Goal: Task Accomplishment & Management: Manage account settings

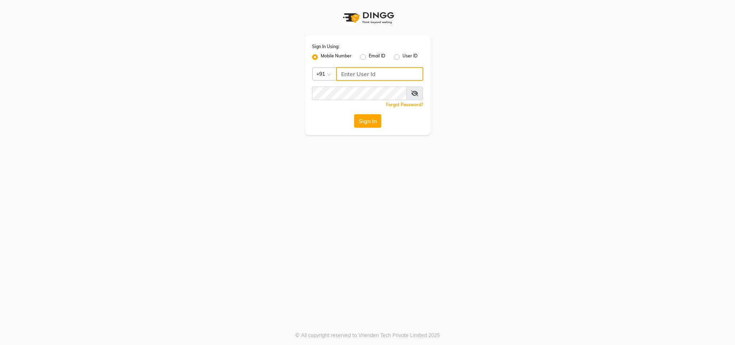
click at [350, 72] on input "Username" at bounding box center [379, 74] width 87 height 14
type input "9123929336"
click at [416, 88] on span at bounding box center [415, 93] width 17 height 14
drag, startPoint x: 415, startPoint y: 89, endPoint x: 381, endPoint y: 144, distance: 64.3
click at [381, 150] on div "Sign In Using: Mobile Number Email ID User ID Country Code × +91 9123929336 Rem…" at bounding box center [367, 172] width 735 height 345
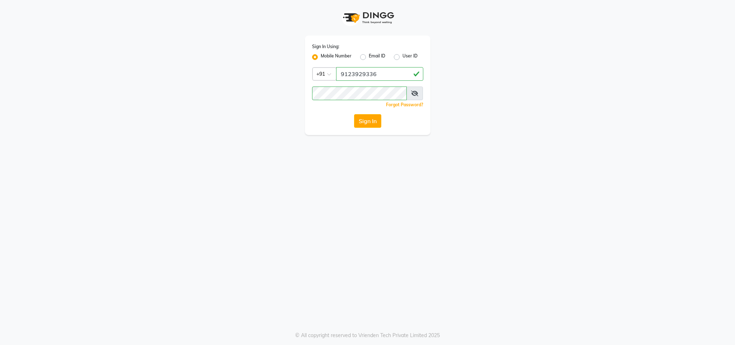
click at [415, 93] on icon at bounding box center [414, 93] width 7 height 6
click at [419, 91] on span at bounding box center [415, 93] width 17 height 14
click at [416, 93] on icon at bounding box center [414, 93] width 7 height 6
click at [354, 114] on button "Sign In" at bounding box center [367, 121] width 27 height 14
click at [360, 79] on input "Username" at bounding box center [379, 74] width 87 height 14
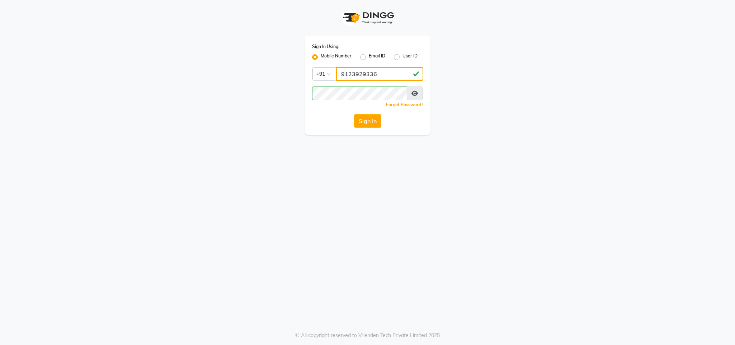
type input "9123929336"
click at [354, 114] on button "Sign In" at bounding box center [367, 121] width 27 height 14
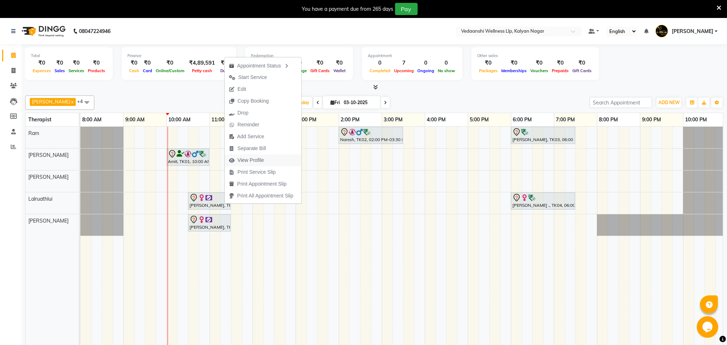
click at [257, 160] on span "View Profile" at bounding box center [251, 160] width 27 height 8
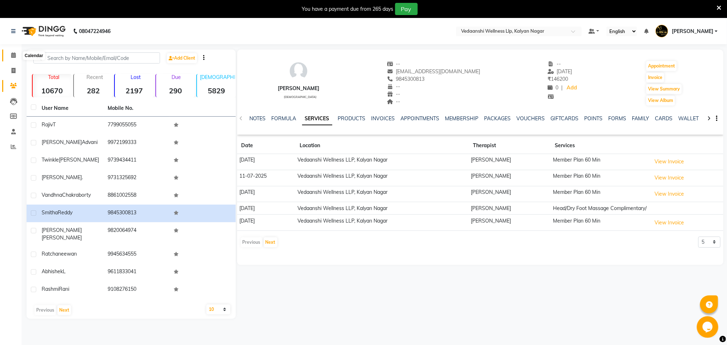
click at [14, 53] on icon at bounding box center [13, 54] width 5 height 5
click at [14, 54] on icon at bounding box center [13, 54] width 5 height 5
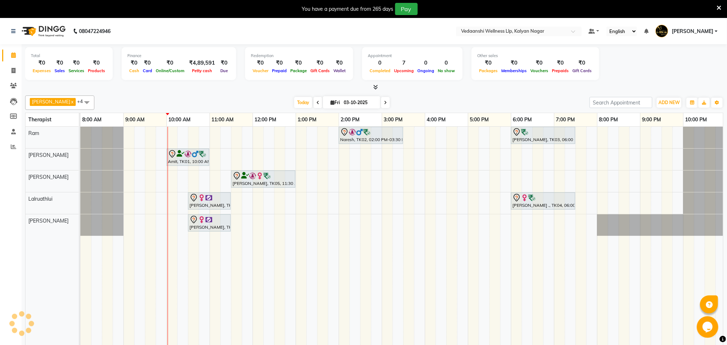
scroll to position [0, 3]
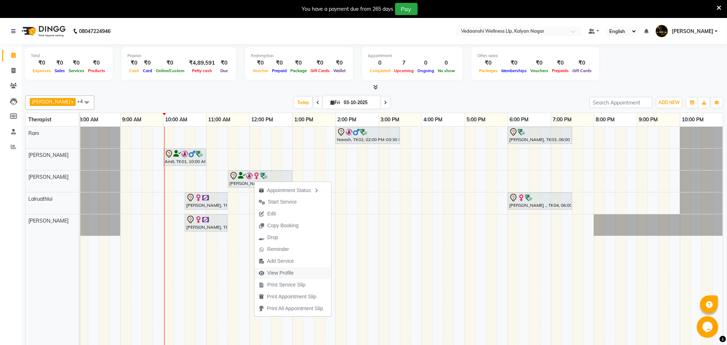
click at [286, 271] on span "View Profile" at bounding box center [280, 273] width 27 height 8
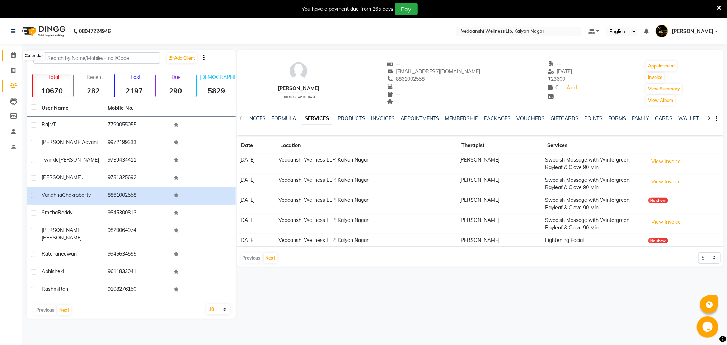
click at [11, 54] on icon at bounding box center [13, 54] width 5 height 5
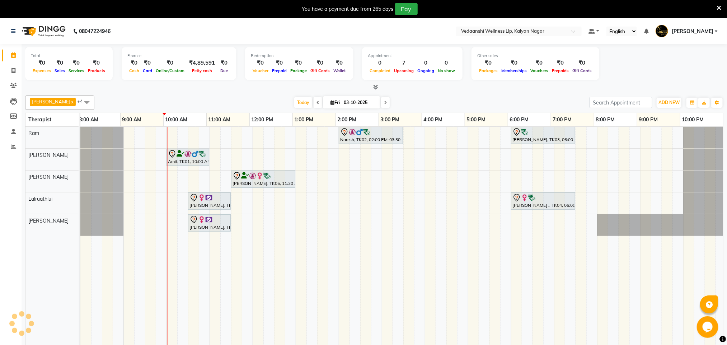
scroll to position [0, 3]
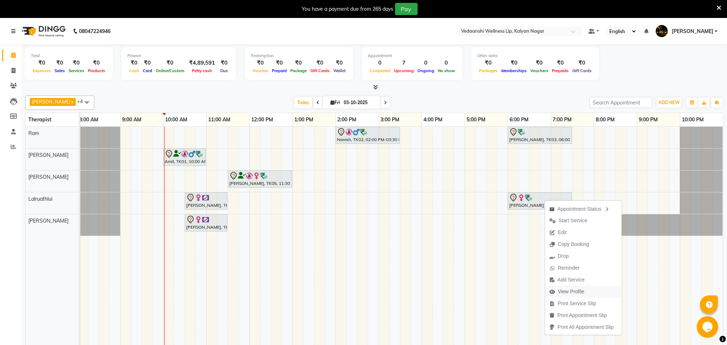
click at [558, 293] on span "View Profile" at bounding box center [571, 292] width 27 height 8
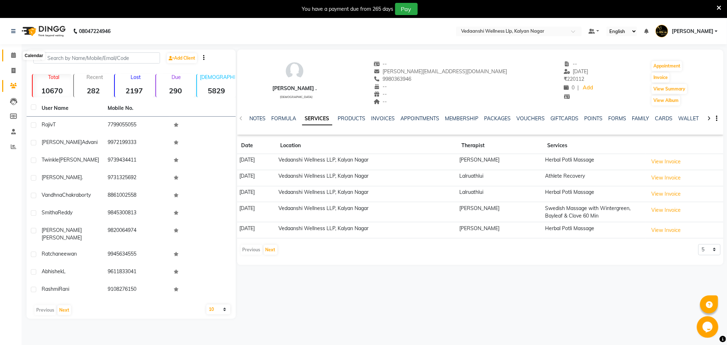
click at [13, 57] on icon at bounding box center [13, 54] width 5 height 5
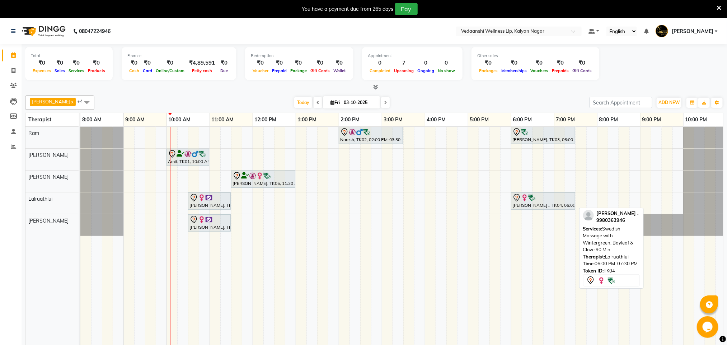
click at [530, 201] on img at bounding box center [531, 197] width 7 height 7
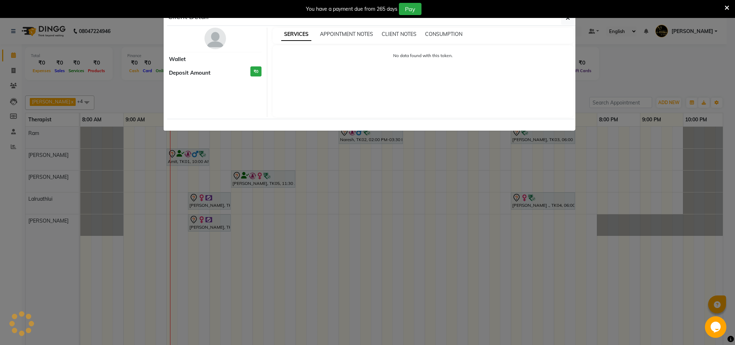
select select "7"
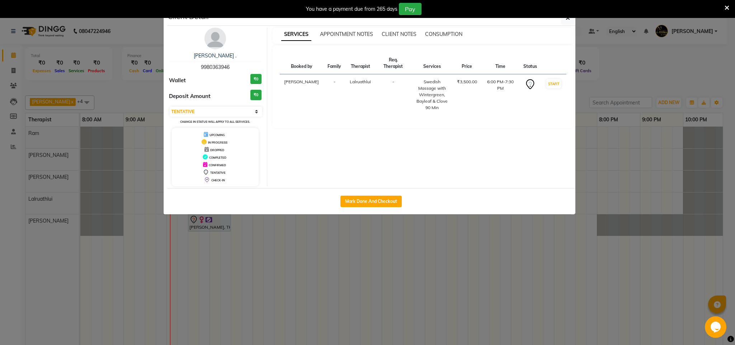
click at [219, 52] on div "Shwetha . 9980363946 Wallet ₹0 Deposit Amount ₹0 Select IN SERVICE CONFIRMED TE…" at bounding box center [216, 107] width 104 height 159
click at [221, 42] on img at bounding box center [216, 39] width 22 height 22
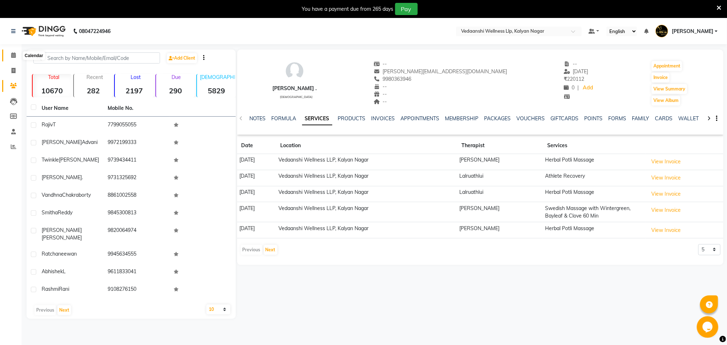
click at [12, 53] on icon at bounding box center [13, 54] width 5 height 5
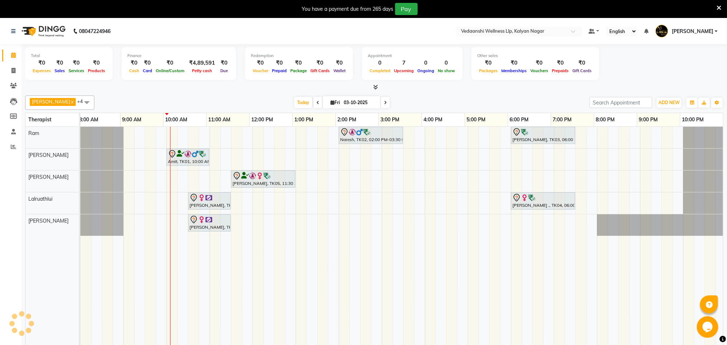
scroll to position [0, 3]
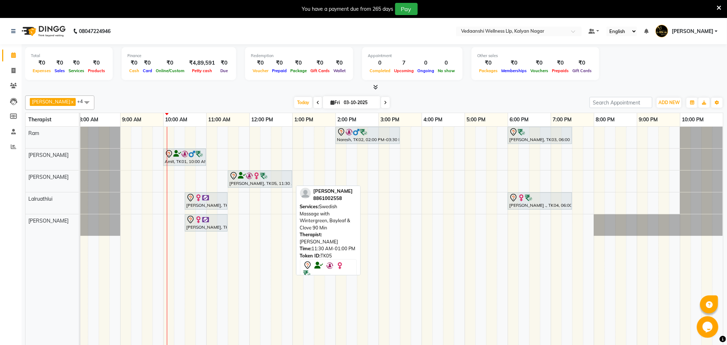
click at [262, 177] on img at bounding box center [263, 175] width 7 height 7
select select "7"
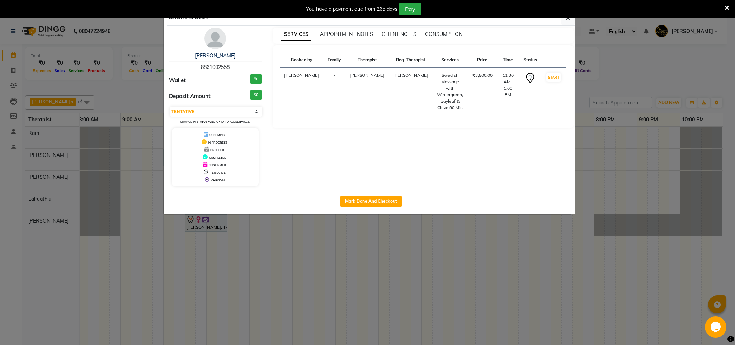
click at [215, 47] on img at bounding box center [216, 39] width 22 height 22
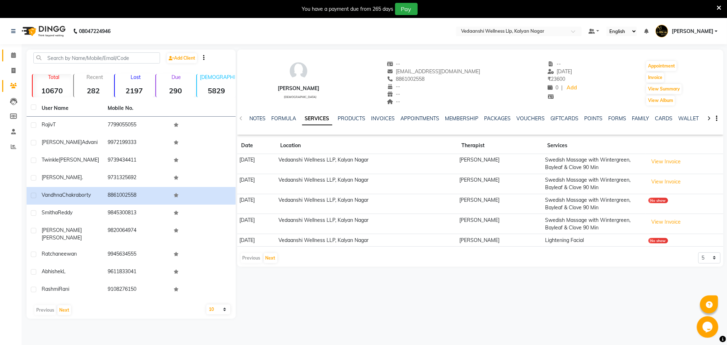
click at [12, 51] on link "Calendar" at bounding box center [10, 56] width 17 height 12
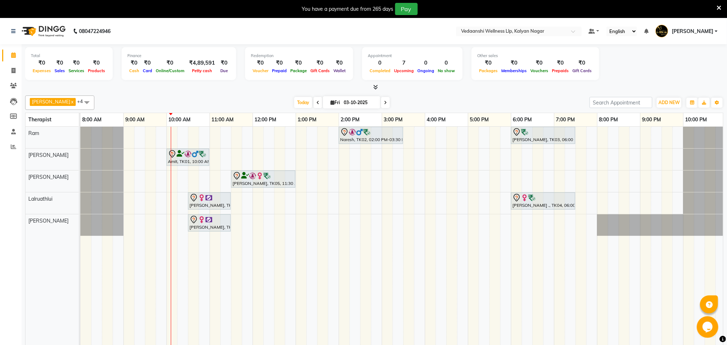
click at [384, 100] on icon at bounding box center [385, 102] width 3 height 4
type input "04-10-2025"
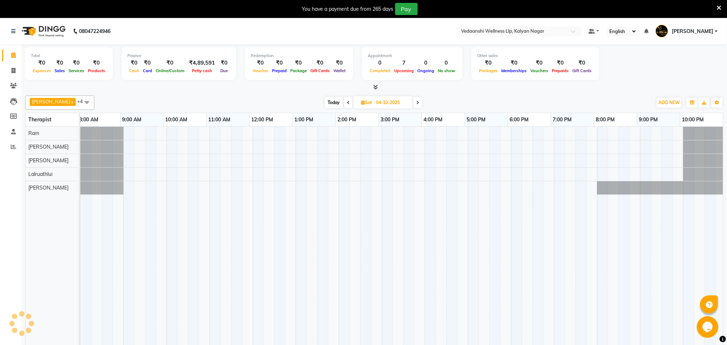
scroll to position [0, 3]
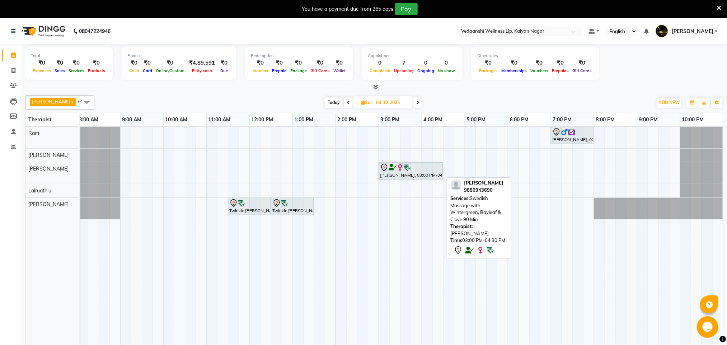
click at [403, 173] on div "Mariam saigal, 03:00 PM-04:30 PM, Swedish Massage with Wintergreen, Bayleaf & C…" at bounding box center [410, 170] width 63 height 15
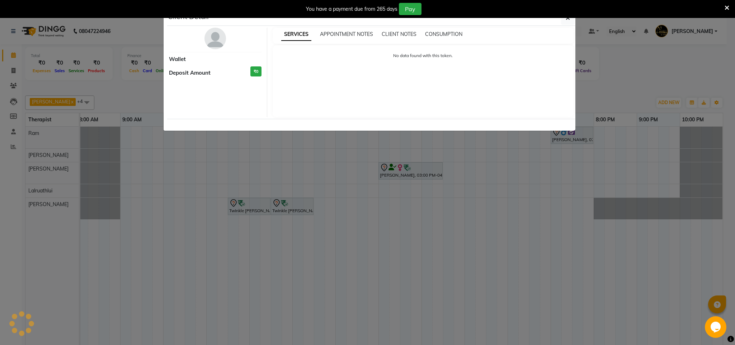
select select "7"
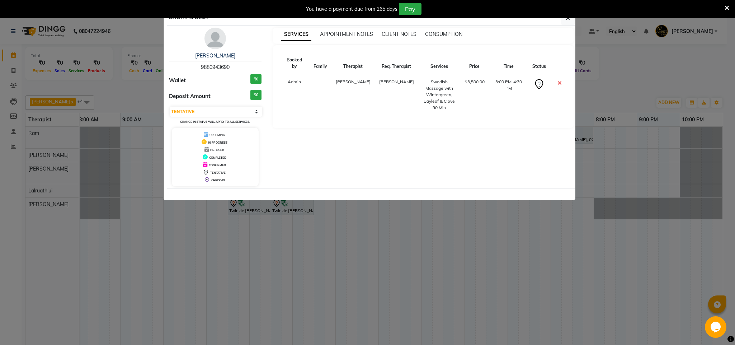
click at [216, 45] on img at bounding box center [216, 39] width 22 height 22
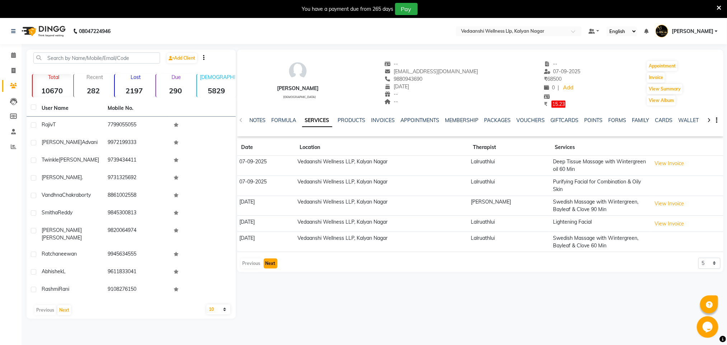
click at [267, 264] on button "Next" at bounding box center [271, 263] width 14 height 10
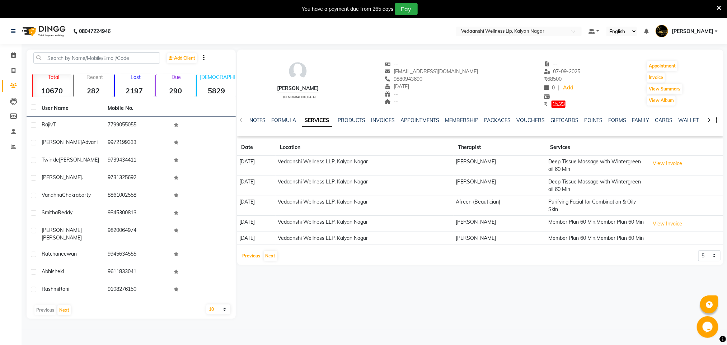
click at [252, 261] on button "Previous" at bounding box center [252, 256] width 22 height 10
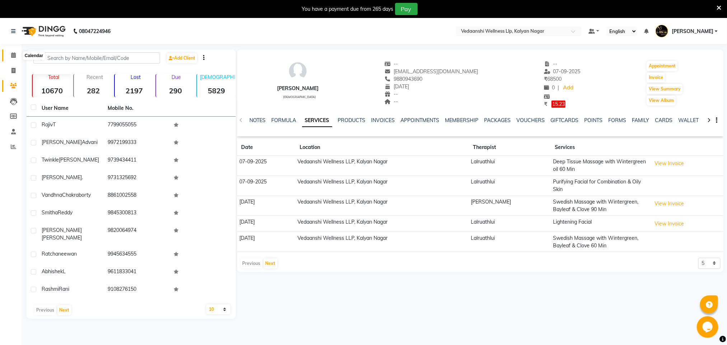
click at [10, 53] on span at bounding box center [13, 55] width 13 height 8
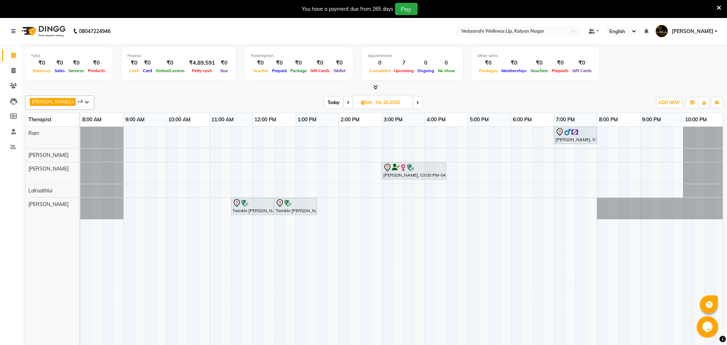
click at [413, 105] on span at bounding box center [417, 102] width 9 height 11
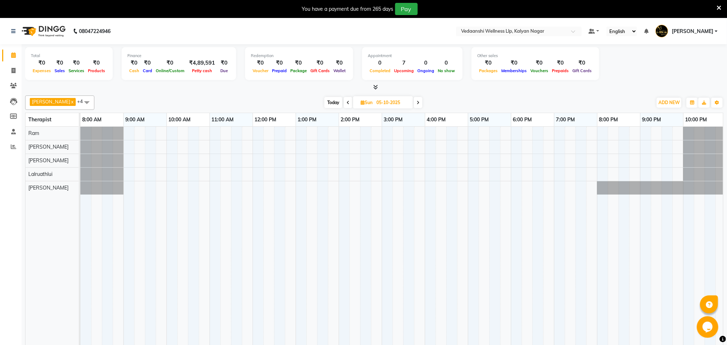
scroll to position [0, 3]
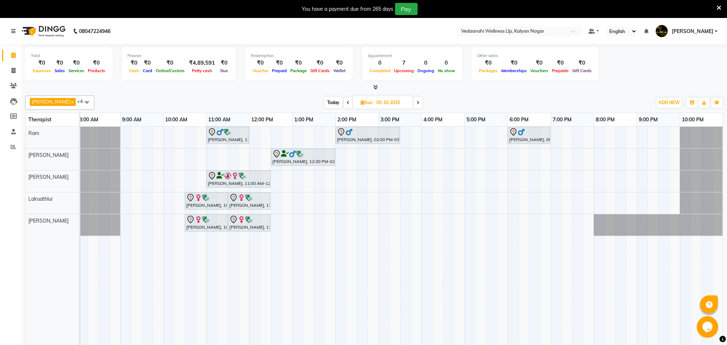
click at [414, 105] on span at bounding box center [418, 102] width 9 height 11
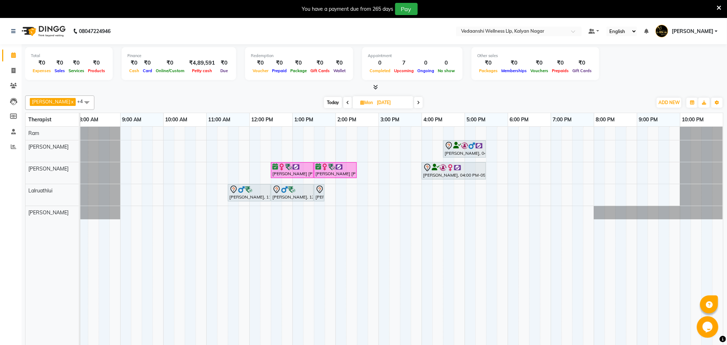
click at [346, 103] on icon at bounding box center [347, 102] width 3 height 4
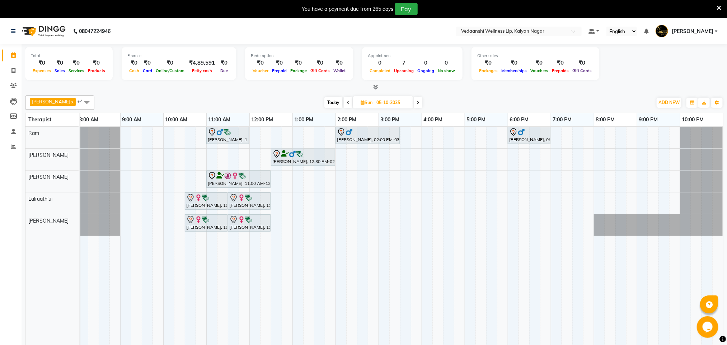
click at [347, 101] on icon at bounding box center [348, 102] width 3 height 4
type input "04-10-2025"
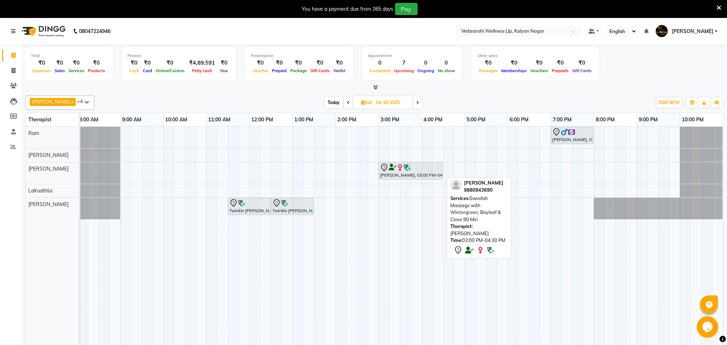
click at [404, 174] on div "Mariam saigal, 03:00 PM-04:30 PM, Swedish Massage with Wintergreen, Bayleaf & C…" at bounding box center [410, 170] width 63 height 15
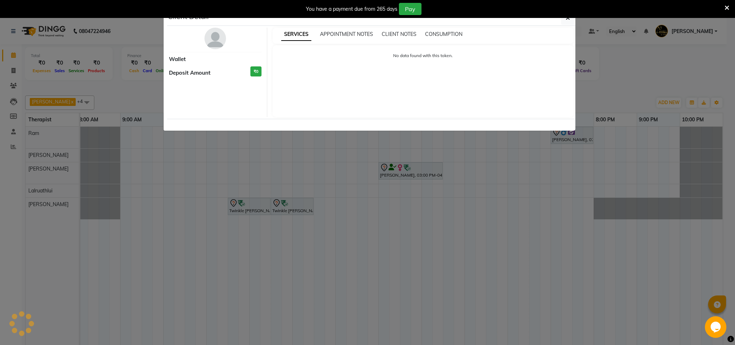
select select "7"
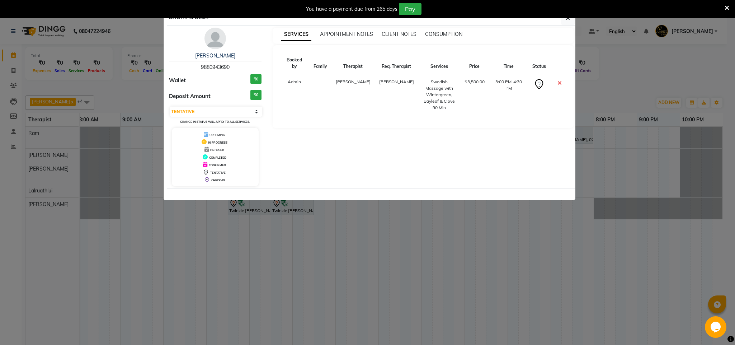
click at [221, 36] on img at bounding box center [216, 39] width 22 height 22
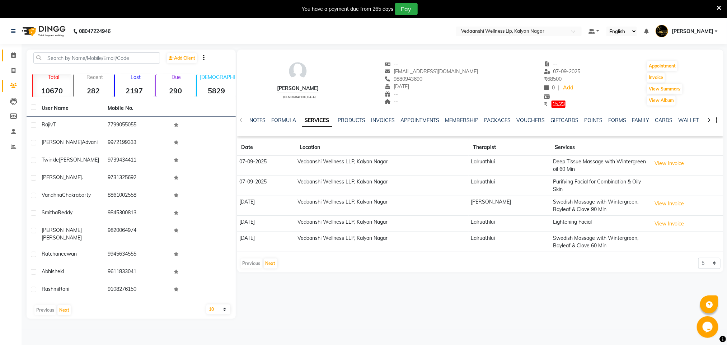
click at [8, 51] on link "Calendar" at bounding box center [10, 56] width 17 height 12
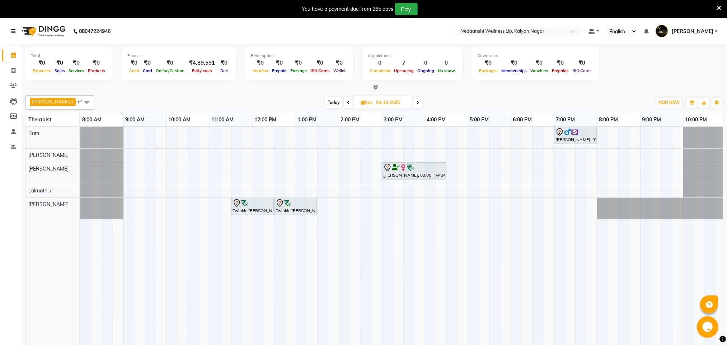
click at [345, 98] on span at bounding box center [348, 102] width 9 height 11
type input "03-10-2025"
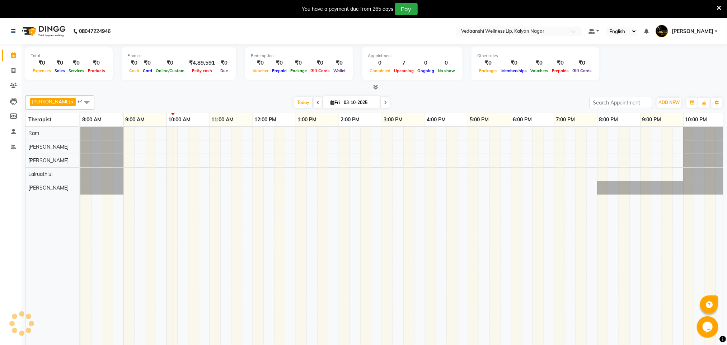
scroll to position [0, 3]
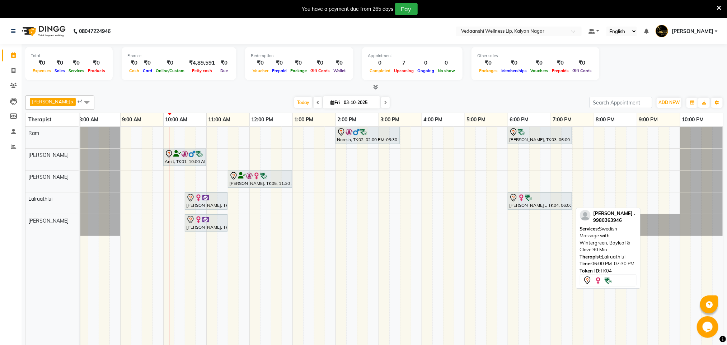
click at [534, 205] on div "Shwetha ., TK04, 06:00 PM-07:30 PM, Swedish Massage with Wintergreen, Bayleaf &…" at bounding box center [540, 200] width 63 height 15
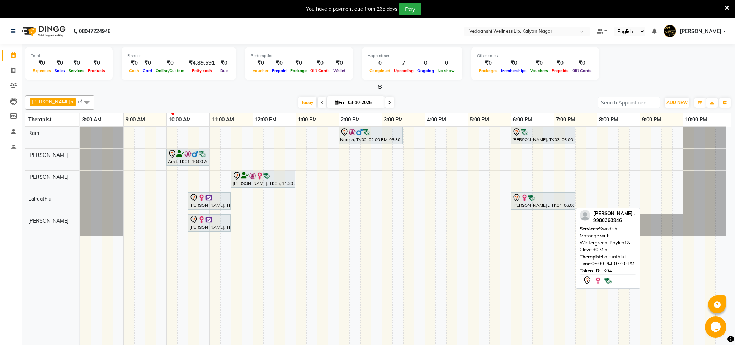
select select "7"
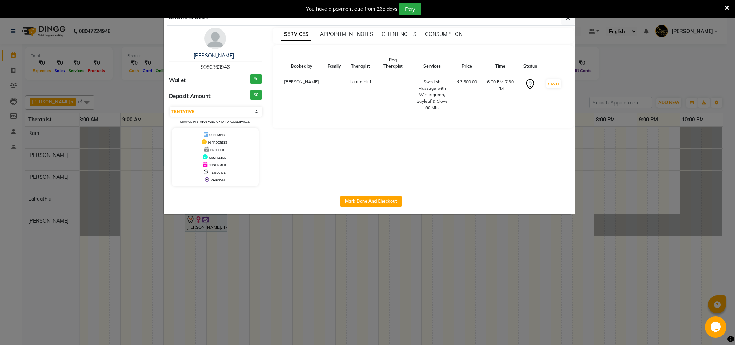
click at [225, 47] on div "Shwetha . 9980363946 Wallet ₹0 Deposit Amount ₹0 Select IN SERVICE CONFIRMED TE…" at bounding box center [216, 107] width 104 height 159
click at [219, 48] on img at bounding box center [216, 39] width 22 height 22
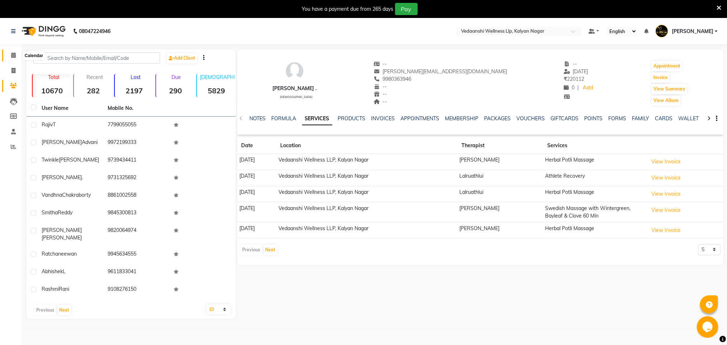
click at [11, 52] on icon at bounding box center [13, 54] width 5 height 5
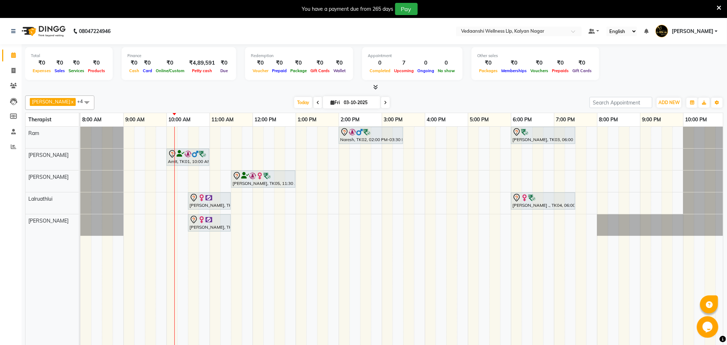
click at [314, 102] on span at bounding box center [318, 102] width 9 height 11
type input "02-10-2025"
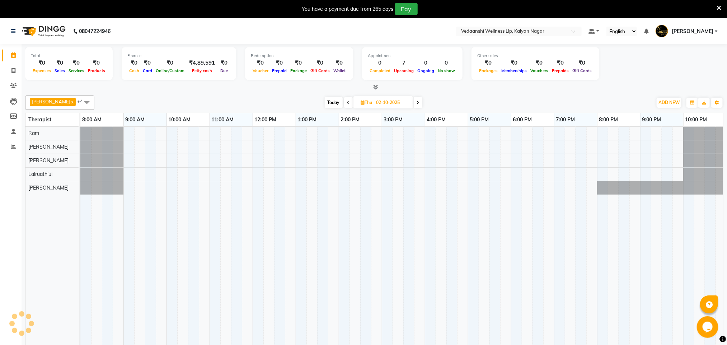
scroll to position [0, 3]
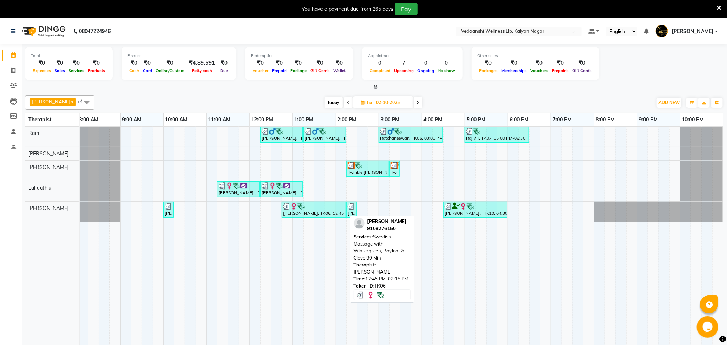
click at [321, 212] on div "Rashmi Rani, TK06, 12:45 PM-02:15 PM, Swedish Massage with Wintergreen, Bayleaf…" at bounding box center [313, 210] width 63 height 14
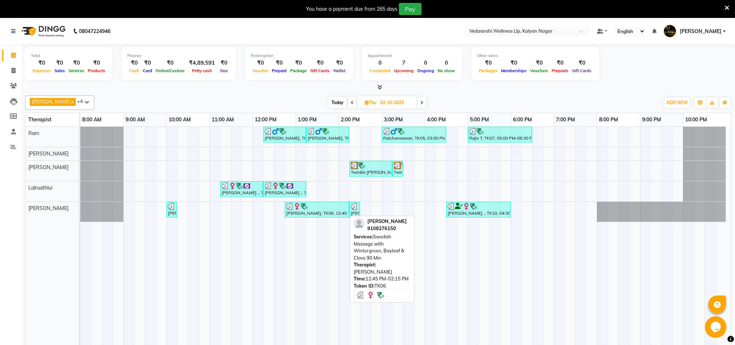
select select "3"
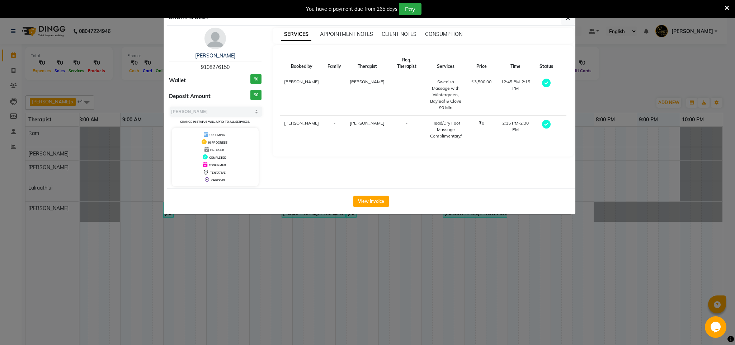
click at [215, 47] on img at bounding box center [216, 39] width 22 height 22
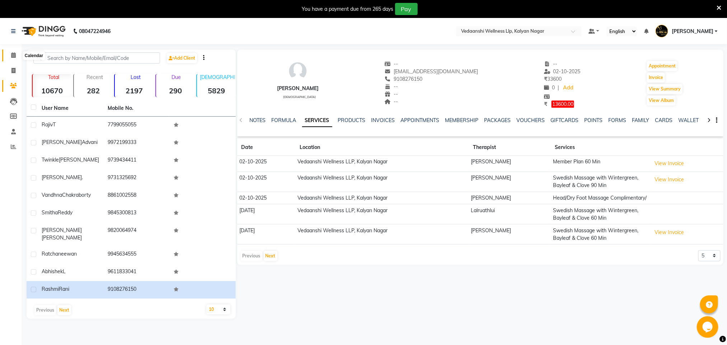
click at [12, 55] on icon at bounding box center [13, 54] width 5 height 5
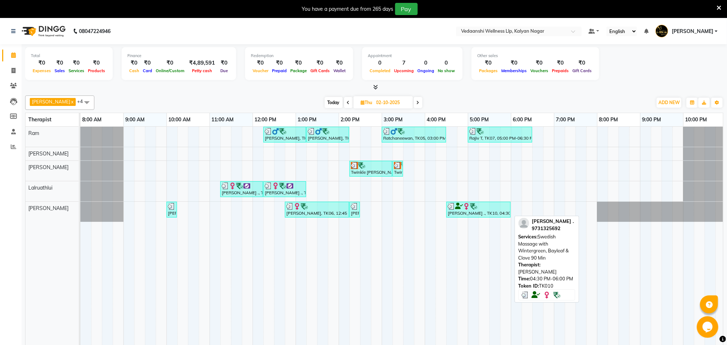
click at [474, 216] on div "Cris ., TK10, 04:30 PM-06:00 PM, Swedish Massage with Wintergreen, Bayleaf & Cl…" at bounding box center [478, 210] width 63 height 14
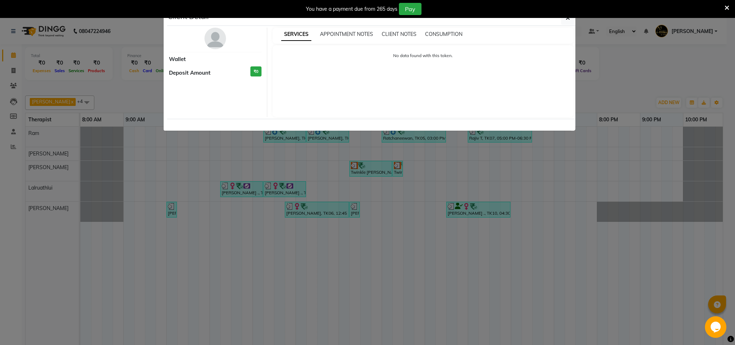
select select "3"
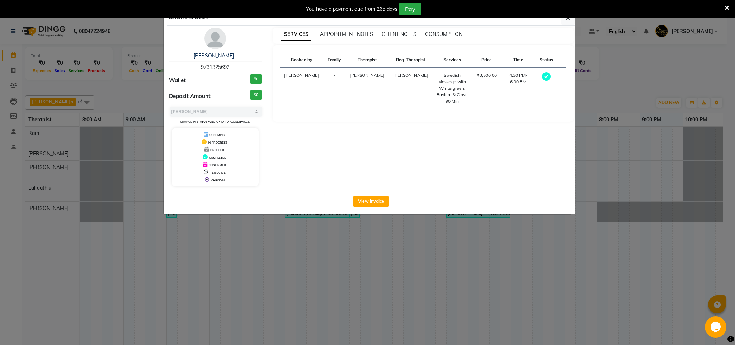
click at [213, 34] on img at bounding box center [216, 39] width 22 height 22
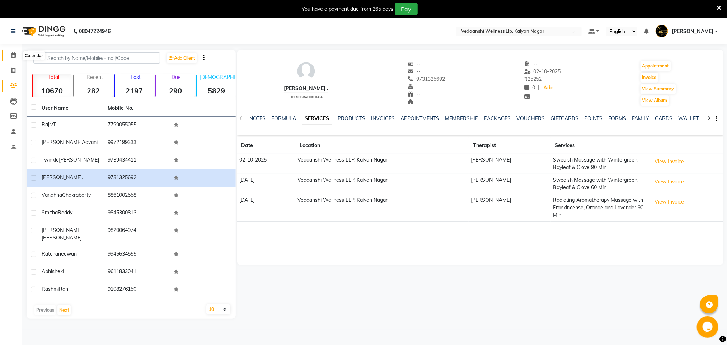
click at [13, 52] on span at bounding box center [13, 55] width 13 height 8
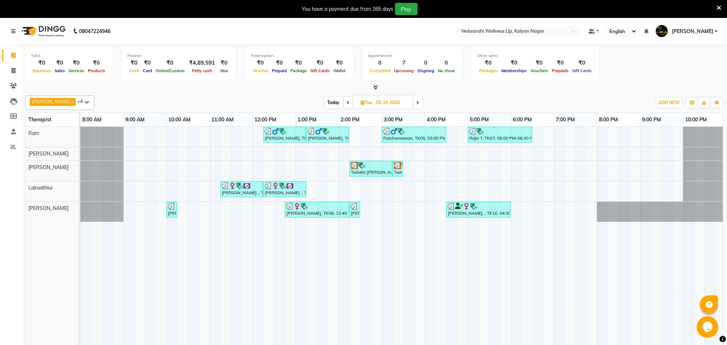
click at [347, 101] on icon at bounding box center [348, 102] width 3 height 4
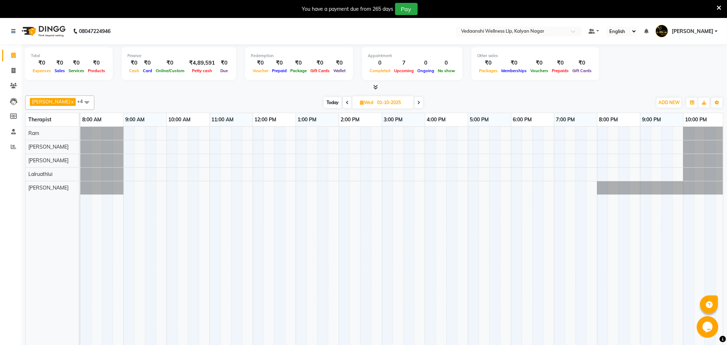
scroll to position [0, 3]
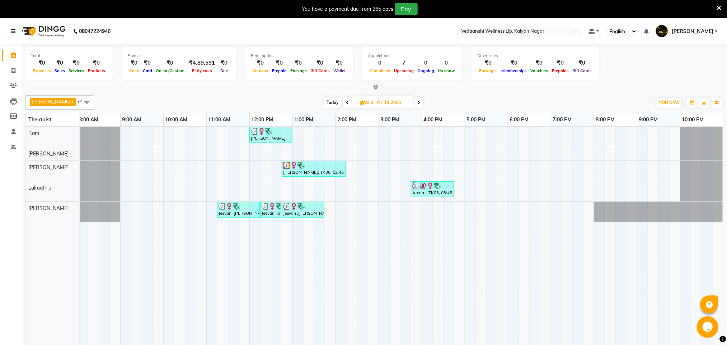
click at [346, 101] on icon at bounding box center [347, 102] width 3 height 4
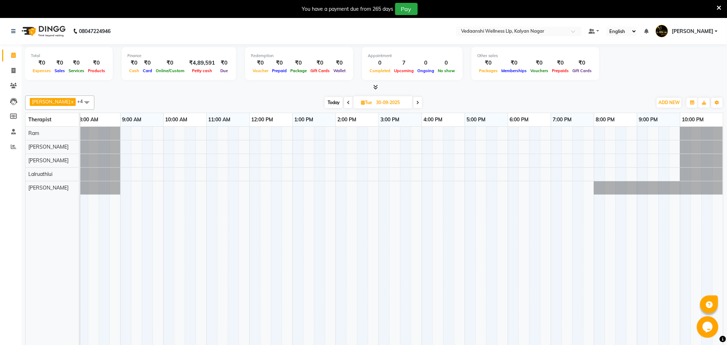
click at [347, 101] on icon at bounding box center [348, 102] width 3 height 4
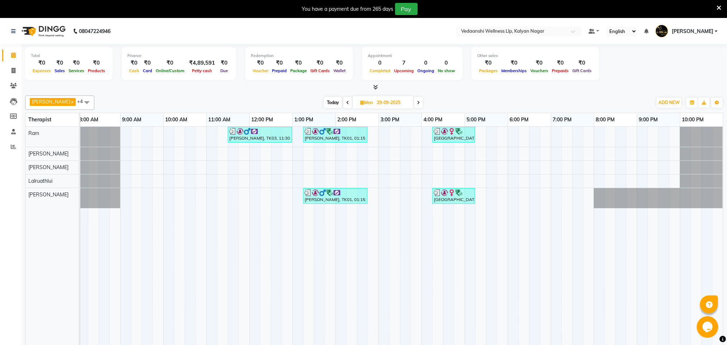
click at [346, 101] on icon at bounding box center [347, 102] width 3 height 4
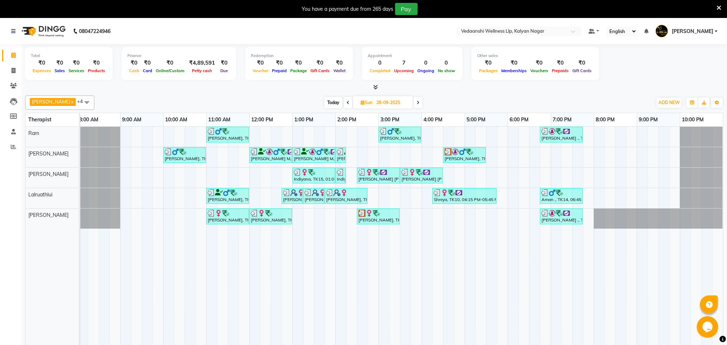
click at [347, 102] on icon at bounding box center [348, 102] width 3 height 4
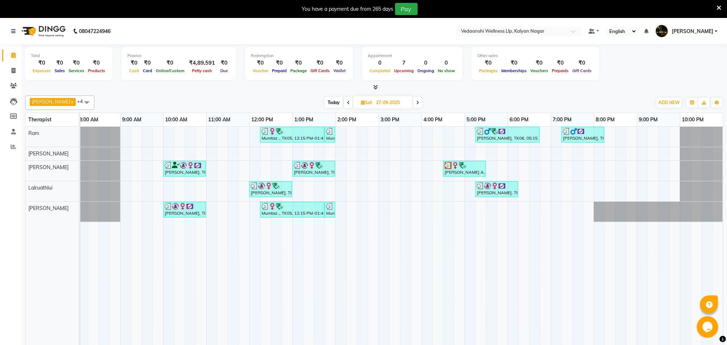
click at [413, 99] on span at bounding box center [417, 102] width 9 height 11
type input "28-09-2025"
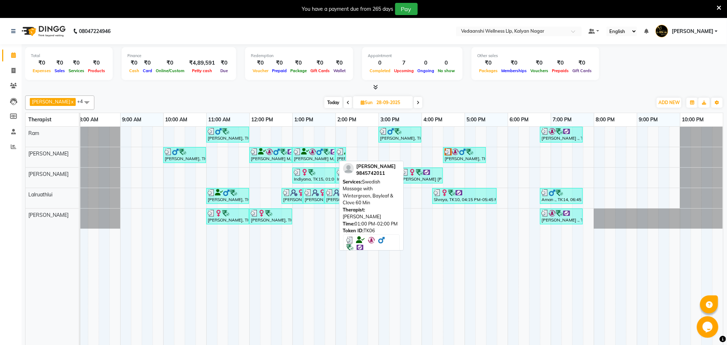
click at [324, 152] on img at bounding box center [326, 151] width 7 height 7
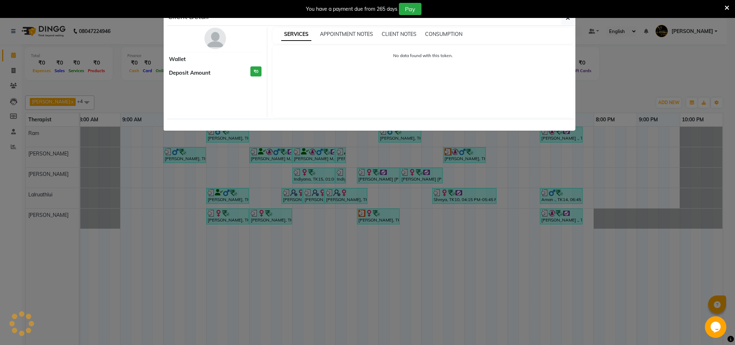
select select "3"
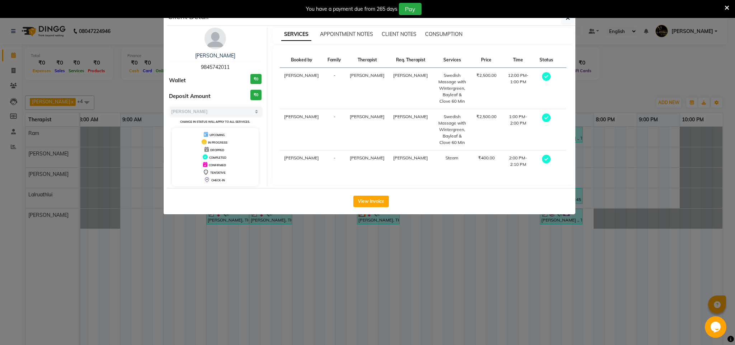
click at [218, 45] on img at bounding box center [216, 39] width 22 height 22
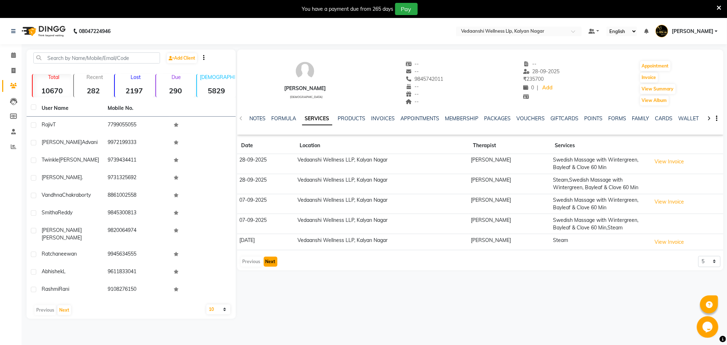
click at [268, 259] on button "Next" at bounding box center [271, 262] width 14 height 10
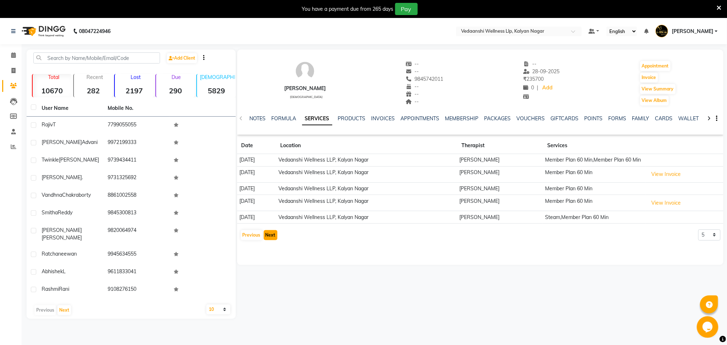
click at [267, 235] on button "Next" at bounding box center [271, 235] width 14 height 10
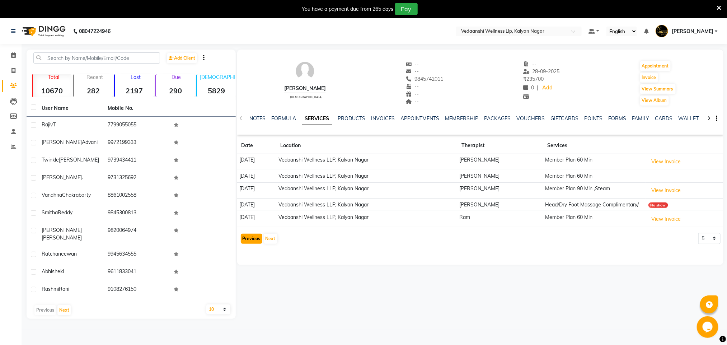
click at [243, 235] on button "Previous" at bounding box center [252, 239] width 22 height 10
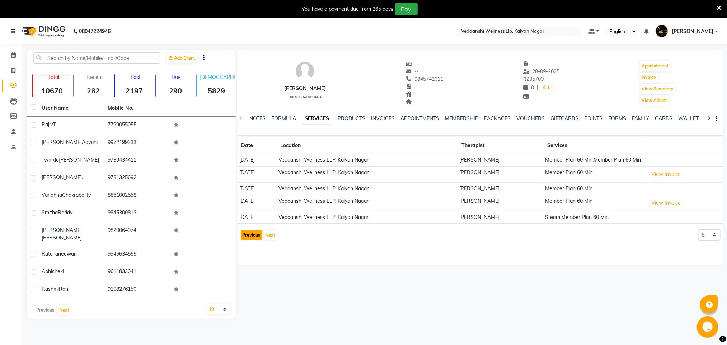
click at [243, 235] on button "Previous" at bounding box center [252, 235] width 22 height 10
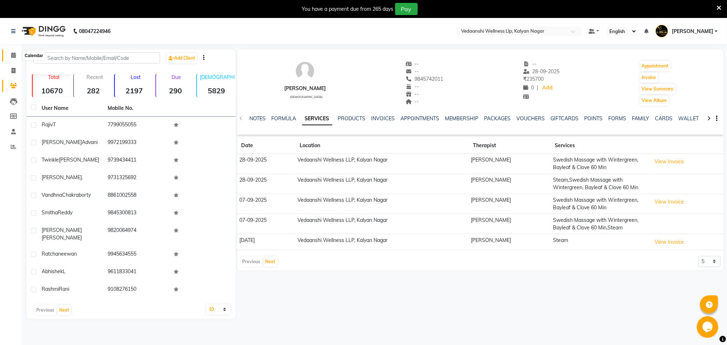
click at [15, 54] on icon at bounding box center [13, 54] width 5 height 5
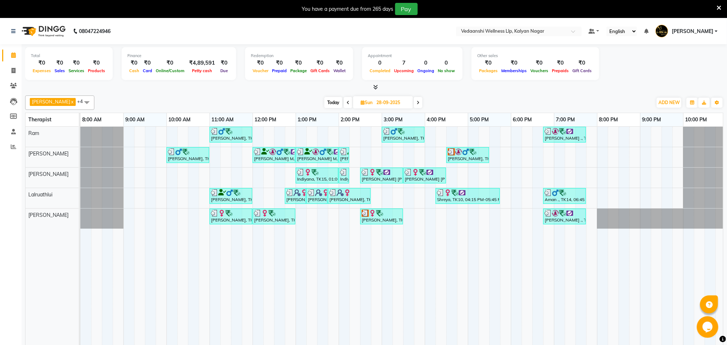
click at [324, 103] on span "Today" at bounding box center [333, 102] width 18 height 11
type input "03-10-2025"
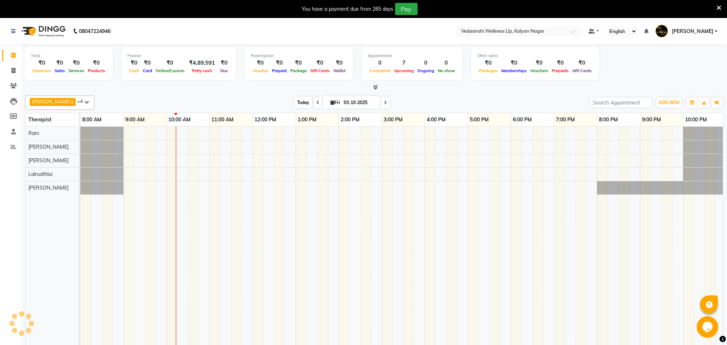
scroll to position [0, 3]
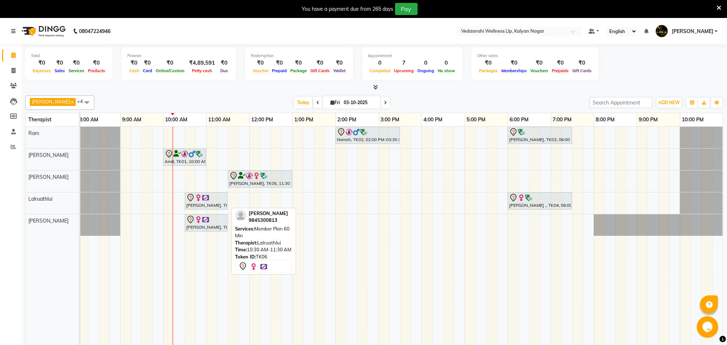
click at [205, 201] on img at bounding box center [205, 197] width 7 height 7
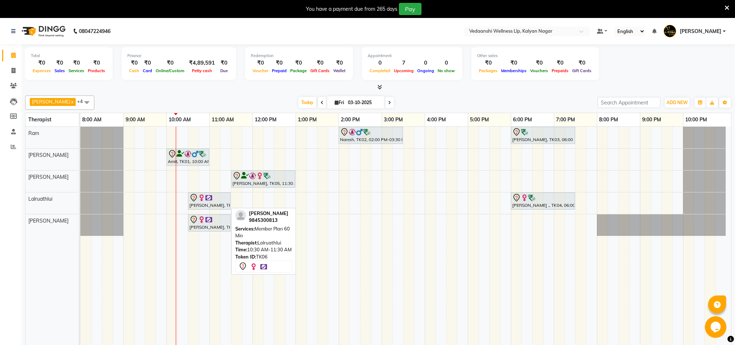
select select "7"
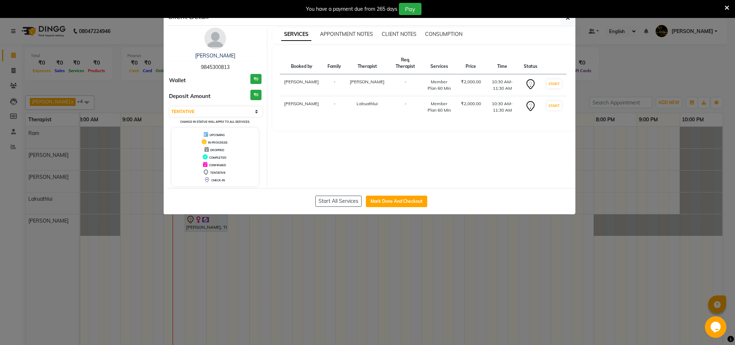
click at [215, 39] on img at bounding box center [216, 39] width 22 height 22
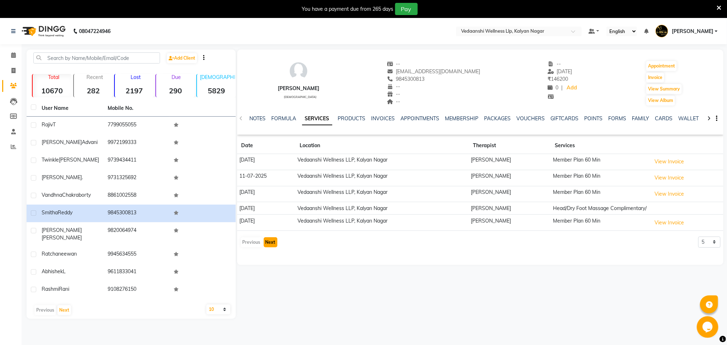
click at [267, 247] on button "Next" at bounding box center [271, 242] width 14 height 10
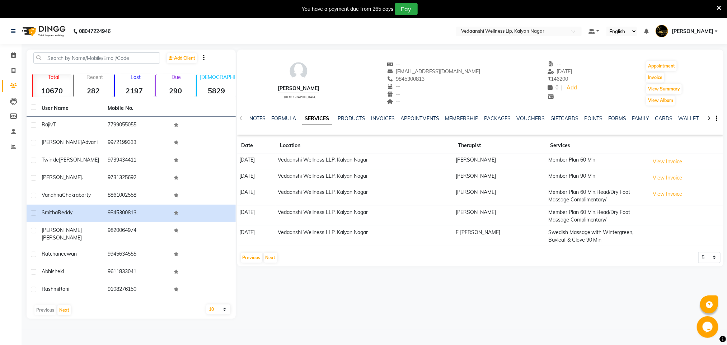
click at [267, 246] on td "09-09-2024" at bounding box center [256, 236] width 38 height 20
click at [268, 258] on button "Next" at bounding box center [271, 258] width 14 height 10
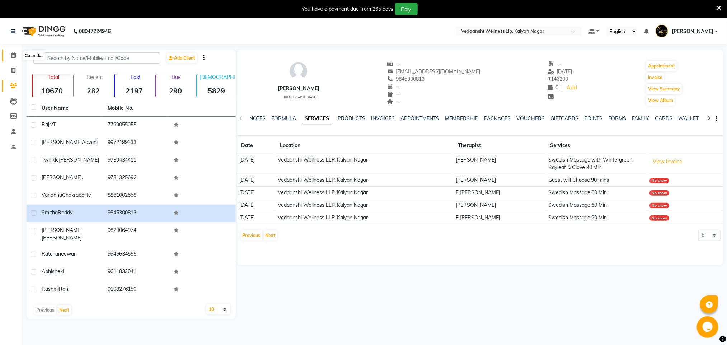
click at [13, 54] on icon at bounding box center [13, 54] width 5 height 5
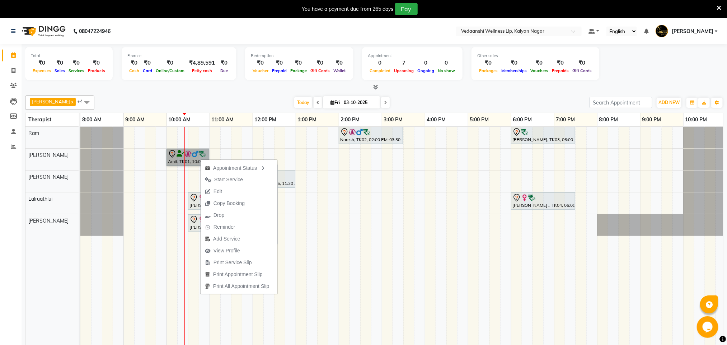
click at [182, 160] on link "Amit, TK01, 10:00 AM-11:00 AM, Member Plan 60 Min" at bounding box center [188, 157] width 43 height 17
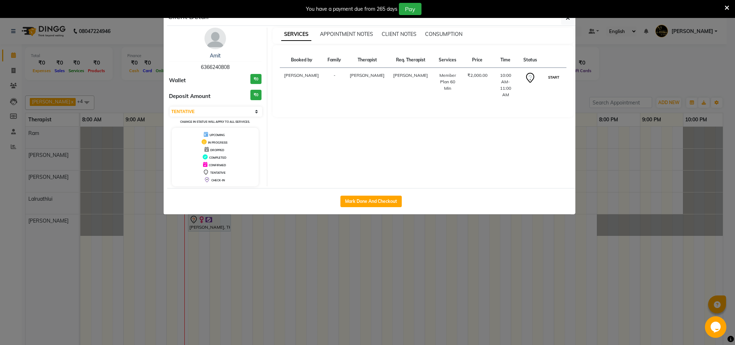
click at [555, 82] on button "START" at bounding box center [554, 77] width 15 height 9
select select "1"
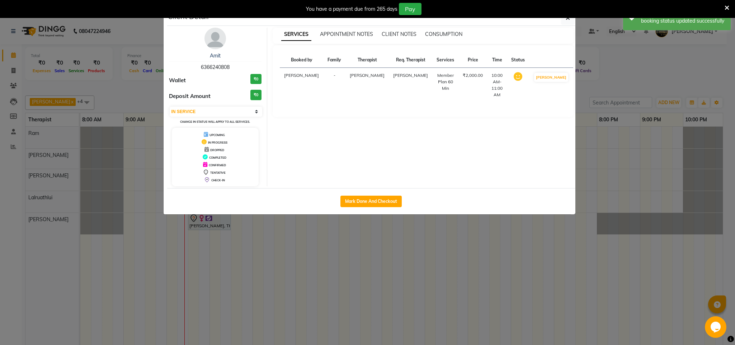
click at [616, 120] on ngb-modal-window "Client Detail Amit 6366240808 Wallet ₹0 Deposit Amount ₹0 Select IN SERVICE CON…" at bounding box center [367, 172] width 735 height 345
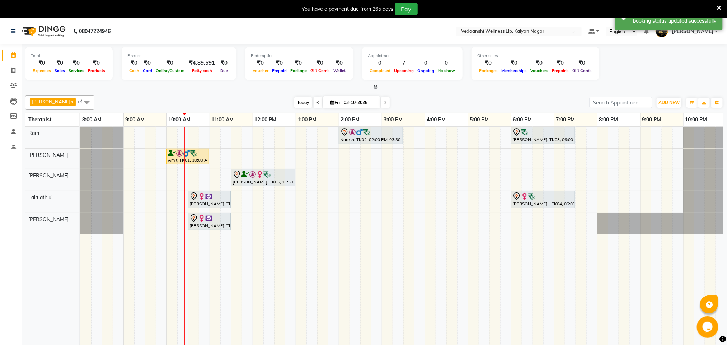
click at [294, 99] on span "Today" at bounding box center [303, 102] width 18 height 11
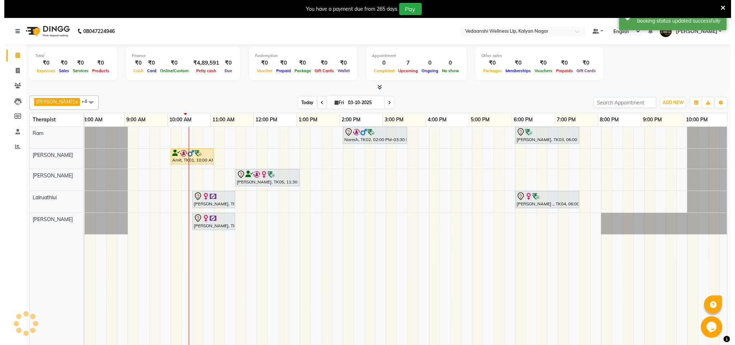
scroll to position [0, 3]
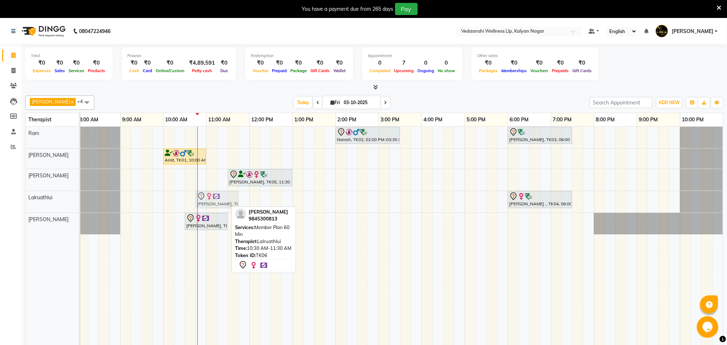
drag, startPoint x: 209, startPoint y: 200, endPoint x: 216, endPoint y: 202, distance: 7.3
click at [77, 202] on div "Smitha Reddy, TK06, 10:30 AM-11:30 AM, Member Plan 60 Min Shwetha ., TK04, 06:0…" at bounding box center [77, 202] width 0 height 22
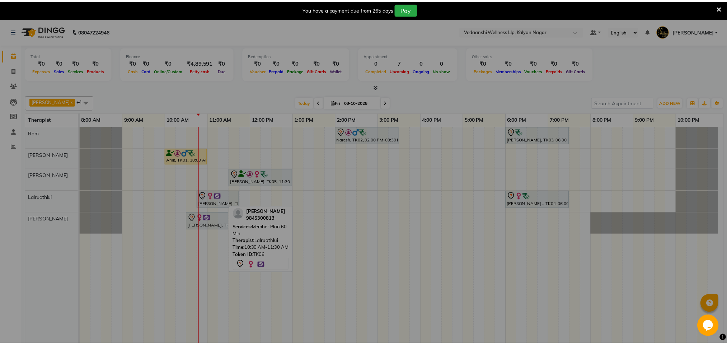
scroll to position [0, 0]
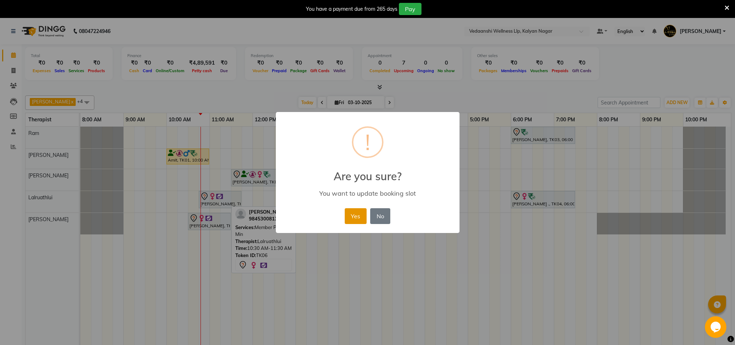
click at [353, 218] on button "Yes" at bounding box center [356, 216] width 22 height 16
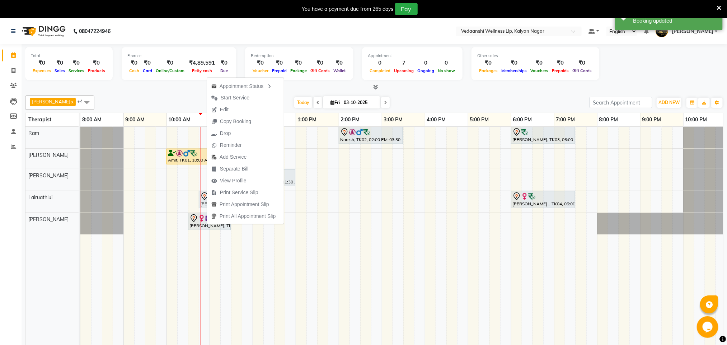
click at [406, 89] on div at bounding box center [374, 88] width 698 height 8
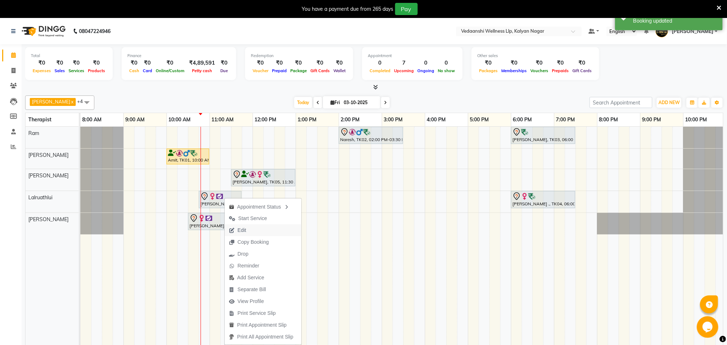
click at [242, 231] on span "Edit" at bounding box center [242, 230] width 9 height 8
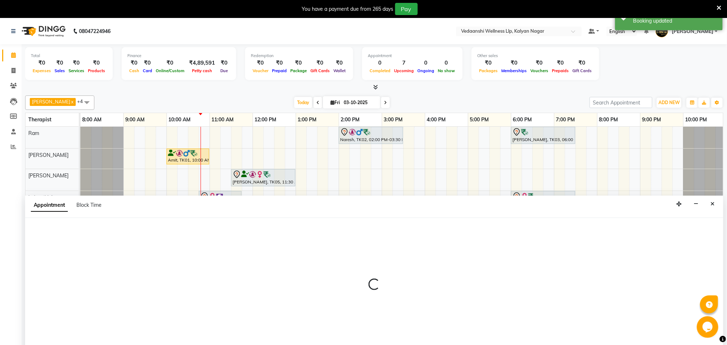
scroll to position [18, 0]
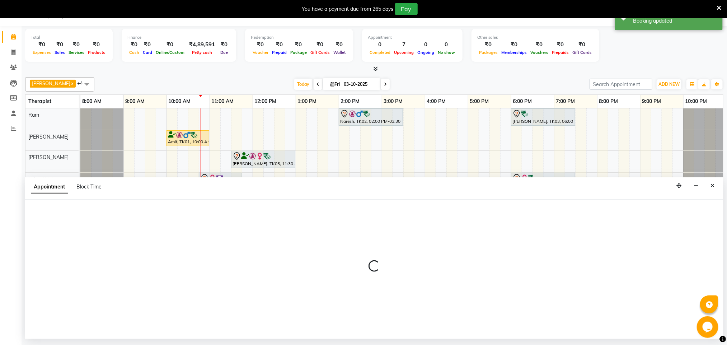
select select "tentative"
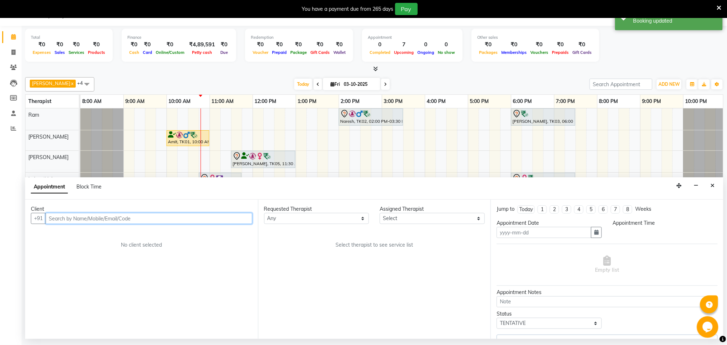
type input "03-10-2025"
select select "630"
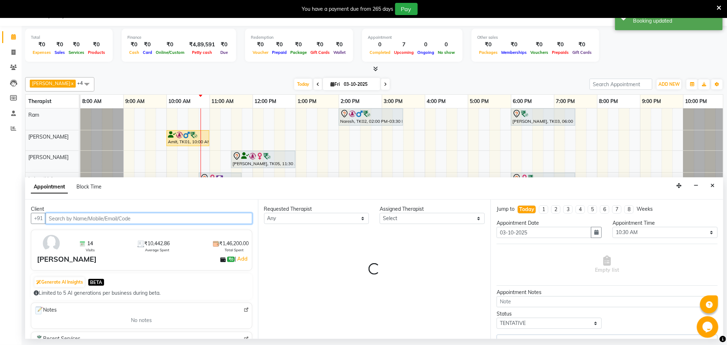
select select "67323"
select select "1336"
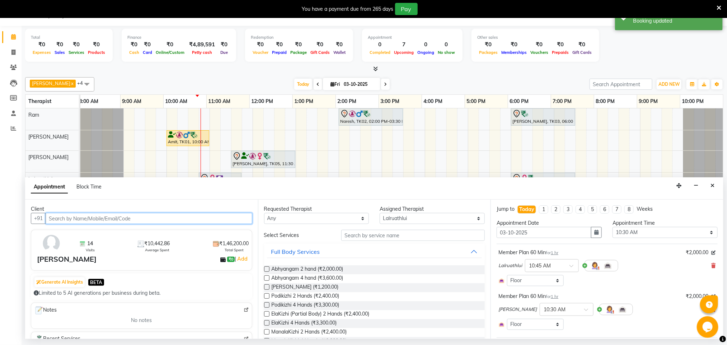
scroll to position [0, 3]
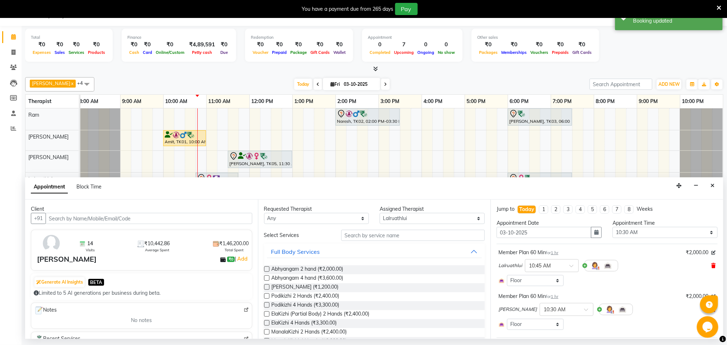
click at [712, 267] on icon at bounding box center [714, 265] width 4 height 5
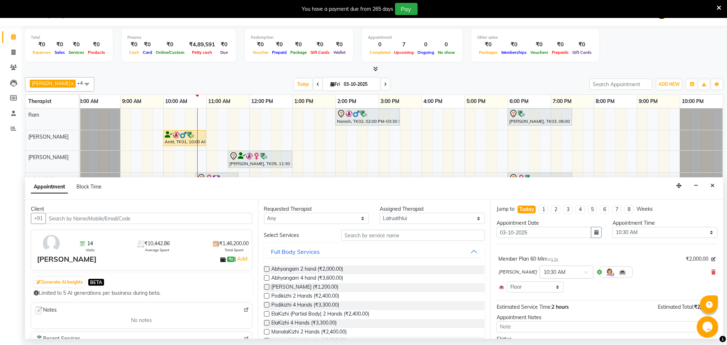
click at [556, 278] on div "× 10:30 AM" at bounding box center [567, 272] width 54 height 13
click at [561, 302] on div "10:45 AM" at bounding box center [566, 298] width 53 height 13
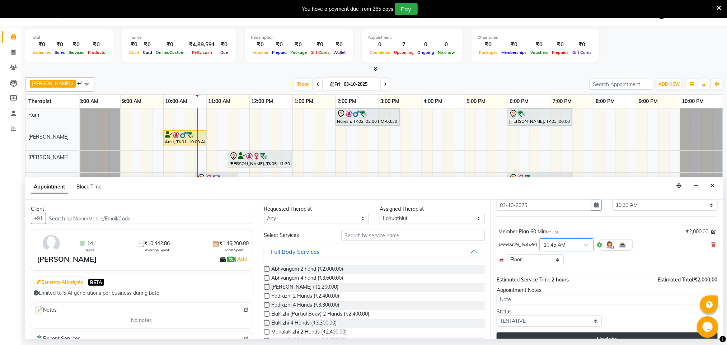
scroll to position [41, 0]
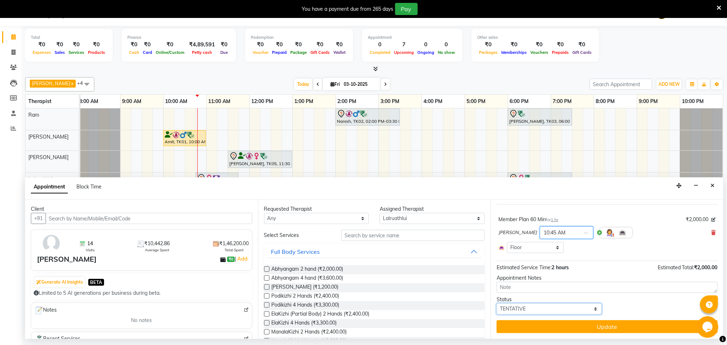
drag, startPoint x: 535, startPoint y: 313, endPoint x: 535, endPoint y: 304, distance: 8.6
click at [535, 313] on select "Select TENTATIVE CONFIRM CHECK-IN UPCOMING" at bounding box center [549, 308] width 105 height 11
select select "check-in"
click at [497, 304] on select "Select TENTATIVE CONFIRM CHECK-IN UPCOMING" at bounding box center [549, 308] width 105 height 11
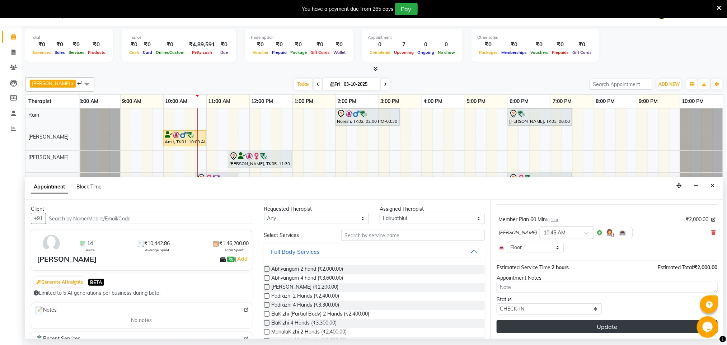
click at [552, 328] on button "Update" at bounding box center [607, 326] width 221 height 13
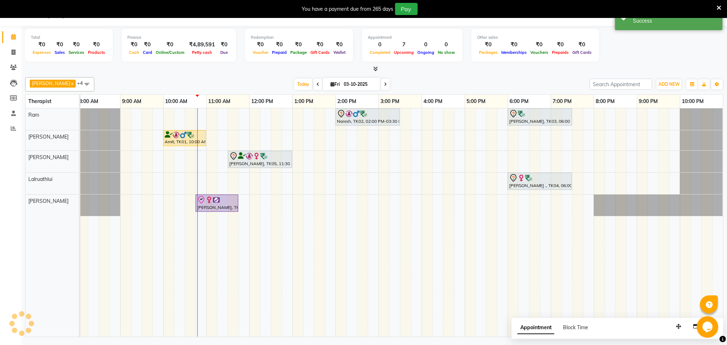
scroll to position [0, 0]
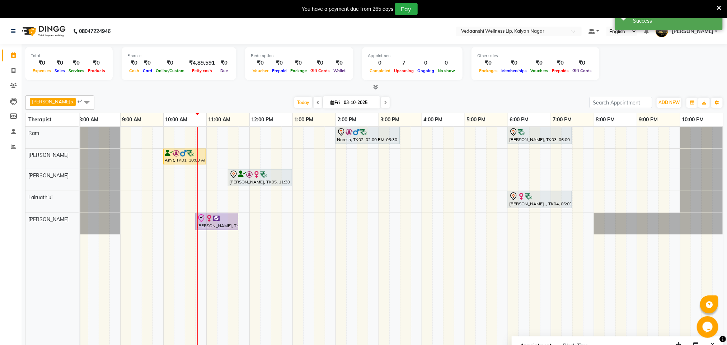
click at [272, 202] on div "Naresh, TK02, 02:00 PM-03:30 PM, Member Plan 90 Min Abhishek L, TK03, 06:00 PM-…" at bounding box center [400, 241] width 646 height 228
select select "67323"
select select "tentative"
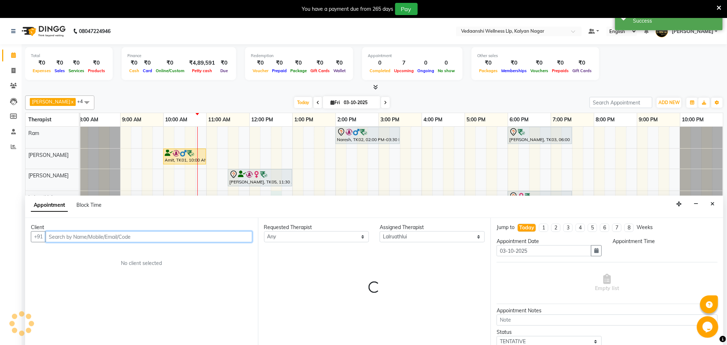
select select "750"
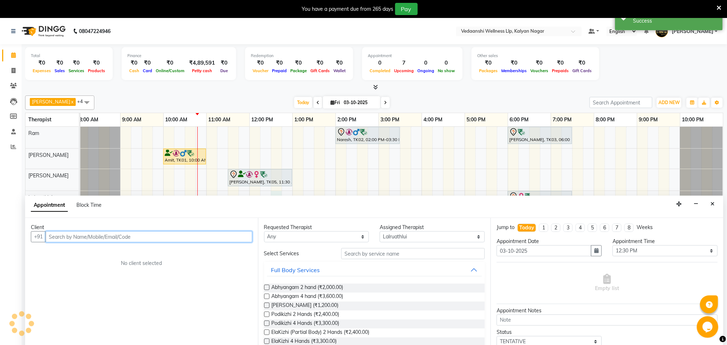
scroll to position [18, 0]
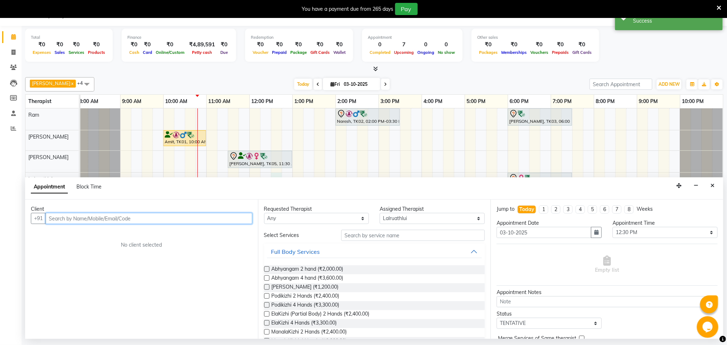
click at [231, 216] on input "text" at bounding box center [149, 218] width 207 height 11
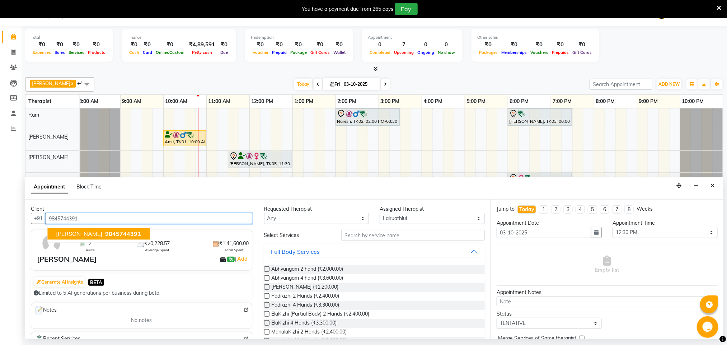
click at [110, 229] on button "Shiva Kumar 9845744391" at bounding box center [99, 233] width 102 height 11
type input "9845744391"
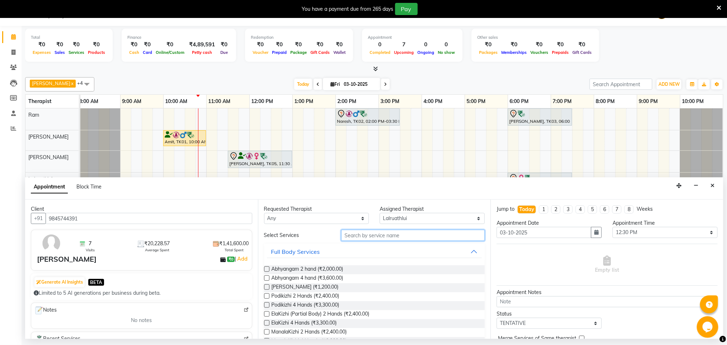
click at [377, 237] on input "text" at bounding box center [413, 235] width 144 height 11
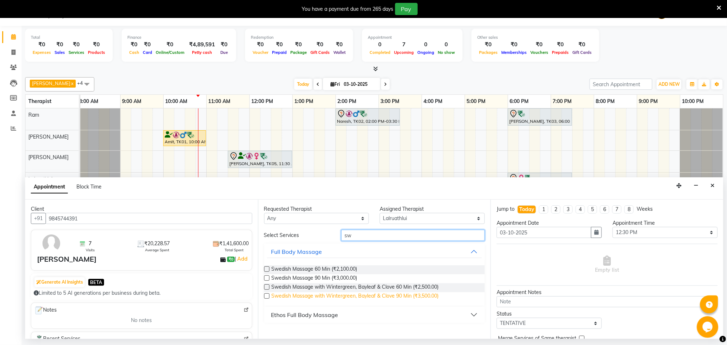
type input "sw"
click at [406, 295] on span "Swedish Massage with Wintergreen, Bayleaf & Clove 90 Min (₹3,500.00)" at bounding box center [355, 296] width 167 height 9
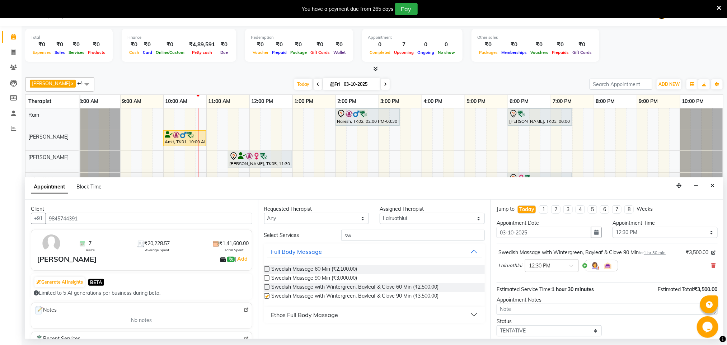
checkbox input "false"
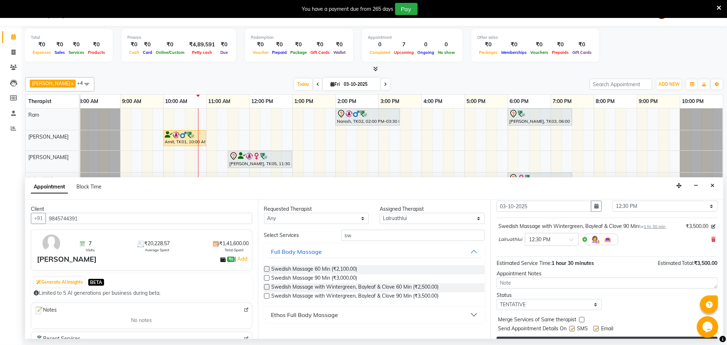
scroll to position [44, 0]
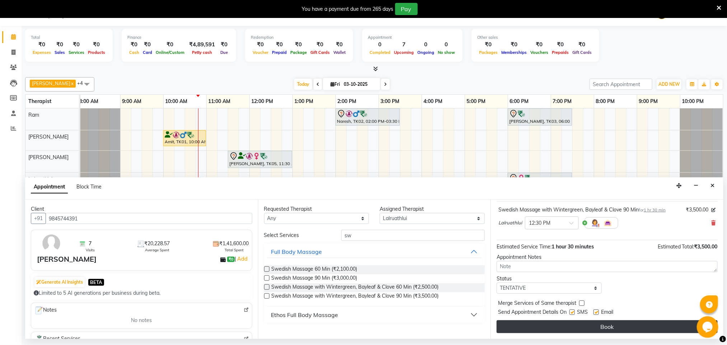
click at [555, 327] on button "Book" at bounding box center [607, 326] width 221 height 13
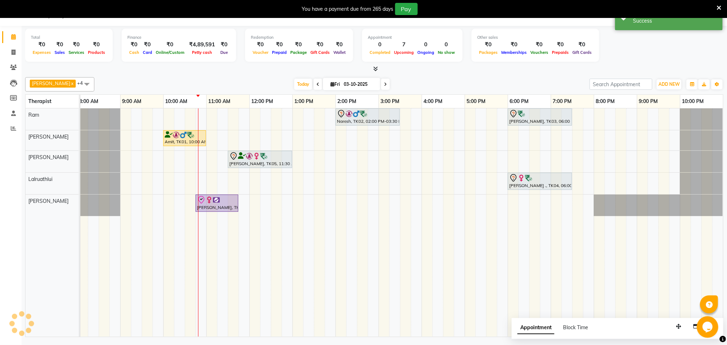
scroll to position [0, 0]
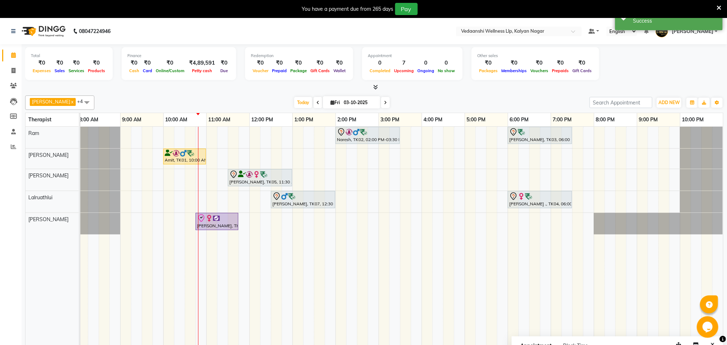
click at [295, 221] on div "Naresh, TK02, 02:00 PM-03:30 PM, Member Plan 90 Min Abhishek L, TK03, 06:00 PM-…" at bounding box center [400, 241] width 646 height 228
select select "25779"
select select "tentative"
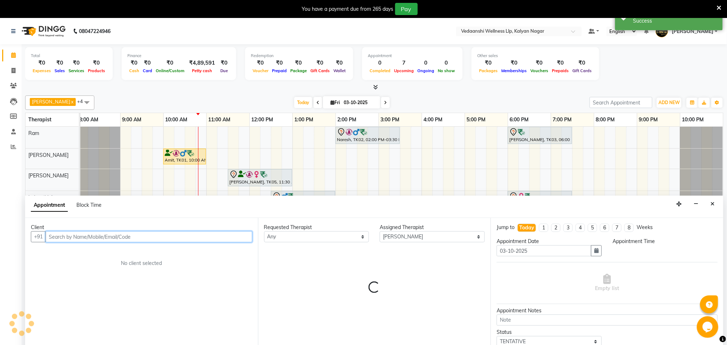
select select "780"
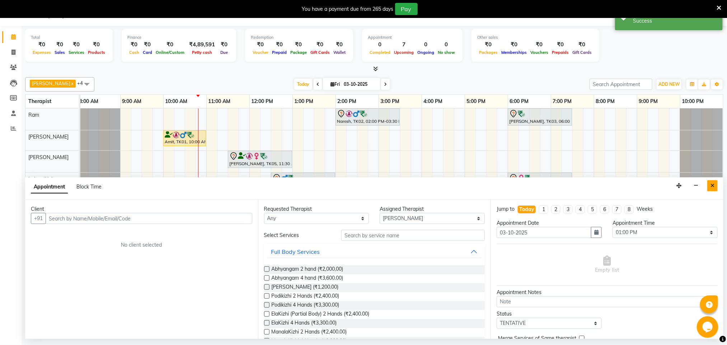
click at [716, 188] on button "Close" at bounding box center [712, 185] width 10 height 11
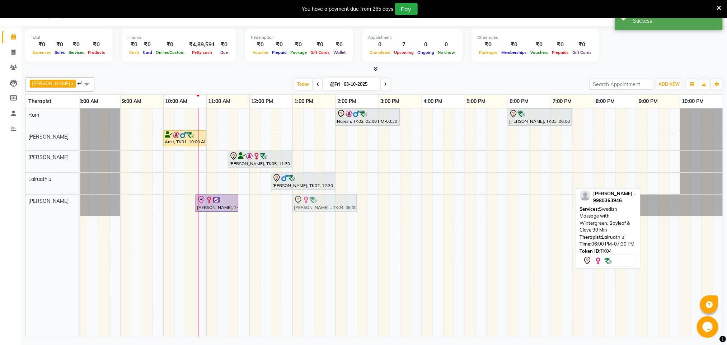
drag, startPoint x: 498, startPoint y: 220, endPoint x: 324, endPoint y: 207, distance: 174.2
click at [324, 207] on tbody "Naresh, TK02, 02:00 PM-03:30 PM, Member Plan 90 Min Abhishek L, TK03, 06:00 PM-…" at bounding box center [400, 162] width 646 height 108
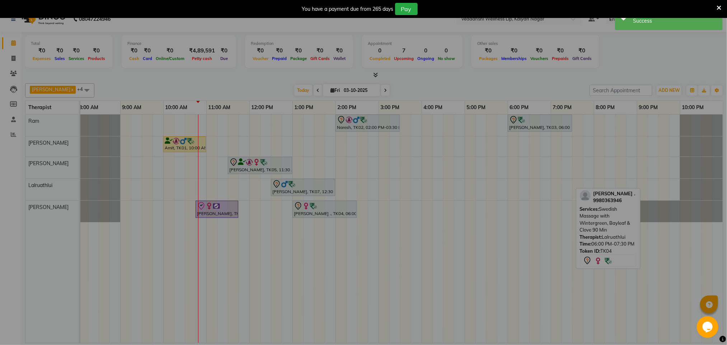
scroll to position [0, 0]
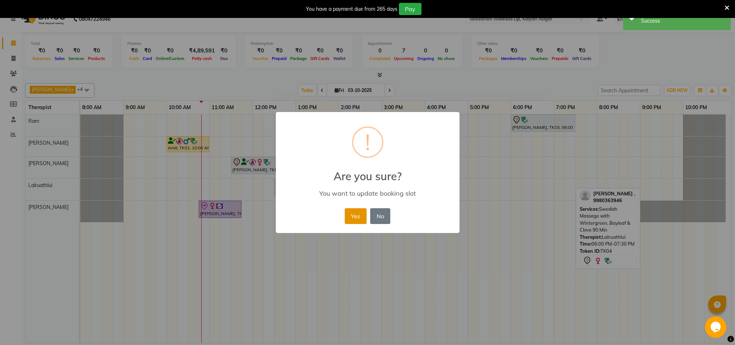
click at [361, 214] on button "Yes" at bounding box center [356, 216] width 22 height 16
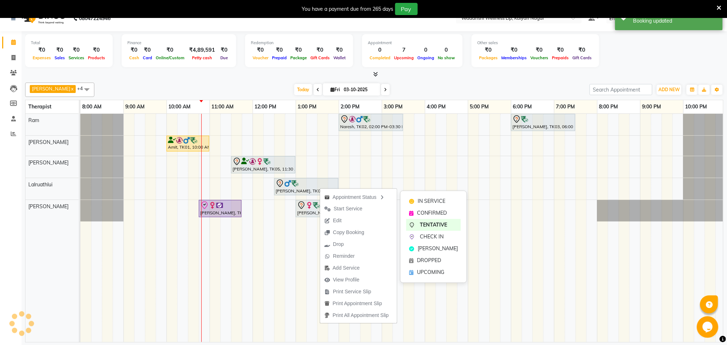
drag, startPoint x: 433, startPoint y: 210, endPoint x: 389, endPoint y: 210, distance: 44.1
click at [432, 210] on span "CONFIRMED" at bounding box center [432, 213] width 30 height 8
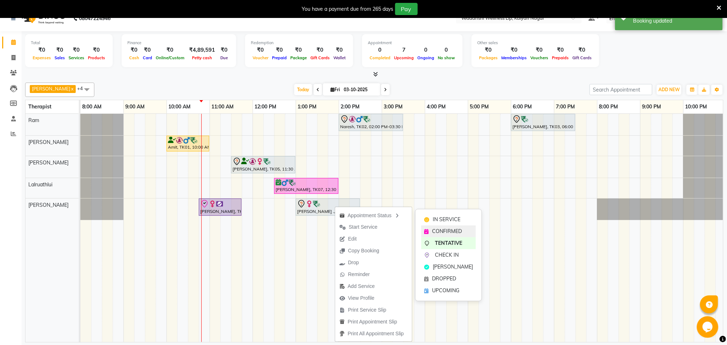
click at [454, 229] on span "CONFIRMED" at bounding box center [447, 232] width 30 height 8
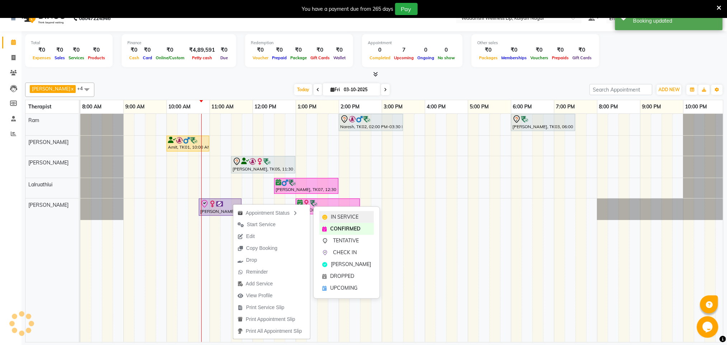
click at [338, 212] on div "IN SERVICE" at bounding box center [346, 217] width 55 height 12
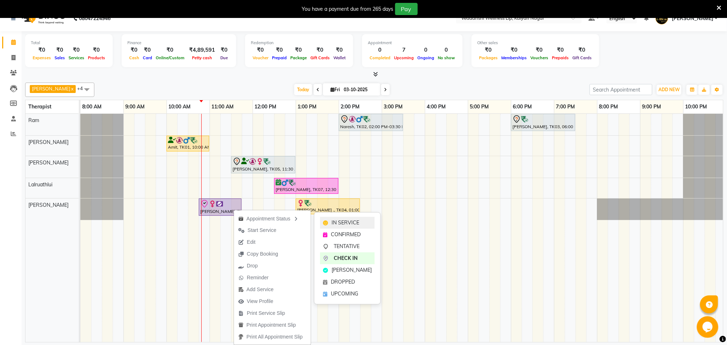
click at [328, 223] on div "IN SERVICE" at bounding box center [347, 223] width 55 height 12
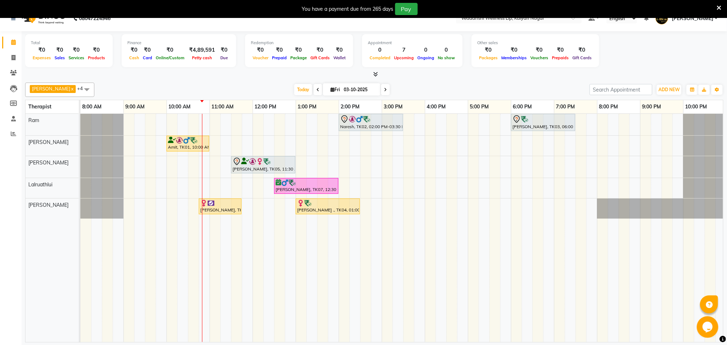
click at [720, 5] on icon at bounding box center [719, 8] width 5 height 6
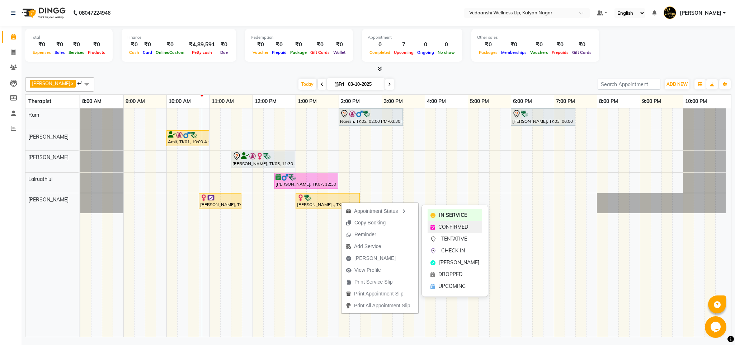
click at [455, 228] on span "CONFIRMED" at bounding box center [454, 227] width 30 height 8
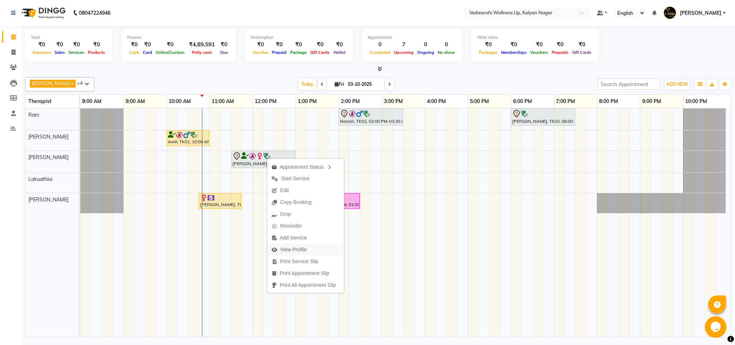
click at [286, 251] on span "View Profile" at bounding box center [293, 250] width 27 height 8
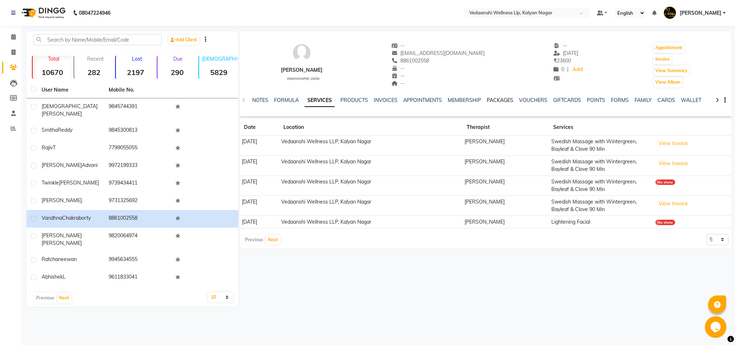
click at [496, 101] on link "PACKAGES" at bounding box center [500, 100] width 27 height 6
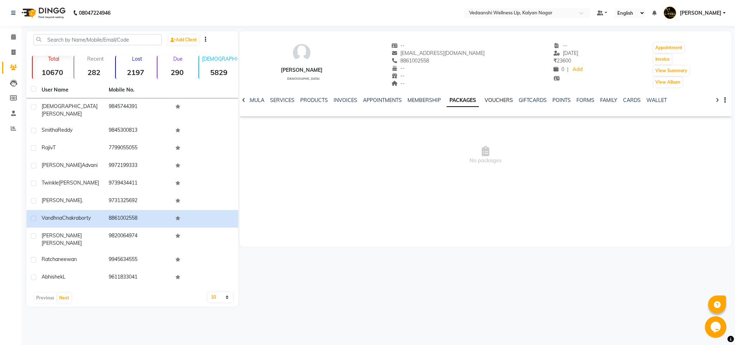
click at [496, 101] on link "VOUCHERS" at bounding box center [499, 100] width 28 height 6
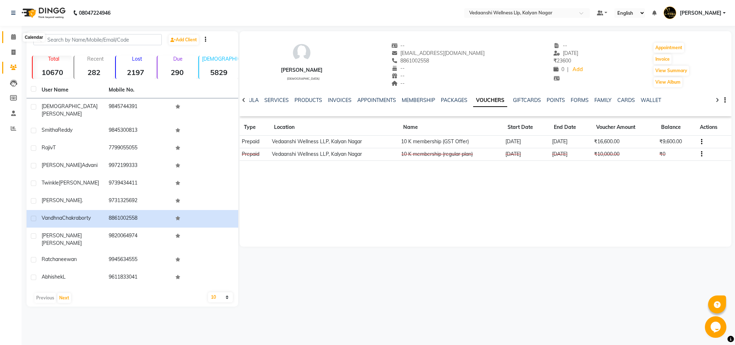
click at [9, 36] on span at bounding box center [13, 37] width 13 height 8
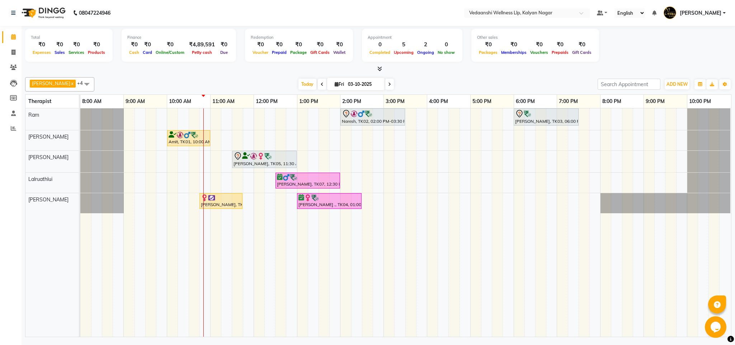
click at [352, 85] on input "03-10-2025" at bounding box center [364, 84] width 36 height 11
select select "10"
select select "2025"
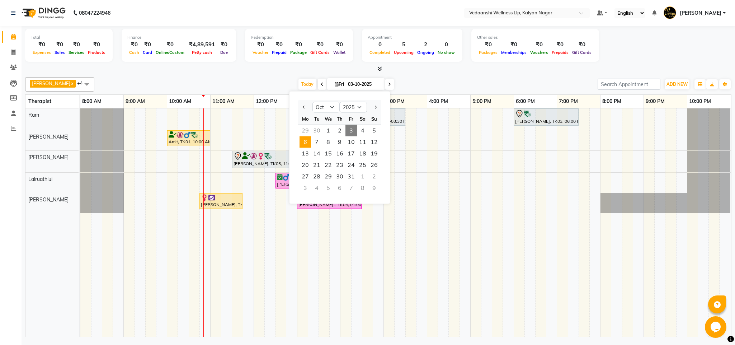
click at [305, 144] on span "6" at bounding box center [305, 141] width 11 height 11
type input "06-10-2025"
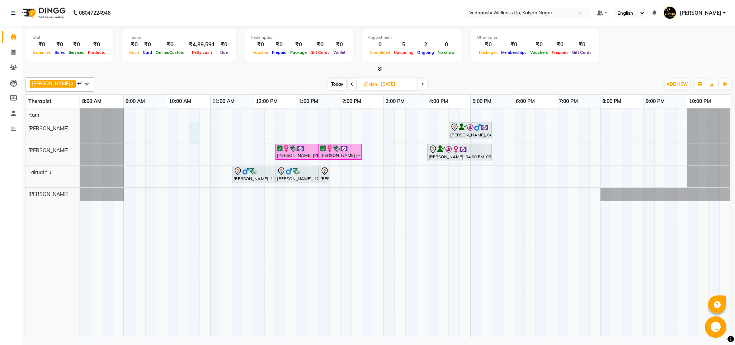
click at [194, 128] on div "Vinay Kumar, 04:30 PM-05:30 PM, Member Plan 60 Min Deepti shiva kumar, 12:30 PM…" at bounding box center [405, 222] width 651 height 228
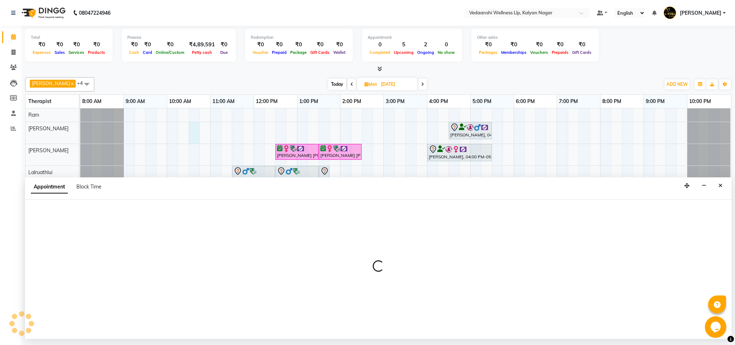
select select "79390"
select select "tentative"
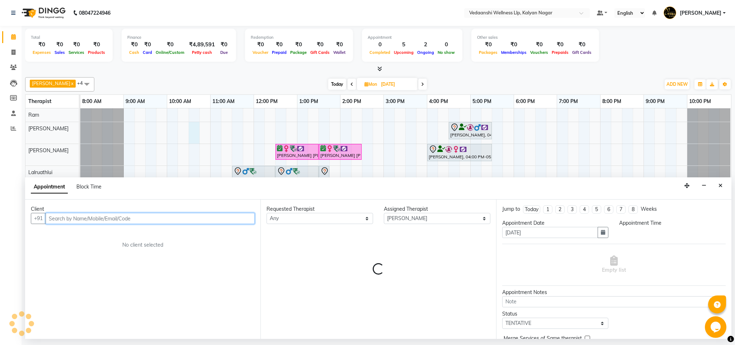
select select "630"
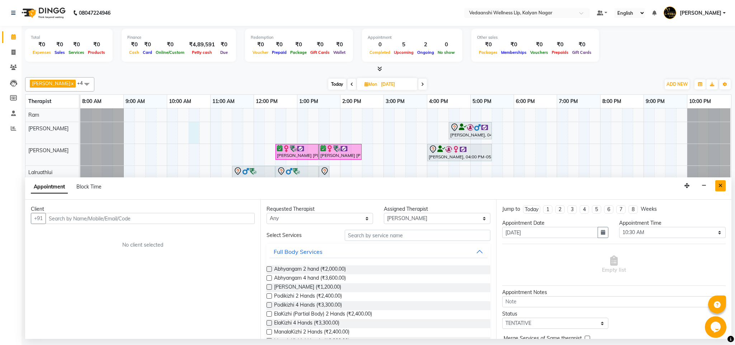
click at [719, 186] on icon "Close" at bounding box center [721, 185] width 4 height 5
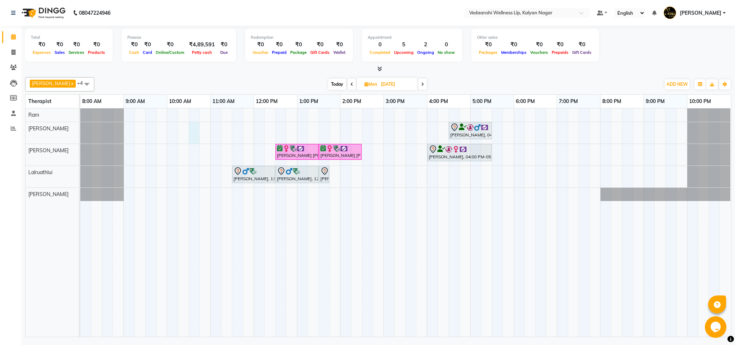
click at [189, 130] on div "Vinay Kumar, 04:30 PM-05:30 PM, Member Plan 60 Min Deepti shiva kumar, 12:30 PM…" at bounding box center [405, 222] width 651 height 228
select select "79390"
select select "tentative"
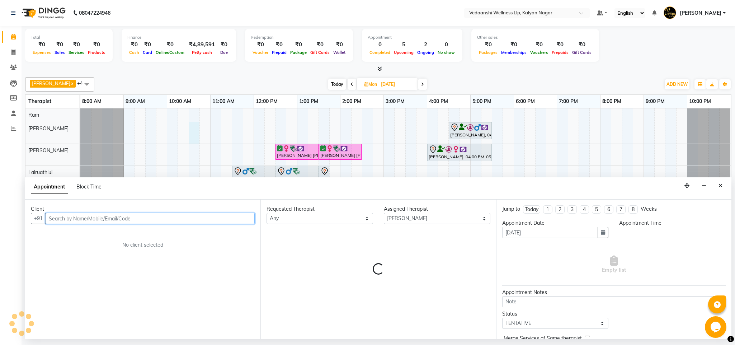
select select "630"
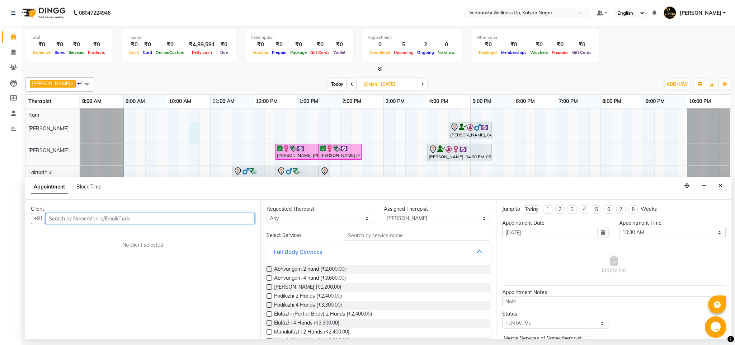
click at [108, 218] on input "text" at bounding box center [150, 218] width 209 height 11
click at [107, 218] on input "text" at bounding box center [150, 218] width 209 height 11
type input "8"
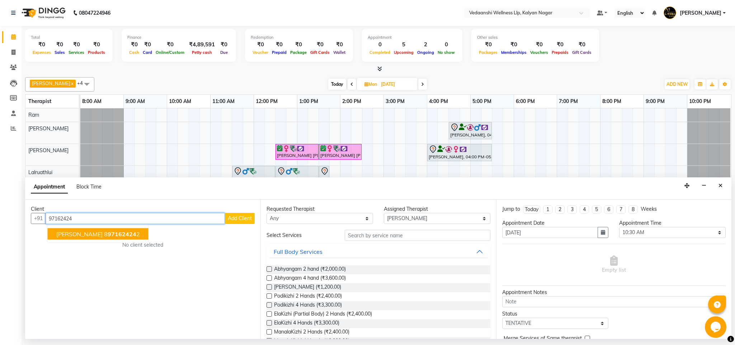
click at [125, 234] on span "97162424" at bounding box center [122, 233] width 29 height 7
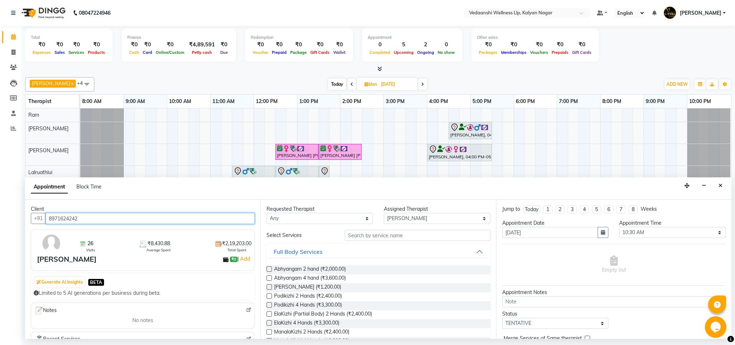
type input "8971624242"
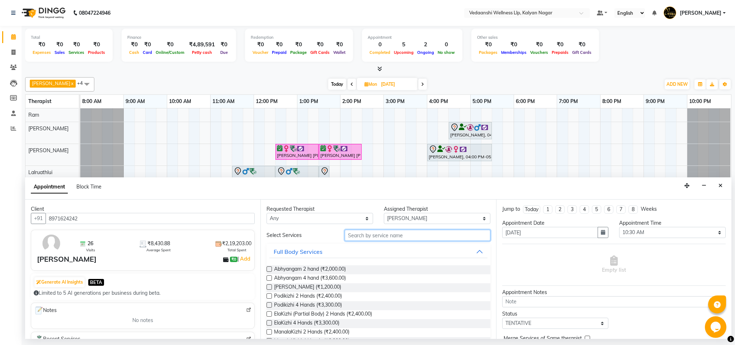
click at [375, 235] on input "text" at bounding box center [418, 235] width 146 height 11
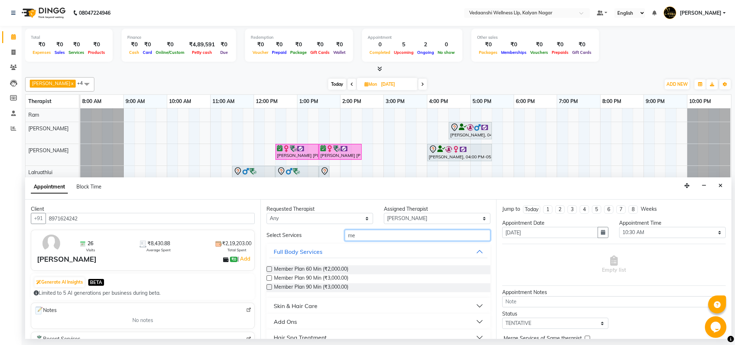
type input "me"
click at [314, 219] on select "Any Amos Benjamin Jennifer Zoramsangi Lalruathlui Ram Rashika Khadse" at bounding box center [320, 218] width 107 height 11
select select "79390"
click at [267, 214] on select "Any Amos Benjamin Jennifer Zoramsangi Lalruathlui Ram Rashika Khadse" at bounding box center [320, 218] width 107 height 11
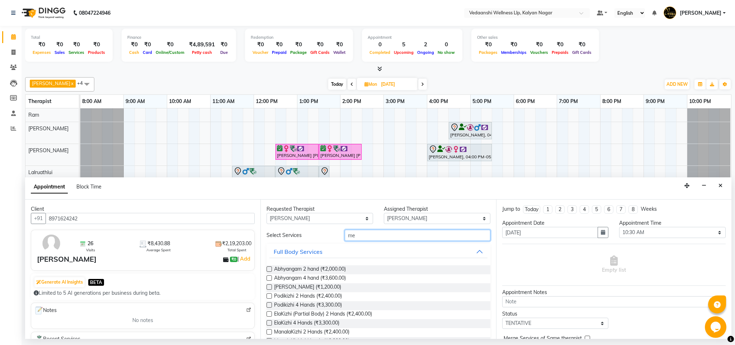
click at [381, 239] on input "me" at bounding box center [418, 235] width 146 height 11
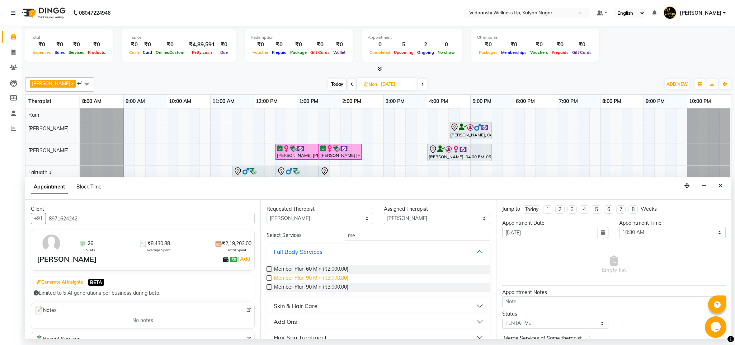
click at [286, 282] on span "Member Plan 90 Min (₹3,000.00)" at bounding box center [311, 278] width 74 height 9
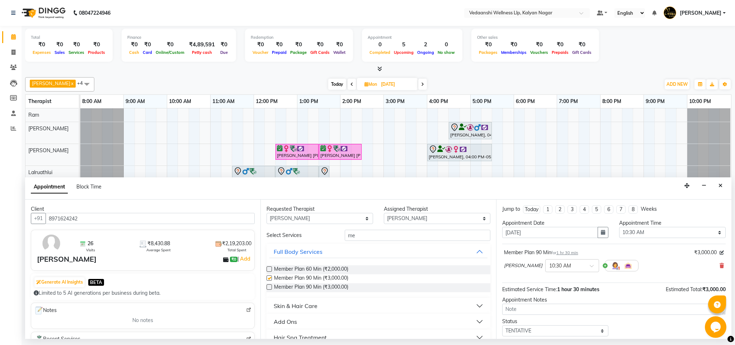
checkbox input "false"
click at [395, 219] on select "Select Amos Benjamin Jennifer Zoramsangi Lalruathlui Ram Rashika Khadse" at bounding box center [437, 218] width 107 height 11
select select "25779"
click at [384, 214] on select "Select Amos Benjamin Jennifer Zoramsangi Lalruathlui Ram Rashika Khadse" at bounding box center [437, 218] width 107 height 11
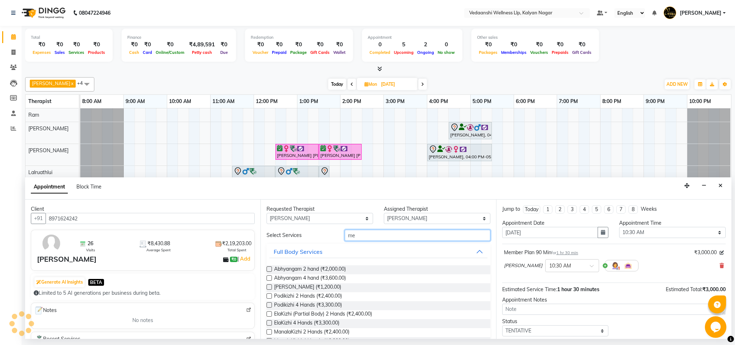
click at [374, 238] on input "me" at bounding box center [418, 235] width 146 height 11
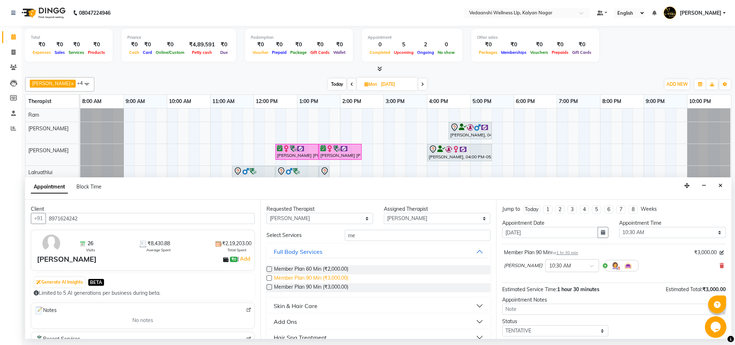
click at [329, 279] on span "Member Plan 90 Min (₹3,000.00)" at bounding box center [311, 278] width 74 height 9
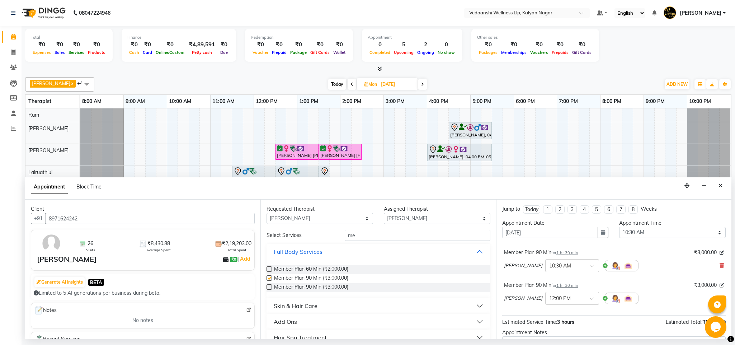
checkbox input "false"
click at [571, 299] on input "text" at bounding box center [565, 298] width 32 height 8
click at [558, 320] on div "10:30 AM" at bounding box center [572, 317] width 53 height 13
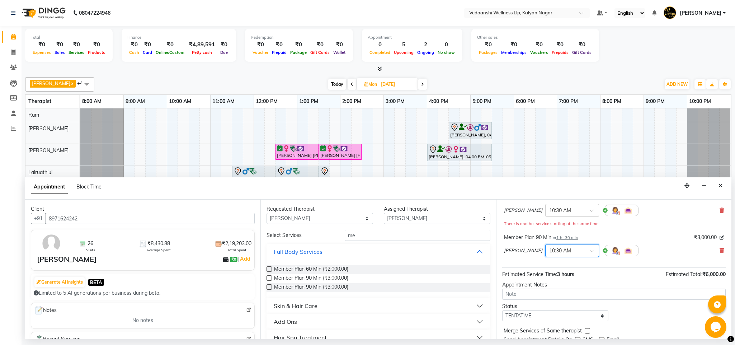
scroll to position [84, 0]
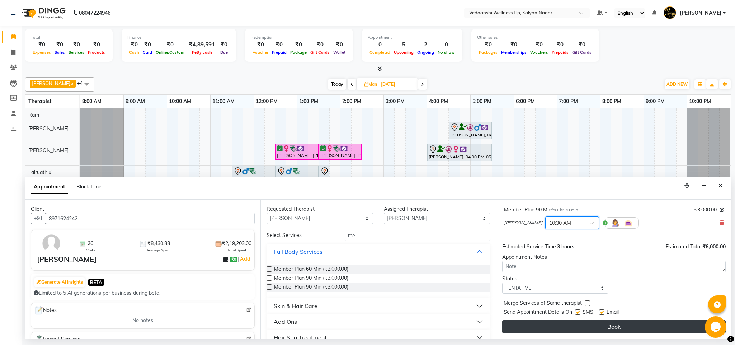
click at [532, 327] on button "Book" at bounding box center [614, 326] width 224 height 13
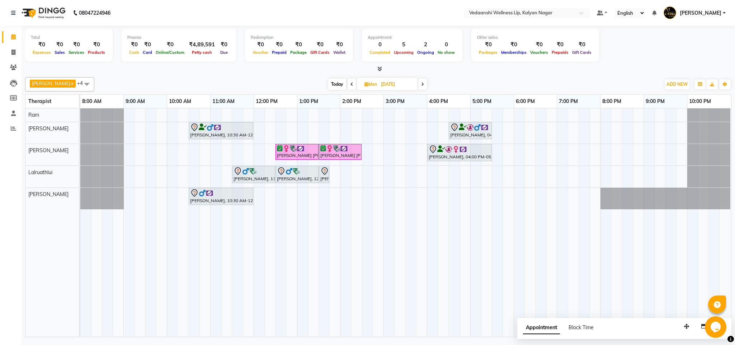
click at [331, 77] on div "Benjamin x Jennifer Zoramsangi x Lalruathlui x Ram x Rashika Khadse x +4 Select…" at bounding box center [378, 84] width 707 height 14
click at [328, 84] on span "Today" at bounding box center [337, 84] width 18 height 11
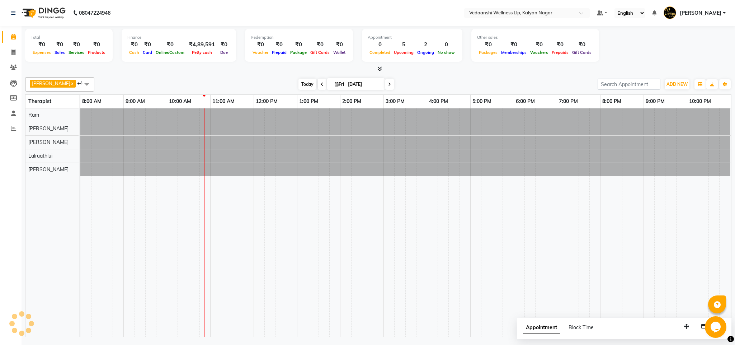
type input "03-10-2025"
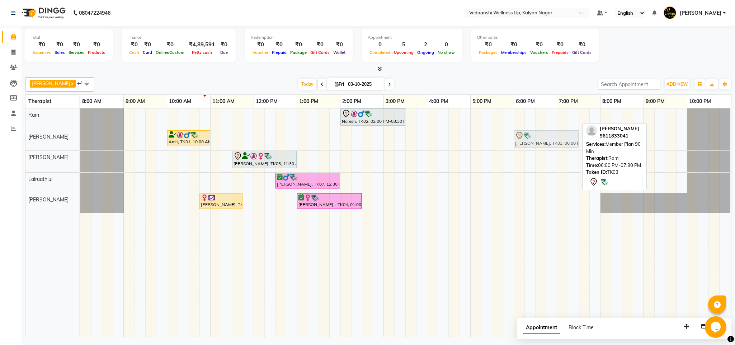
drag, startPoint x: 540, startPoint y: 117, endPoint x: 542, endPoint y: 133, distance: 16.2
click at [542, 133] on tbody "Naresh, TK02, 02:00 PM-03:30 PM, Member Plan 90 Min Abhishek L, TK03, 06:00 PM-…" at bounding box center [405, 160] width 651 height 105
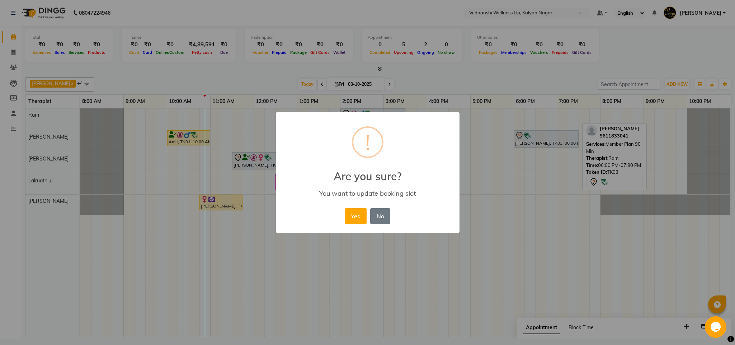
drag, startPoint x: 350, startPoint y: 219, endPoint x: 378, endPoint y: 190, distance: 40.3
click at [350, 219] on button "Yes" at bounding box center [356, 216] width 22 height 16
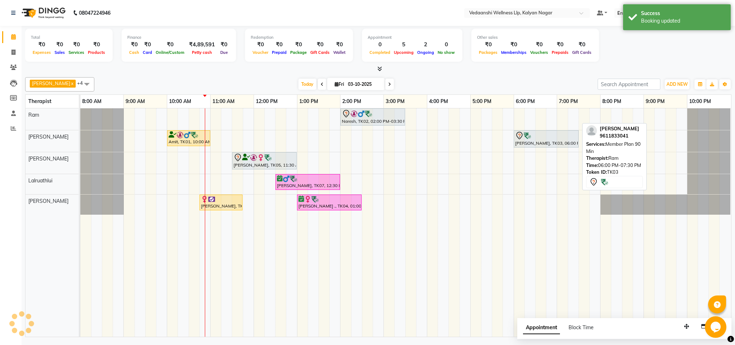
click at [439, 69] on div at bounding box center [378, 69] width 707 height 8
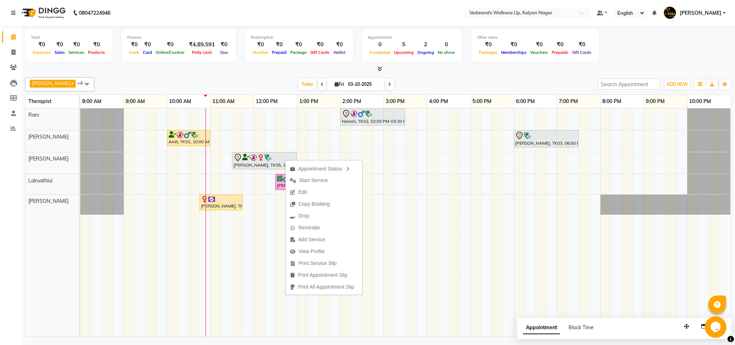
drag, startPoint x: 285, startPoint y: 159, endPoint x: 246, endPoint y: 98, distance: 73.0
click at [237, 70] on div at bounding box center [378, 69] width 707 height 8
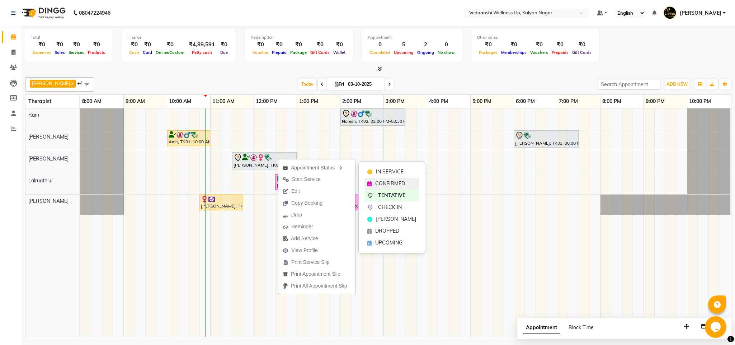
click at [391, 181] on span "CONFIRMED" at bounding box center [390, 184] width 30 height 8
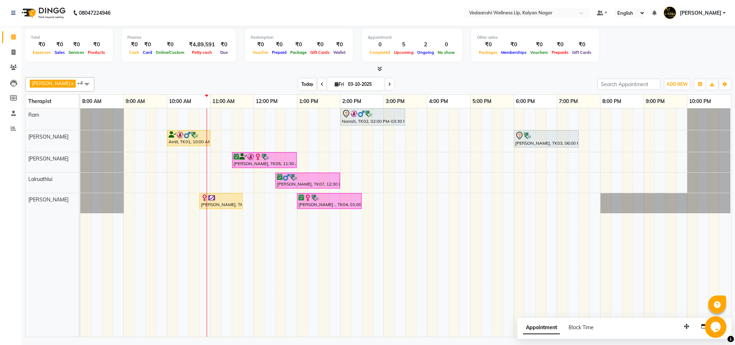
click at [299, 88] on span "Today" at bounding box center [308, 84] width 18 height 11
click at [420, 85] on div "[DATE] [DATE]" at bounding box center [346, 84] width 496 height 11
click at [300, 135] on div "Naresh, TK02, 02:00 PM-03:30 PM, Member Plan 90 Min Amit, TK01, 10:00 AM-11:00 …" at bounding box center [405, 222] width 651 height 228
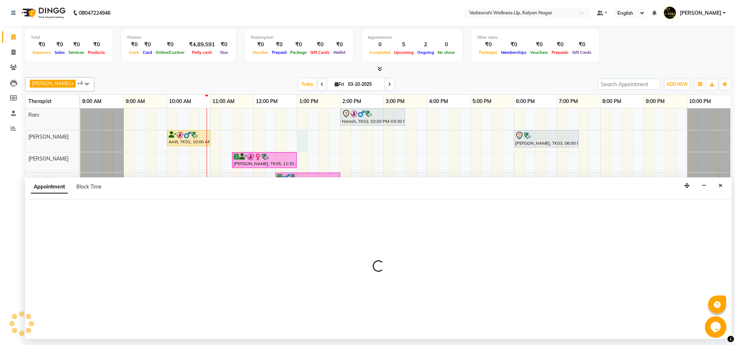
select select "79390"
select select "780"
select select "tentative"
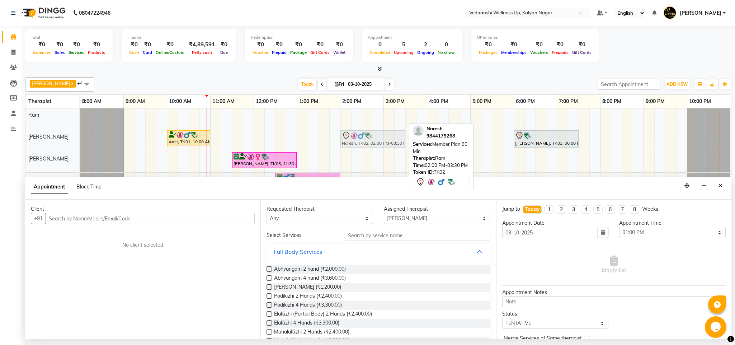
drag, startPoint x: 368, startPoint y: 115, endPoint x: 369, endPoint y: 132, distance: 16.5
click at [368, 138] on tbody "Naresh, TK02, 02:00 PM-03:30 PM, Member Plan 90 Min Amit, TK01, 10:00 AM-11:00 …" at bounding box center [405, 160] width 651 height 105
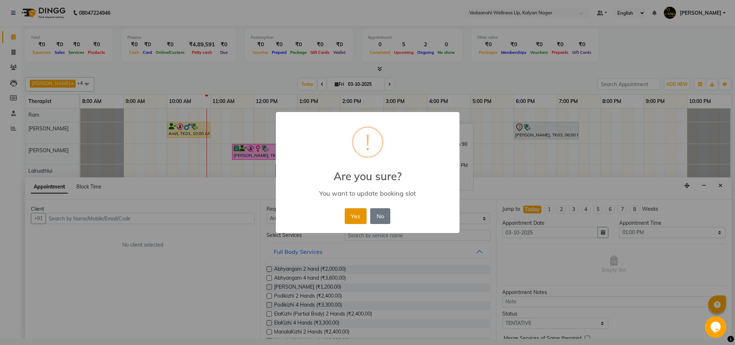
click at [355, 215] on button "Yes" at bounding box center [356, 216] width 22 height 16
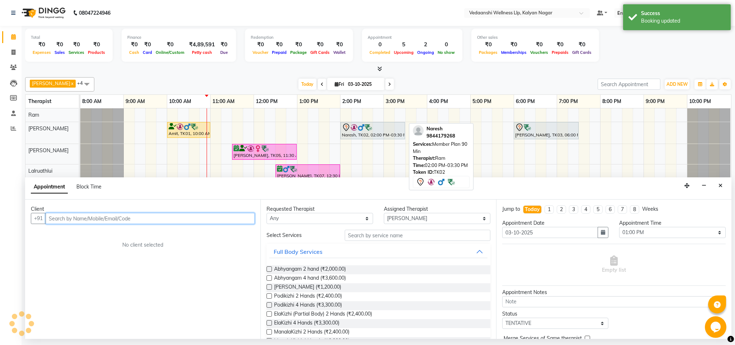
click at [300, 116] on div "Amit, TK01, 10:00 AM-11:00 AM, Member Plan 60 Min Naresh, TK02, 02:00 PM-03:30 …" at bounding box center [405, 222] width 651 height 228
click at [141, 219] on input "text" at bounding box center [150, 218] width 209 height 11
click at [720, 184] on icon "Close" at bounding box center [721, 185] width 4 height 5
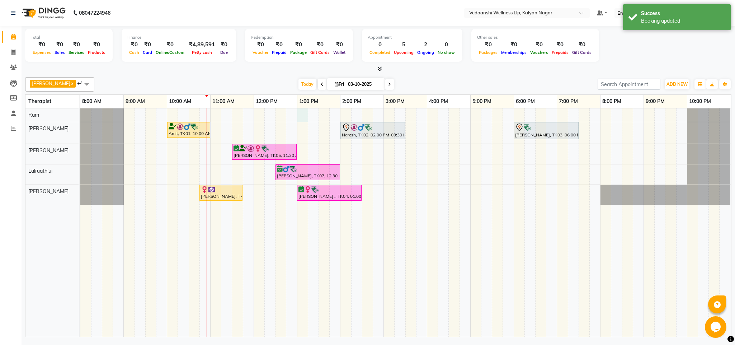
click at [300, 111] on div "Amit, TK01, 10:00 AM-11:00 AM, Member Plan 60 Min Naresh, TK02, 02:00 PM-03:30 …" at bounding box center [405, 222] width 651 height 228
select select "67164"
select select "tentative"
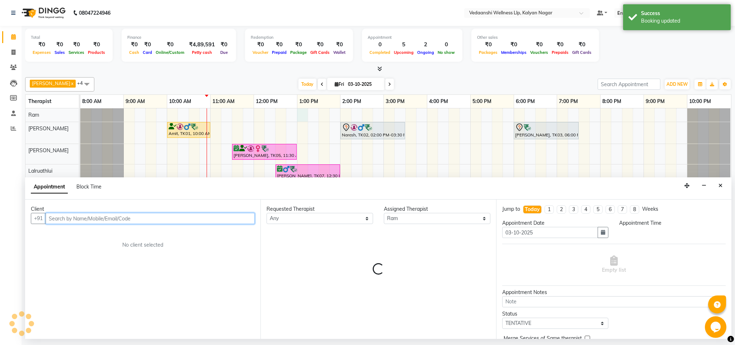
select select "780"
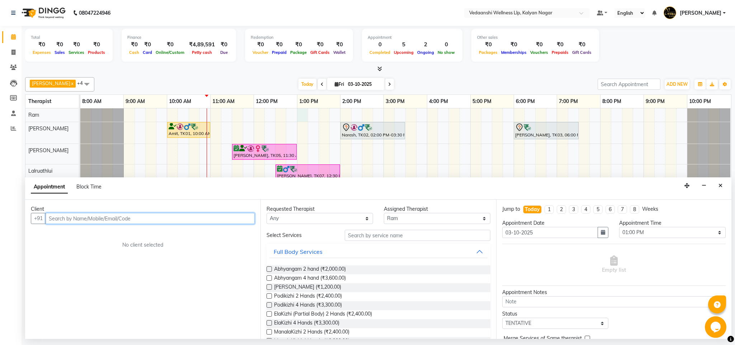
click at [142, 221] on input "text" at bounding box center [150, 218] width 209 height 11
type input "9133565531"
click at [244, 215] on button "Add Client" at bounding box center [240, 218] width 30 height 11
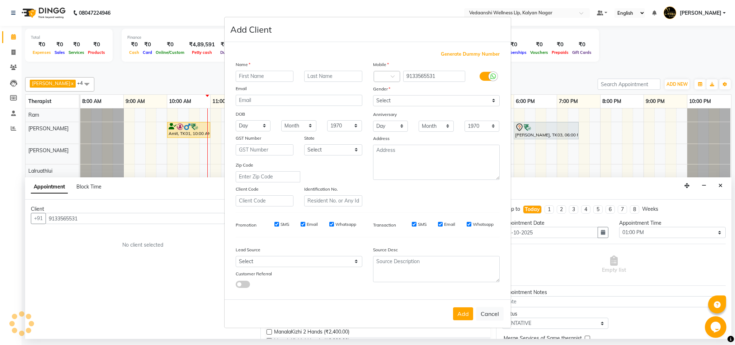
click at [247, 75] on input "text" at bounding box center [265, 76] width 58 height 11
click at [249, 77] on input "Prasant" at bounding box center [265, 76] width 58 height 11
type input "Prashant"
drag, startPoint x: 417, startPoint y: 99, endPoint x: 421, endPoint y: 104, distance: 6.3
click at [417, 99] on select "Select Male Female Other Prefer Not To Say" at bounding box center [436, 100] width 127 height 11
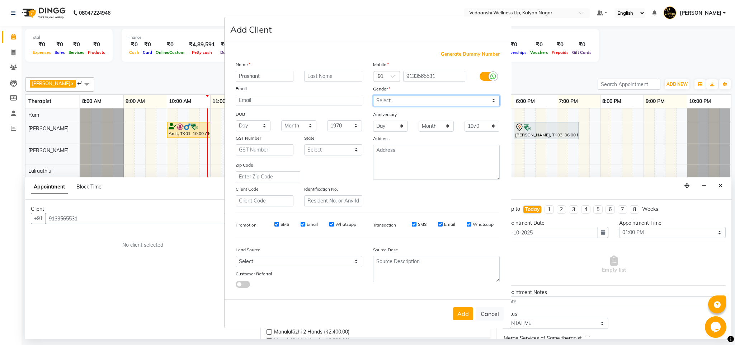
select select "male"
click at [373, 95] on select "Select Male Female Other Prefer Not To Say" at bounding box center [436, 100] width 127 height 11
click at [460, 315] on button "Add" at bounding box center [463, 313] width 20 height 13
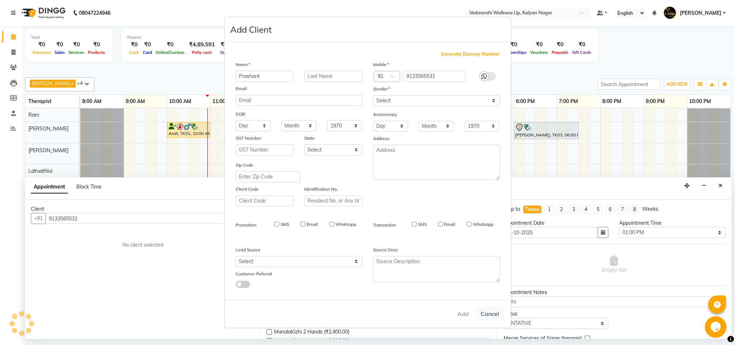
select select
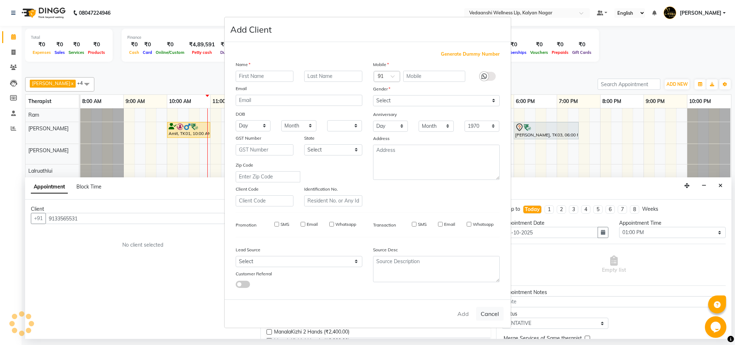
select select
checkbox input "false"
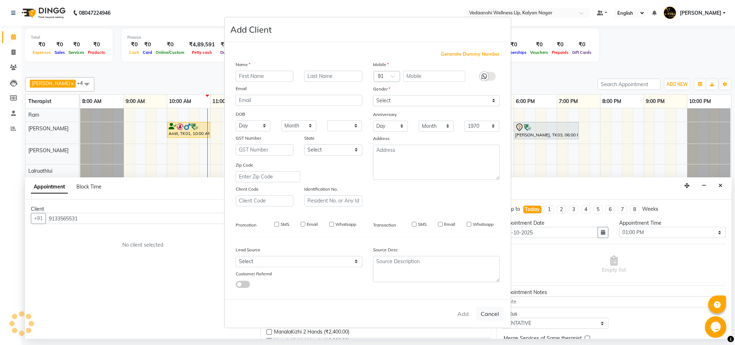
checkbox input "false"
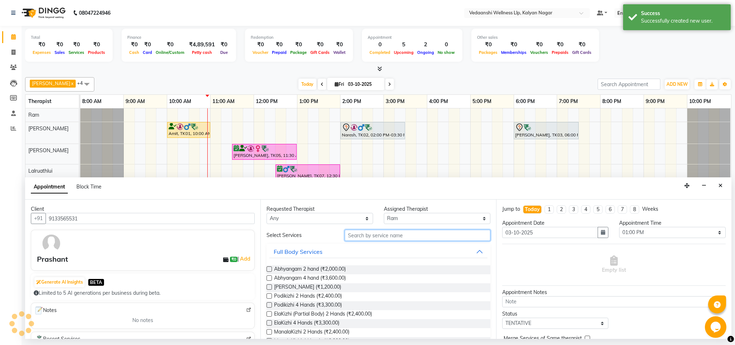
click at [365, 235] on input "text" at bounding box center [418, 235] width 146 height 11
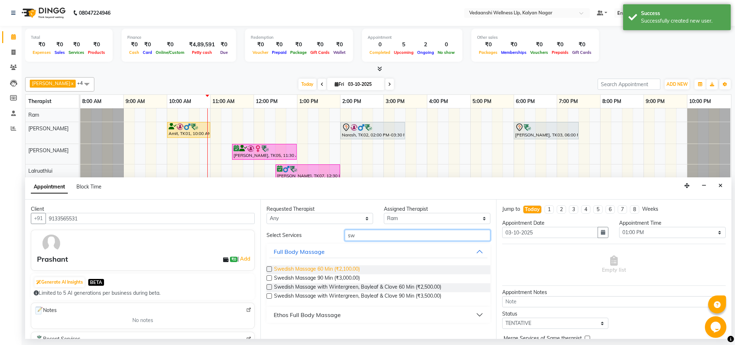
type input "sw"
click at [348, 271] on span "Swedish Massage 60 Min (₹2,100.00)" at bounding box center [317, 269] width 86 height 9
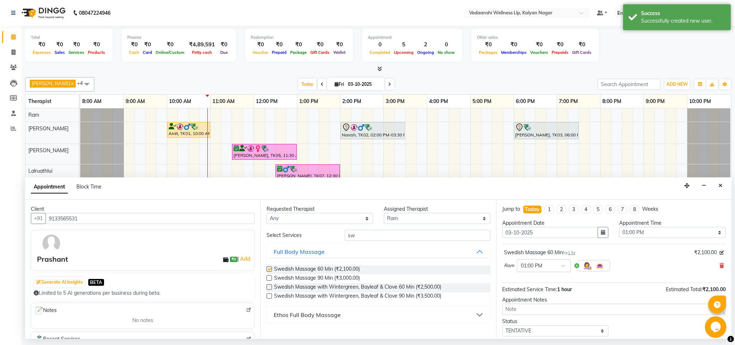
checkbox input "false"
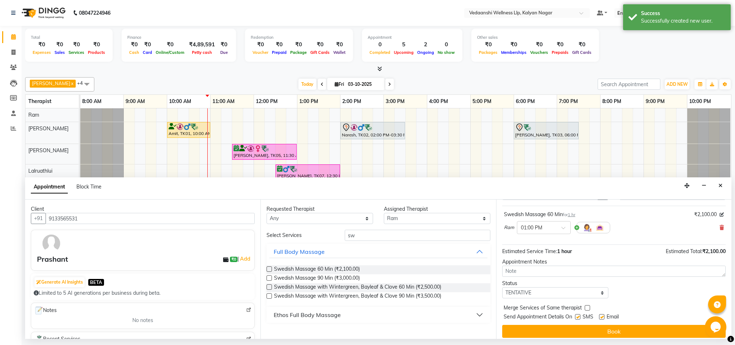
scroll to position [44, 0]
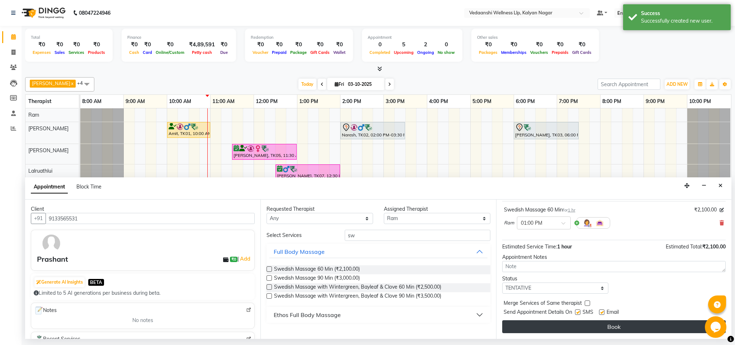
click at [547, 328] on button "Book" at bounding box center [614, 326] width 224 height 13
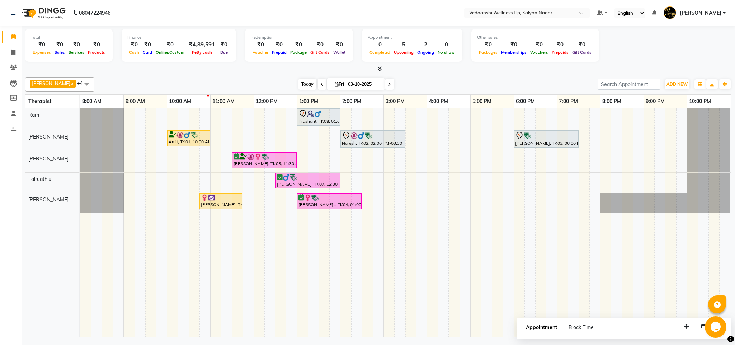
click at [299, 87] on span "Today" at bounding box center [308, 84] width 18 height 11
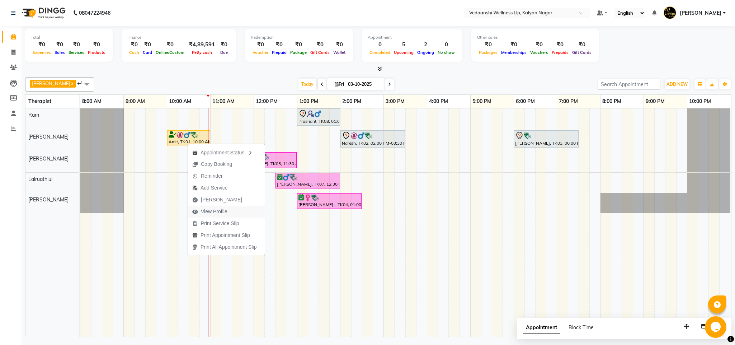
click at [211, 211] on span "View Profile" at bounding box center [214, 212] width 27 height 8
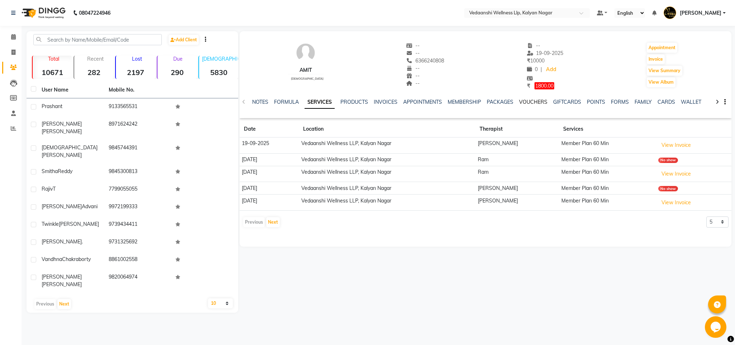
click at [525, 100] on link "VOUCHERS" at bounding box center [533, 102] width 28 height 6
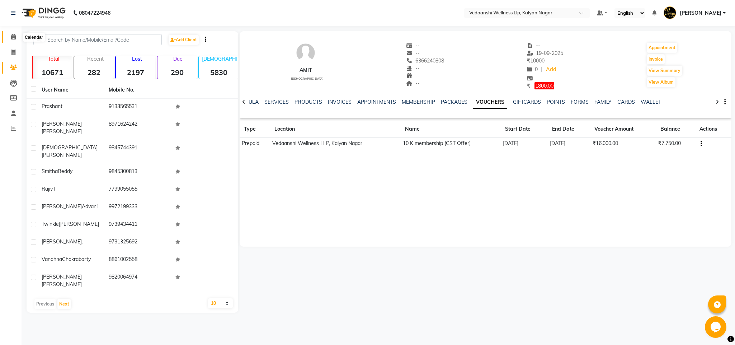
click at [12, 38] on icon at bounding box center [13, 36] width 5 height 5
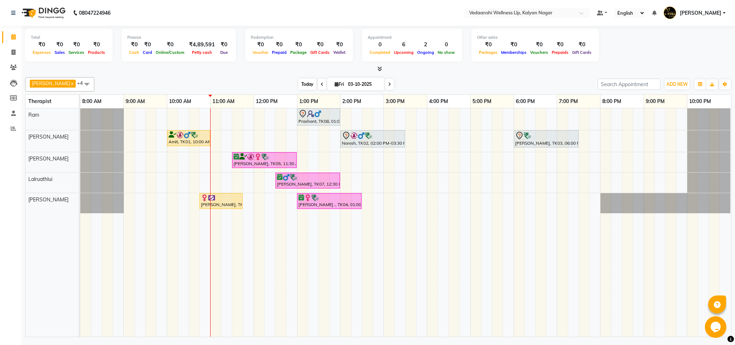
click at [303, 83] on span "Today" at bounding box center [308, 84] width 18 height 11
click at [391, 112] on div "Prashant, TK08, 01:00 PM-02:00 PM, Swedish Massage 60 Min Amit, TK01, 10:00 AM-…" at bounding box center [405, 222] width 651 height 228
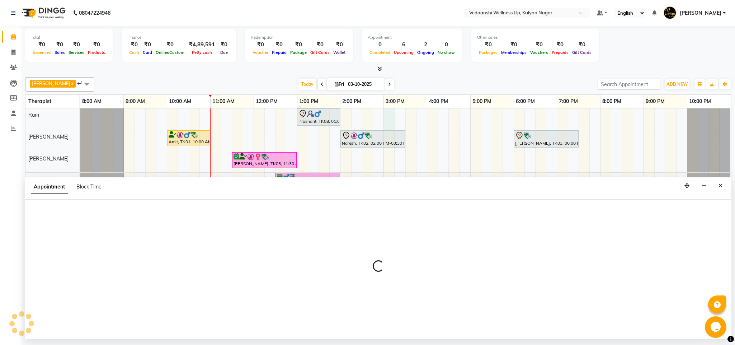
select select "67164"
select select "900"
select select "tentative"
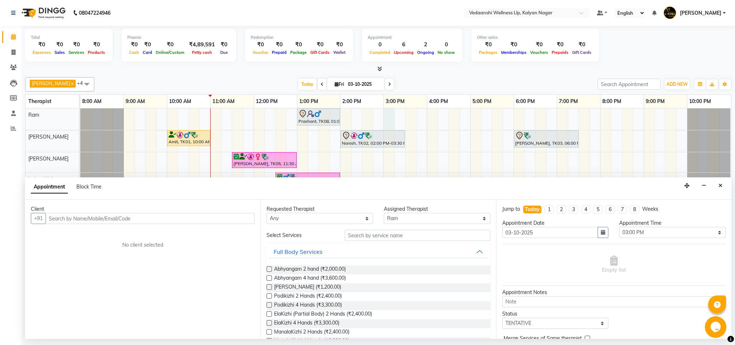
click at [137, 222] on input "text" at bounding box center [150, 218] width 209 height 11
click at [189, 222] on input "text" at bounding box center [150, 218] width 209 height 11
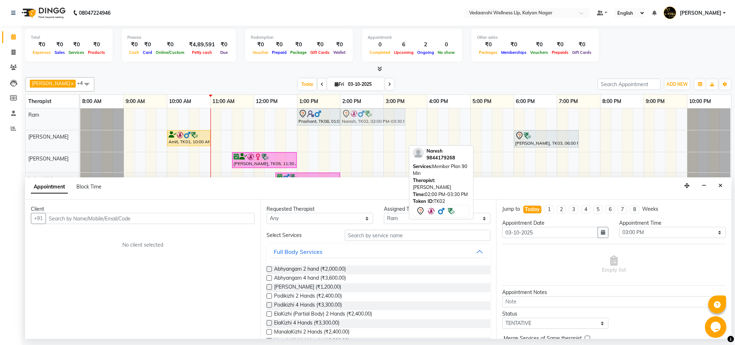
drag, startPoint x: 354, startPoint y: 140, endPoint x: 359, endPoint y: 125, distance: 15.7
click at [359, 117] on tbody "Prashant, TK08, 01:00 PM-02:00 PM, Swedish Massage 60 Min Naresh, TK02, 02:00 P…" at bounding box center [405, 160] width 651 height 105
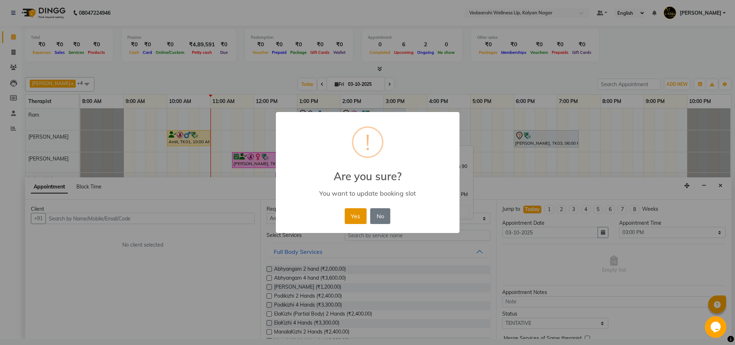
click at [356, 214] on button "Yes" at bounding box center [356, 216] width 22 height 16
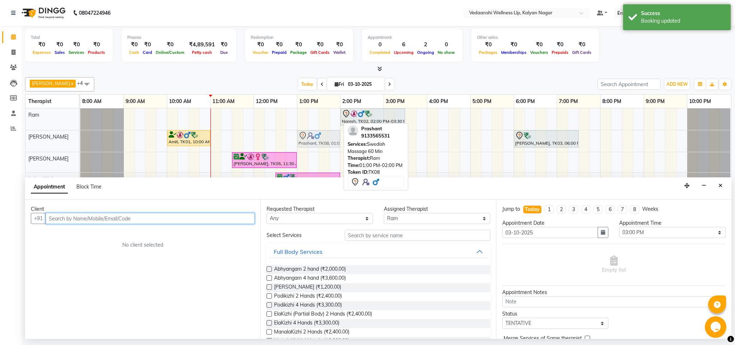
drag, startPoint x: 312, startPoint y: 114, endPoint x: 317, endPoint y: 137, distance: 23.2
click at [317, 137] on tbody "Prashant, TK08, 01:00 PM-02:00 PM, Swedish Massage 60 Min Naresh, TK02, 02:00 P…" at bounding box center [405, 160] width 651 height 105
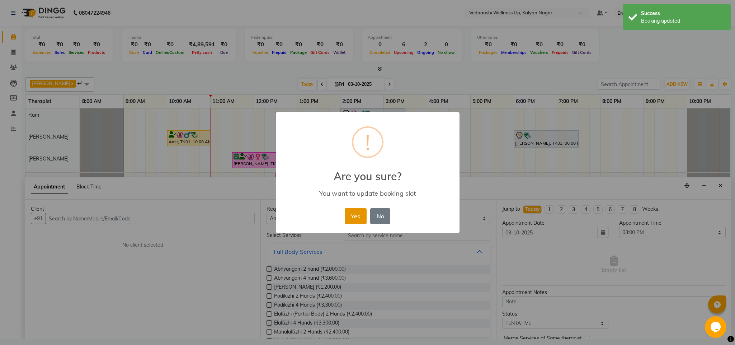
click at [354, 212] on button "Yes" at bounding box center [356, 216] width 22 height 16
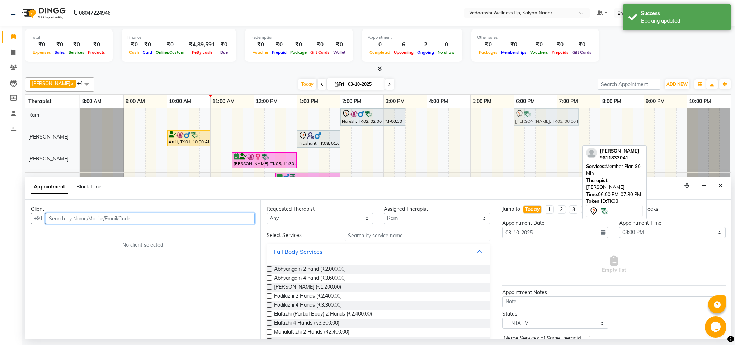
drag, startPoint x: 542, startPoint y: 140, endPoint x: 541, endPoint y: 129, distance: 10.8
click at [541, 123] on tbody "Naresh, TK02, 02:00 PM-03:30 PM, Member Plan 90 Min Abhishek L, TK03, 06:00 PM-…" at bounding box center [405, 160] width 651 height 105
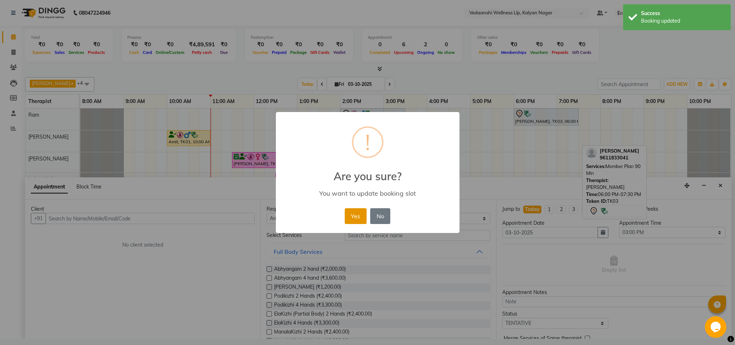
click at [361, 217] on button "Yes" at bounding box center [356, 216] width 22 height 16
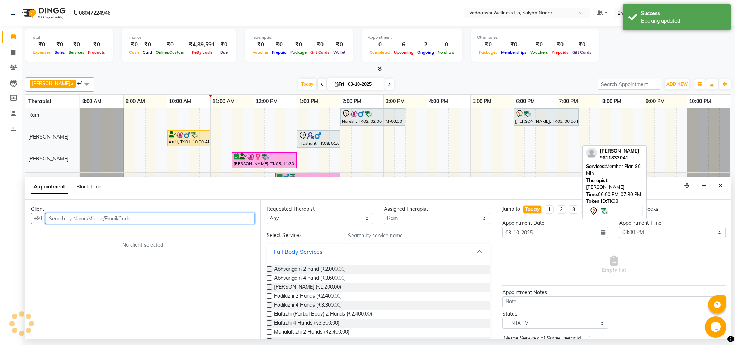
click at [390, 142] on div "Naresh, TK02, 02:00 PM-03:30 PM, Member Plan 90 Min Abhishek L, TK03, 06:00 PM-…" at bounding box center [405, 222] width 651 height 228
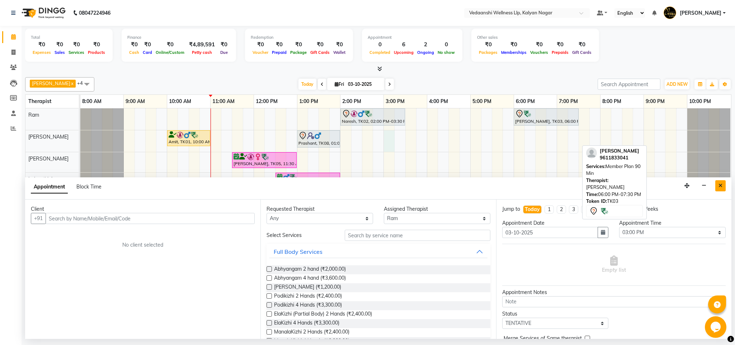
click at [718, 185] on button "Close" at bounding box center [721, 185] width 10 height 11
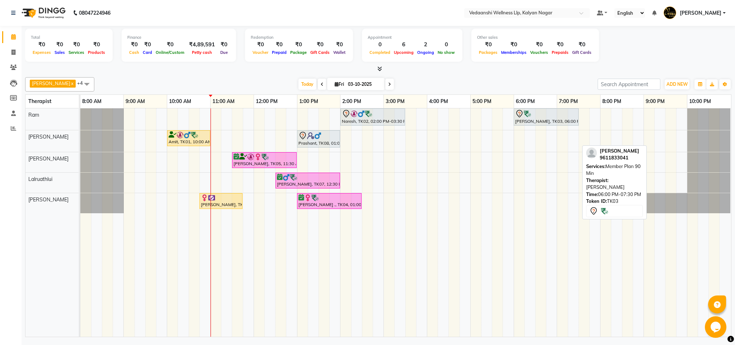
click at [392, 139] on div "Naresh, TK02, 02:00 PM-03:30 PM, Member Plan 90 Min Abhishek L, TK03, 06:00 PM-…" at bounding box center [405, 222] width 651 height 228
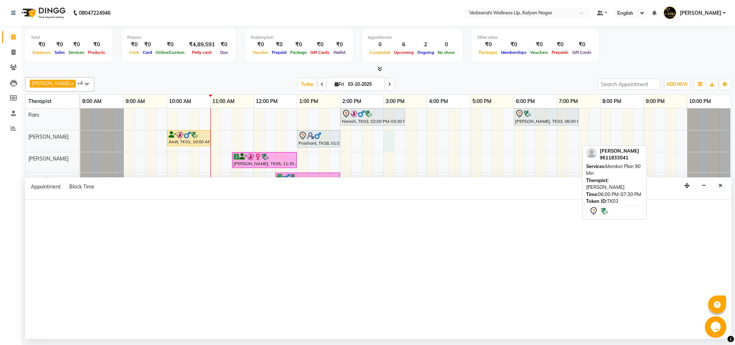
select select "79390"
select select "tentative"
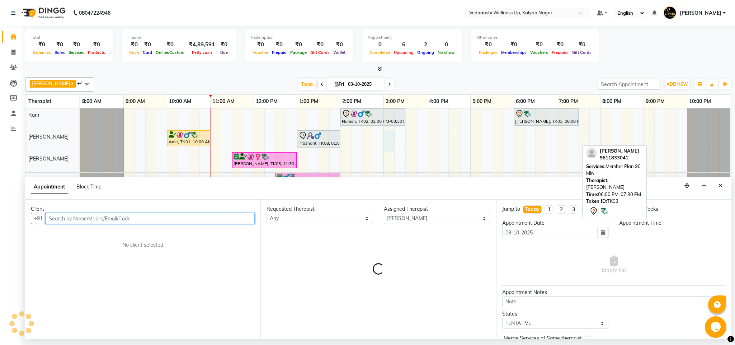
select select "900"
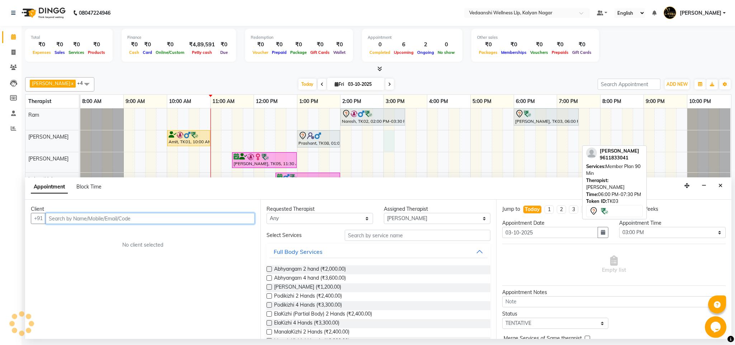
click at [58, 215] on input "text" at bounding box center [150, 218] width 209 height 11
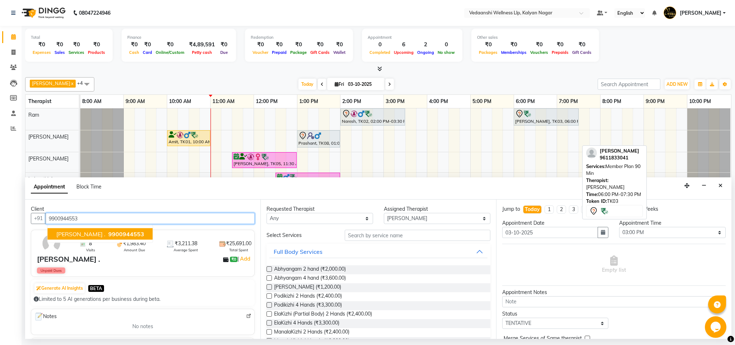
click at [108, 236] on span "9900944553" at bounding box center [126, 233] width 36 height 7
type input "9900944553"
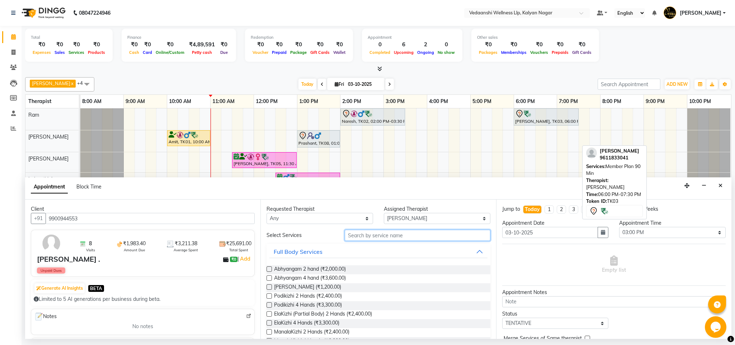
click at [361, 235] on input "text" at bounding box center [418, 235] width 146 height 11
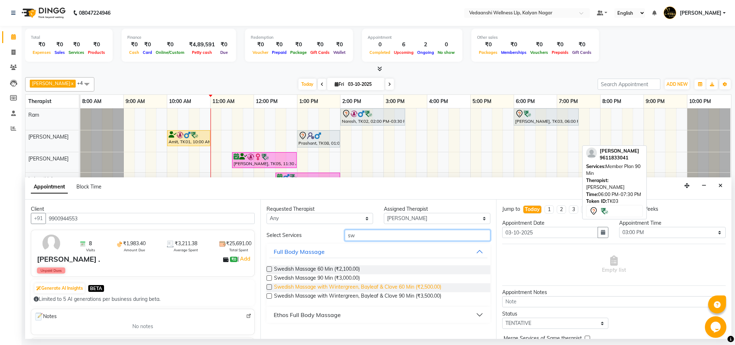
type input "sw"
click at [416, 288] on span "Swedish Massage with Wintergreen, Bayleaf & Clove 60 Min (₹2,500.00)" at bounding box center [357, 287] width 167 height 9
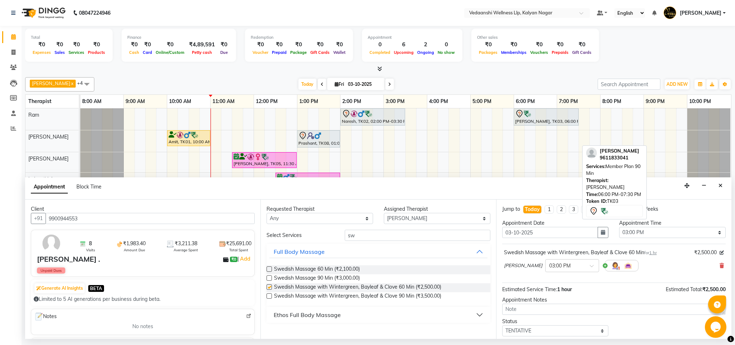
checkbox input "false"
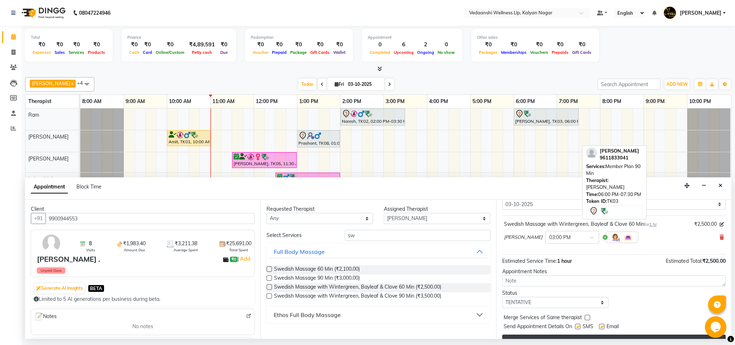
scroll to position [44, 0]
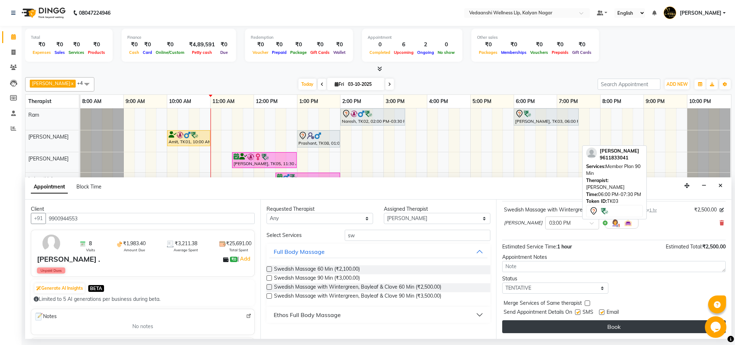
click at [567, 322] on button "Book" at bounding box center [614, 326] width 224 height 13
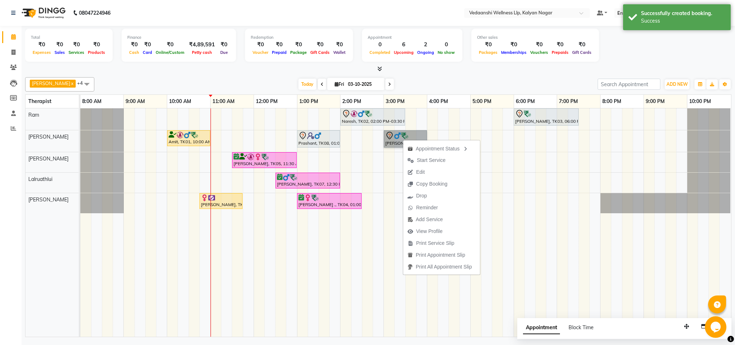
drag, startPoint x: 403, startPoint y: 139, endPoint x: 390, endPoint y: 141, distance: 13.5
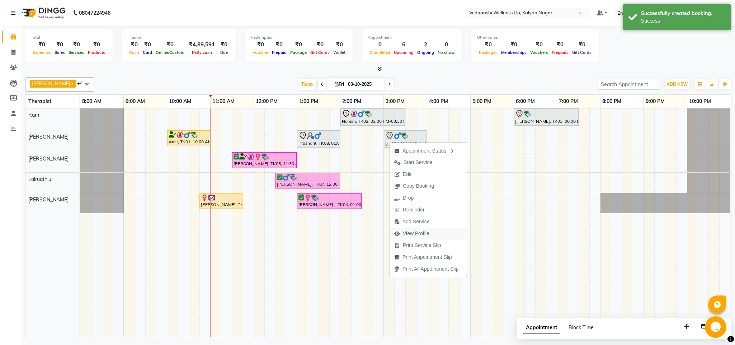
click at [418, 236] on span "View Profile" at bounding box center [416, 234] width 27 height 8
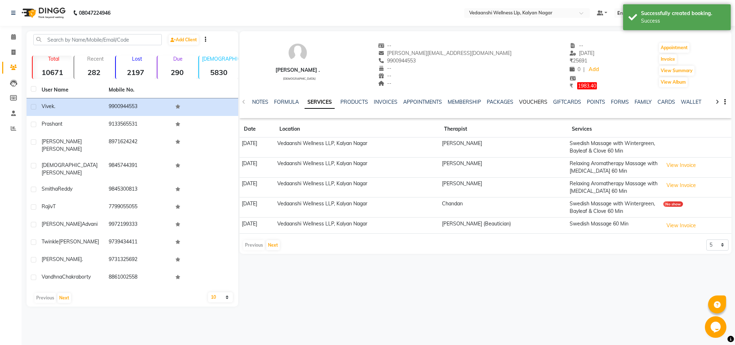
click at [531, 102] on link "VOUCHERS" at bounding box center [533, 102] width 28 height 6
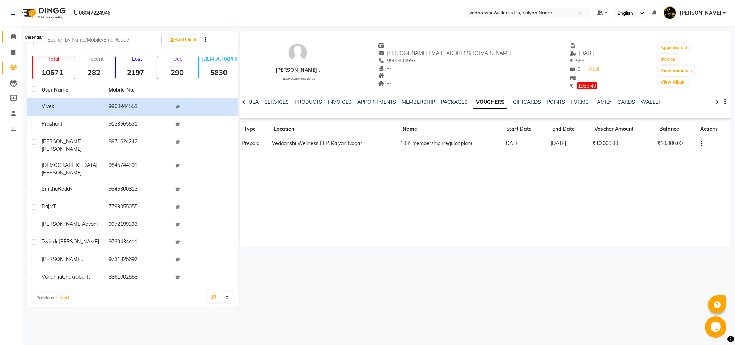
click at [14, 36] on icon at bounding box center [13, 36] width 5 height 5
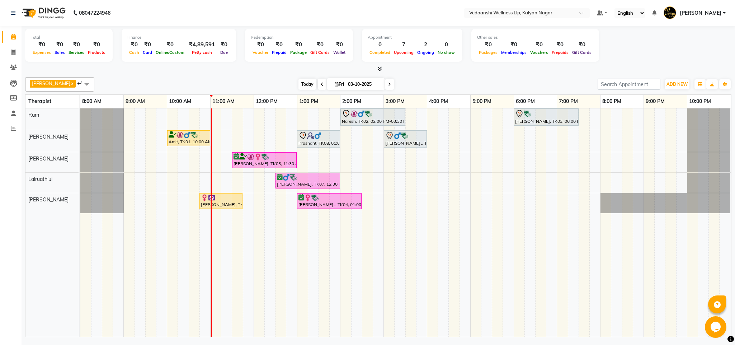
click at [299, 82] on span "Today" at bounding box center [308, 84] width 18 height 11
click at [298, 90] on div "[DATE] [DATE]" at bounding box center [346, 84] width 97 height 11
click at [299, 84] on span "Today" at bounding box center [308, 84] width 18 height 11
click at [236, 116] on div "Naresh, TK02, 02:00 PM-03:30 PM, Member Plan 90 Min Abhishek L, TK03, 06:00 PM-…" at bounding box center [405, 222] width 651 height 228
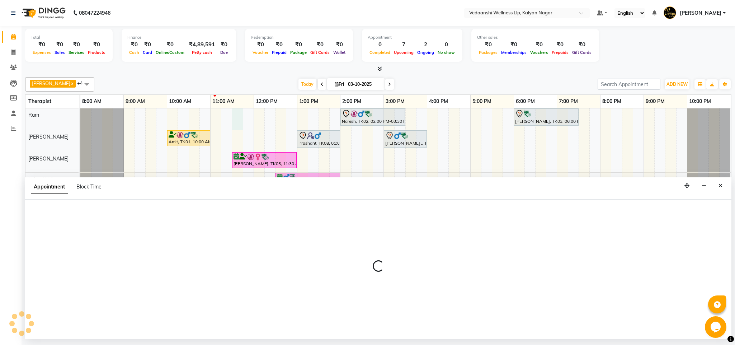
select select "67164"
select select "690"
select select "tentative"
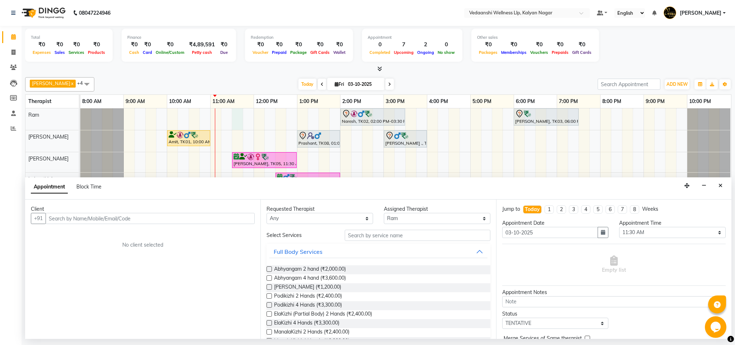
click at [110, 221] on input "text" at bounding box center [150, 218] width 209 height 11
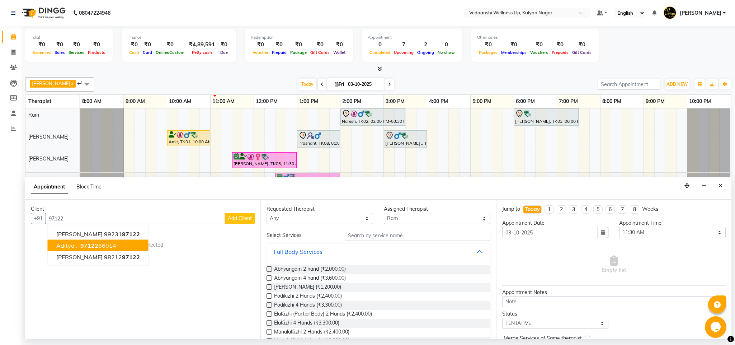
click at [100, 249] on ngb-highlight "97122 66014" at bounding box center [97, 245] width 37 height 7
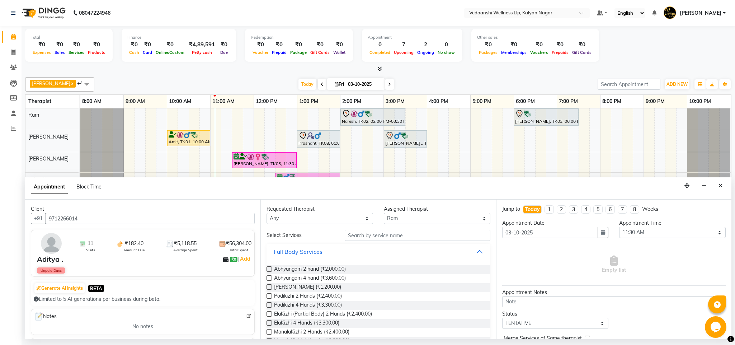
type input "9712266014"
click at [353, 237] on input "text" at bounding box center [418, 235] width 146 height 11
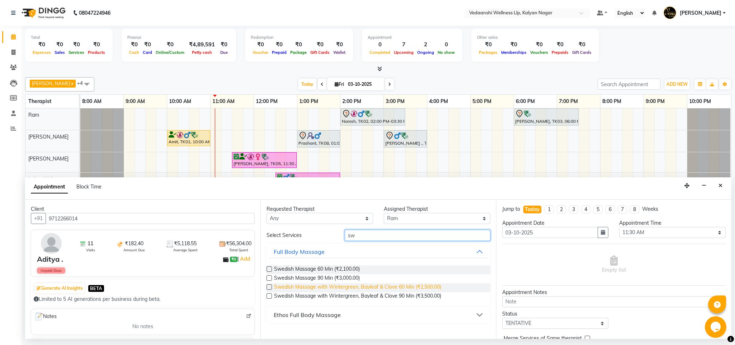
type input "sw"
click at [366, 289] on span "Swedish Massage with Wintergreen, Bayleaf & Clove 60 Min (₹2,500.00)" at bounding box center [357, 287] width 167 height 9
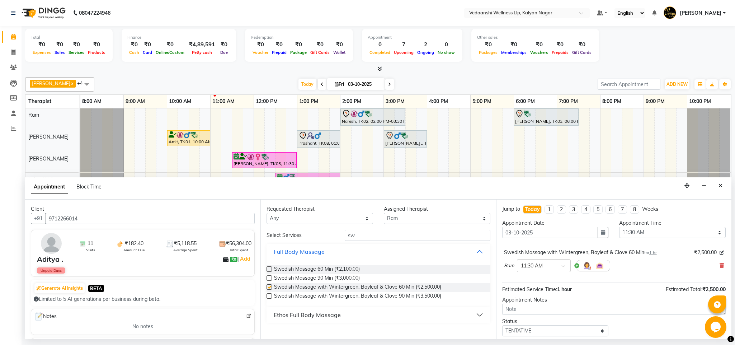
checkbox input "false"
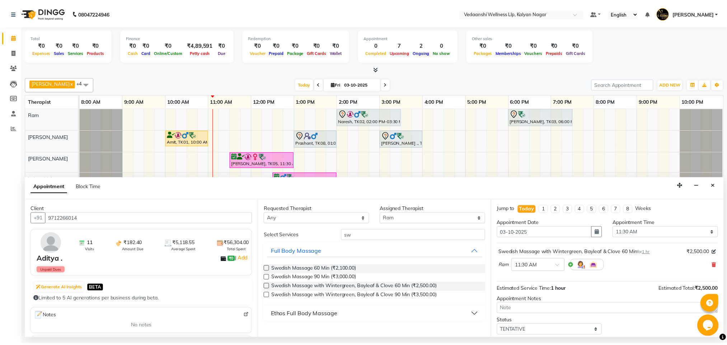
scroll to position [44, 0]
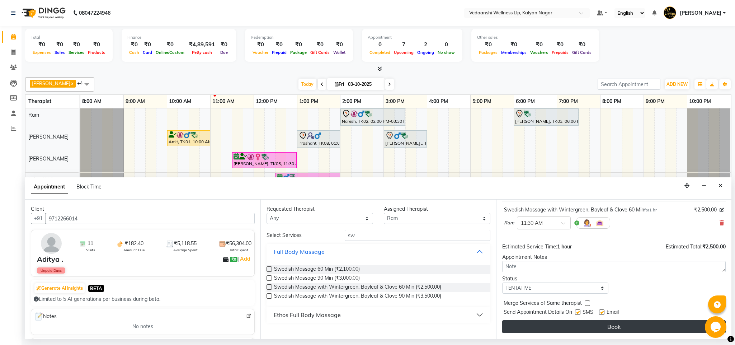
click at [556, 323] on button "Book" at bounding box center [614, 326] width 224 height 13
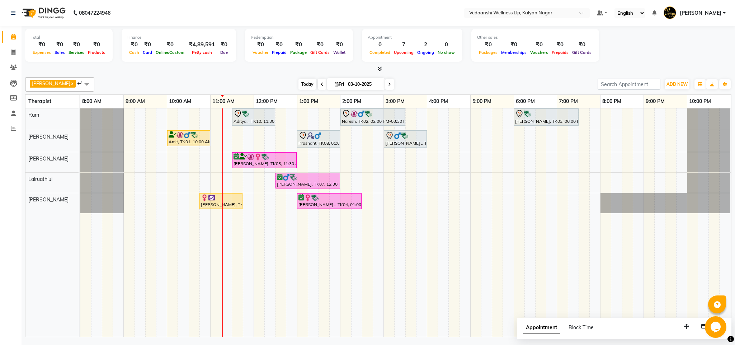
click at [299, 85] on span "Today" at bounding box center [308, 84] width 18 height 11
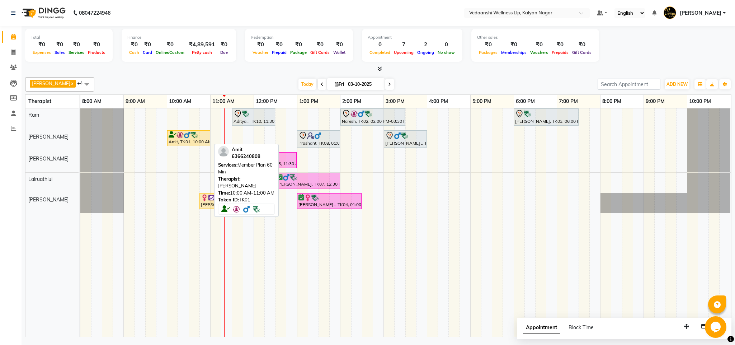
click at [201, 140] on div "Amit, TK01, 10:00 AM-11:00 AM, Member Plan 60 Min" at bounding box center [189, 138] width 42 height 14
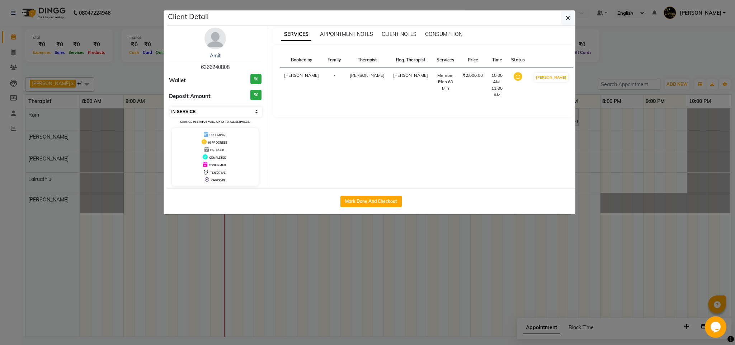
click at [207, 114] on select "Select IN SERVICE CONFIRMED TENTATIVE CHECK IN MARK DONE DROPPED UPCOMING" at bounding box center [216, 112] width 93 height 10
select select "3"
click at [170, 107] on select "Select IN SERVICE CONFIRMED TENTATIVE CHECK IN MARK DONE DROPPED UPCOMING" at bounding box center [216, 112] width 93 height 10
click at [371, 203] on button "Checkout" at bounding box center [371, 201] width 29 height 11
select select "service"
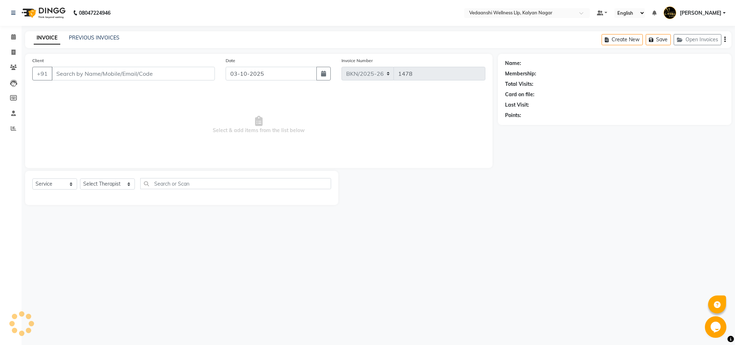
type input "6366240808"
select select "79390"
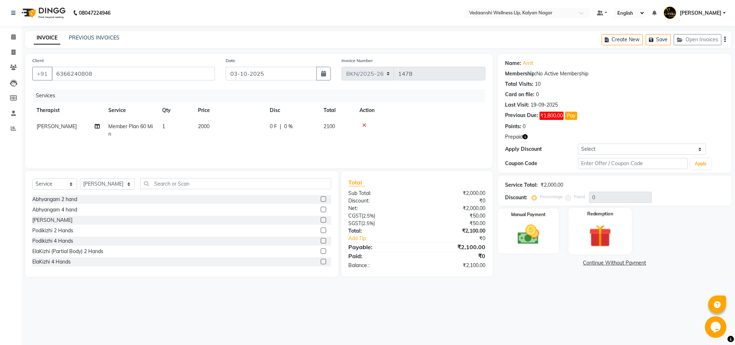
click at [599, 230] on img at bounding box center [600, 236] width 37 height 28
click at [585, 266] on span "Prepaid 1" at bounding box center [584, 263] width 23 height 8
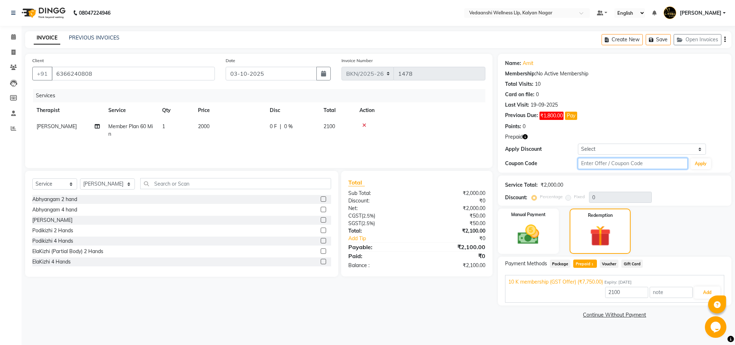
click at [603, 166] on input "text" at bounding box center [633, 163] width 110 height 11
click at [613, 290] on input "2100" at bounding box center [626, 292] width 43 height 11
click at [607, 161] on input "text" at bounding box center [633, 163] width 110 height 11
type input "d50%"
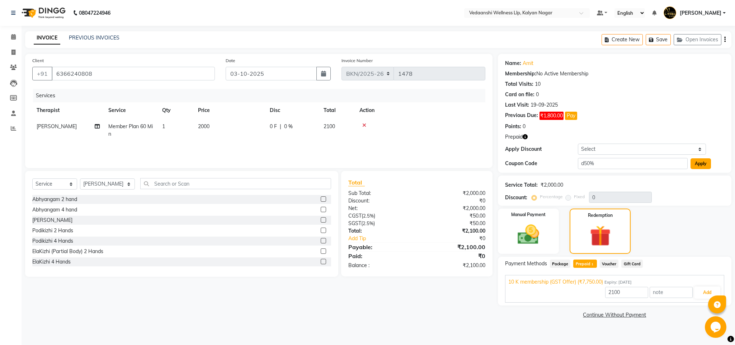
click at [706, 166] on button "Apply" at bounding box center [701, 163] width 20 height 11
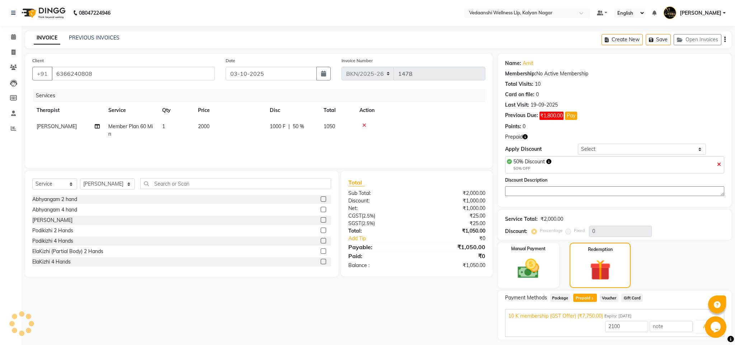
type input "50"
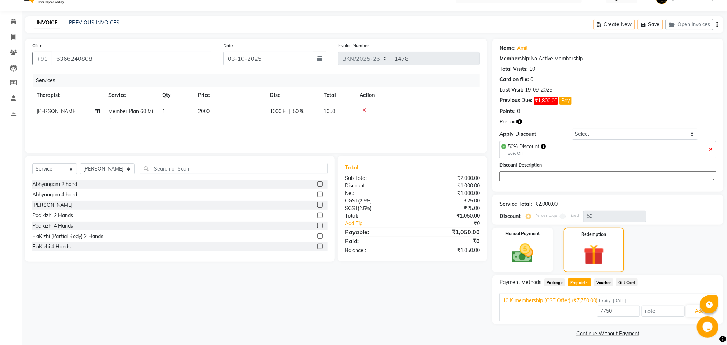
scroll to position [21, 0]
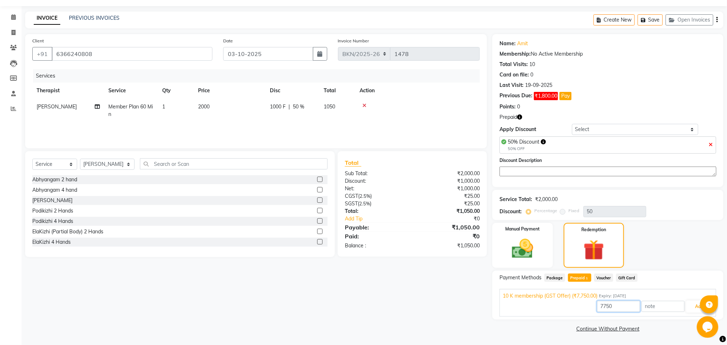
click at [599, 305] on input "7750" at bounding box center [618, 306] width 43 height 11
type input "1000"
click at [695, 309] on button "Add" at bounding box center [699, 306] width 26 height 12
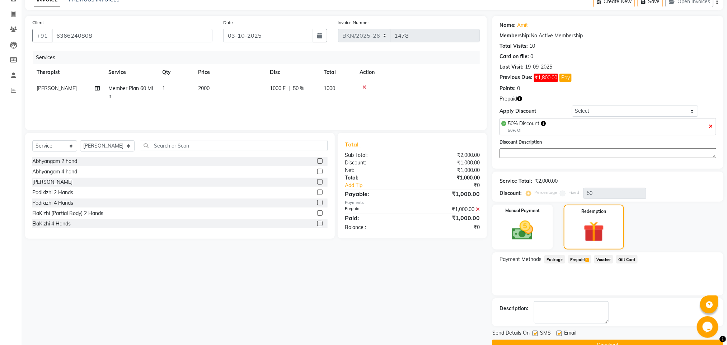
scroll to position [56, 0]
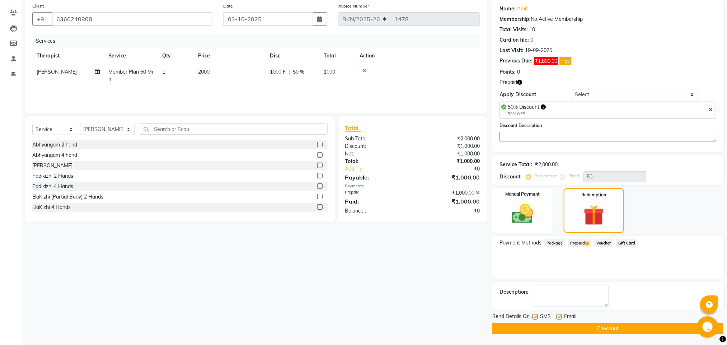
click at [613, 323] on button "Checkout" at bounding box center [607, 328] width 231 height 11
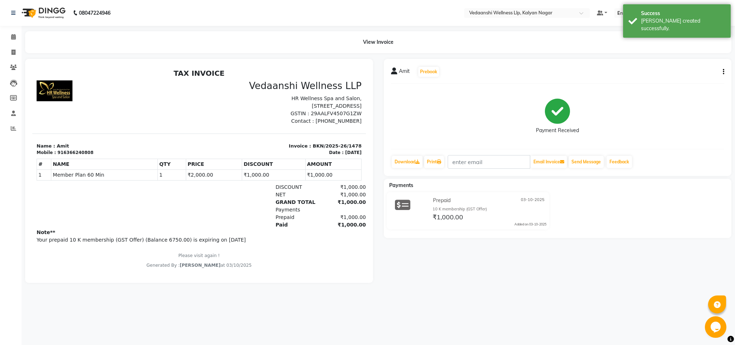
scroll to position [6, 0]
click at [10, 35] on span at bounding box center [13, 37] width 13 height 8
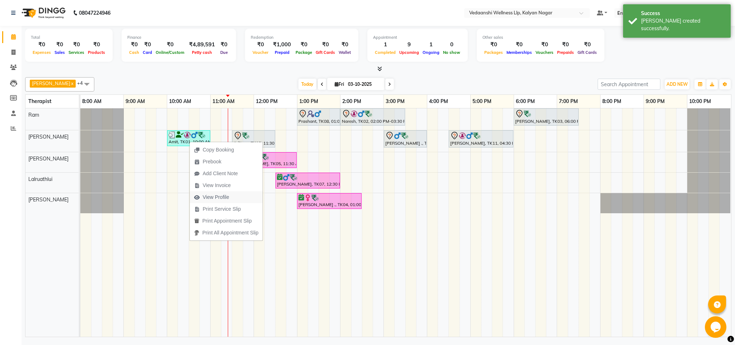
click at [207, 198] on span "View Profile" at bounding box center [216, 197] width 27 height 8
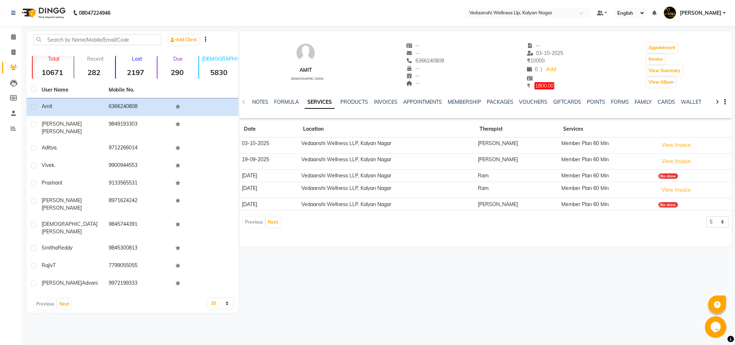
drag, startPoint x: 409, startPoint y: 65, endPoint x: 449, endPoint y: 62, distance: 40.0
click at [449, 62] on div "Amit male -- -- 6366240808 -- -- -- -- 03-10-2025 ₹ 10000 0 | Add ₹ 1800.00 App…" at bounding box center [486, 62] width 492 height 55
copy span "6366240808"
click at [6, 38] on link "Calendar" at bounding box center [10, 37] width 17 height 12
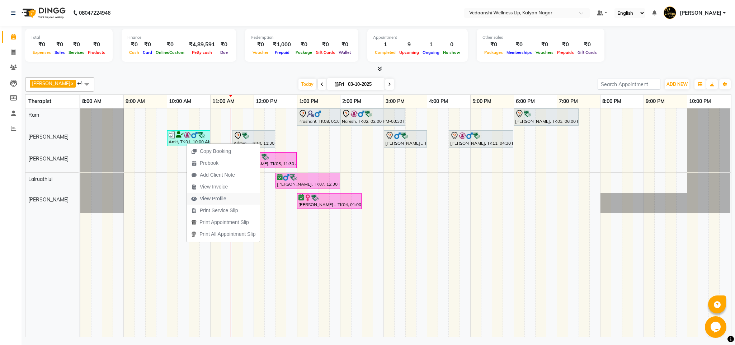
click at [212, 196] on span "View Profile" at bounding box center [213, 199] width 27 height 8
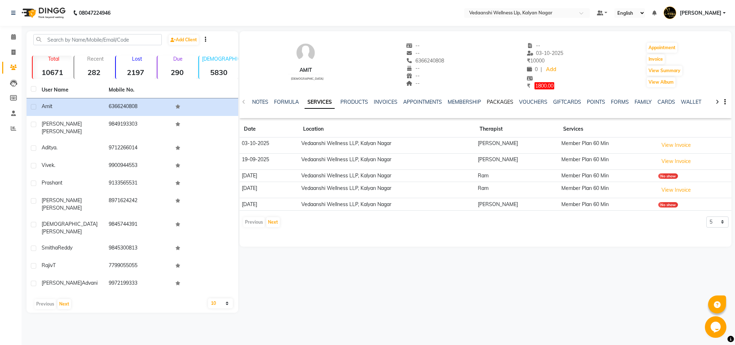
click at [493, 99] on link "PACKAGES" at bounding box center [500, 102] width 27 height 6
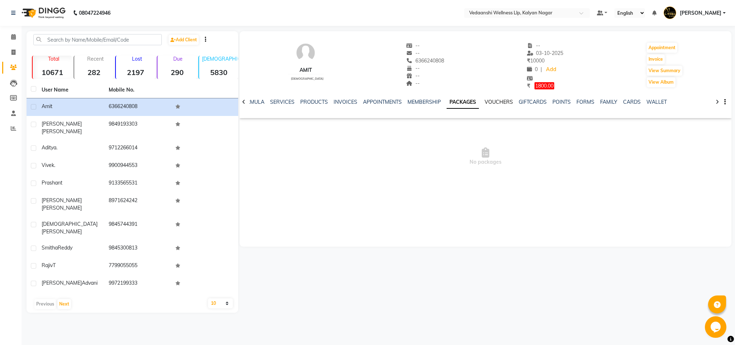
click at [497, 99] on link "VOUCHERS" at bounding box center [499, 102] width 28 height 6
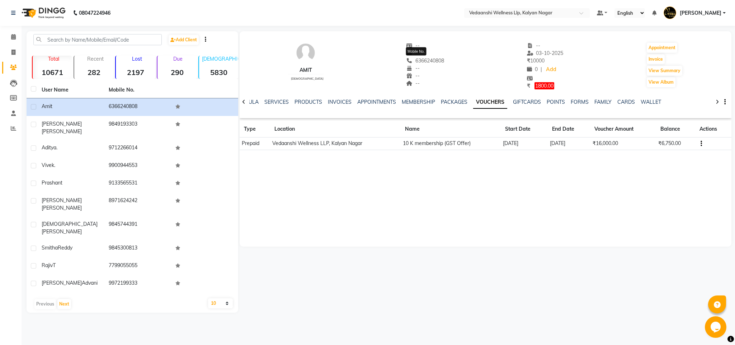
drag, startPoint x: 406, startPoint y: 61, endPoint x: 441, endPoint y: 60, distance: 34.8
click at [441, 60] on div "Amit male -- -- 6366240808 Mobile No. -- -- -- -- 03-10-2025 ₹ 10000 0 | Add ₹ …" at bounding box center [486, 62] width 492 height 55
copy span "6366240808"
click at [520, 100] on link "GIFTCARDS" at bounding box center [527, 102] width 28 height 6
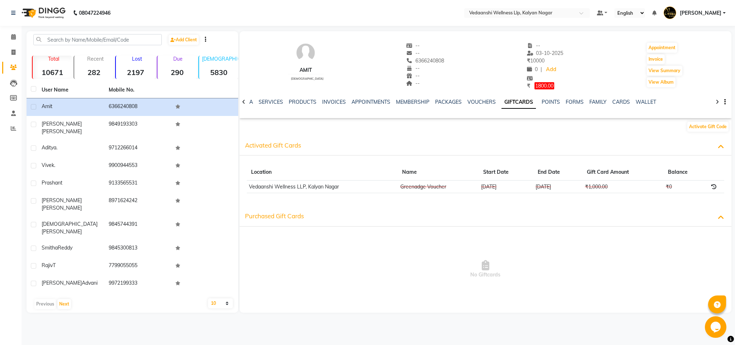
click at [724, 217] on span at bounding box center [722, 216] width 9 height 11
click at [723, 217] on icon at bounding box center [721, 216] width 6 height 7
drag, startPoint x: 406, startPoint y: 58, endPoint x: 437, endPoint y: 59, distance: 30.9
click at [437, 59] on span "6366240808" at bounding box center [425, 60] width 38 height 6
click at [11, 33] on span at bounding box center [13, 37] width 13 height 8
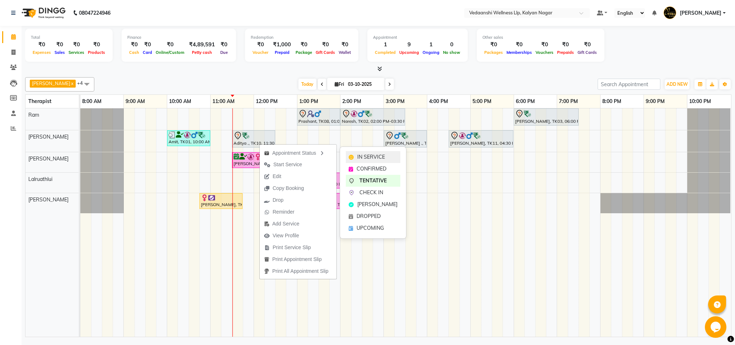
click at [364, 155] on span "IN SERVICE" at bounding box center [371, 157] width 28 height 8
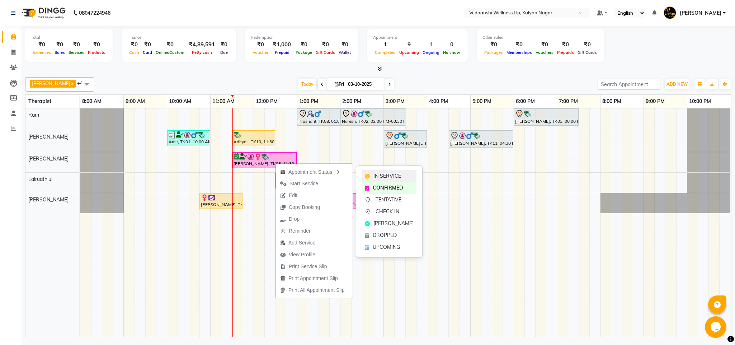
click at [376, 174] on span "IN SERVICE" at bounding box center [388, 176] width 28 height 8
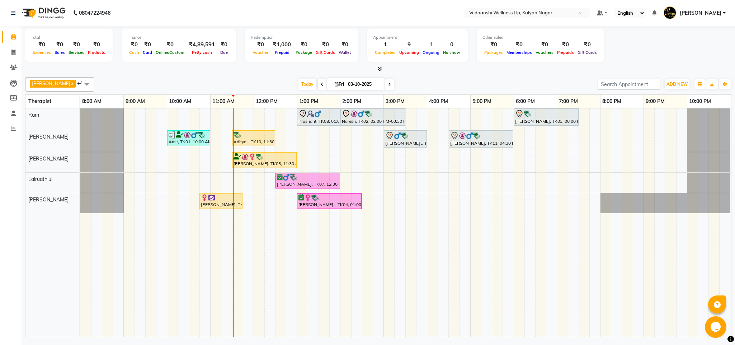
click at [385, 81] on span at bounding box center [389, 84] width 9 height 11
type input "04-10-2025"
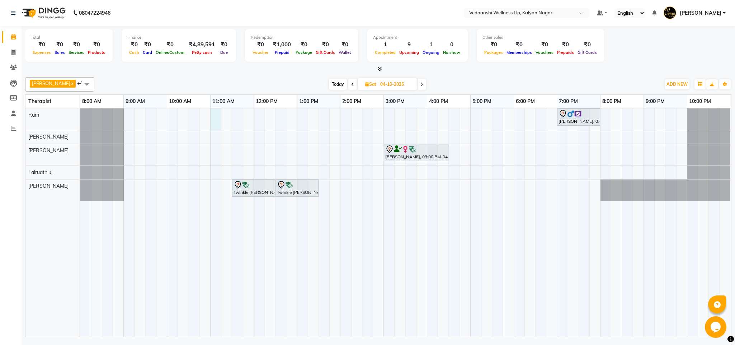
click at [214, 111] on div "Nimit Advani, 07:00 PM-08:00 PM, Member Plan 60 Min Mariam saigal, 03:00 PM-04:…" at bounding box center [405, 222] width 651 height 228
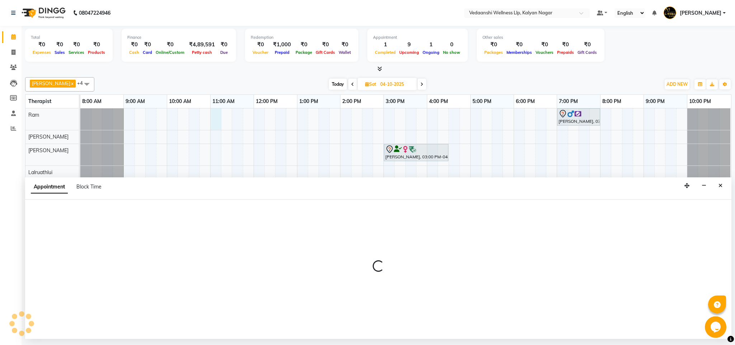
select select "67164"
select select "tentative"
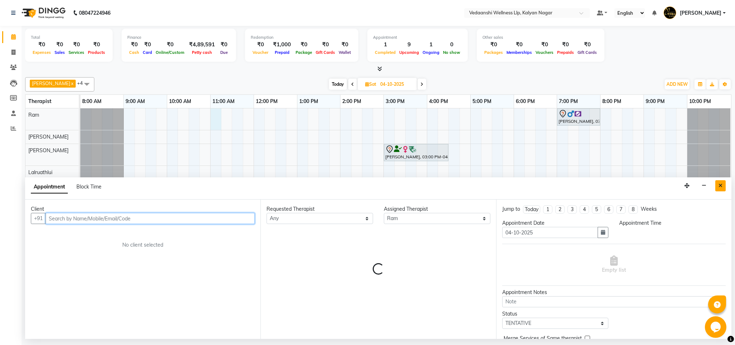
select select "660"
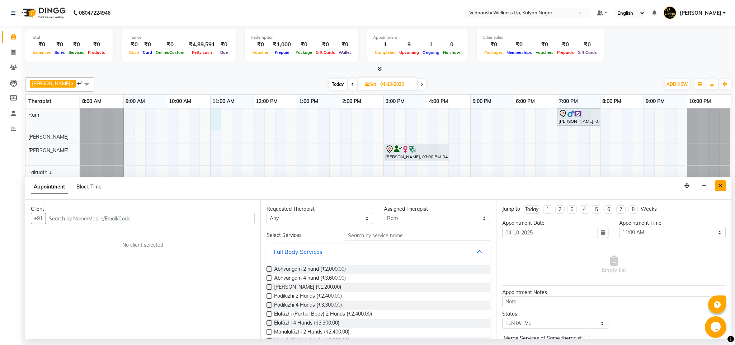
click at [719, 186] on icon "Close" at bounding box center [721, 185] width 4 height 5
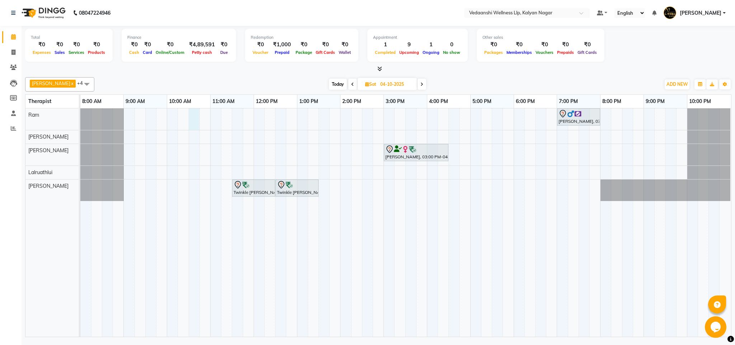
click at [200, 117] on td at bounding box center [205, 222] width 11 height 228
select select "67164"
select select "630"
select select "tentative"
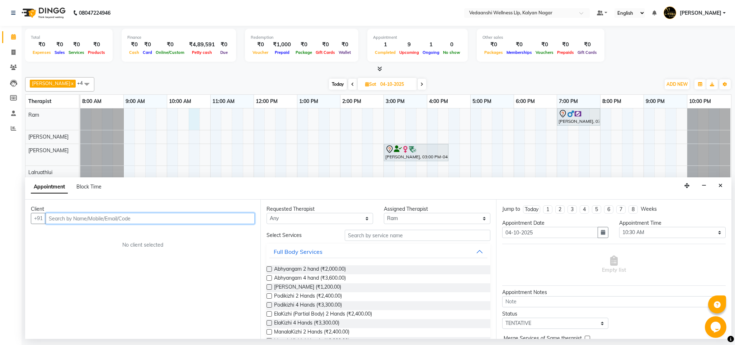
click at [91, 214] on input "text" at bounding box center [150, 218] width 209 height 11
click at [74, 220] on input "aman" at bounding box center [135, 218] width 179 height 11
click at [90, 237] on span "7259401" at bounding box center [90, 233] width 25 height 7
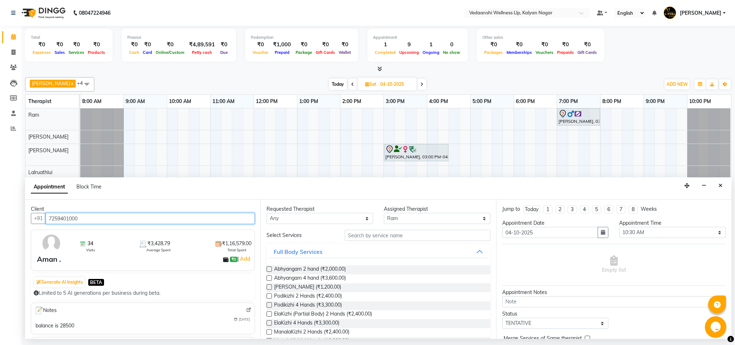
type input "7259401000"
click at [331, 215] on select "Any Amos Benjamin Jennifer Zoramsangi Lalruathlui Ram Rashika Khadse" at bounding box center [320, 218] width 107 height 11
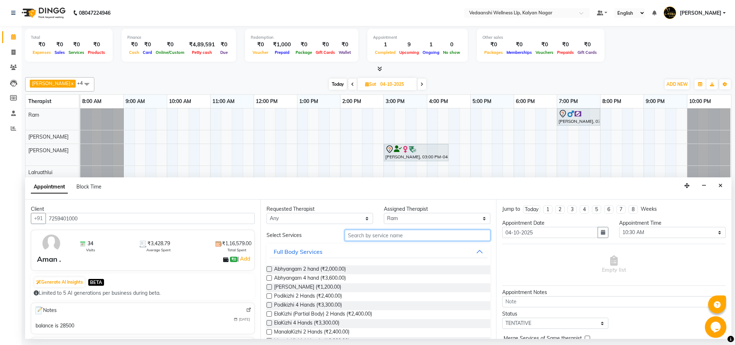
click at [363, 233] on input "text" at bounding box center [418, 235] width 146 height 11
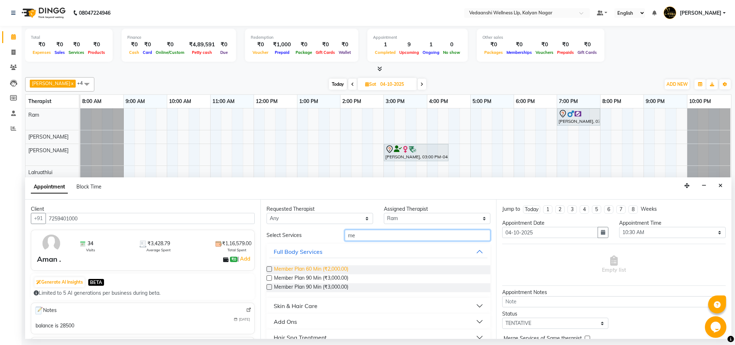
type input "me"
click at [324, 267] on span "Member Plan 60 Min (₹2,000.00)" at bounding box center [311, 269] width 74 height 9
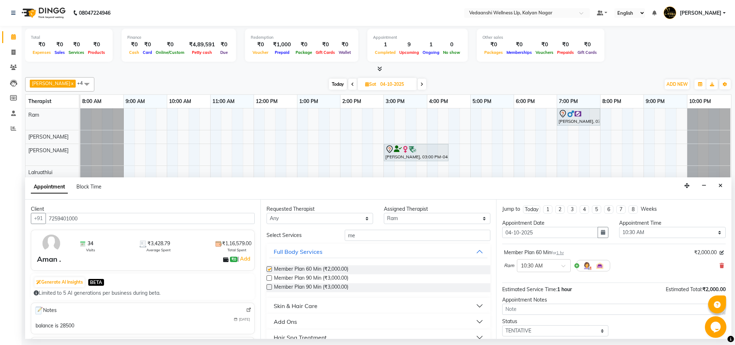
checkbox input "false"
click at [344, 220] on select "Any Amos Benjamin Jennifer Zoramsangi Lalruathlui Ram Rashika Khadse" at bounding box center [320, 218] width 107 height 11
select select "67322"
click at [267, 214] on select "Any Amos Benjamin Jennifer Zoramsangi Lalruathlui Ram Rashika Khadse" at bounding box center [320, 218] width 107 height 11
select select "67322"
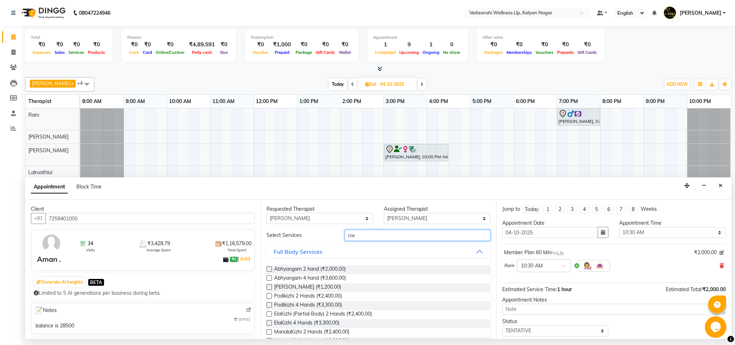
click at [364, 238] on input "me" at bounding box center [418, 235] width 146 height 11
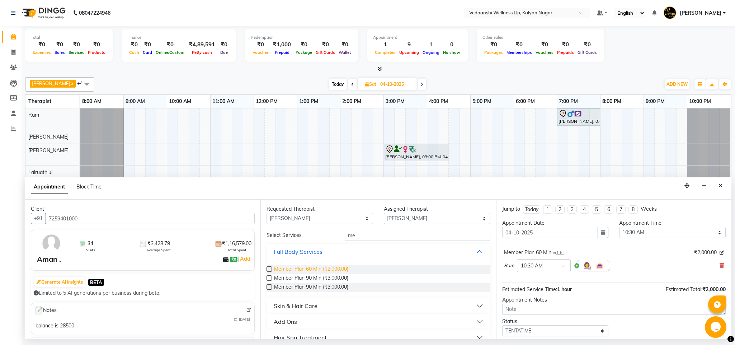
click at [326, 269] on span "Member Plan 60 Min (₹2,000.00)" at bounding box center [311, 269] width 74 height 9
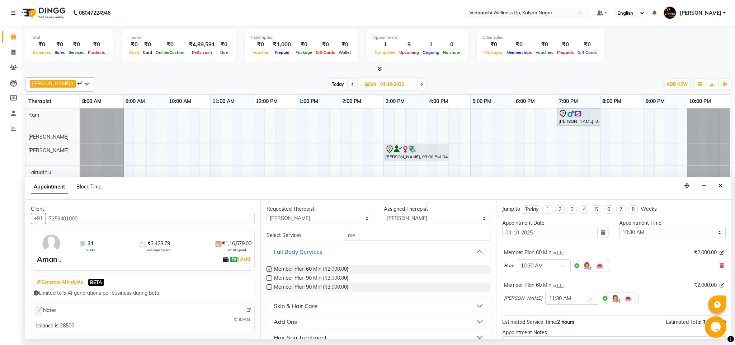
checkbox input "false"
click at [580, 301] on input "text" at bounding box center [565, 298] width 32 height 8
click at [566, 319] on div "10:30 AM" at bounding box center [572, 322] width 53 height 13
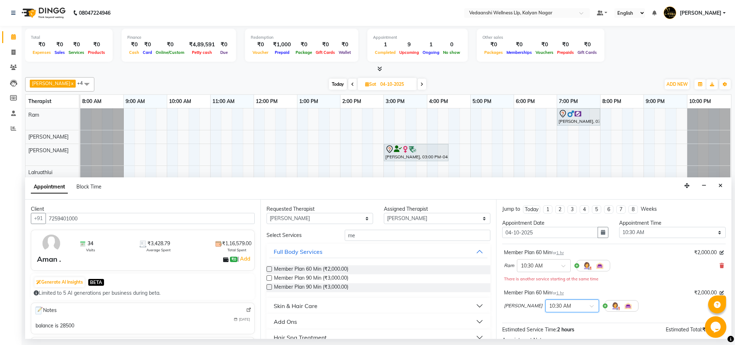
scroll to position [84, 0]
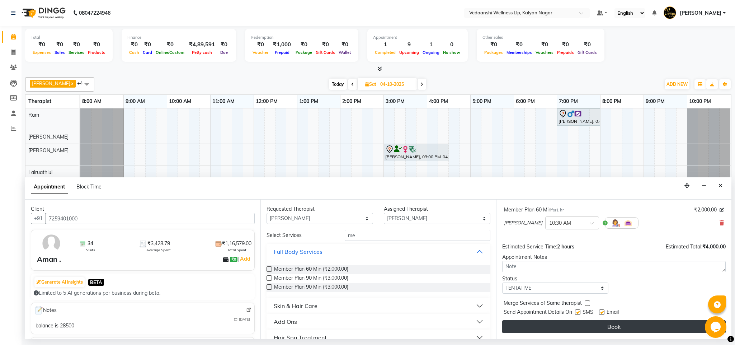
click at [559, 329] on button "Book" at bounding box center [614, 326] width 224 height 13
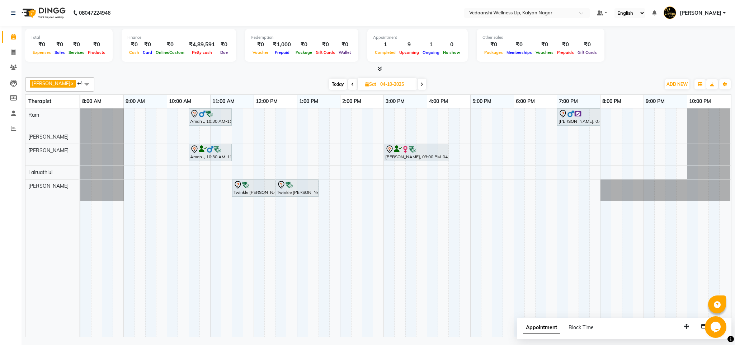
click at [329, 82] on span "Today" at bounding box center [338, 84] width 18 height 11
type input "03-10-2025"
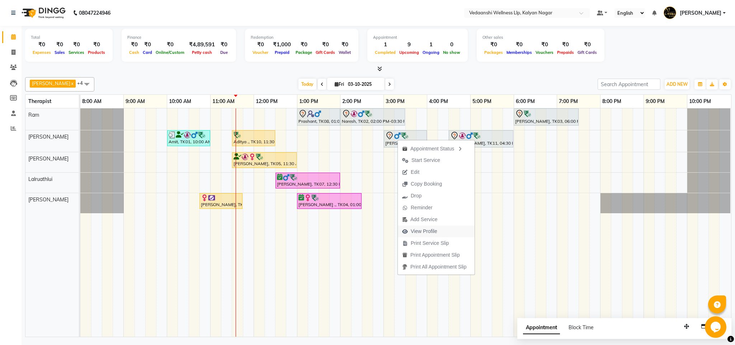
click at [414, 229] on span "View Profile" at bounding box center [424, 232] width 27 height 8
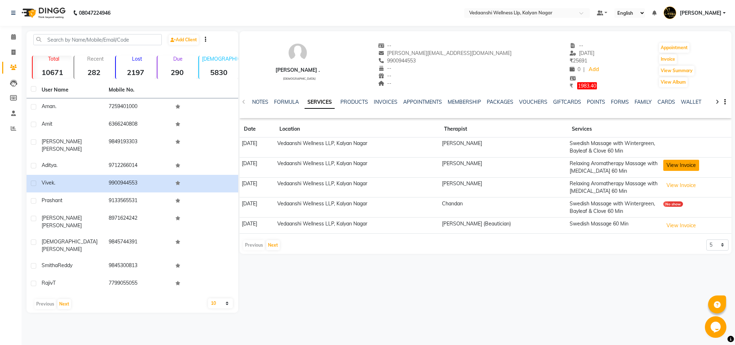
click at [677, 168] on button "View Invoice" at bounding box center [682, 165] width 36 height 11
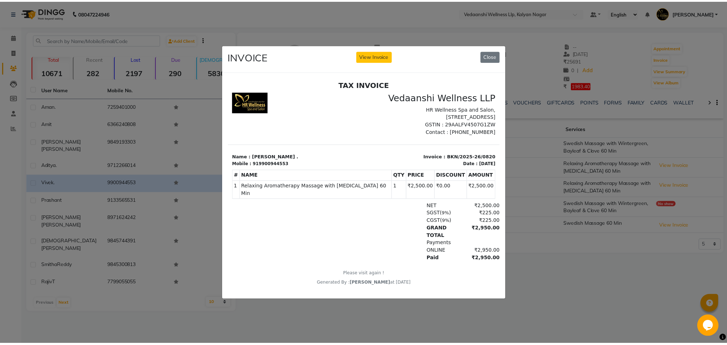
scroll to position [5, 0]
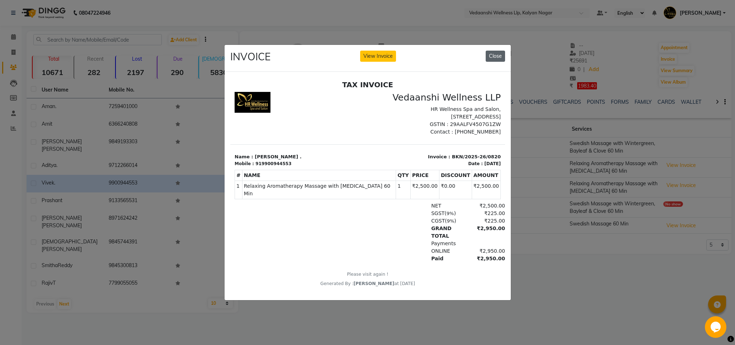
click at [496, 51] on button "Close" at bounding box center [495, 56] width 19 height 11
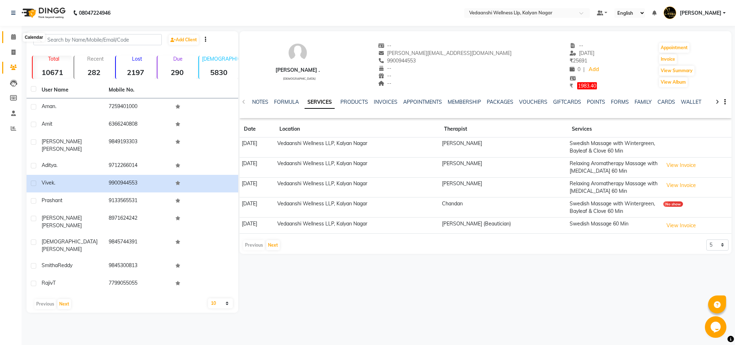
click at [8, 38] on span at bounding box center [13, 37] width 13 height 8
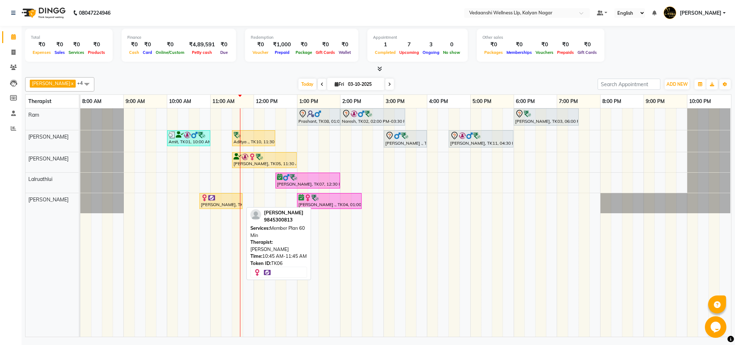
click at [231, 201] on div at bounding box center [221, 197] width 40 height 7
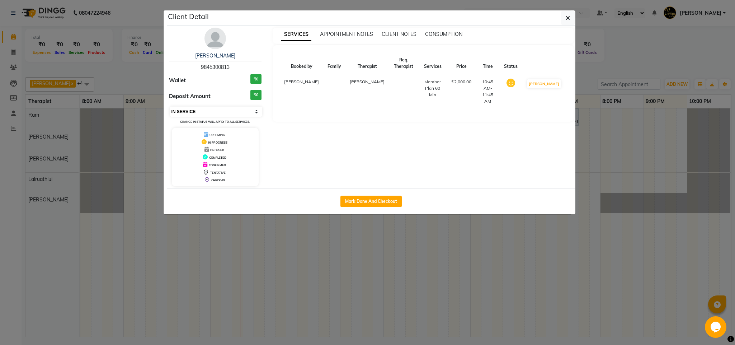
drag, startPoint x: 217, startPoint y: 112, endPoint x: 219, endPoint y: 116, distance: 3.9
click at [217, 112] on select "Select IN SERVICE CONFIRMED TENTATIVE CHECK IN MARK DONE DROPPED UPCOMING" at bounding box center [216, 112] width 93 height 10
select select "3"
click at [170, 107] on select "Select IN SERVICE CONFIRMED TENTATIVE CHECK IN MARK DONE DROPPED UPCOMING" at bounding box center [216, 112] width 93 height 10
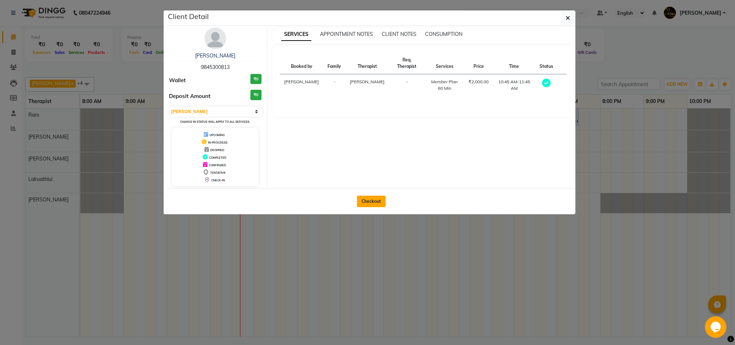
click at [369, 203] on button "Checkout" at bounding box center [371, 201] width 29 height 11
select select "service"
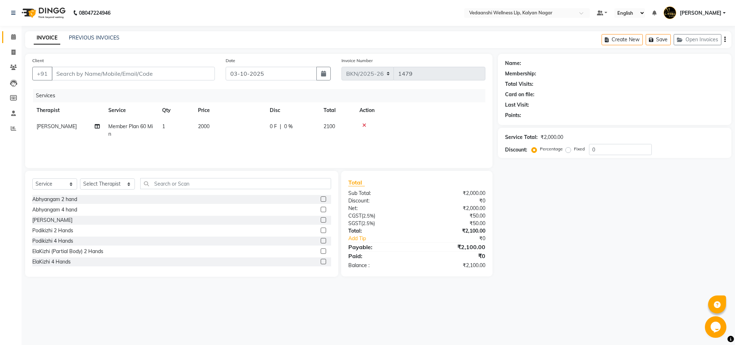
type input "9845300813"
select select "25779"
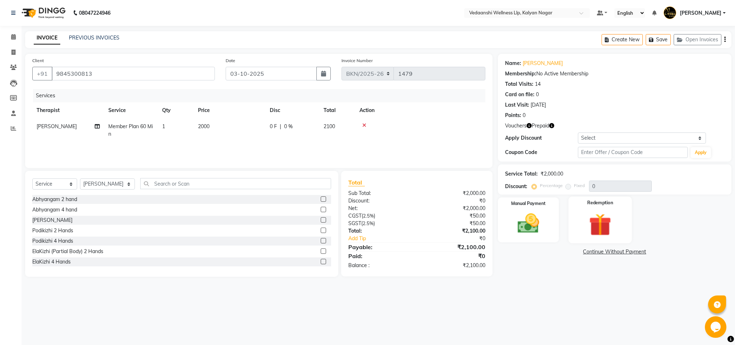
click at [613, 237] on img at bounding box center [600, 225] width 37 height 28
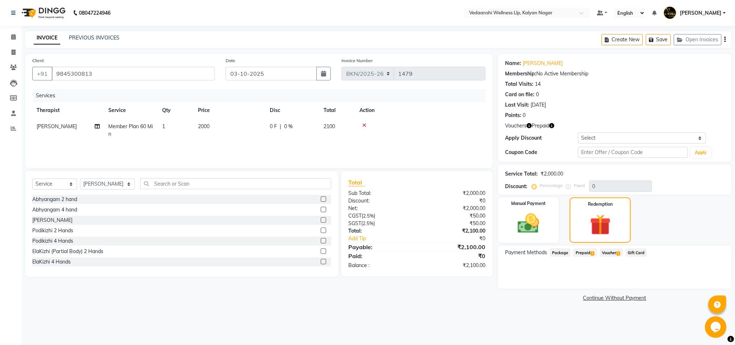
click at [610, 251] on span "Voucher 1" at bounding box center [611, 252] width 23 height 8
click at [580, 253] on span "Prepaid 1" at bounding box center [584, 252] width 23 height 8
click at [610, 254] on span "Voucher 1" at bounding box center [611, 252] width 23 height 8
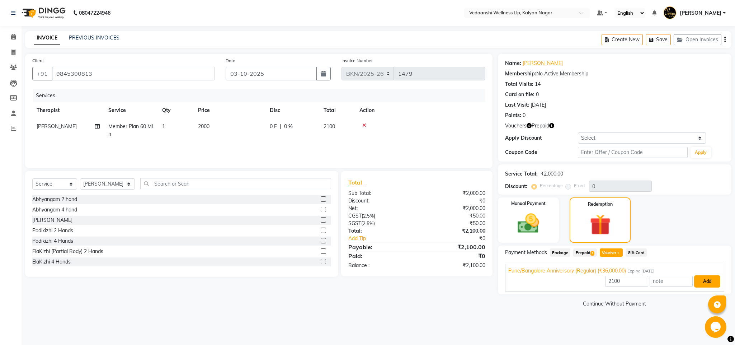
click at [701, 284] on button "Add" at bounding box center [707, 281] width 26 height 12
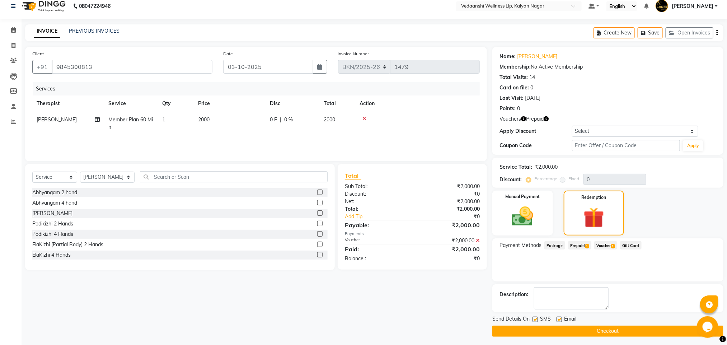
scroll to position [10, 0]
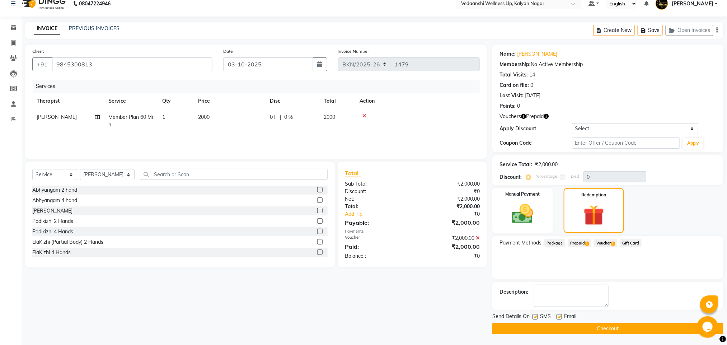
click at [558, 319] on label at bounding box center [559, 316] width 5 height 5
click at [558, 319] on input "checkbox" at bounding box center [559, 317] width 5 height 5
checkbox input "false"
click at [534, 319] on label at bounding box center [535, 316] width 5 height 5
click at [534, 319] on input "checkbox" at bounding box center [535, 317] width 5 height 5
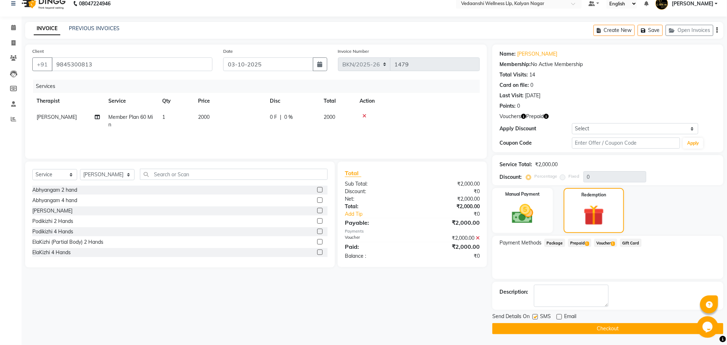
checkbox input "false"
click at [551, 328] on button "Checkout" at bounding box center [607, 328] width 231 height 11
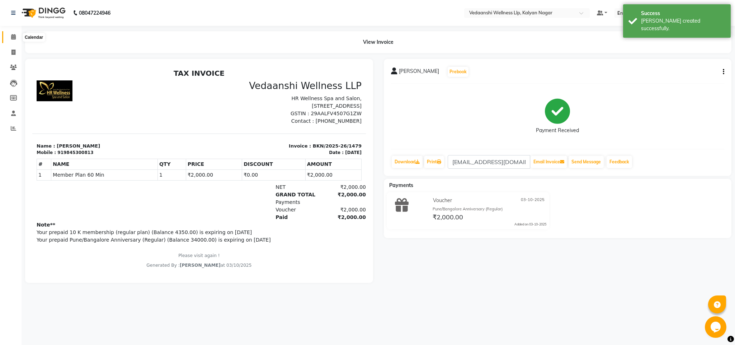
click at [14, 35] on icon at bounding box center [13, 36] width 5 height 5
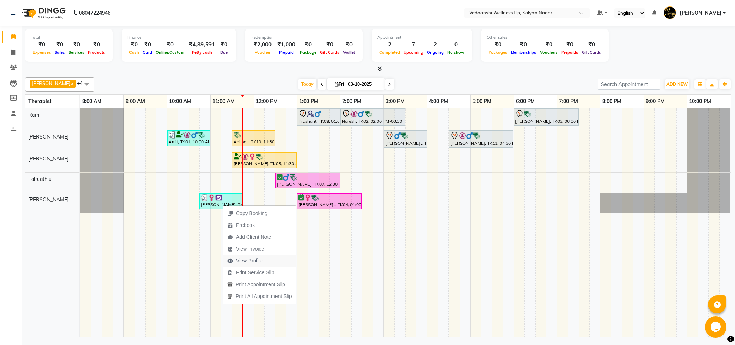
click at [253, 261] on span "View Profile" at bounding box center [249, 261] width 27 height 8
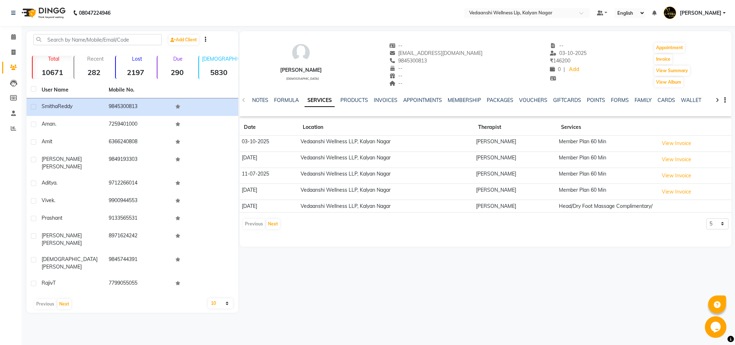
click at [504, 93] on div "NOTES FORMULA SERVICES PRODUCTS INVOICES APPOINTMENTS MEMBERSHIP PACKAGES VOUCH…" at bounding box center [486, 100] width 492 height 25
click at [524, 102] on link "VOUCHERS" at bounding box center [533, 100] width 28 height 6
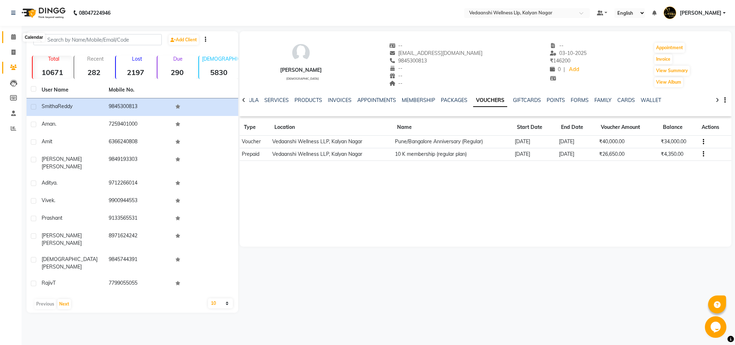
click at [12, 33] on span at bounding box center [13, 37] width 13 height 8
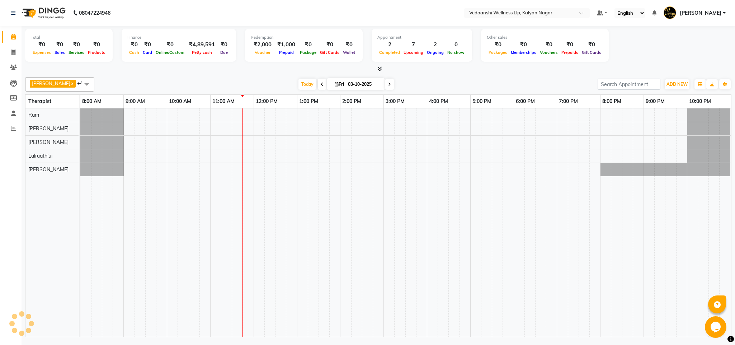
click at [439, 85] on div "[DATE] [DATE]" at bounding box center [346, 84] width 496 height 11
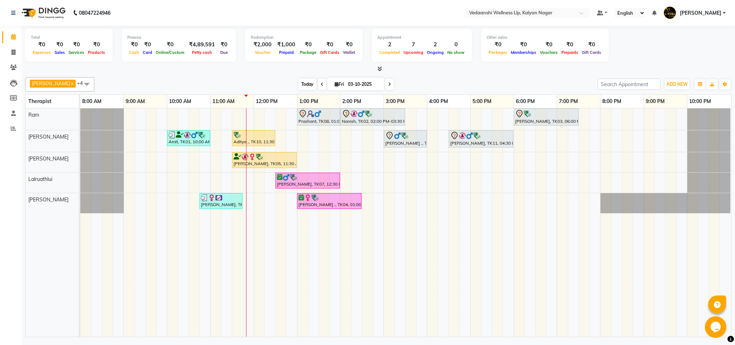
click at [299, 85] on span "Today" at bounding box center [308, 84] width 18 height 11
click at [299, 84] on span "Today" at bounding box center [308, 84] width 18 height 11
click at [300, 82] on span "Today" at bounding box center [308, 84] width 18 height 11
click at [299, 82] on span "Today" at bounding box center [308, 84] width 18 height 11
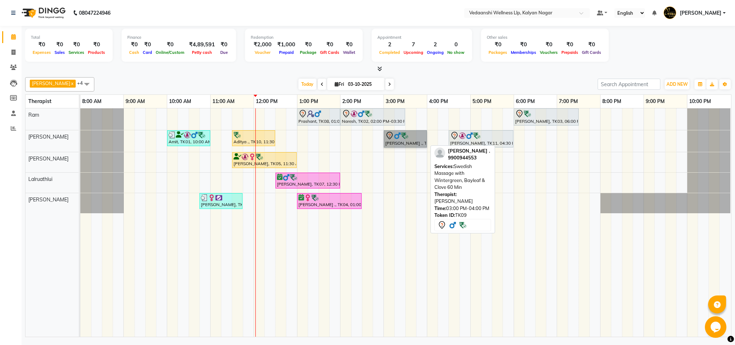
drag, startPoint x: 527, startPoint y: 172, endPoint x: 412, endPoint y: 140, distance: 118.9
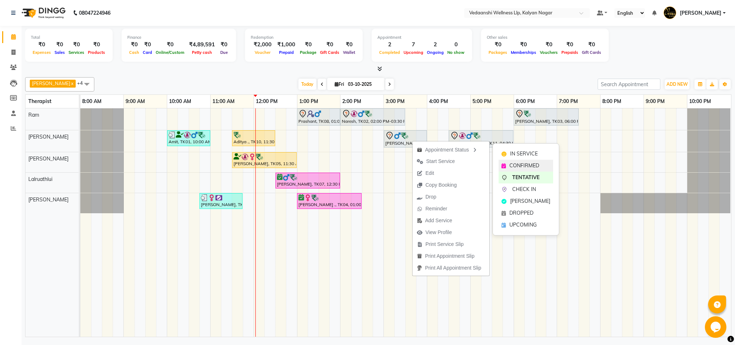
click at [509, 163] on div "CONFIRMED" at bounding box center [526, 166] width 55 height 12
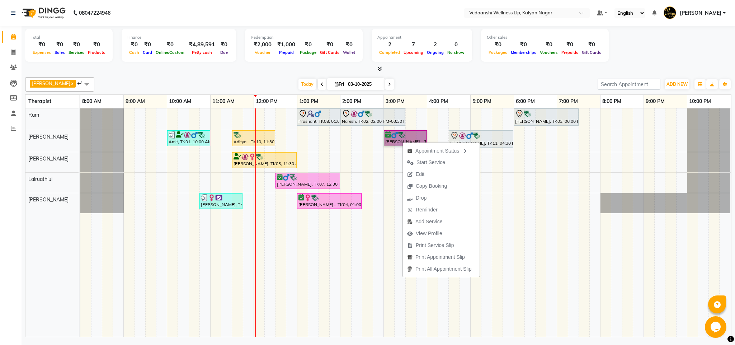
drag, startPoint x: 403, startPoint y: 141, endPoint x: 388, endPoint y: 141, distance: 14.7
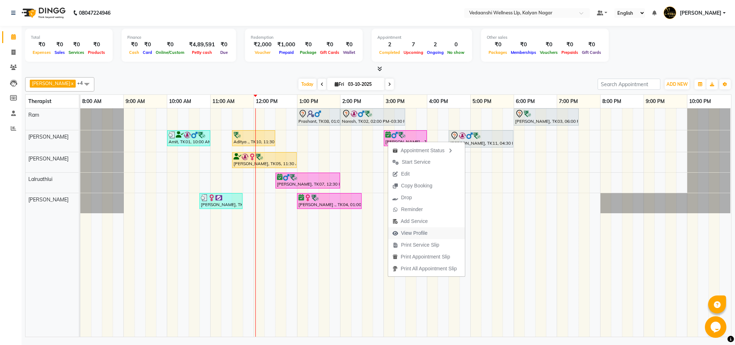
click at [415, 232] on span "View Profile" at bounding box center [414, 233] width 27 height 8
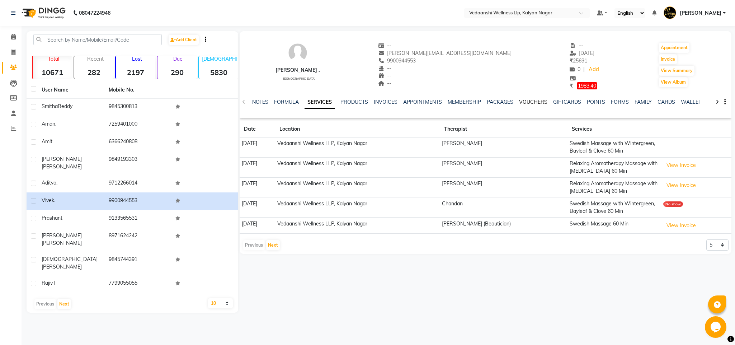
click at [523, 103] on link "VOUCHERS" at bounding box center [533, 102] width 28 height 6
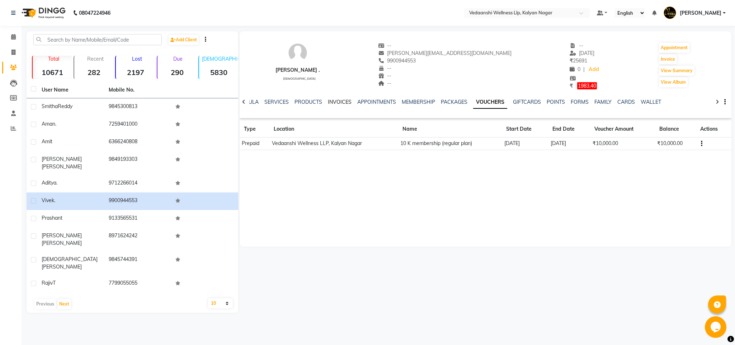
click at [328, 103] on link "INVOICES" at bounding box center [340, 102] width 24 height 6
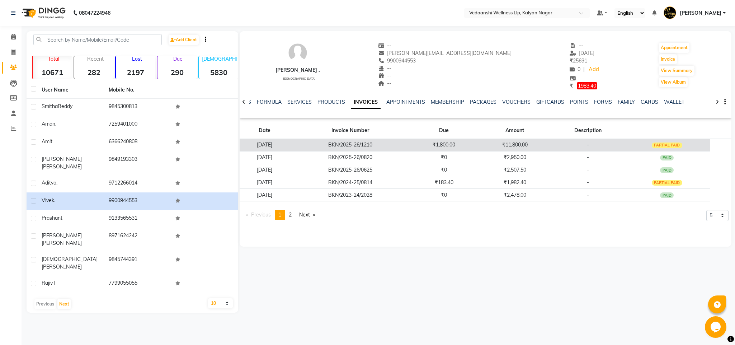
click at [545, 144] on td "₹11,800.00" at bounding box center [515, 145] width 74 height 13
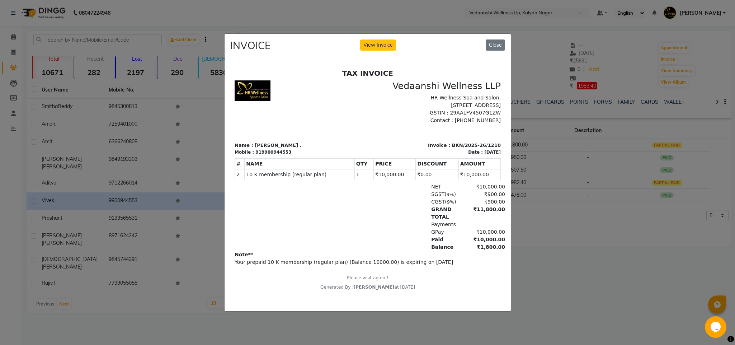
scroll to position [5, 0]
click at [491, 43] on button "Close" at bounding box center [495, 44] width 19 height 11
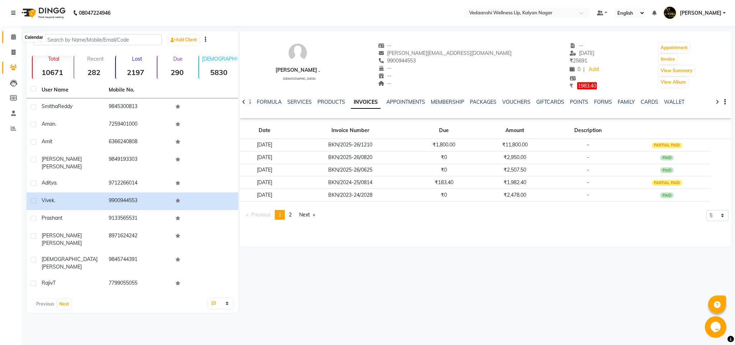
click at [14, 34] on icon at bounding box center [13, 36] width 5 height 5
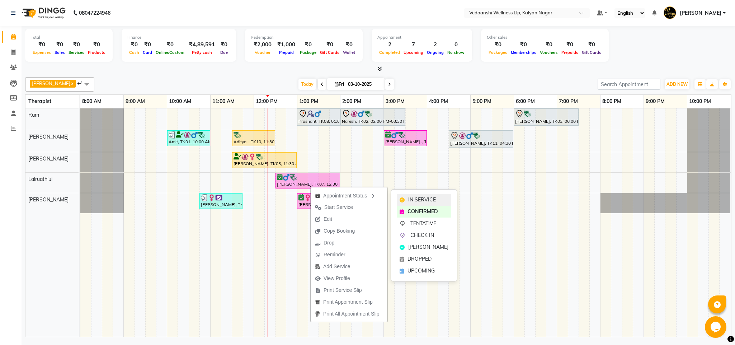
click at [429, 198] on span "IN SERVICE" at bounding box center [422, 200] width 28 height 8
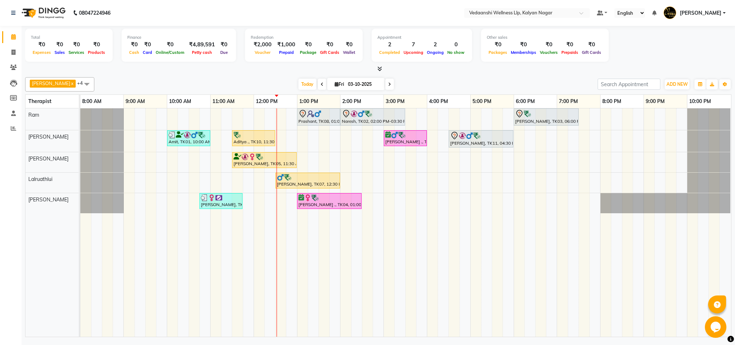
click at [385, 85] on span at bounding box center [389, 84] width 9 height 11
type input "04-10-2025"
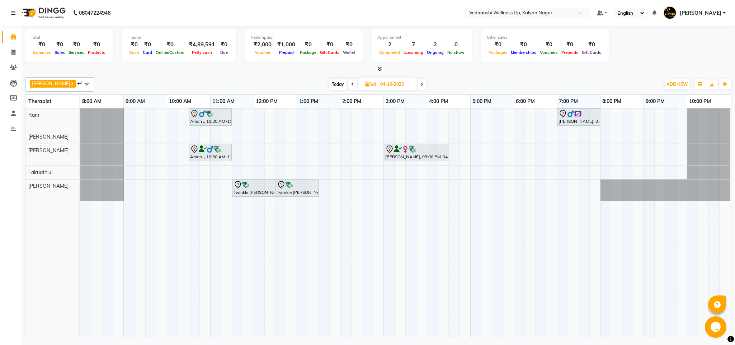
click at [193, 134] on div "Aman ., 10:30 AM-11:30 AM, Member Plan 60 Min Nimit Advani, 07:00 PM-08:00 PM, …" at bounding box center [405, 222] width 651 height 228
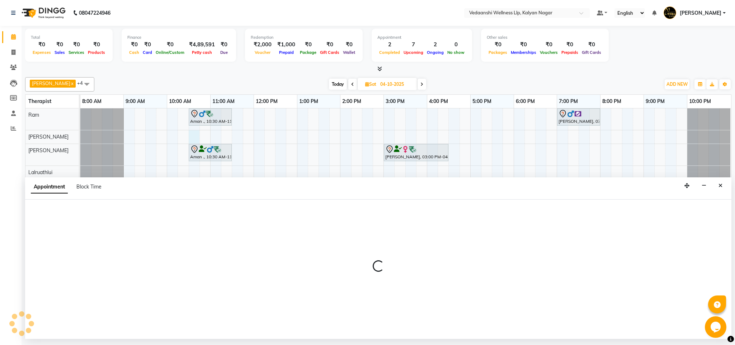
select select "79390"
select select "630"
select select "tentative"
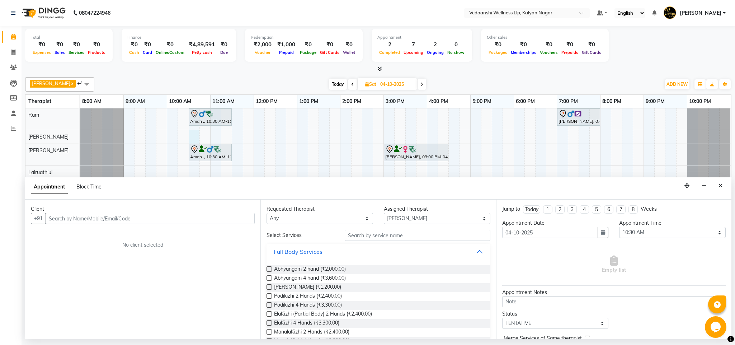
click at [207, 218] on input "text" at bounding box center [150, 218] width 209 height 11
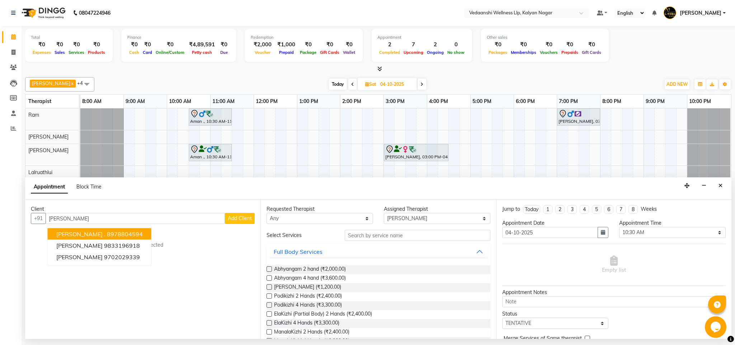
click at [123, 239] on button "Amlan . 8978804594" at bounding box center [100, 233] width 104 height 11
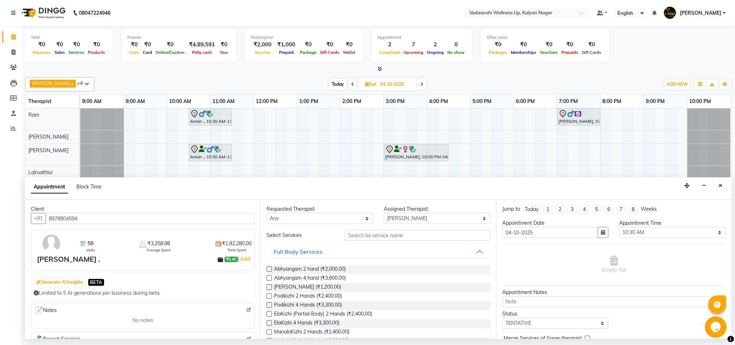
type input "8978804594"
click at [343, 222] on select "Any Amos Benjamin Jennifer Zoramsangi Lalruathlui Ram Rashika Khadse" at bounding box center [320, 218] width 107 height 11
click at [401, 235] on input "text" at bounding box center [418, 235] width 146 height 11
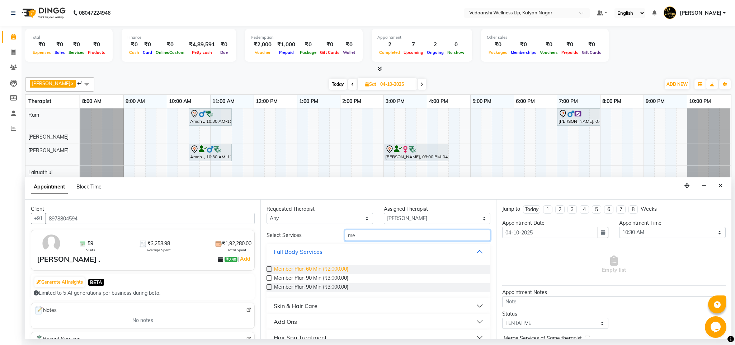
type input "me"
click at [337, 272] on span "Member Plan 60 Min (₹2,000.00)" at bounding box center [311, 269] width 74 height 9
checkbox input "false"
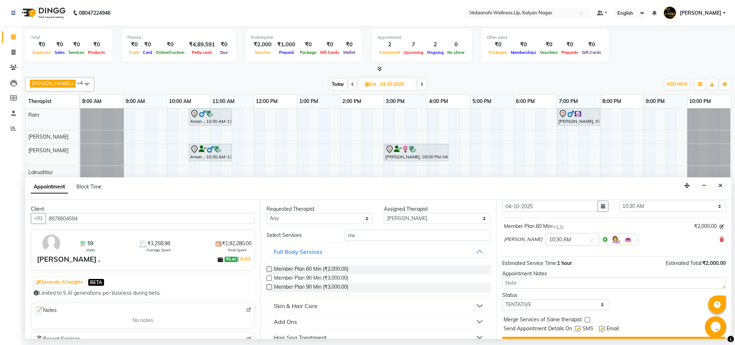
scroll to position [44, 0]
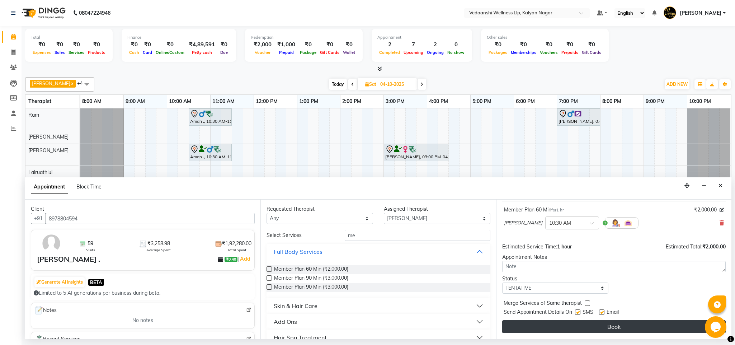
click at [572, 328] on button "Book" at bounding box center [614, 326] width 224 height 13
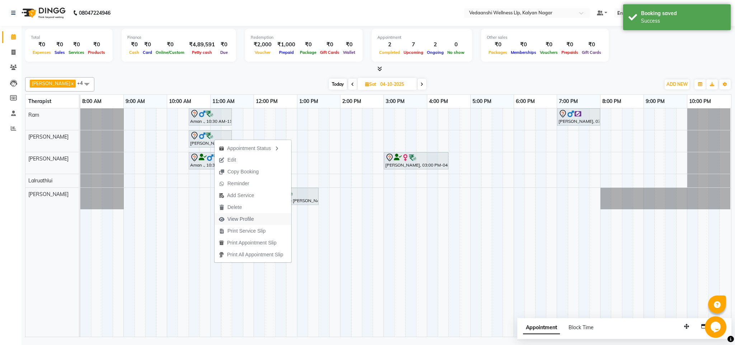
click at [247, 220] on span "View Profile" at bounding box center [241, 219] width 27 height 8
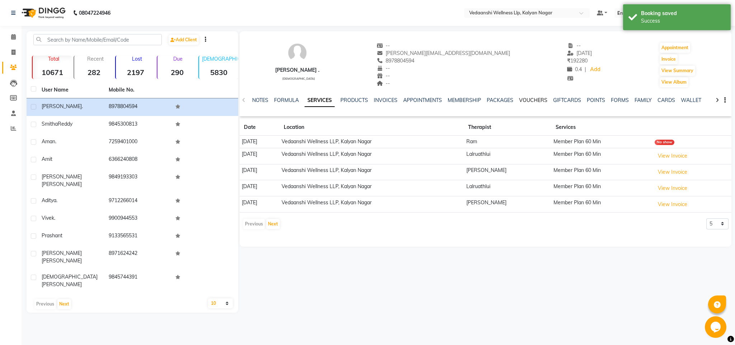
click at [528, 97] on link "VOUCHERS" at bounding box center [533, 100] width 28 height 6
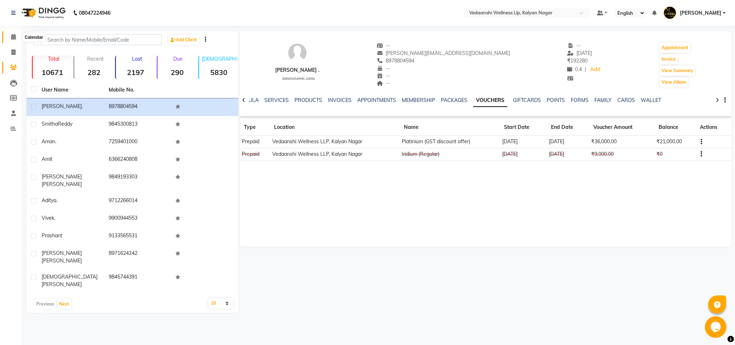
click at [16, 37] on span at bounding box center [13, 37] width 13 height 8
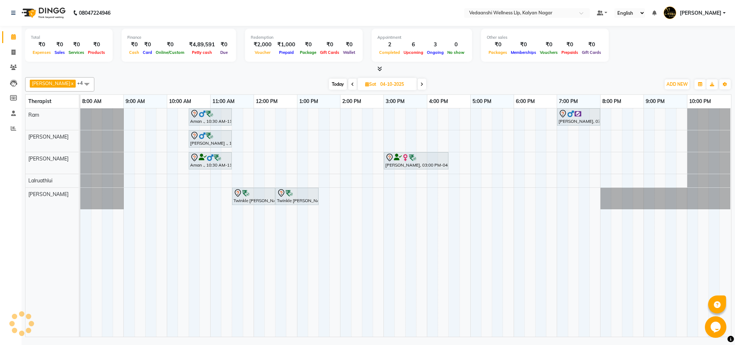
click at [329, 84] on span "Today" at bounding box center [338, 84] width 18 height 11
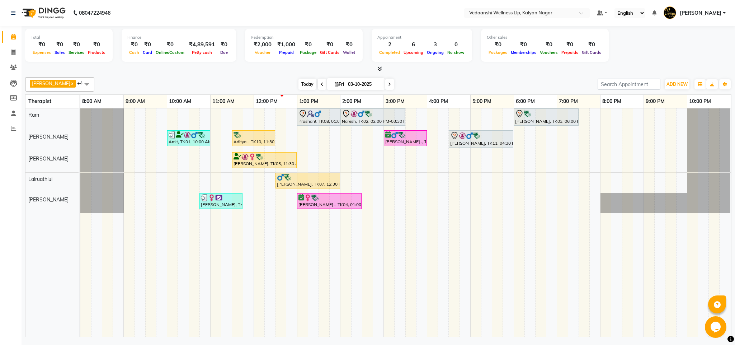
click at [299, 81] on span "Today" at bounding box center [308, 84] width 18 height 11
click at [432, 78] on div "[PERSON_NAME] x [PERSON_NAME] x Lalruathlui x Ram x [PERSON_NAME] x +4 Select A…" at bounding box center [378, 84] width 707 height 14
click at [385, 83] on span at bounding box center [389, 84] width 9 height 11
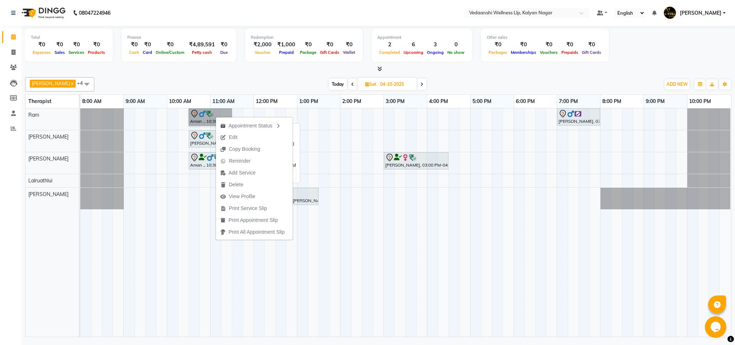
drag, startPoint x: 216, startPoint y: 116, endPoint x: 200, endPoint y: 113, distance: 16.4
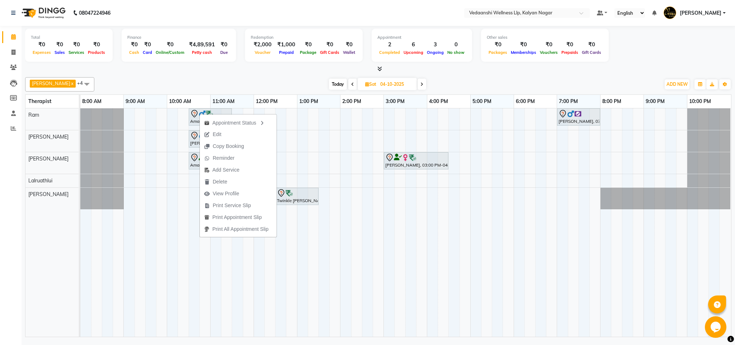
click at [233, 79] on div "Benjamin x Jennifer Zoramsangi x Lalruathlui x Ram x Rashika Khadse x +4 Select…" at bounding box center [378, 84] width 707 height 14
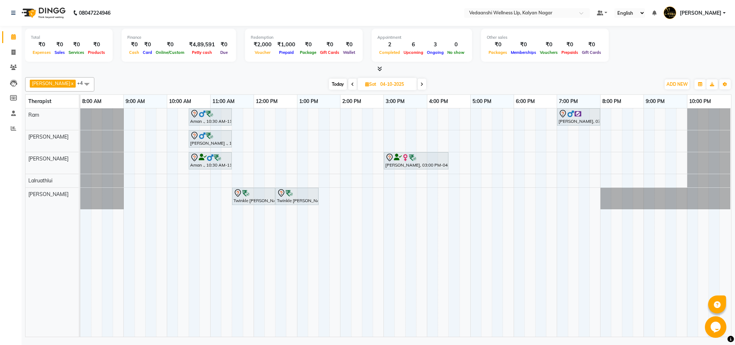
click at [329, 86] on span "Today" at bounding box center [338, 84] width 18 height 11
type input "03-10-2025"
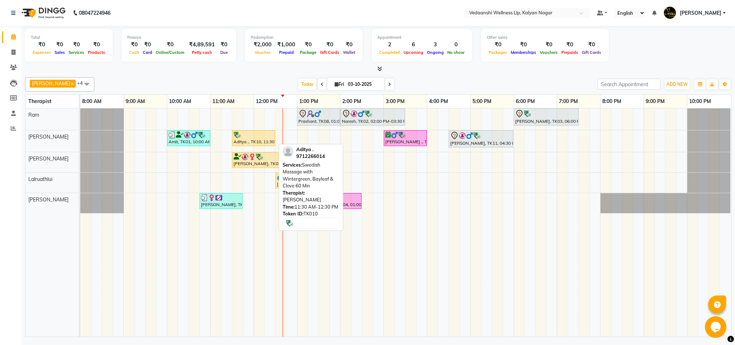
click at [257, 133] on div at bounding box center [254, 134] width 40 height 7
select select "1"
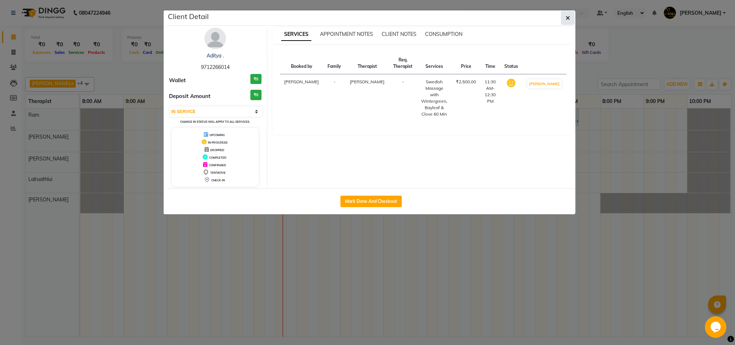
click at [566, 18] on icon "button" at bounding box center [568, 18] width 4 height 6
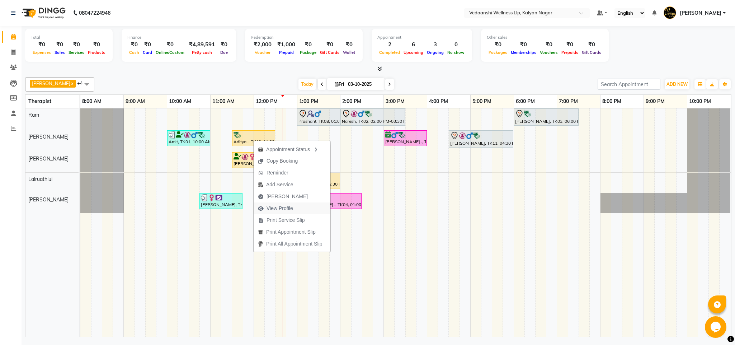
click at [283, 209] on span "View Profile" at bounding box center [280, 209] width 27 height 8
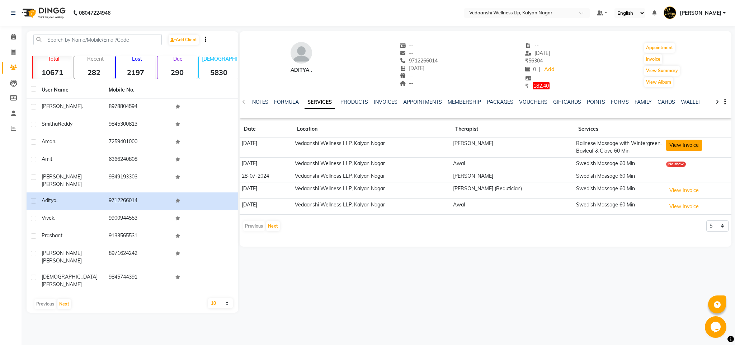
click at [684, 145] on button "View Invoice" at bounding box center [684, 145] width 36 height 11
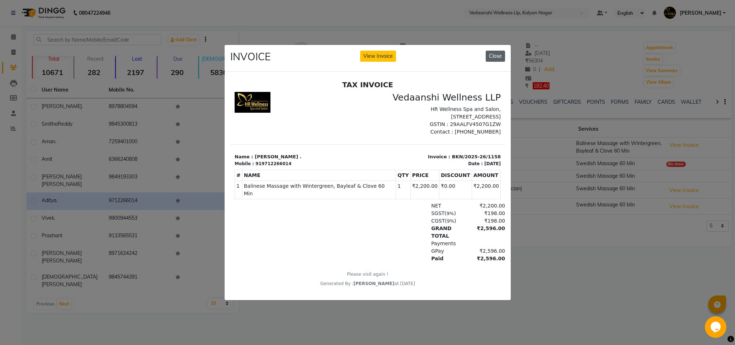
click at [492, 53] on button "Close" at bounding box center [495, 56] width 19 height 11
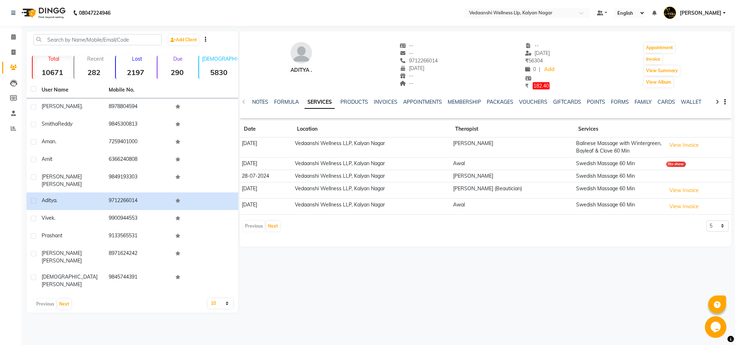
click at [499, 97] on div "NOTES FORMULA SERVICES PRODUCTS INVOICES APPOINTMENTS MEMBERSHIP PACKAGES VOUCH…" at bounding box center [486, 102] width 492 height 25
click at [497, 100] on link "PACKAGES" at bounding box center [500, 102] width 27 height 6
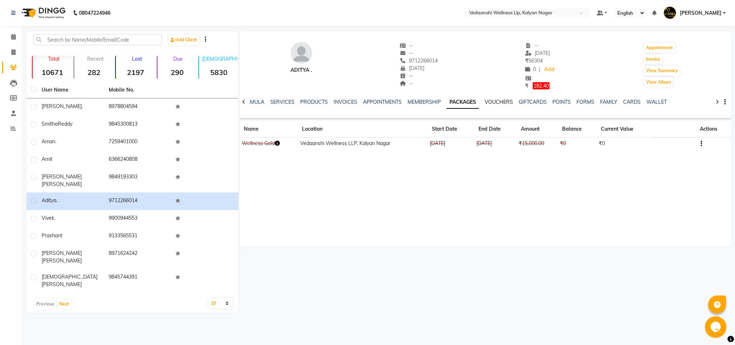
click at [491, 102] on link "VOUCHERS" at bounding box center [499, 102] width 28 height 6
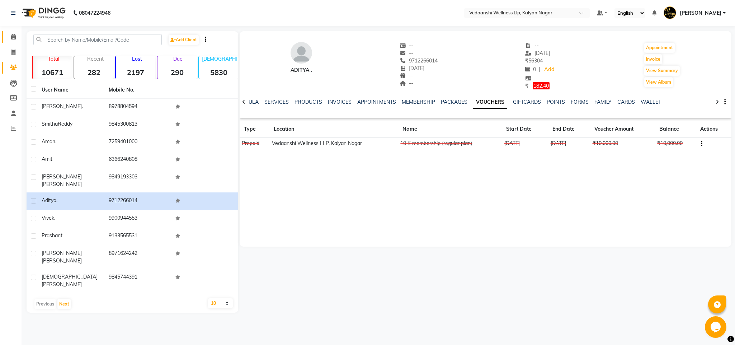
click at [17, 31] on link "Calendar" at bounding box center [10, 37] width 17 height 12
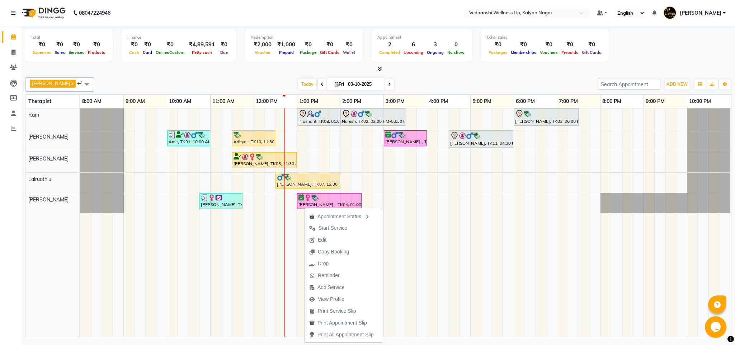
click at [449, 70] on div at bounding box center [378, 69] width 707 height 8
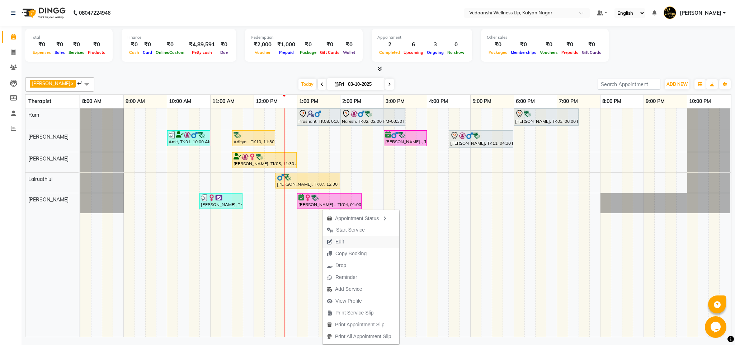
click at [353, 242] on button "Edit" at bounding box center [361, 242] width 77 height 12
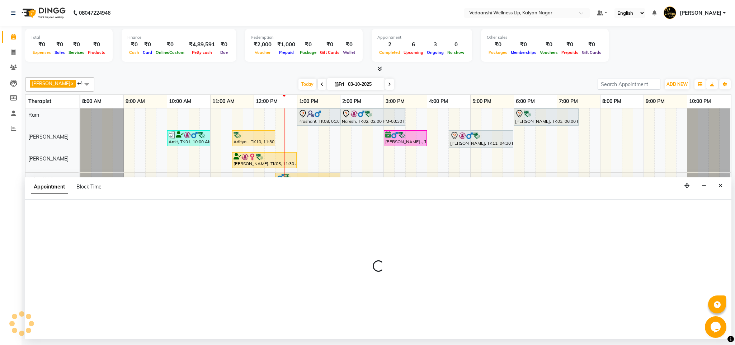
select select "tentative"
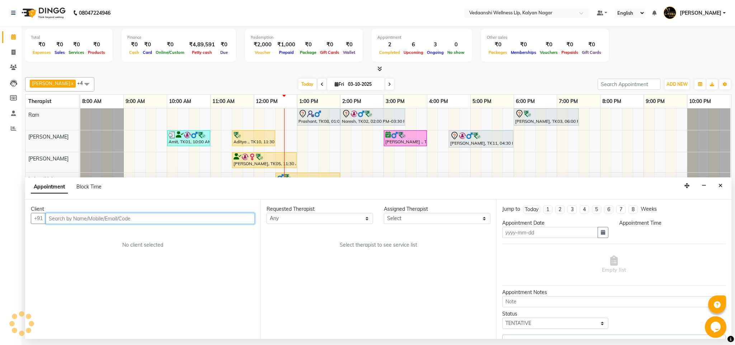
type input "03-10-2025"
select select "confirm booking"
select select "780"
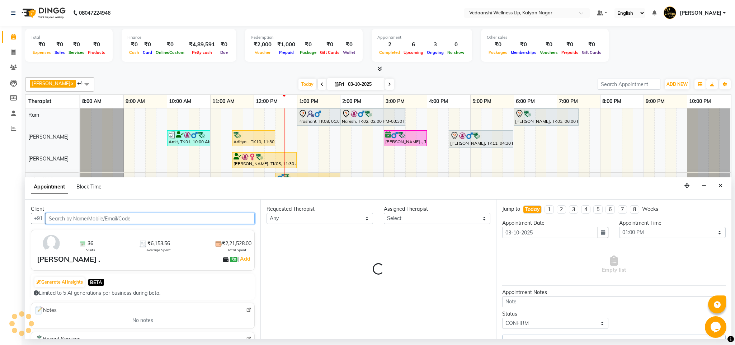
select select "25779"
select select "1336"
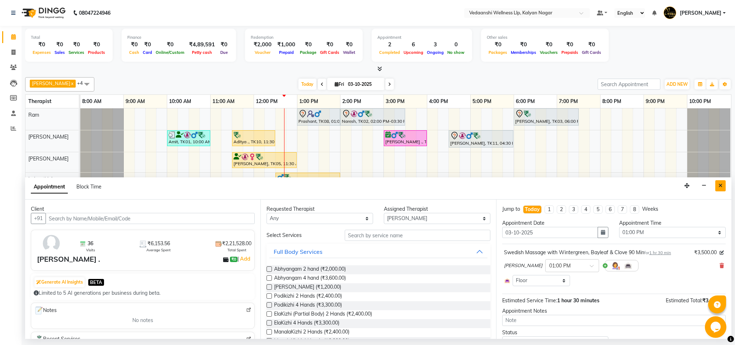
click at [722, 184] on icon "Close" at bounding box center [721, 185] width 4 height 5
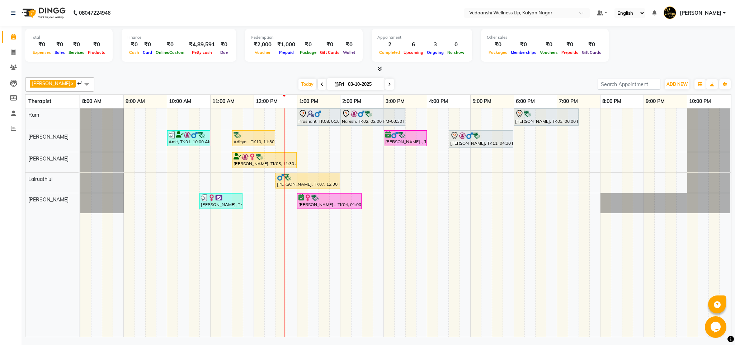
click at [385, 86] on span at bounding box center [389, 84] width 9 height 11
type input "04-10-2025"
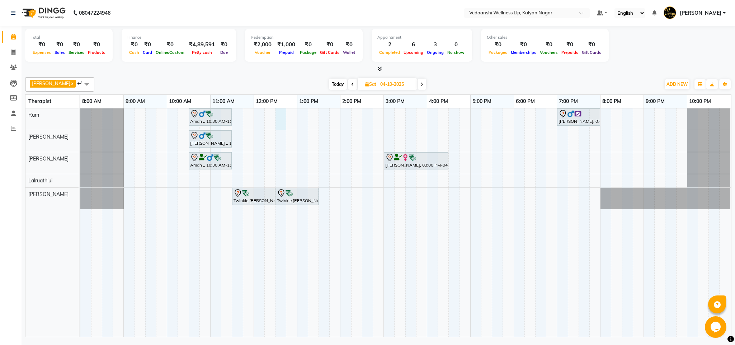
click at [276, 116] on div "Aman ., 10:30 AM-11:30 AM, Member Plan 60 Min Nimit Advani, 07:00 PM-08:00 PM, …" at bounding box center [405, 222] width 651 height 228
select select "67164"
select select "tentative"
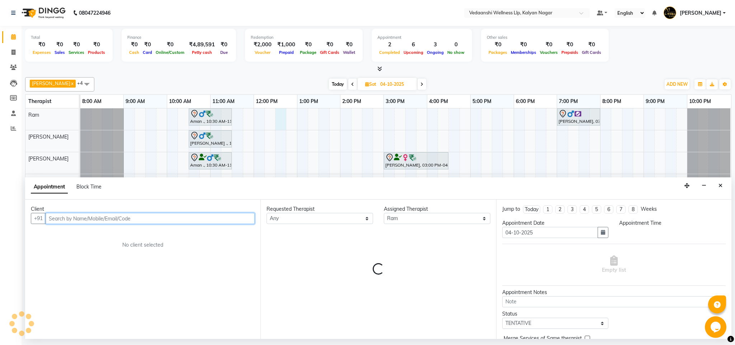
select select "750"
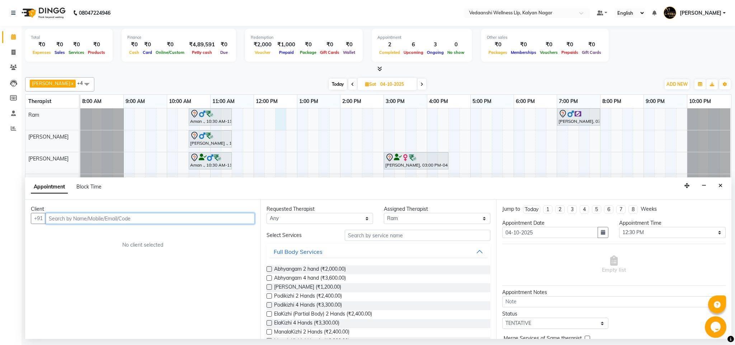
click at [74, 219] on input "text" at bounding box center [150, 218] width 209 height 11
paste input "9035481238"
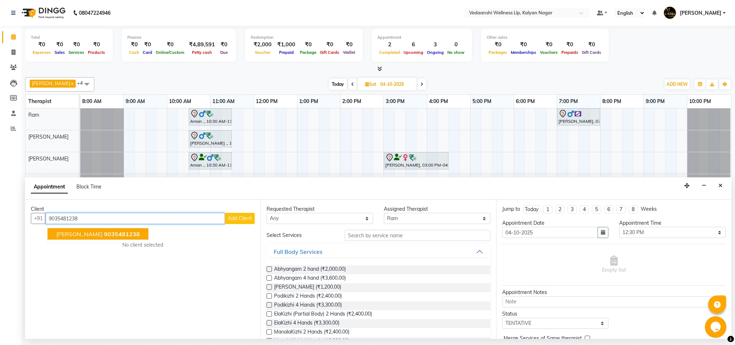
click at [81, 230] on button "Gokul Kumar 9035481238" at bounding box center [98, 233] width 101 height 11
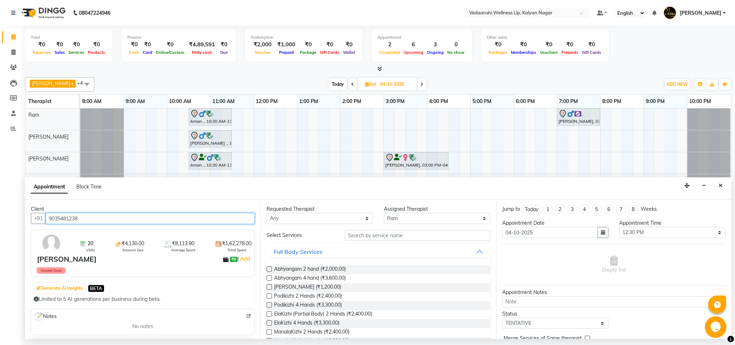
type input "9035481238"
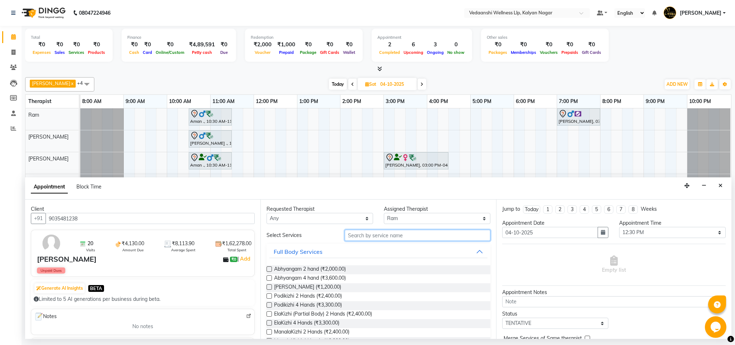
click at [369, 235] on input "text" at bounding box center [418, 235] width 146 height 11
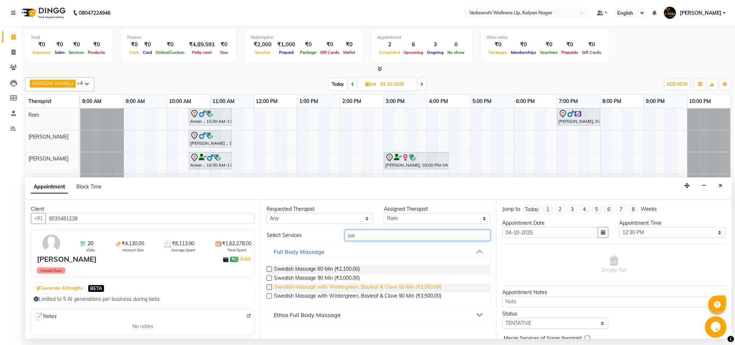
type input "sw"
click at [385, 289] on span "Swedish Massage with Wintergreen, Bayleaf & Clove 60 Min (₹2,500.00)" at bounding box center [357, 287] width 167 height 9
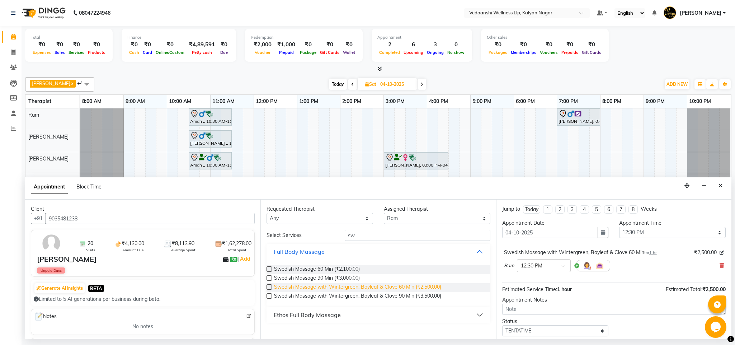
click at [385, 289] on span "Swedish Massage with Wintergreen, Bayleaf & Clove 60 Min (₹2,500.00)" at bounding box center [357, 287] width 167 height 9
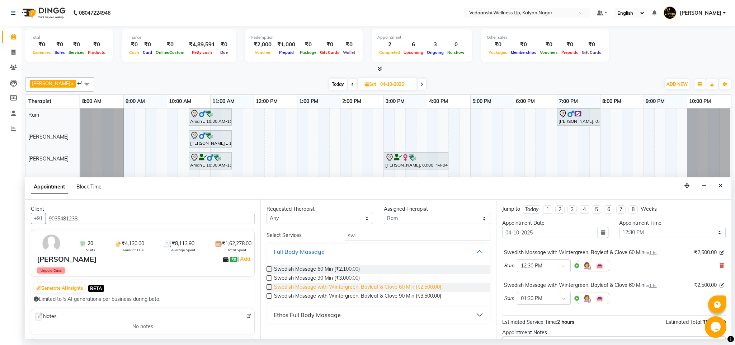
click at [385, 289] on span "Swedish Massage with Wintergreen, Bayleaf & Clove 60 Min (₹2,500.00)" at bounding box center [357, 287] width 167 height 9
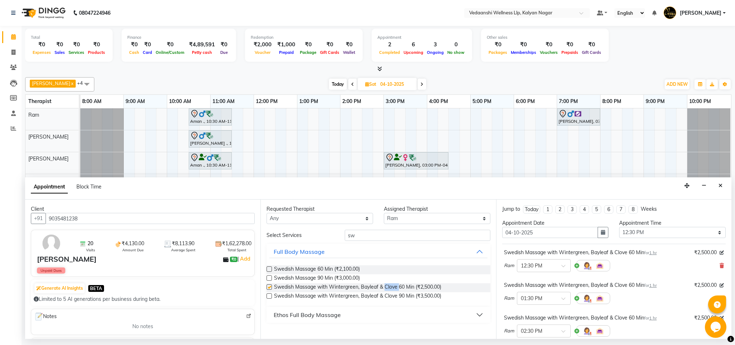
checkbox input "false"
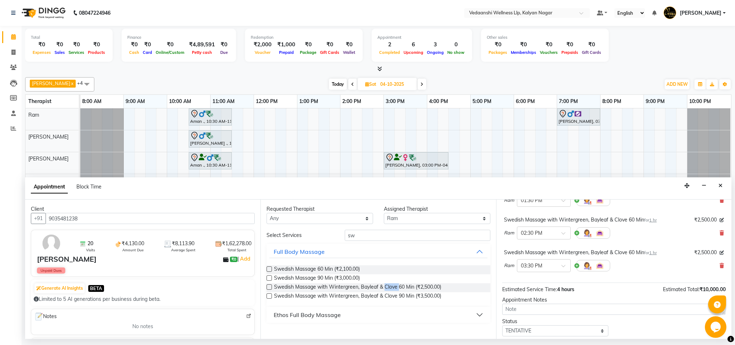
scroll to position [141, 0]
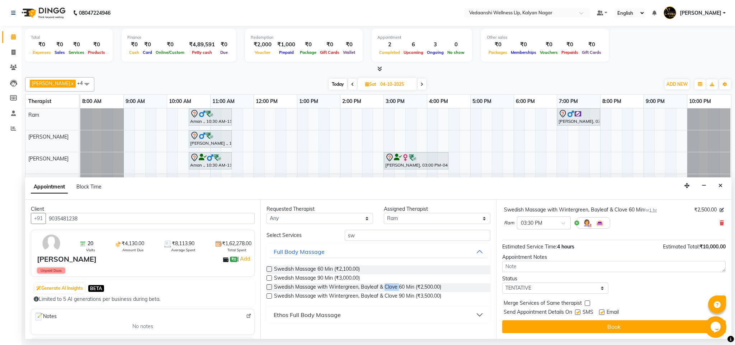
drag, startPoint x: 549, startPoint y: 327, endPoint x: 389, endPoint y: 237, distance: 183.3
click at [549, 327] on button "Book" at bounding box center [614, 326] width 224 height 13
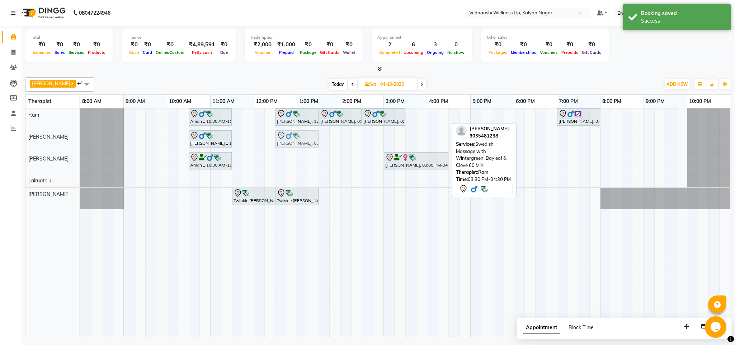
drag, startPoint x: 306, startPoint y: 145, endPoint x: 286, endPoint y: 138, distance: 21.0
click at [286, 138] on tbody "Aman ., 10:30 AM-11:30 AM, Member Plan 60 Min Gokul Kumar, 12:30 PM-01:30 PM, S…" at bounding box center [405, 158] width 651 height 101
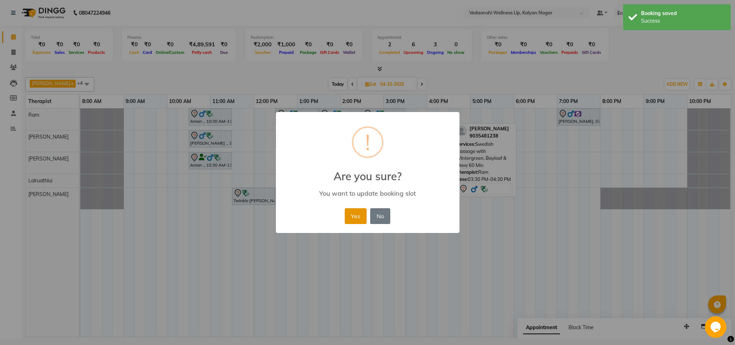
click at [348, 212] on button "Yes" at bounding box center [356, 216] width 22 height 16
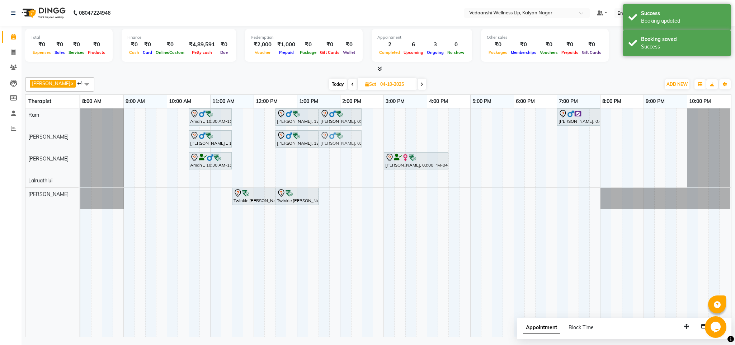
drag, startPoint x: 388, startPoint y: 114, endPoint x: 339, endPoint y: 136, distance: 53.2
click at [339, 136] on tbody "Aman ., 10:30 AM-11:30 AM, Member Plan 60 Min Gokul Kumar, 12:30 PM-01:30 PM, S…" at bounding box center [405, 158] width 651 height 101
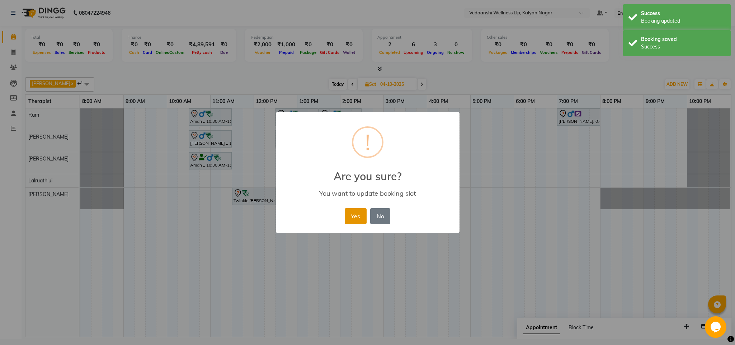
click at [346, 211] on button "Yes" at bounding box center [356, 216] width 22 height 16
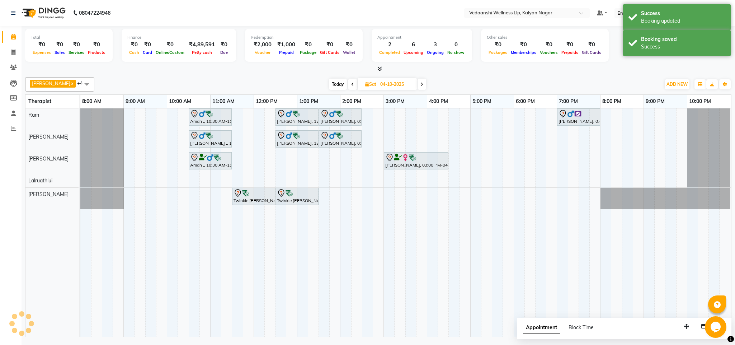
click at [329, 81] on span "Today" at bounding box center [338, 84] width 18 height 11
type input "03-10-2025"
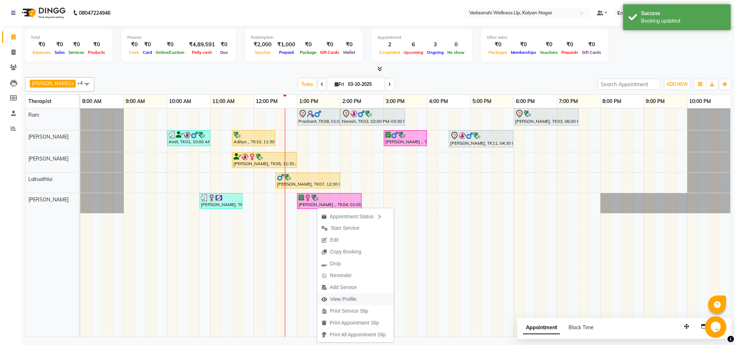
click at [342, 299] on span "View Profile" at bounding box center [343, 299] width 27 height 8
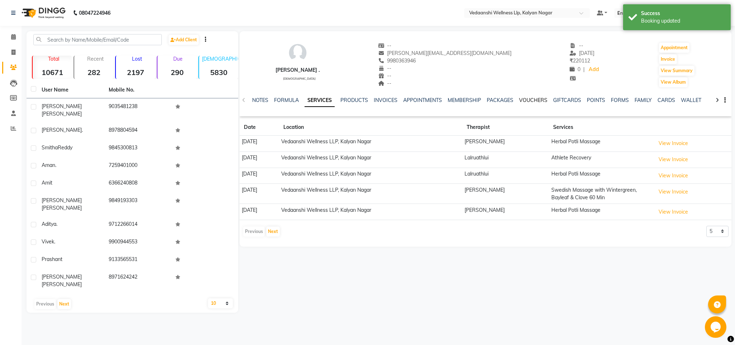
click at [528, 98] on link "VOUCHERS" at bounding box center [533, 100] width 28 height 6
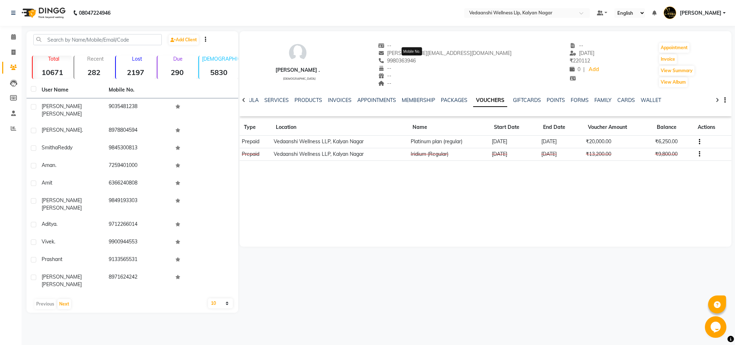
drag, startPoint x: 401, startPoint y: 60, endPoint x: 433, endPoint y: 61, distance: 32.7
click at [433, 61] on div "9980363946 Mobile No." at bounding box center [445, 61] width 134 height 8
copy span "9980363946"
click at [451, 102] on link "PACKAGES" at bounding box center [454, 100] width 27 height 6
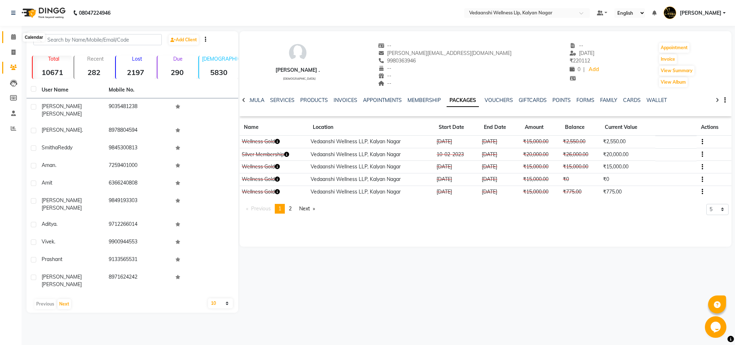
click at [15, 34] on icon at bounding box center [13, 36] width 5 height 5
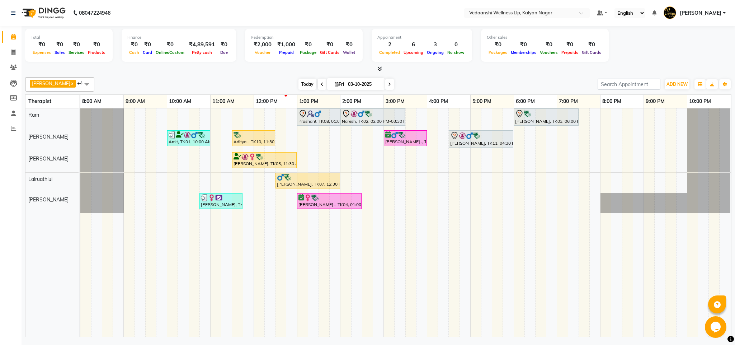
click at [299, 85] on span "Today" at bounding box center [308, 84] width 18 height 11
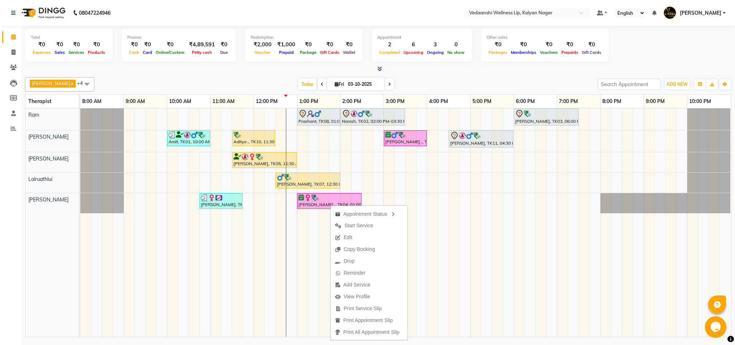
click at [454, 78] on div "[PERSON_NAME] x [PERSON_NAME] x Lalruathlui x Ram x [PERSON_NAME] x +4 Select A…" at bounding box center [378, 84] width 707 height 14
click at [361, 239] on span "Edit" at bounding box center [350, 241] width 26 height 12
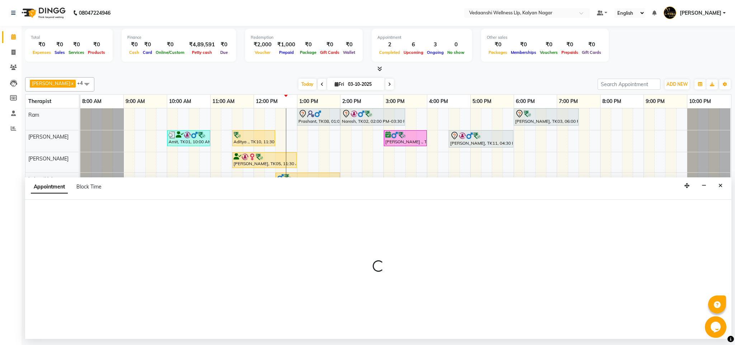
select select "confirm booking"
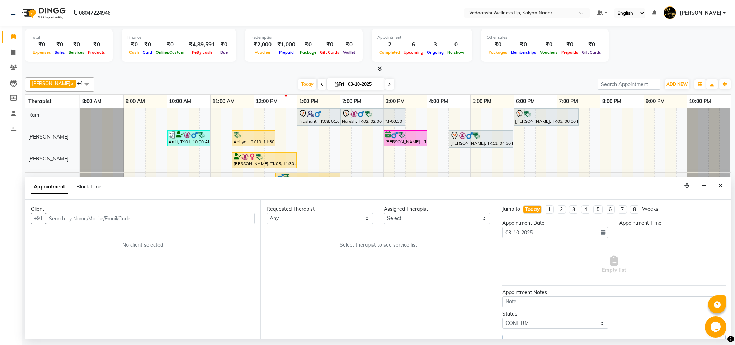
select select "780"
click at [720, 188] on icon "Close" at bounding box center [721, 185] width 4 height 5
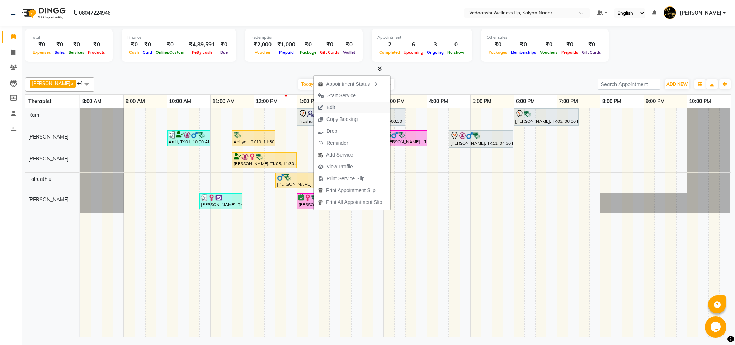
click at [330, 107] on span "Edit" at bounding box center [331, 108] width 9 height 8
select select "tentative"
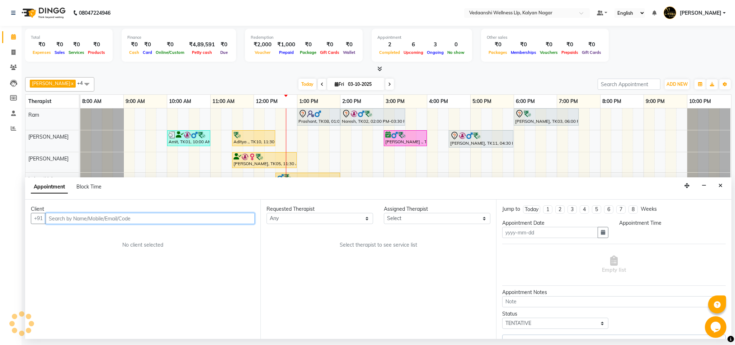
type input "03-10-2025"
select select "confirm booking"
select select "780"
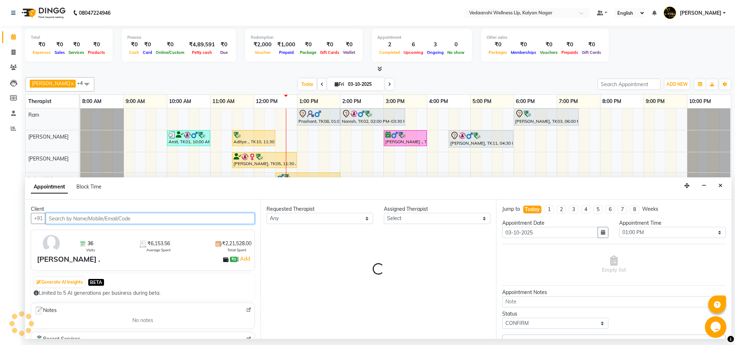
select select "25779"
select select "1336"
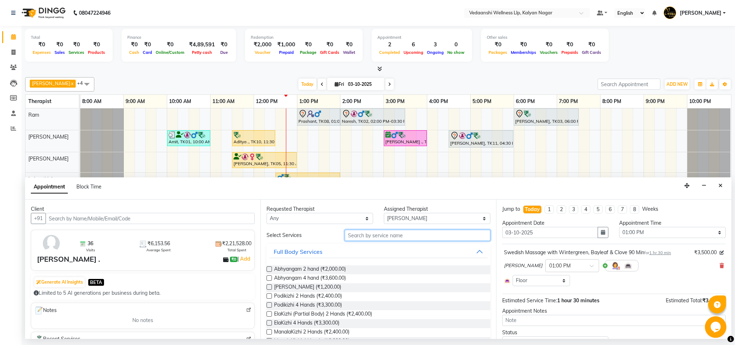
click at [382, 234] on input "text" at bounding box center [418, 235] width 146 height 11
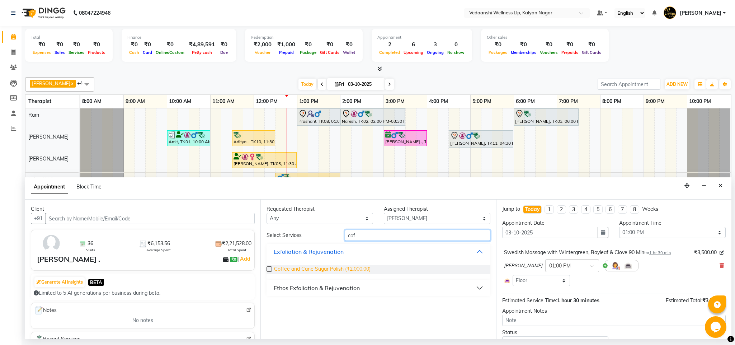
type input "cof"
click at [363, 270] on span "Coffee and Cane Sugar Polish (₹2,000.00)" at bounding box center [322, 269] width 97 height 9
checkbox input "false"
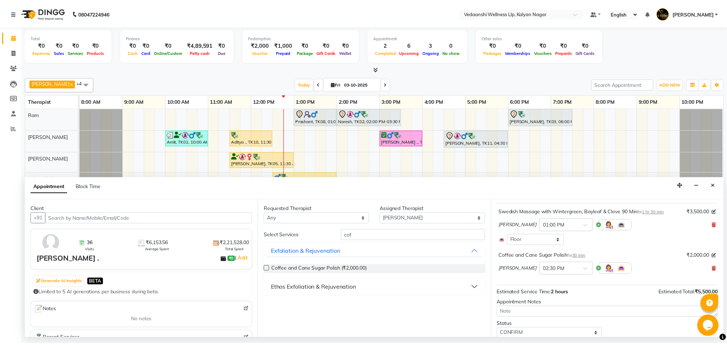
scroll to position [67, 0]
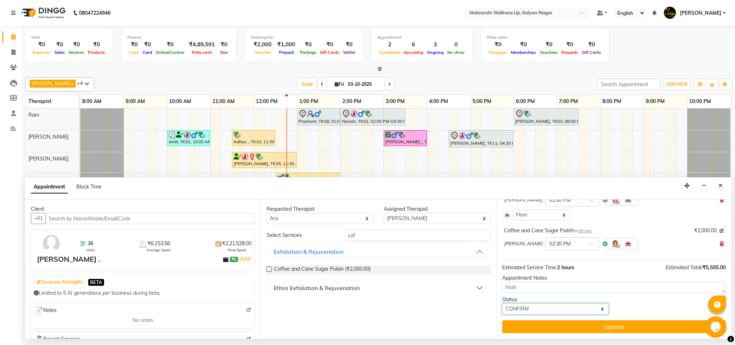
drag, startPoint x: 523, startPoint y: 313, endPoint x: 525, endPoint y: 305, distance: 8.5
click at [523, 313] on select "Select TENTATIVE CONFIRM CHECK-IN UPCOMING" at bounding box center [555, 308] width 107 height 11
select select "check-in"
click at [502, 304] on select "Select TENTATIVE CONFIRM CHECK-IN UPCOMING" at bounding box center [555, 308] width 107 height 11
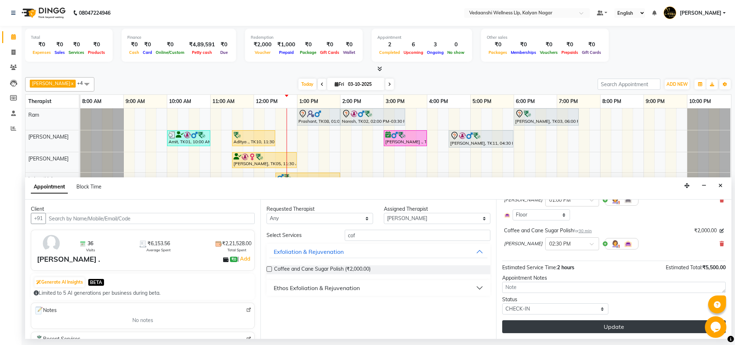
click at [568, 323] on button "Update" at bounding box center [614, 326] width 224 height 13
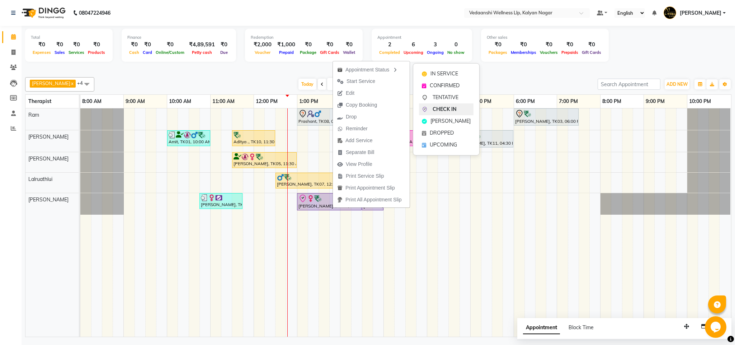
click at [437, 113] on span "CHECK IN" at bounding box center [445, 110] width 24 height 8
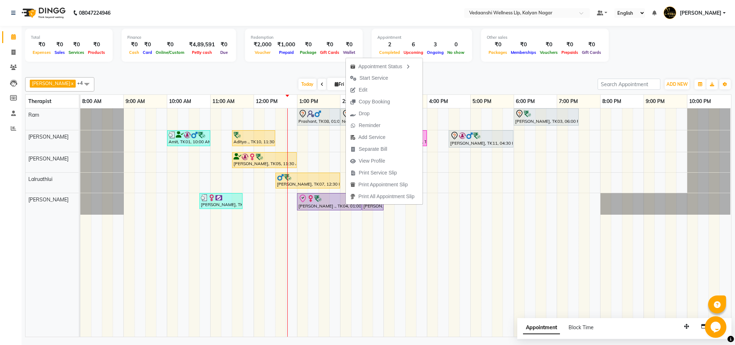
click at [528, 75] on div "[PERSON_NAME] x [PERSON_NAME] x Lalruathlui x Ram x [PERSON_NAME] x +4 Select A…" at bounding box center [378, 205] width 707 height 263
click at [474, 75] on div "[PERSON_NAME] x [PERSON_NAME] x Lalruathlui x Ram x [PERSON_NAME] x +4 Select A…" at bounding box center [378, 205] width 707 height 263
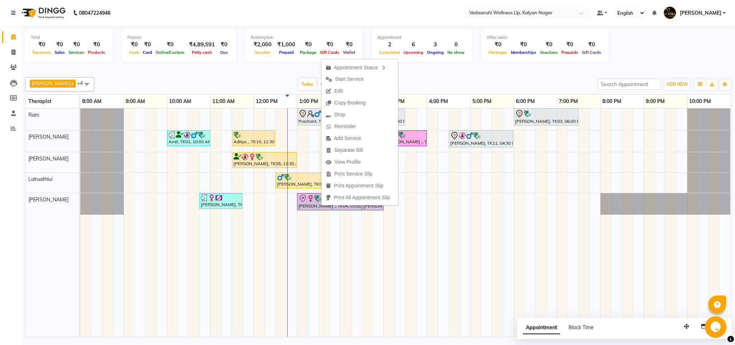
click at [431, 70] on div at bounding box center [378, 69] width 707 height 8
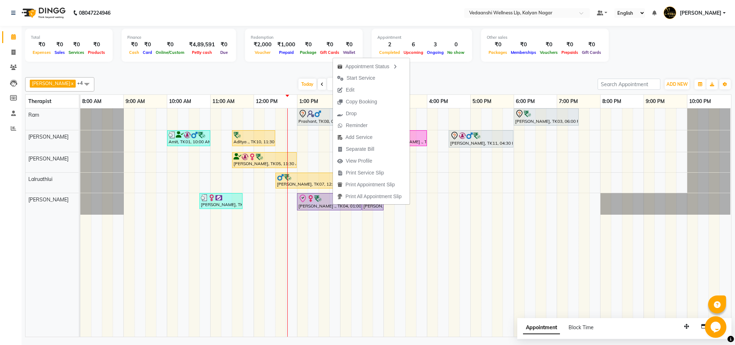
click at [461, 70] on div at bounding box center [378, 69] width 707 height 8
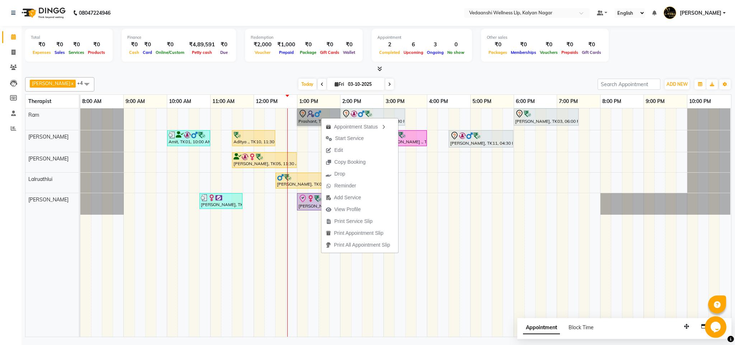
drag, startPoint x: 321, startPoint y: 117, endPoint x: 312, endPoint y: 118, distance: 9.0
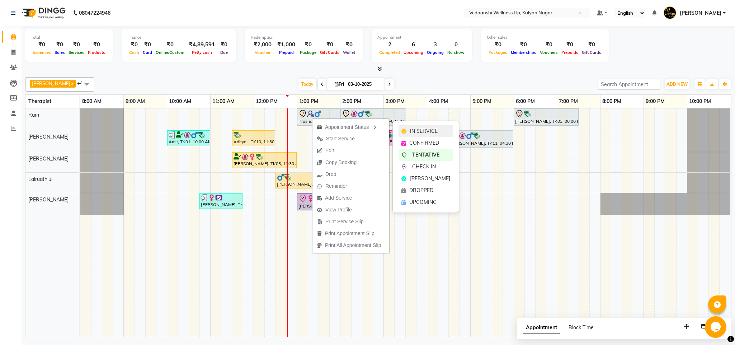
click at [412, 128] on span "IN SERVICE" at bounding box center [424, 131] width 28 height 8
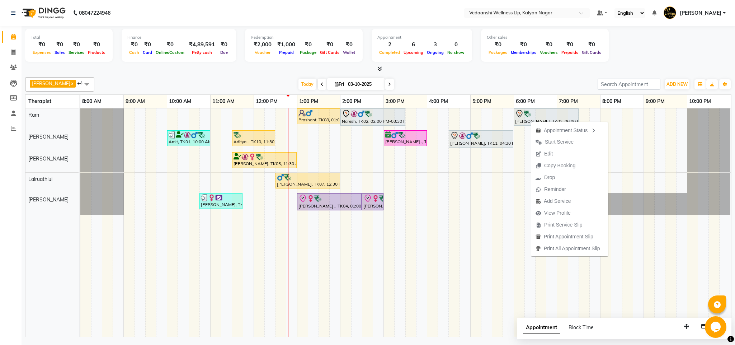
click at [519, 72] on div at bounding box center [378, 69] width 707 height 8
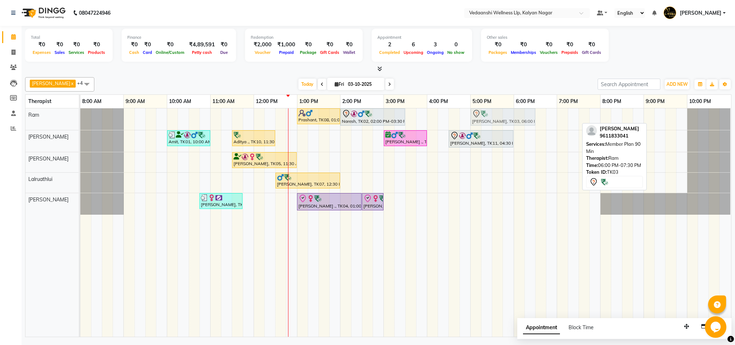
drag, startPoint x: 530, startPoint y: 118, endPoint x: 487, endPoint y: 117, distance: 43.4
click at [80, 117] on div "Prashant, TK08, 01:00 PM-02:00 PM, Swedish Massage 60 Min Naresh, TK02, 02:00 P…" at bounding box center [80, 119] width 0 height 22
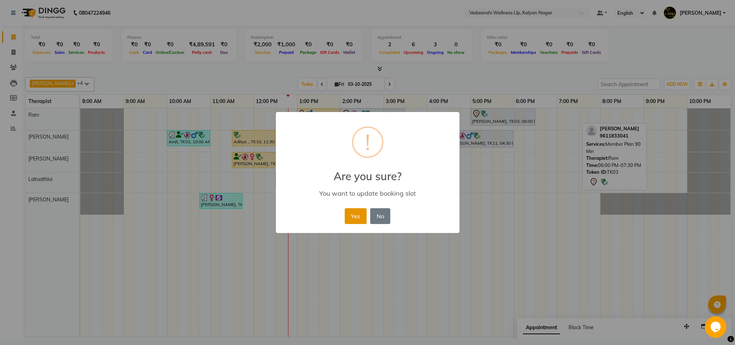
click at [352, 220] on button "Yes" at bounding box center [356, 216] width 22 height 16
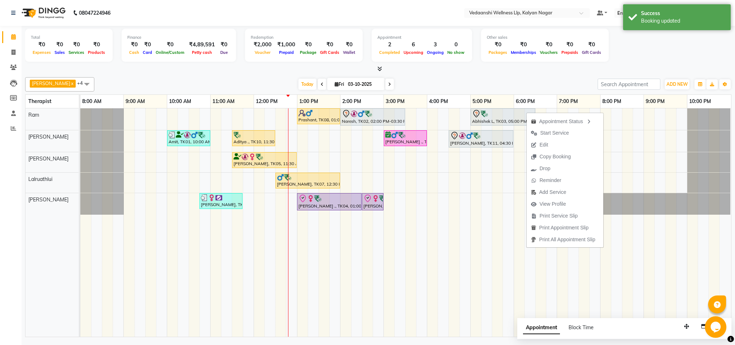
click at [480, 70] on div at bounding box center [378, 69] width 707 height 8
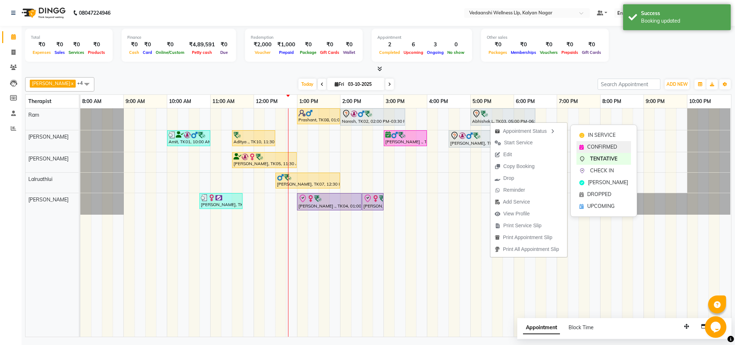
click at [604, 147] on span "CONFIRMED" at bounding box center [602, 147] width 30 height 8
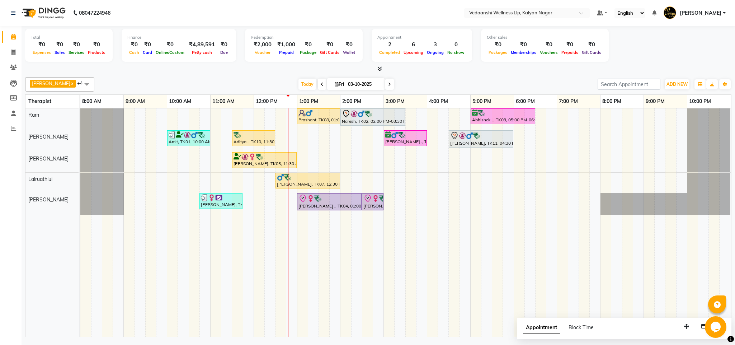
click at [424, 78] on div "[PERSON_NAME] x [PERSON_NAME] x Lalruathlui x Ram x [PERSON_NAME] x +4 Select A…" at bounding box center [378, 84] width 707 height 14
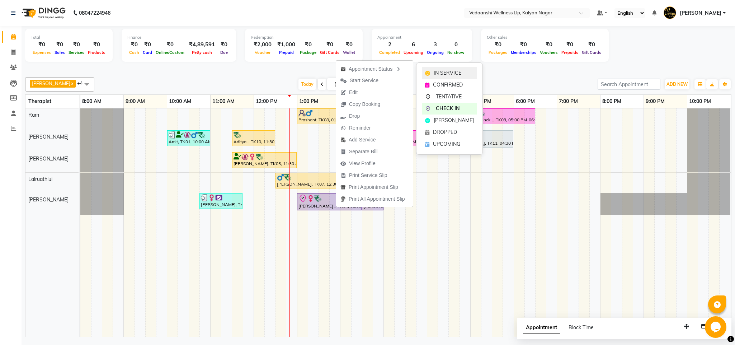
click at [440, 72] on span "IN SERVICE" at bounding box center [448, 73] width 28 height 8
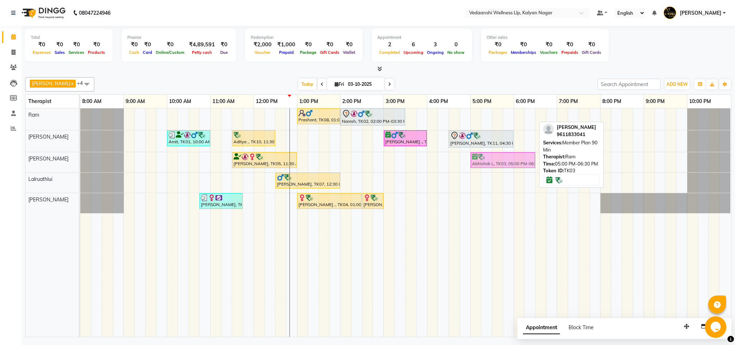
drag, startPoint x: 498, startPoint y: 112, endPoint x: 499, endPoint y: 159, distance: 47.0
click at [499, 159] on tbody "Prashant, TK08, 01:00 PM-02:00 PM, Swedish Massage 60 Min Naresh, TK02, 02:00 P…" at bounding box center [405, 160] width 651 height 105
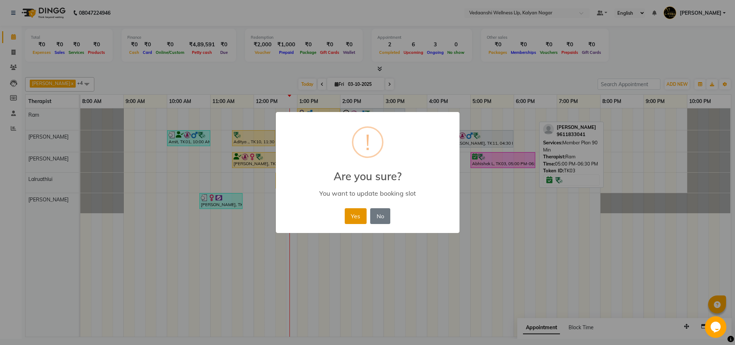
click at [347, 214] on button "Yes" at bounding box center [356, 216] width 22 height 16
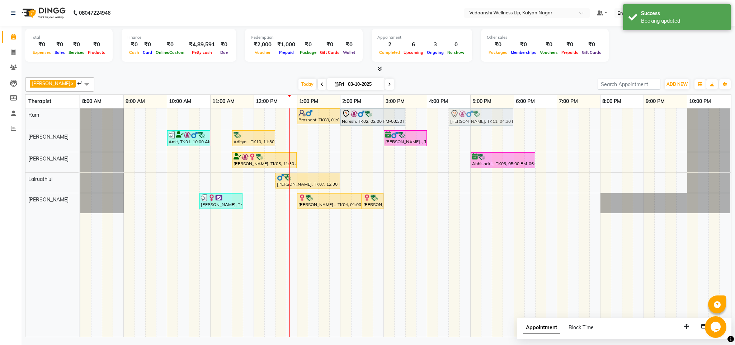
drag, startPoint x: 473, startPoint y: 139, endPoint x: 473, endPoint y: 117, distance: 21.5
click at [473, 117] on tbody "Prashant, TK08, 01:00 PM-02:00 PM, Swedish Massage 60 Min Naresh, TK02, 02:00 P…" at bounding box center [405, 160] width 651 height 105
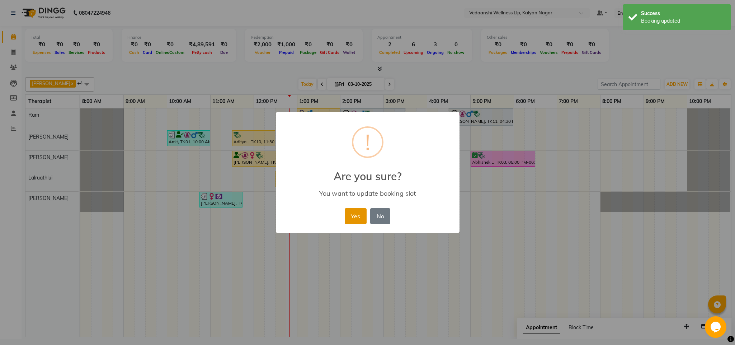
click at [361, 220] on button "Yes" at bounding box center [356, 216] width 22 height 16
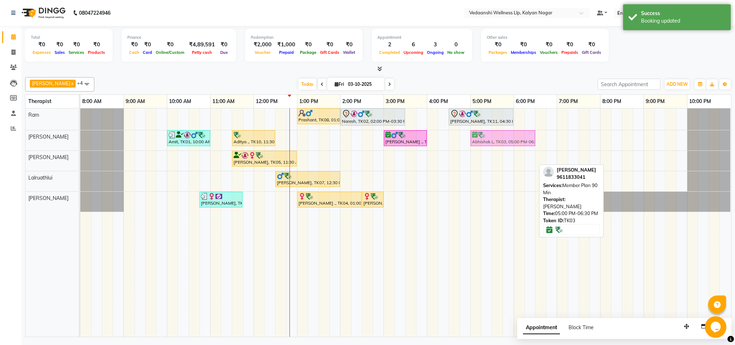
drag, startPoint x: 484, startPoint y: 161, endPoint x: 484, endPoint y: 153, distance: 8.6
click at [488, 141] on tbody "Prashant, TK08, 01:00 PM-02:00 PM, Swedish Massage 60 Min Naresh, TK02, 02:00 P…" at bounding box center [405, 159] width 651 height 103
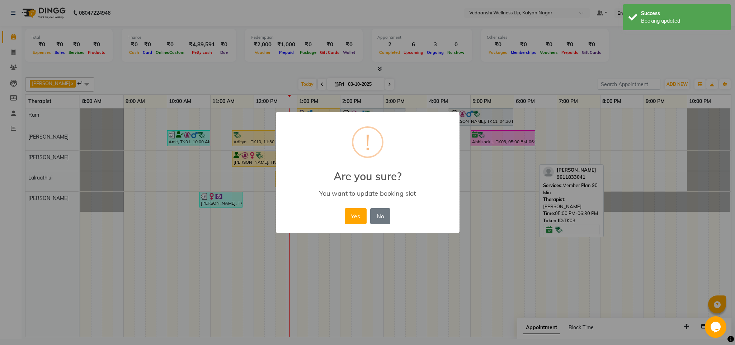
click at [350, 226] on div "× ! Are you sure? You want to update booking slot Yes No No" at bounding box center [368, 172] width 184 height 121
click at [354, 215] on button "Yes" at bounding box center [356, 216] width 22 height 16
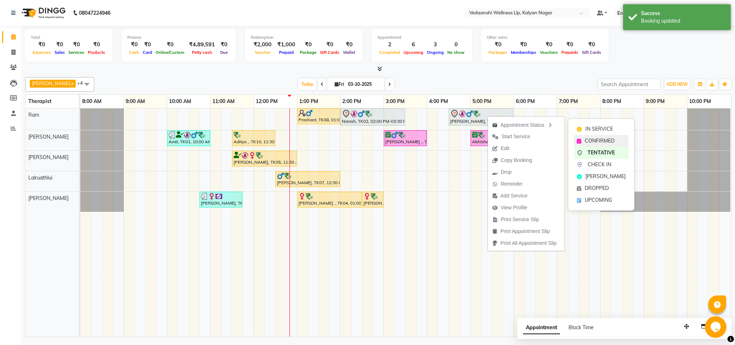
click at [612, 138] on span "CONFIRMED" at bounding box center [600, 141] width 30 height 8
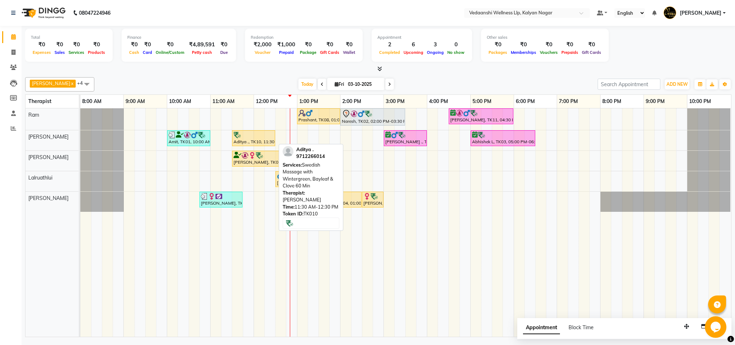
click at [254, 140] on div "Aditya ., TK10, 11:30 AM-12:30 PM, Swedish Massage with Wintergreen, Bayleaf & …" at bounding box center [254, 138] width 42 height 14
click at [236, 133] on img at bounding box center [237, 134] width 7 height 7
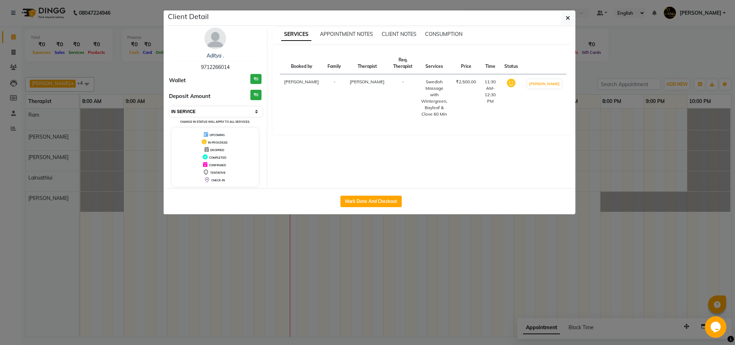
click at [196, 112] on select "Select IN SERVICE CONFIRMED TENTATIVE CHECK IN MARK DONE DROPPED UPCOMING" at bounding box center [216, 112] width 93 height 10
select select "3"
click at [170, 107] on select "Select IN SERVICE CONFIRMED TENTATIVE CHECK IN MARK DONE DROPPED UPCOMING" at bounding box center [216, 112] width 93 height 10
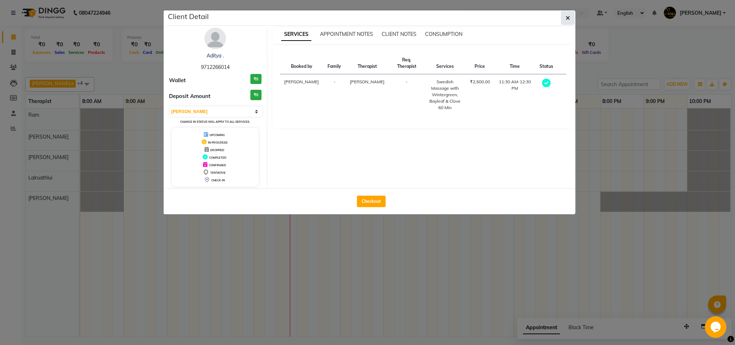
click at [566, 17] on icon "button" at bounding box center [568, 18] width 4 height 6
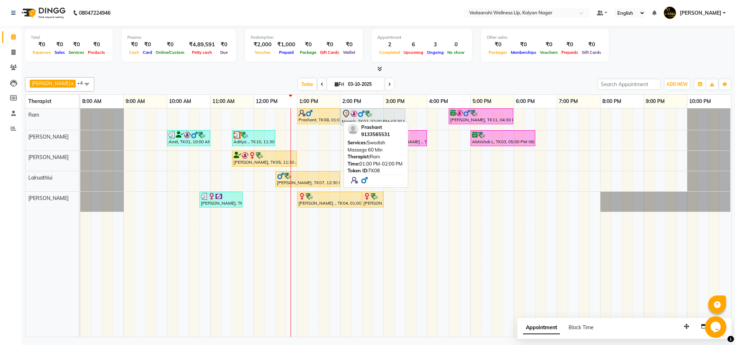
click at [320, 114] on div at bounding box center [319, 112] width 40 height 7
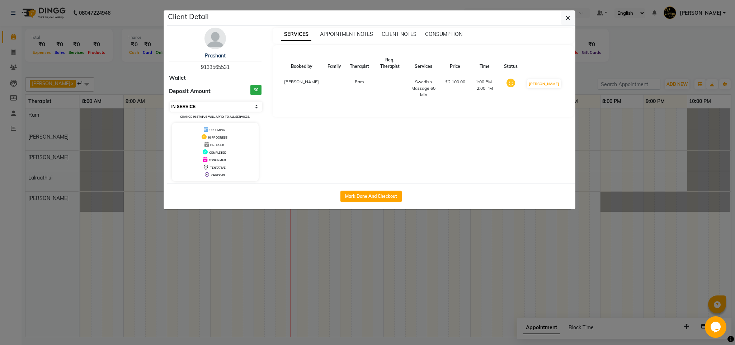
click at [224, 106] on select "Select IN SERVICE CONFIRMED TENTATIVE CHECK IN MARK DONE DROPPED UPCOMING" at bounding box center [216, 107] width 93 height 10
select select "3"
click at [170, 102] on select "Select IN SERVICE CONFIRMED TENTATIVE CHECK IN MARK DONE DROPPED UPCOMING" at bounding box center [216, 107] width 93 height 10
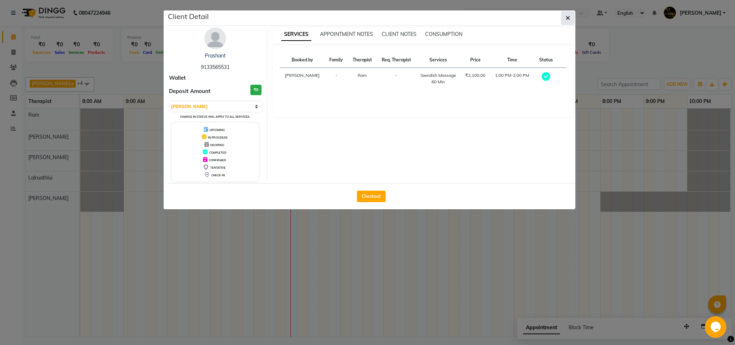
click at [566, 20] on icon "button" at bounding box center [568, 18] width 4 height 6
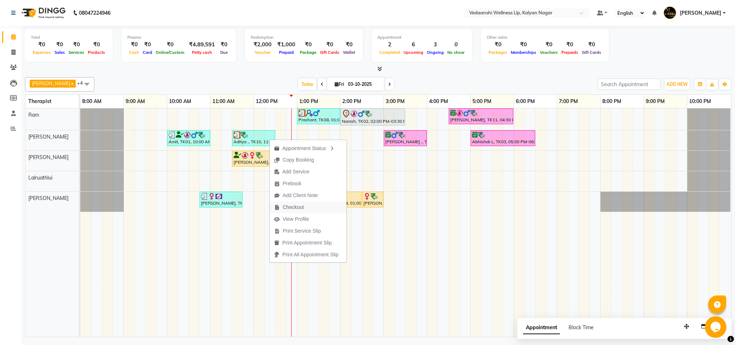
click at [306, 205] on span "Checkout" at bounding box center [289, 207] width 38 height 12
select select "service"
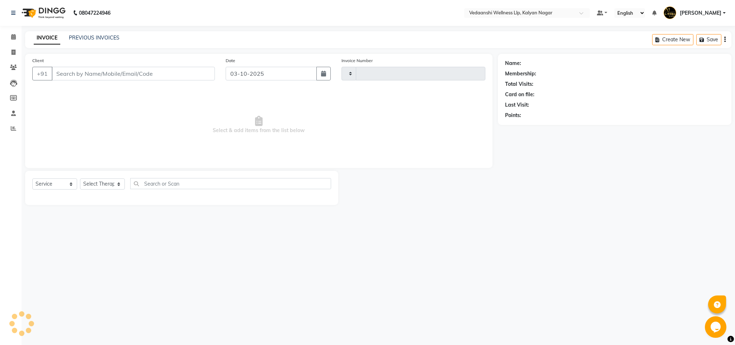
type input "1480"
select select "4293"
type input "9712266014"
select select "79390"
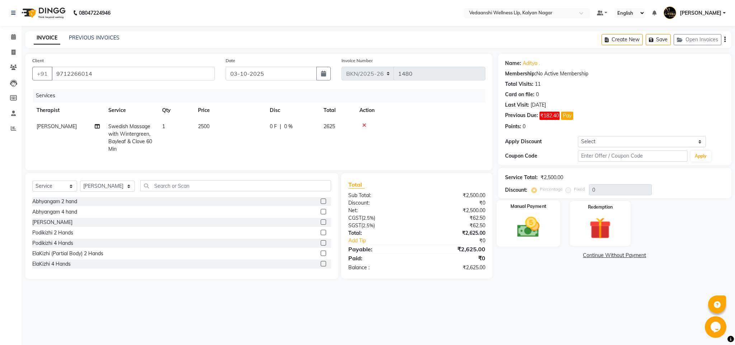
click at [526, 232] on img at bounding box center [528, 227] width 37 height 26
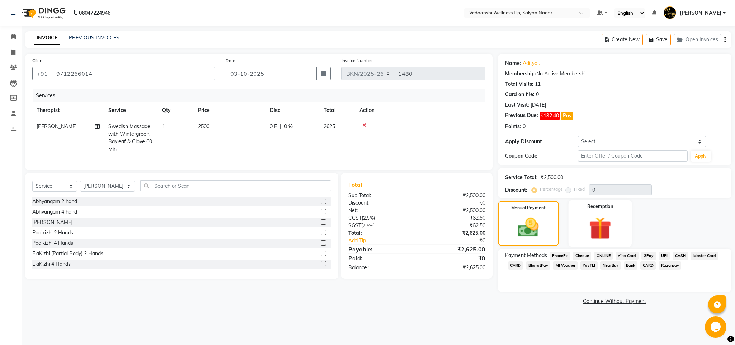
click at [610, 229] on img at bounding box center [600, 228] width 37 height 28
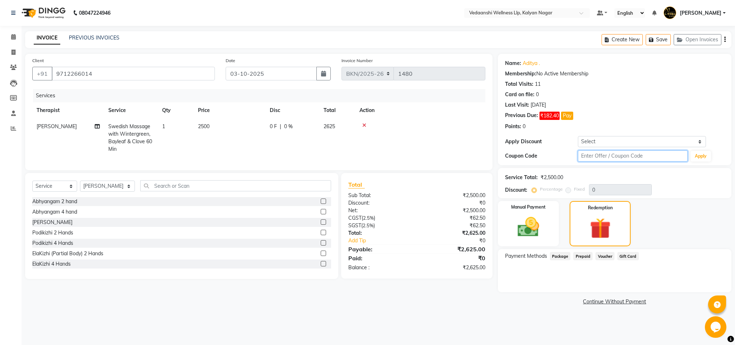
click at [592, 154] on input "text" at bounding box center [633, 155] width 110 height 11
drag, startPoint x: 586, startPoint y: 226, endPoint x: 566, endPoint y: 238, distance: 23.3
click at [529, 209] on label "Manual Payment" at bounding box center [528, 207] width 34 height 6
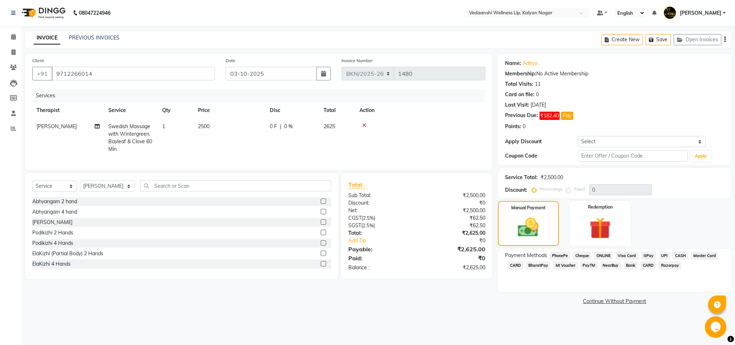
click at [651, 255] on span "GPay" at bounding box center [649, 256] width 15 height 8
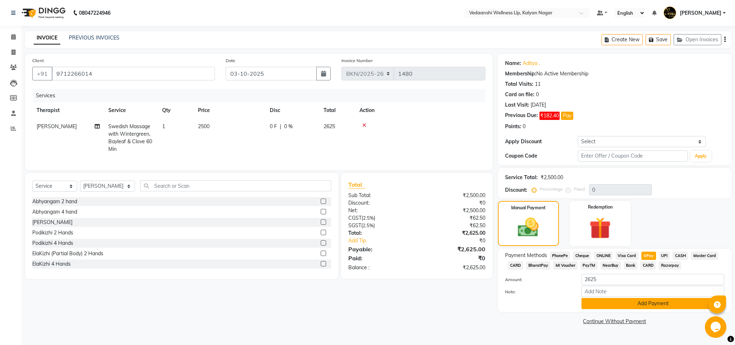
click at [622, 302] on button "Add Payment" at bounding box center [653, 303] width 143 height 11
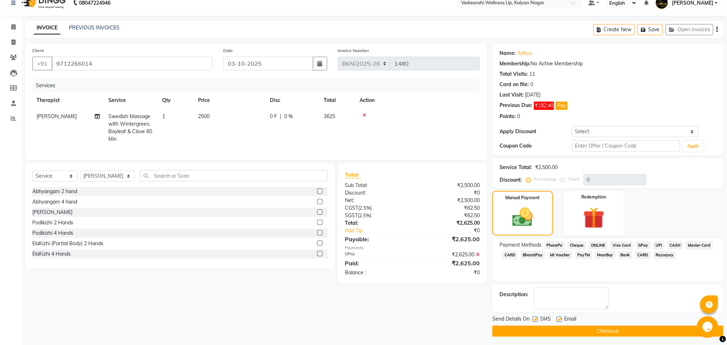
scroll to position [13, 0]
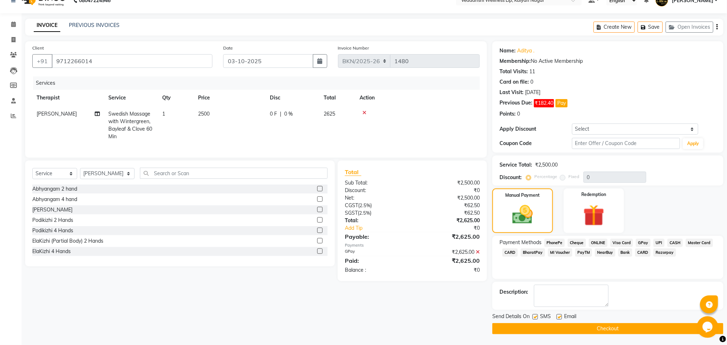
drag, startPoint x: 560, startPoint y: 316, endPoint x: 544, endPoint y: 316, distance: 16.5
click at [560, 316] on label at bounding box center [559, 316] width 5 height 5
click at [560, 316] on input "checkbox" at bounding box center [559, 317] width 5 height 5
checkbox input "false"
click at [534, 315] on label at bounding box center [535, 316] width 5 height 5
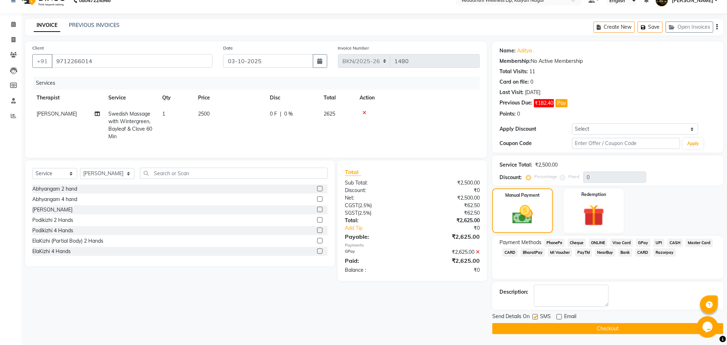
click at [534, 315] on input "checkbox" at bounding box center [535, 317] width 5 height 5
checkbox input "false"
click at [556, 326] on button "Checkout" at bounding box center [607, 328] width 231 height 11
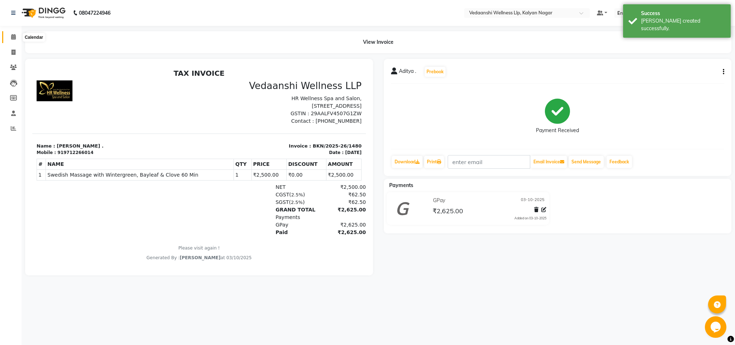
click at [18, 37] on span at bounding box center [13, 37] width 13 height 8
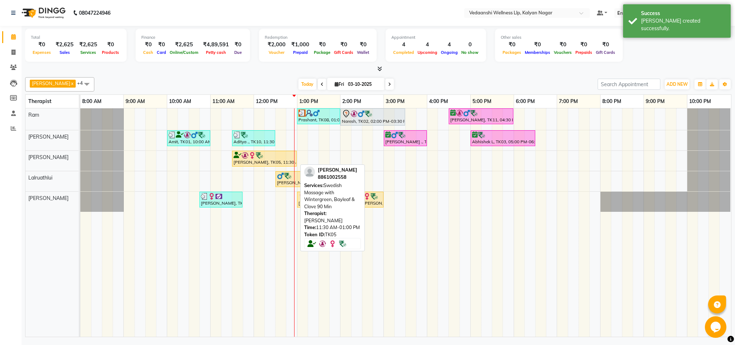
click at [275, 159] on div at bounding box center [265, 155] width 62 height 7
select select "1"
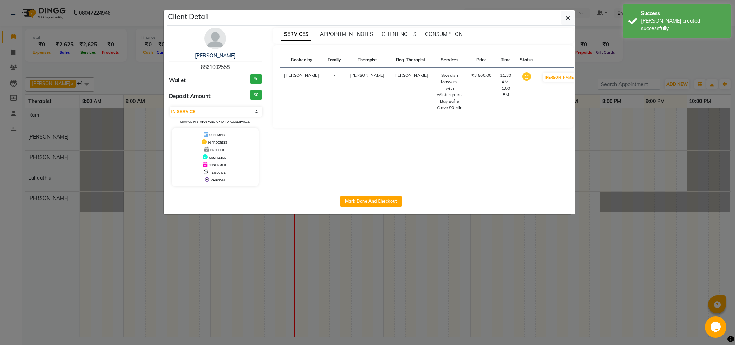
drag, startPoint x: 565, startPoint y: 19, endPoint x: 456, endPoint y: 94, distance: 131.9
click at [565, 19] on button "button" at bounding box center [568, 18] width 14 height 14
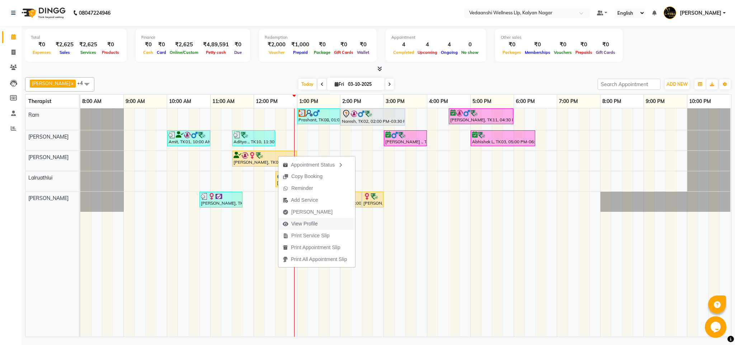
click at [296, 222] on span "View Profile" at bounding box center [304, 224] width 27 height 8
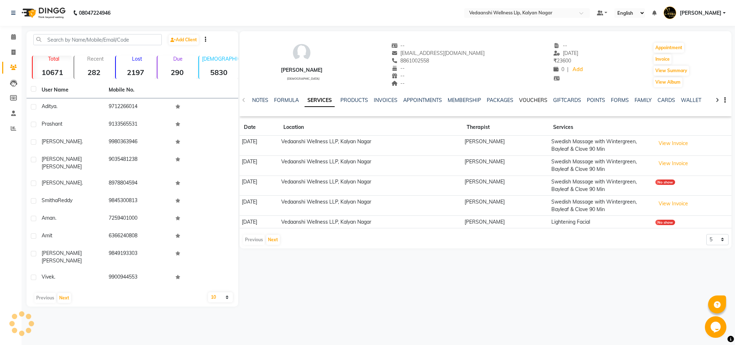
click at [538, 100] on link "VOUCHERS" at bounding box center [533, 100] width 28 height 6
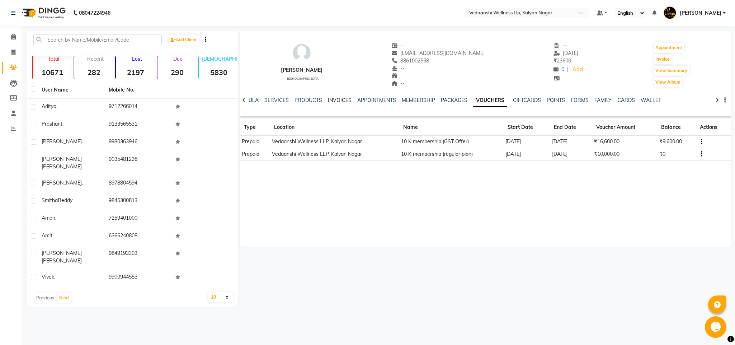
click at [328, 100] on link "INVOICES" at bounding box center [340, 100] width 24 height 6
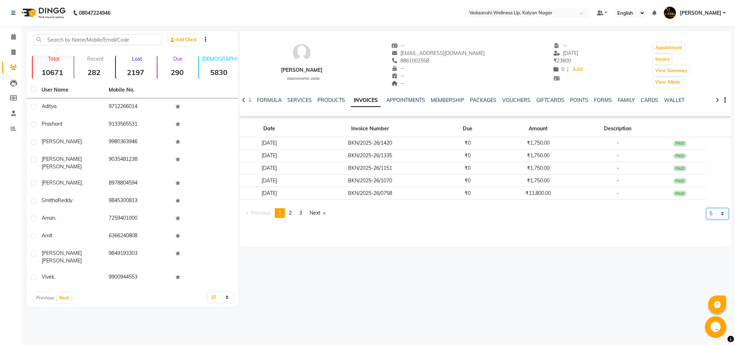
click at [717, 214] on select "5 10 50 100 500" at bounding box center [718, 213] width 22 height 11
select select "500"
click at [707, 219] on select "5 10 50 100 500" at bounding box center [718, 213] width 22 height 11
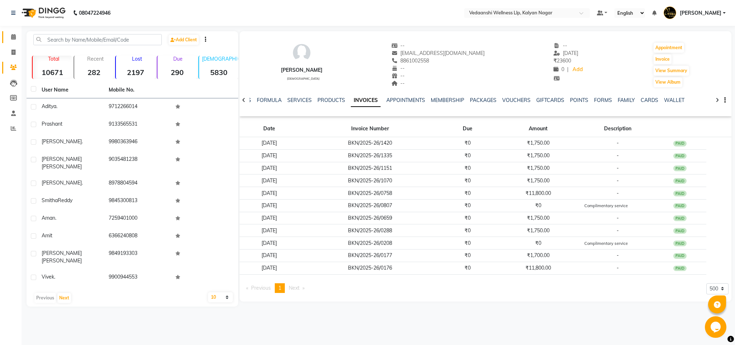
click at [6, 37] on link "Calendar" at bounding box center [10, 37] width 17 height 12
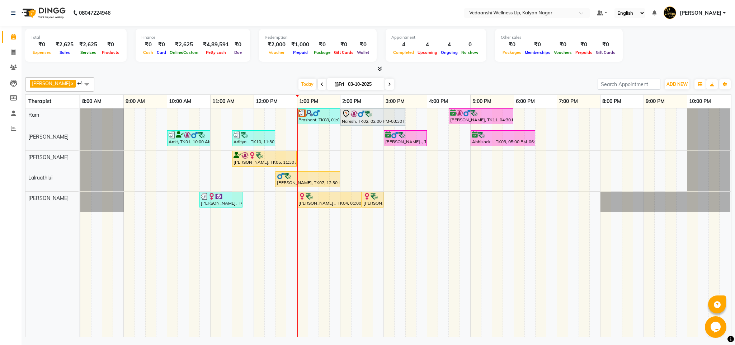
click at [385, 82] on span at bounding box center [389, 84] width 9 height 11
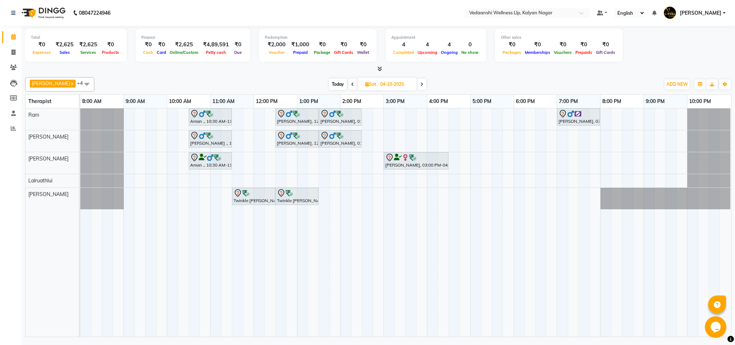
click at [348, 86] on span at bounding box center [352, 84] width 9 height 11
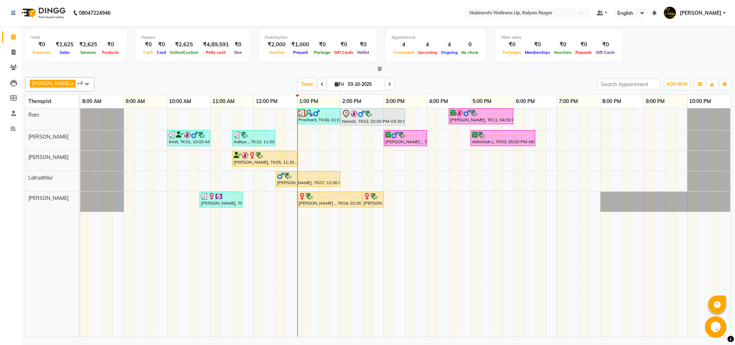
click at [385, 82] on span at bounding box center [389, 84] width 9 height 11
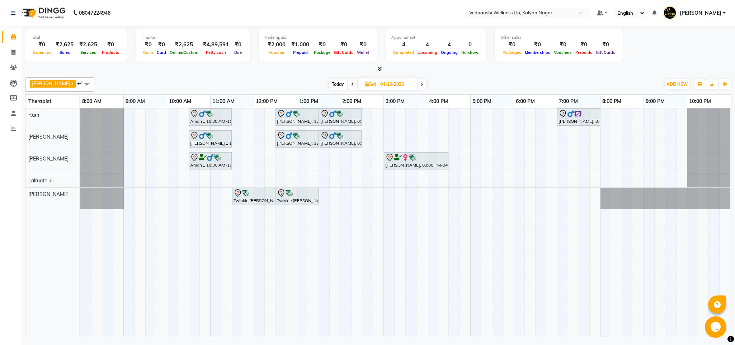
click at [348, 83] on span at bounding box center [352, 84] width 9 height 11
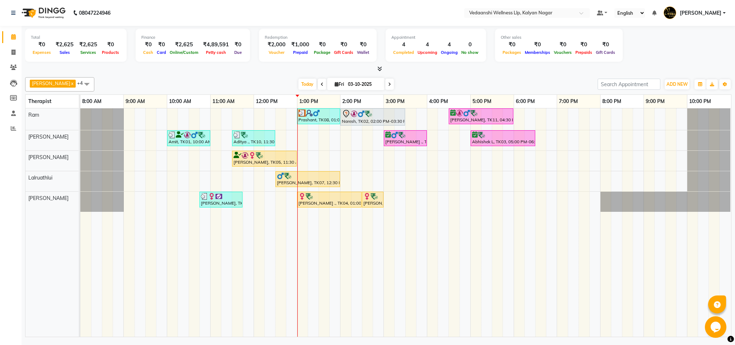
click at [388, 84] on icon at bounding box center [389, 84] width 3 height 4
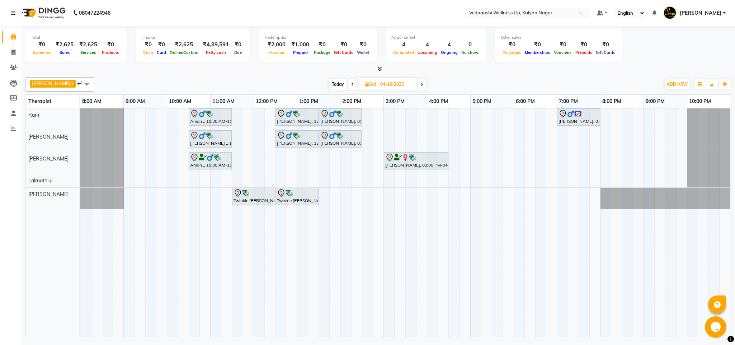
click at [348, 89] on span at bounding box center [352, 84] width 9 height 11
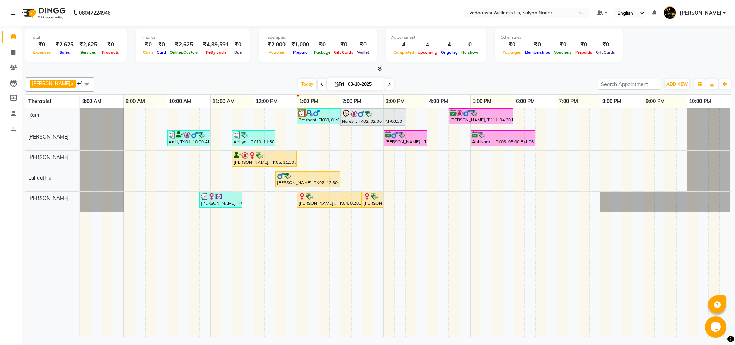
click at [385, 81] on span at bounding box center [389, 84] width 9 height 11
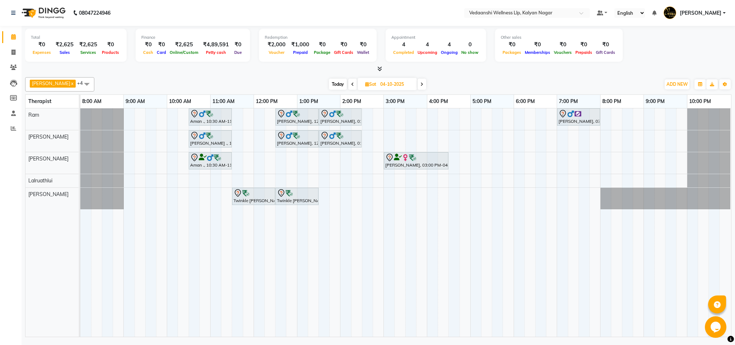
click at [329, 84] on span "Today" at bounding box center [338, 84] width 18 height 11
type input "03-10-2025"
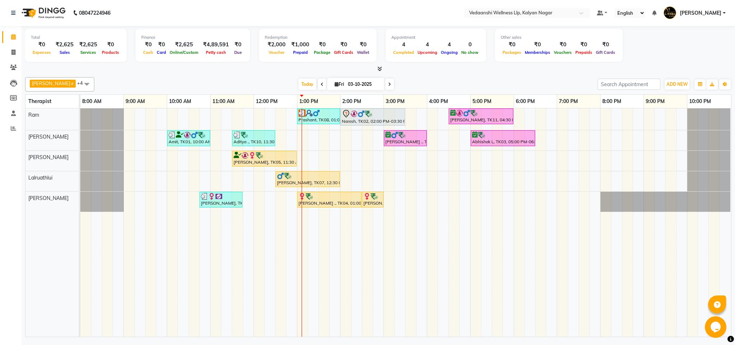
click at [346, 85] on input "03-10-2025" at bounding box center [364, 84] width 36 height 11
select select "10"
select select "2025"
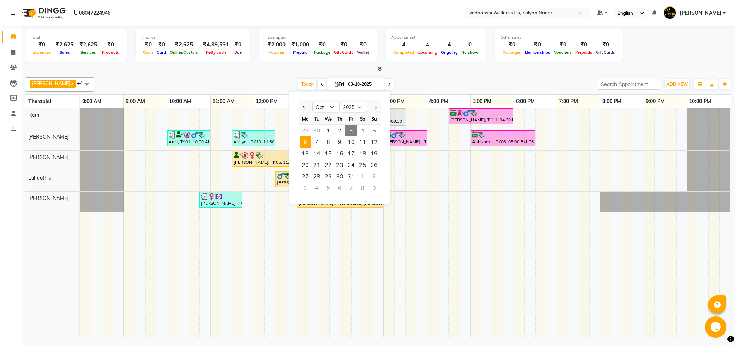
click at [310, 141] on span "6" at bounding box center [305, 141] width 11 height 11
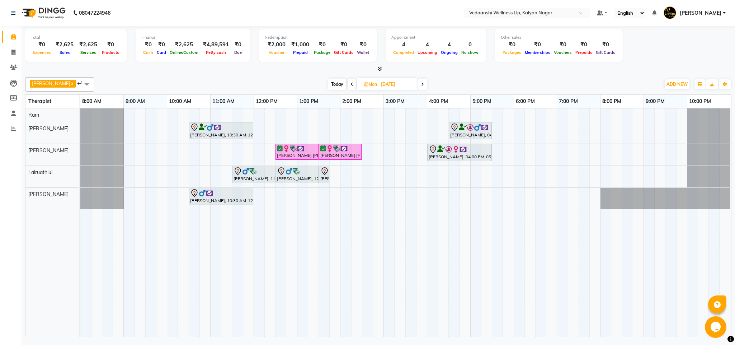
click at [328, 85] on span "Today" at bounding box center [337, 84] width 18 height 11
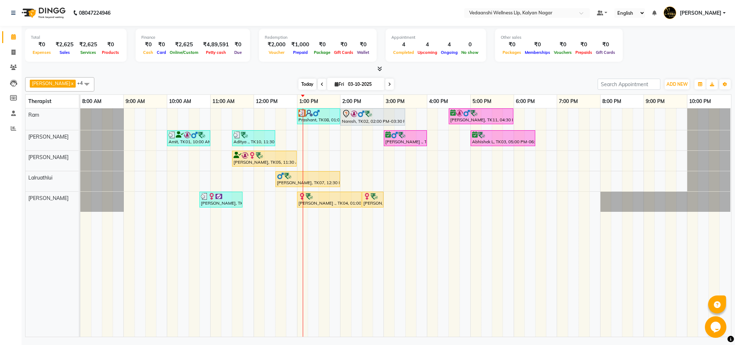
click at [299, 82] on span "Today" at bounding box center [308, 84] width 18 height 11
click at [300, 82] on span "Today" at bounding box center [308, 84] width 18 height 11
click at [425, 76] on div "[PERSON_NAME] x [PERSON_NAME] x Lalruathlui x Ram x [PERSON_NAME] x +4 Select A…" at bounding box center [378, 205] width 707 height 263
click at [321, 138] on div "Prashant, TK08, 01:00 PM-02:00 PM, Swedish Massage 60 Min Naresh, TK02, 02:00 P…" at bounding box center [405, 222] width 651 height 228
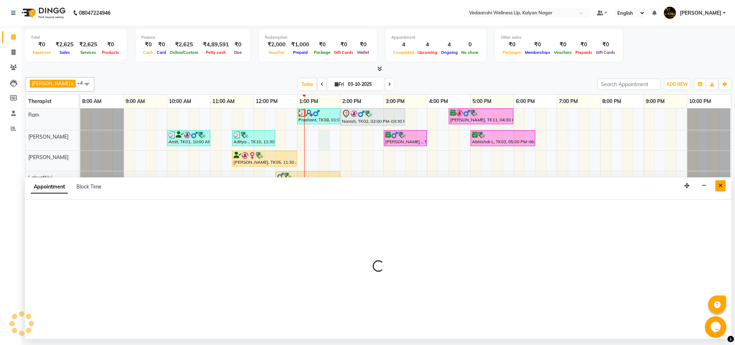
click at [719, 188] on icon "Close" at bounding box center [721, 185] width 4 height 5
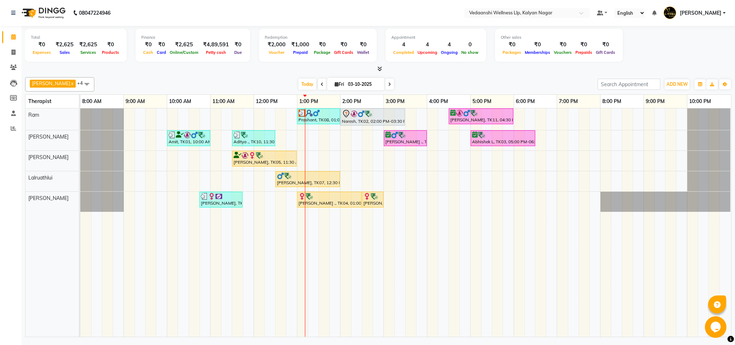
click at [385, 84] on span at bounding box center [389, 84] width 9 height 11
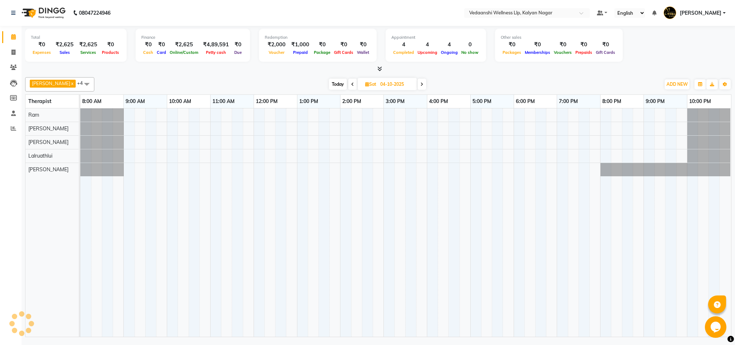
click at [329, 86] on span "Today" at bounding box center [338, 84] width 18 height 11
type input "03-10-2025"
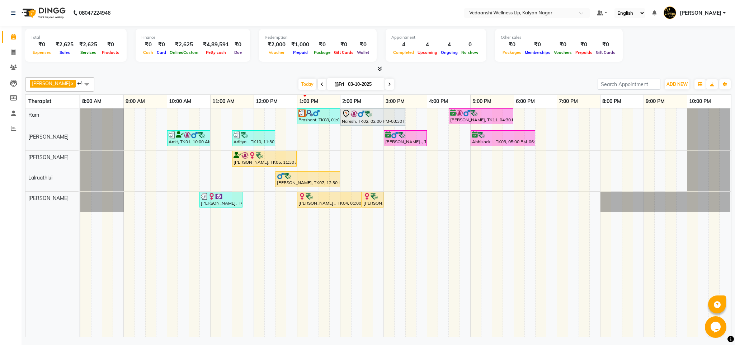
click at [430, 160] on div "Prashant, TK08, 01:00 PM-02:00 PM, Swedish Massage 60 Min Naresh, TK02, 02:00 P…" at bounding box center [405, 222] width 651 height 228
select select "67322"
select select "tentative"
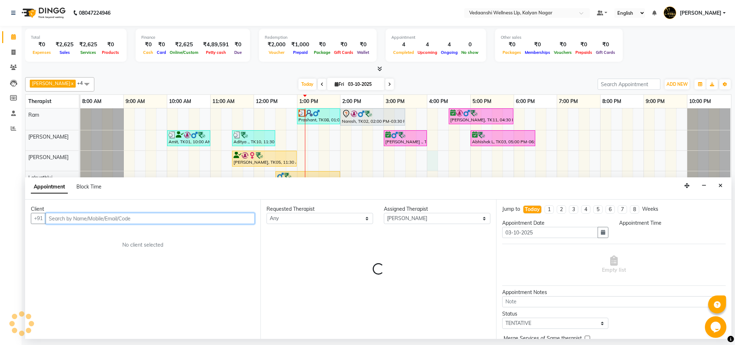
select select "960"
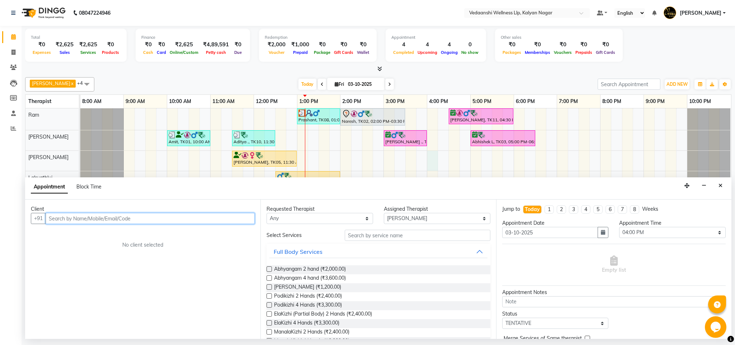
click at [184, 223] on input "text" at bounding box center [150, 218] width 209 height 11
click at [103, 237] on span "97310616" at bounding box center [98, 233] width 29 height 7
type input "9731061697"
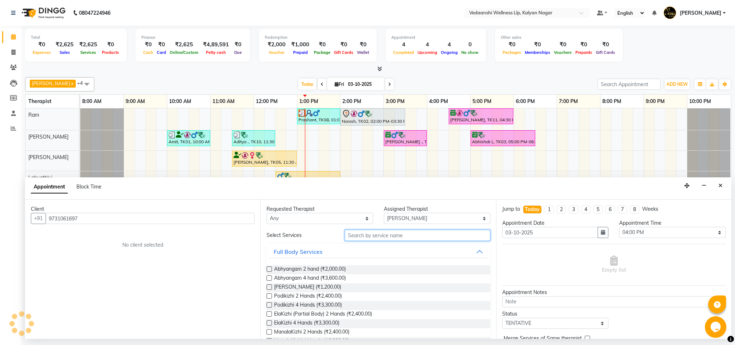
click at [376, 236] on input "text" at bounding box center [418, 235] width 146 height 11
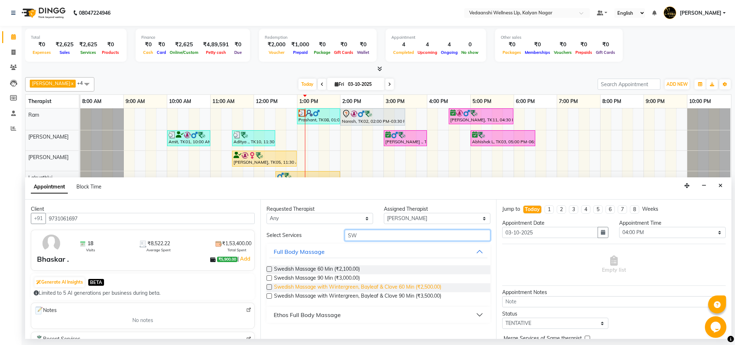
type input "SW"
click at [405, 285] on span "Swedish Massage with Wintergreen, Bayleaf & Clove 60 Min (₹2,500.00)" at bounding box center [357, 287] width 167 height 9
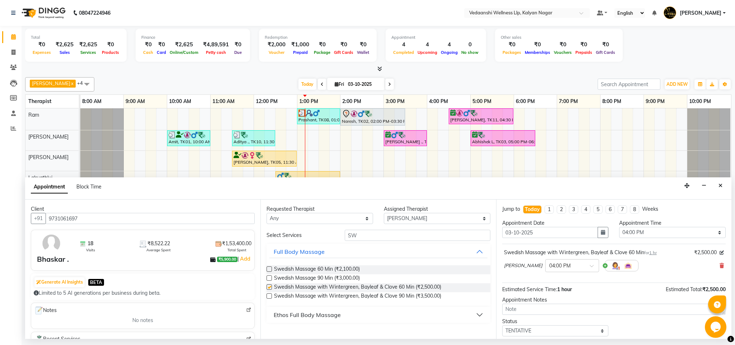
checkbox input "false"
click at [347, 238] on input "SW" at bounding box center [418, 235] width 146 height 11
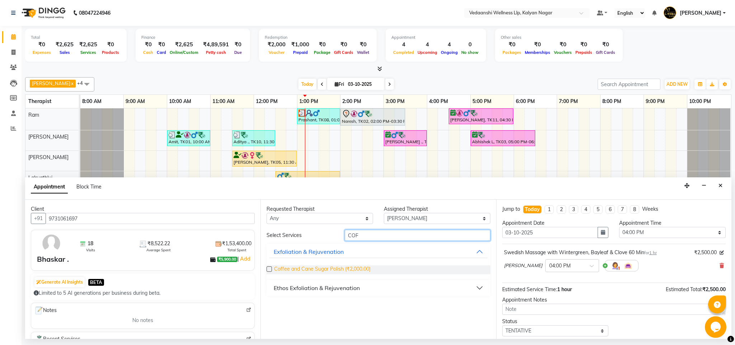
type input "COF"
click at [352, 271] on span "Coffee and Cane Sugar Polish (₹2,000.00)" at bounding box center [322, 269] width 97 height 9
checkbox input "false"
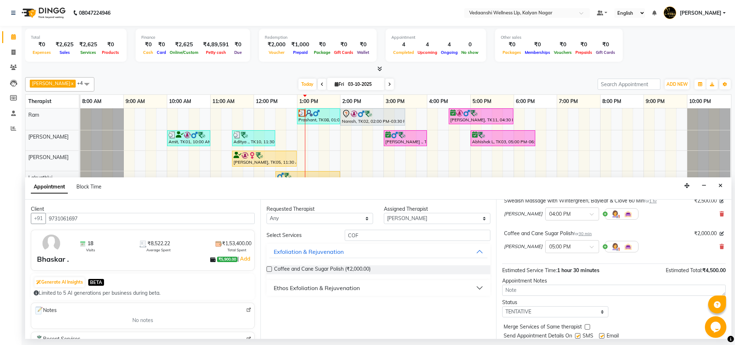
scroll to position [76, 0]
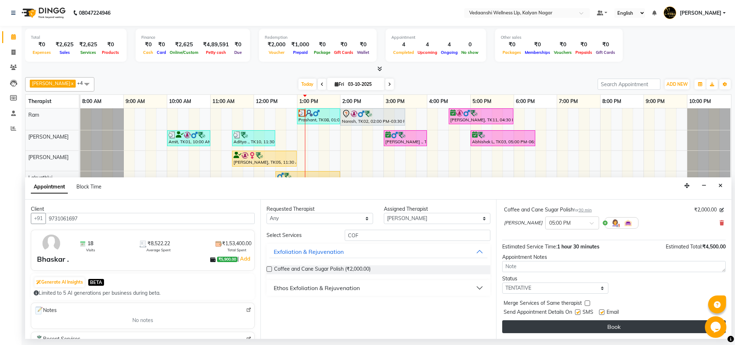
click at [567, 324] on button "Book" at bounding box center [614, 326] width 224 height 13
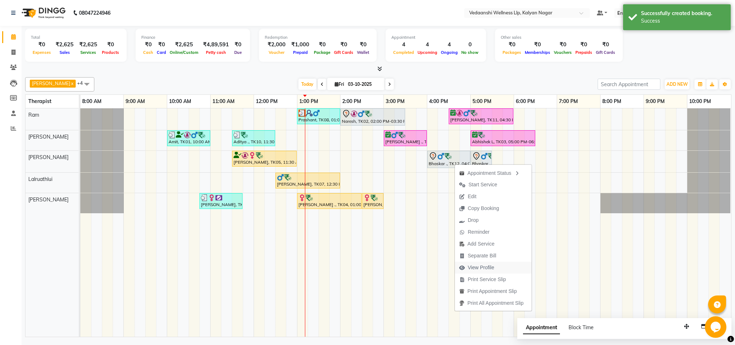
click at [473, 268] on span "View Profile" at bounding box center [481, 268] width 27 height 8
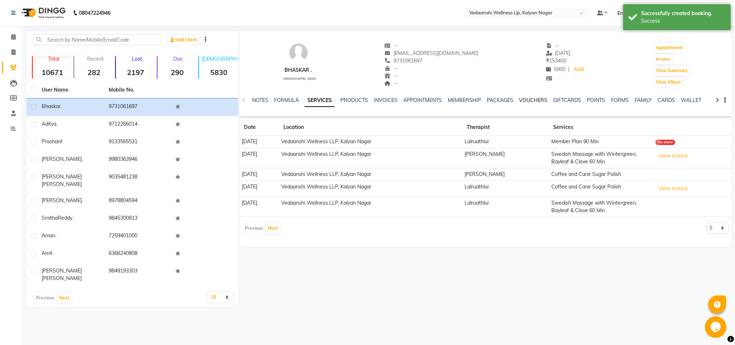
click at [523, 101] on link "VOUCHERS" at bounding box center [533, 100] width 28 height 6
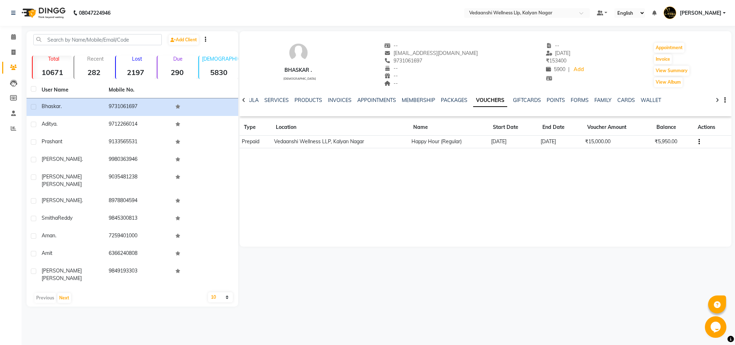
click at [518, 95] on div "NOTES FORMULA SERVICES PRODUCTS INVOICES APPOINTMENTS MEMBERSHIP PACKAGES VOUCH…" at bounding box center [486, 100] width 492 height 25
click at [519, 98] on link "GIFTCARDS" at bounding box center [527, 100] width 28 height 6
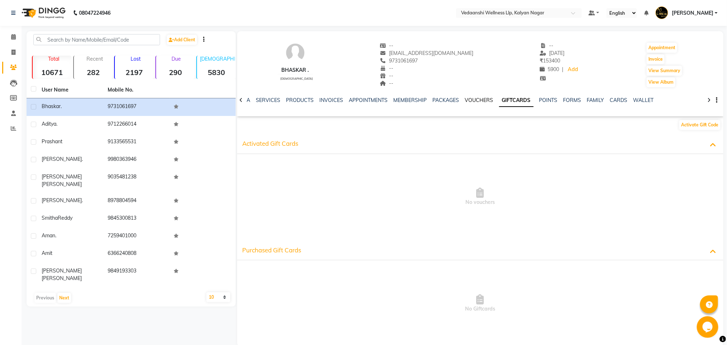
click at [478, 97] on link "VOUCHERS" at bounding box center [479, 100] width 28 height 6
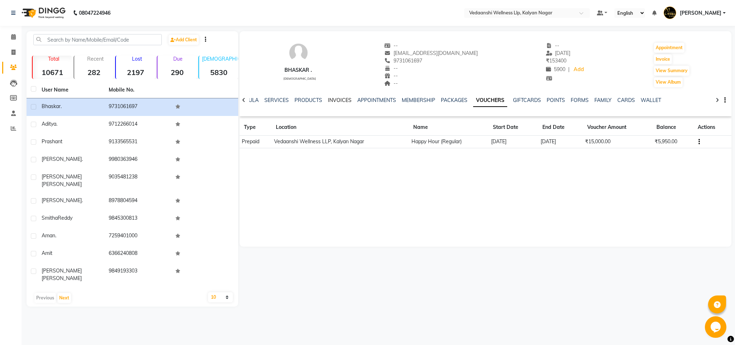
click at [335, 102] on link "INVOICES" at bounding box center [340, 100] width 24 height 6
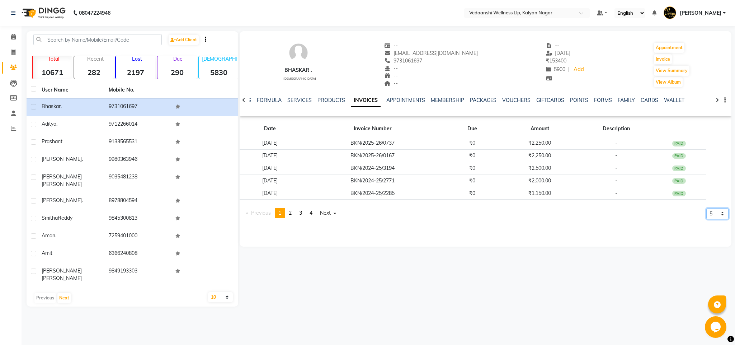
drag, startPoint x: 713, startPoint y: 215, endPoint x: 713, endPoint y: 220, distance: 4.3
click at [713, 215] on select "5 10 50 100 500" at bounding box center [718, 213] width 22 height 11
select select "500"
click at [707, 219] on select "5 10 50 100 500" at bounding box center [718, 213] width 22 height 11
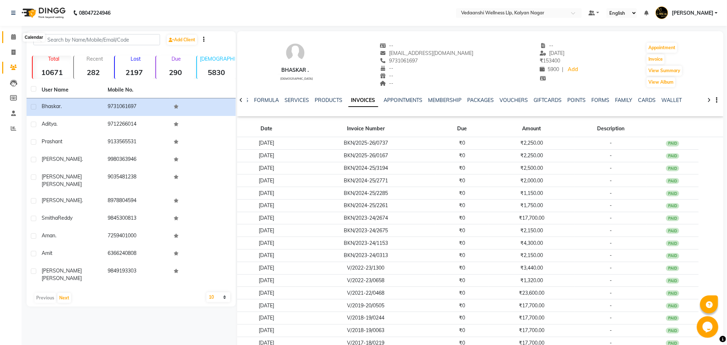
click at [14, 36] on icon at bounding box center [13, 36] width 5 height 5
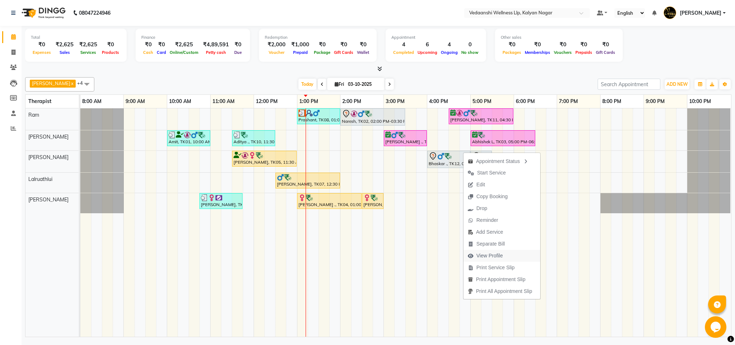
click at [498, 256] on span "View Profile" at bounding box center [490, 256] width 27 height 8
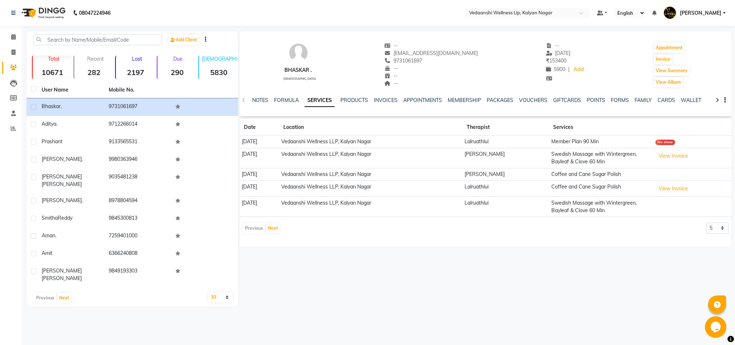
click at [537, 104] on div "NOTES FORMULA SERVICES PRODUCTS INVOICES APPOINTMENTS MEMBERSHIP PACKAGES VOUCH…" at bounding box center [477, 103] width 450 height 13
click at [529, 97] on div "VOUCHERS" at bounding box center [533, 101] width 28 height 8
click at [526, 102] on link "VOUCHERS" at bounding box center [533, 100] width 28 height 6
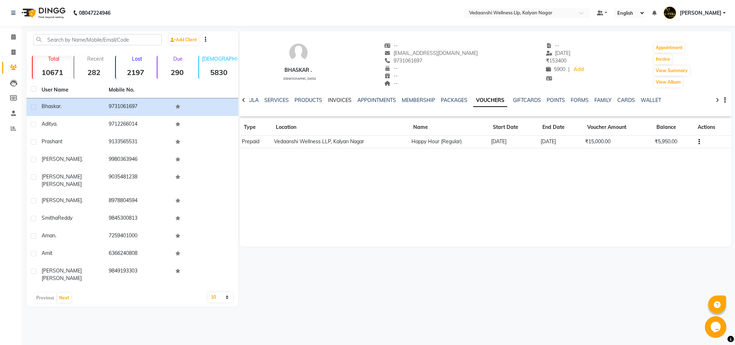
click at [332, 98] on link "INVOICES" at bounding box center [340, 100] width 24 height 6
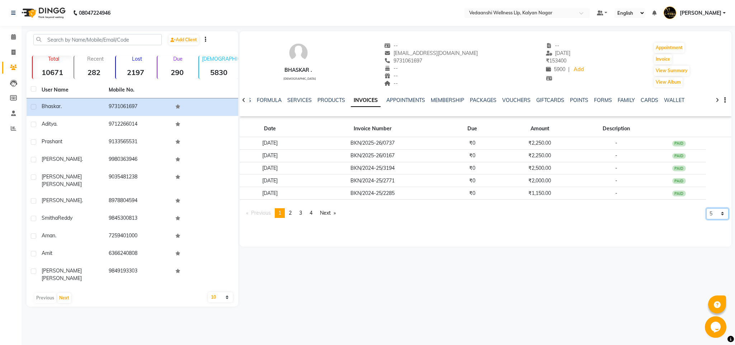
click at [713, 219] on select "5 10 50 100 500" at bounding box center [718, 213] width 22 height 11
select select "500"
click at [707, 219] on select "5 10 50 100 500" at bounding box center [718, 213] width 22 height 11
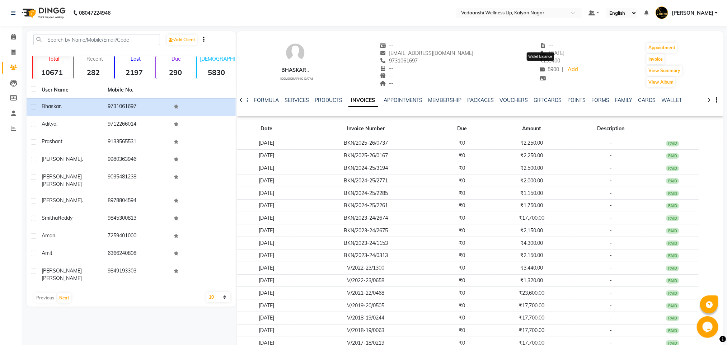
click at [547, 66] on span "5900" at bounding box center [549, 69] width 19 height 6
click at [567, 70] on link "Add" at bounding box center [573, 70] width 13 height 10
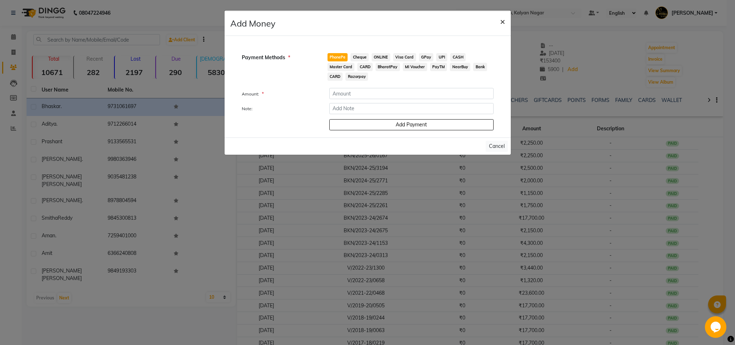
click at [499, 24] on button "×" at bounding box center [503, 21] width 17 height 20
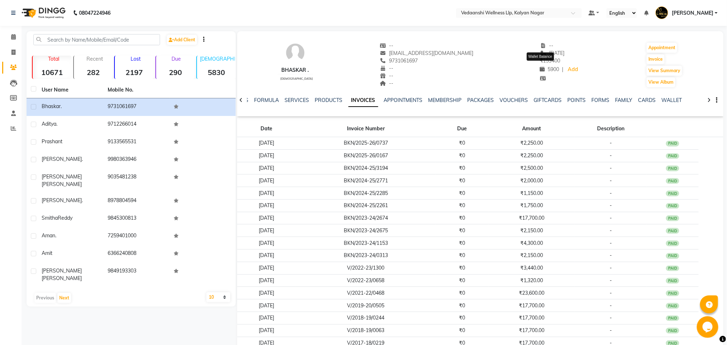
click at [543, 67] on span "5900" at bounding box center [549, 69] width 19 height 6
click at [475, 55] on div "Bhaskar . male -- bala.bhaskarv@gmail.com 9731061697 -- -- -- -- 20-06-2025 ₹ 1…" at bounding box center [480, 61] width 486 height 53
click at [12, 38] on icon at bounding box center [13, 36] width 5 height 5
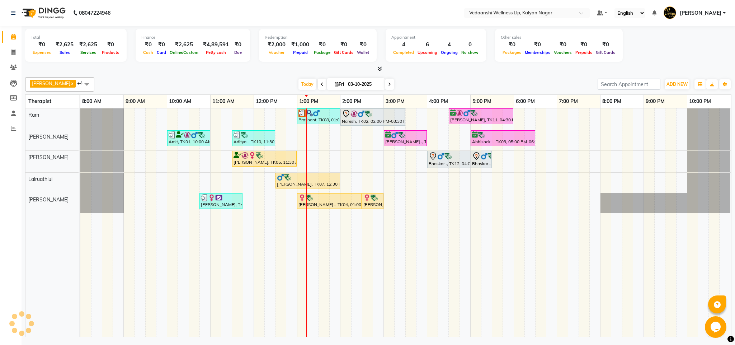
click at [385, 82] on span at bounding box center [389, 84] width 9 height 11
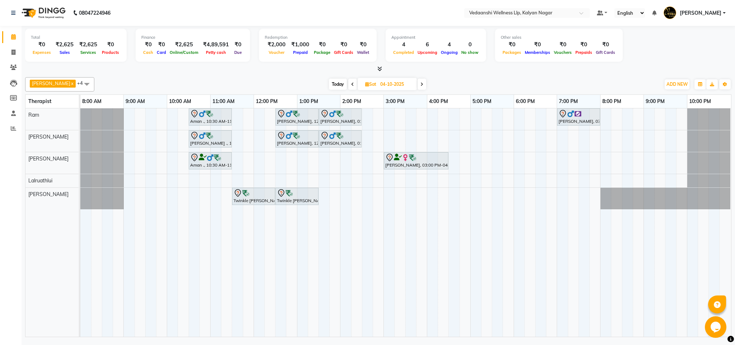
click at [348, 83] on span at bounding box center [352, 84] width 9 height 11
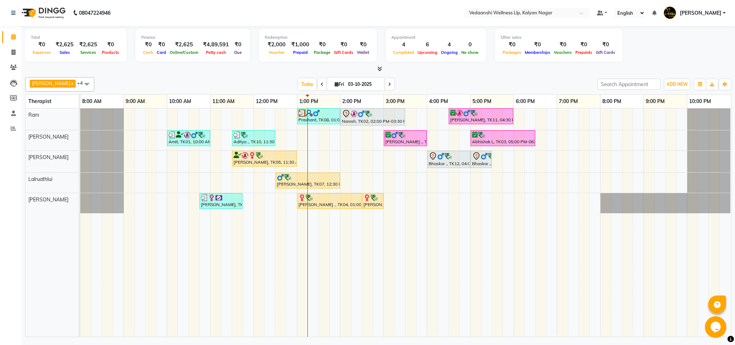
click at [388, 84] on icon at bounding box center [389, 84] width 3 height 4
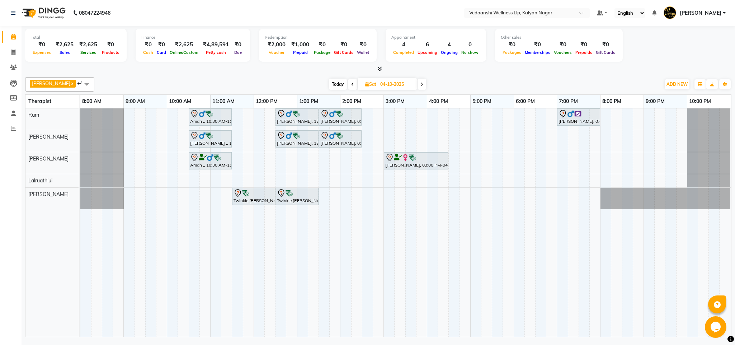
click at [329, 86] on span "Today" at bounding box center [338, 84] width 18 height 11
type input "03-10-2025"
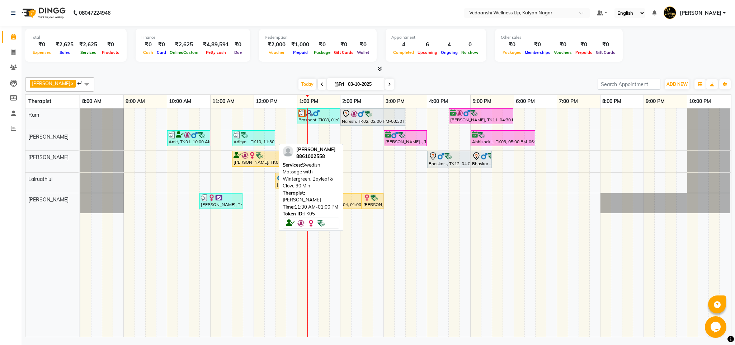
click at [272, 165] on div "[PERSON_NAME], TK05, 11:30 AM-01:00 PM, Swedish Massage with Wintergreen, Bayle…" at bounding box center [264, 159] width 63 height 14
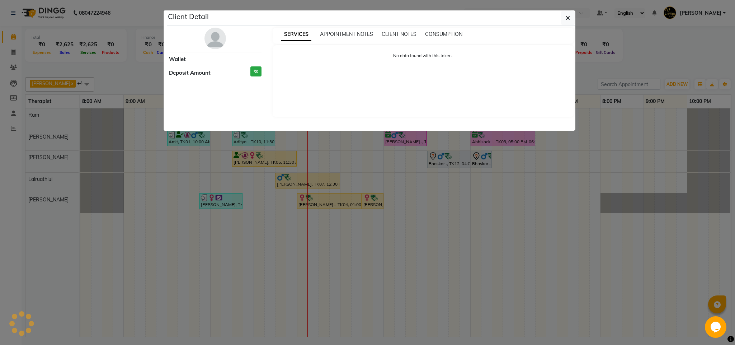
select select "1"
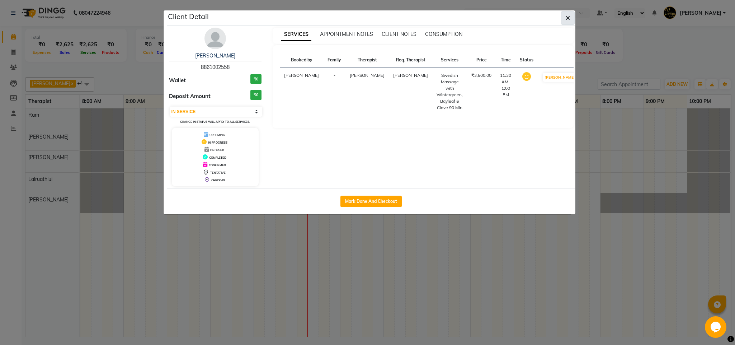
click at [570, 18] on button "button" at bounding box center [568, 18] width 14 height 14
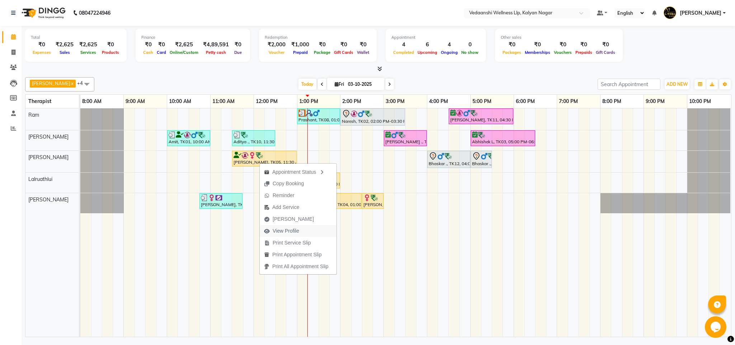
click at [277, 232] on span "View Profile" at bounding box center [286, 231] width 27 height 8
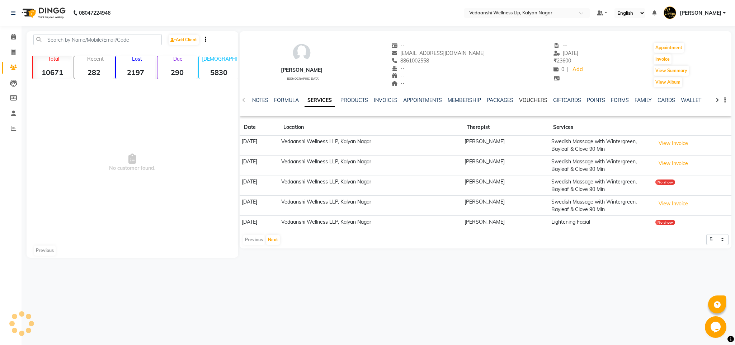
click at [534, 98] on link "VOUCHERS" at bounding box center [533, 100] width 28 height 6
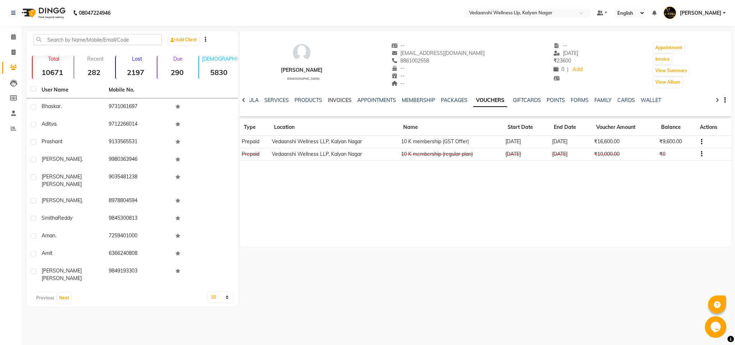
click at [336, 100] on link "INVOICES" at bounding box center [340, 100] width 24 height 6
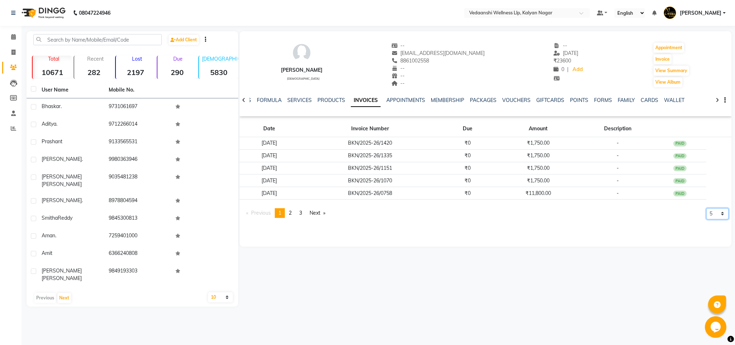
click at [714, 209] on select "5 10 50 100 500" at bounding box center [718, 213] width 22 height 11
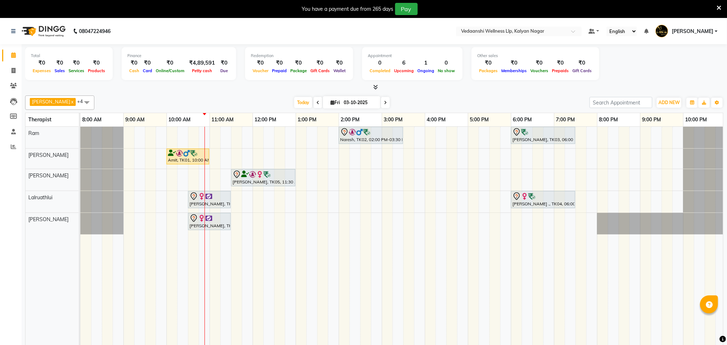
click at [342, 102] on input "03-10-2025" at bounding box center [360, 102] width 36 height 11
select select "10"
select select "2025"
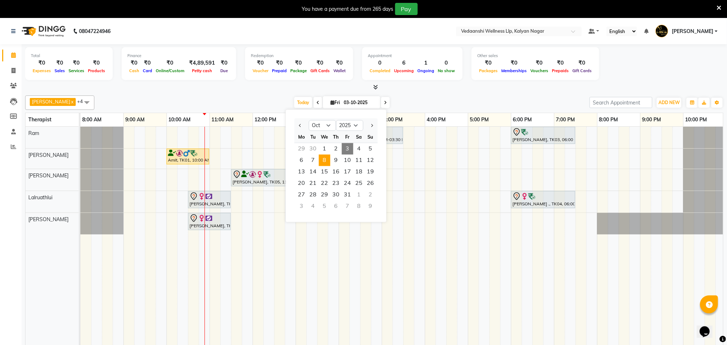
click at [321, 163] on span "8" at bounding box center [324, 160] width 11 height 11
type input "08-10-2025"
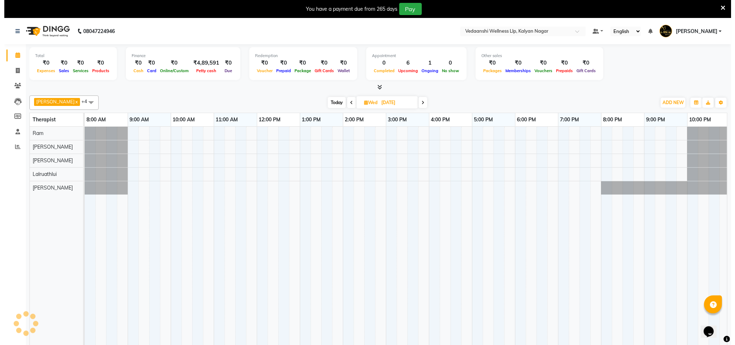
scroll to position [0, 3]
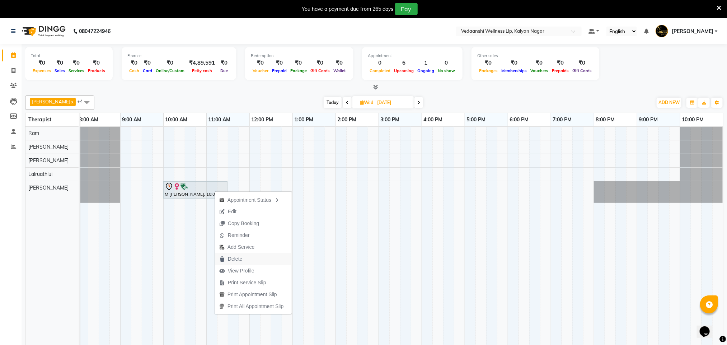
click at [246, 254] on span "Delete" at bounding box center [231, 259] width 32 height 12
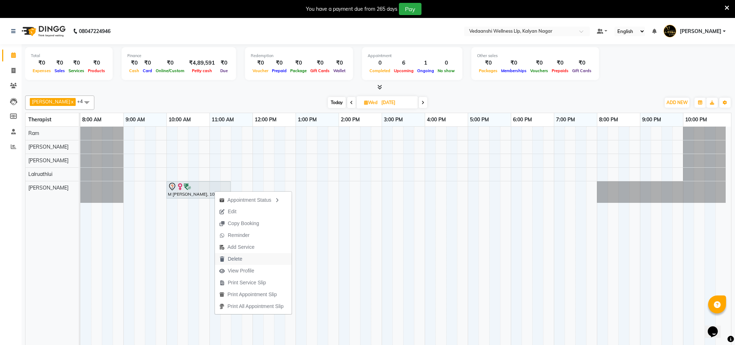
scroll to position [0, 0]
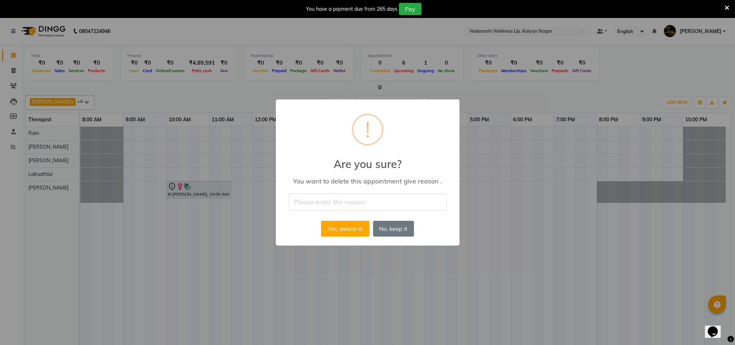
click at [332, 202] on input "text" at bounding box center [368, 201] width 158 height 17
click at [331, 207] on input "text" at bounding box center [368, 201] width 158 height 17
type input "ugy"
click at [333, 233] on button "Yes, delete it!" at bounding box center [345, 229] width 48 height 16
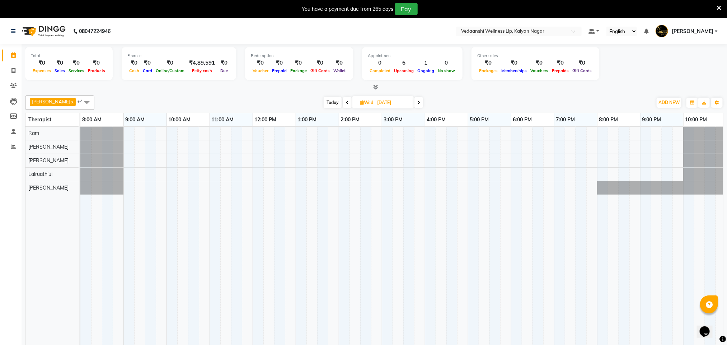
click at [721, 10] on icon at bounding box center [719, 8] width 5 height 6
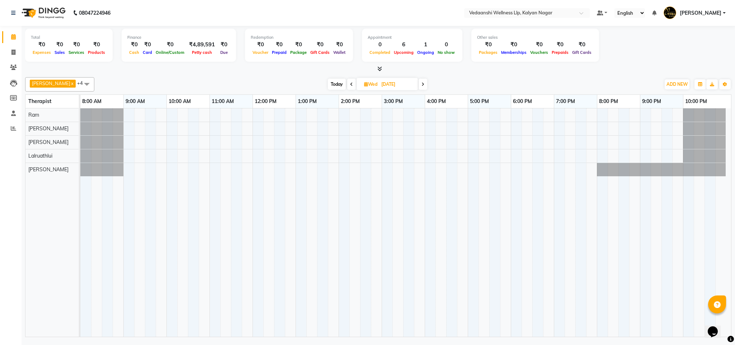
click at [328, 84] on span "Today" at bounding box center [337, 84] width 18 height 11
type input "03-10-2025"
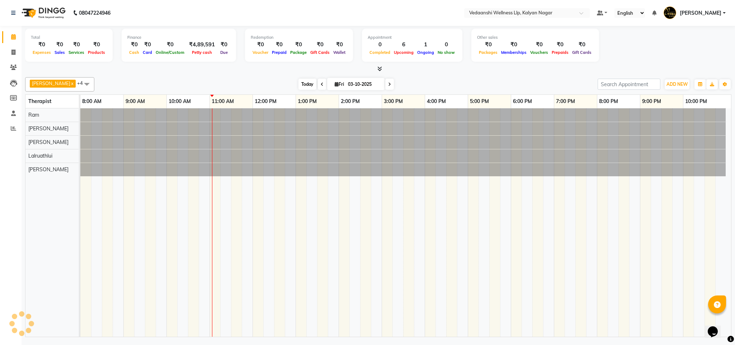
scroll to position [0, 3]
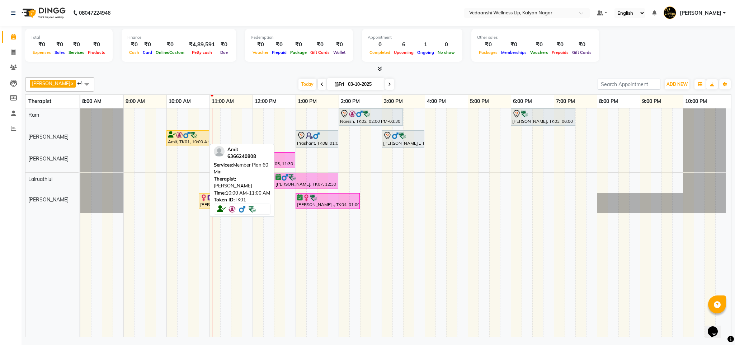
click at [192, 140] on div "Amit, TK01, 10:00 AM-11:00 AM, Member Plan 60 Min" at bounding box center [187, 138] width 41 height 14
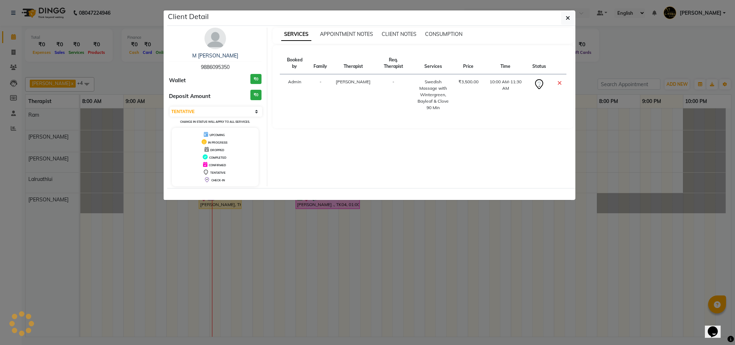
select select "1"
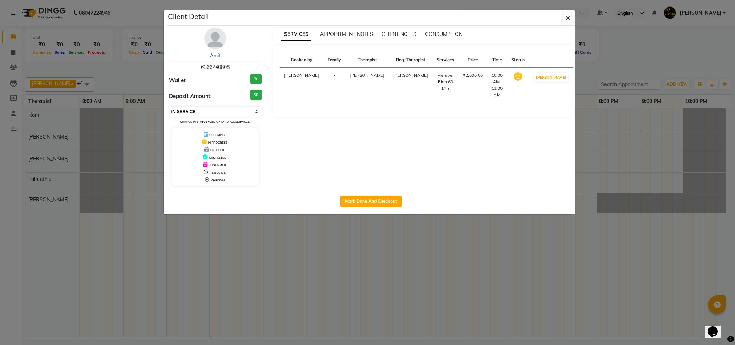
click at [226, 113] on select "Select IN SERVICE CONFIRMED TENTATIVE CHECK IN MARK DONE DROPPED UPCOMING" at bounding box center [216, 112] width 93 height 10
click at [118, 79] on ngb-modal-window "Client Detail Amit 6366240808 Wallet ₹0 Deposit Amount ₹0 Select IN SERVICE CON…" at bounding box center [367, 172] width 735 height 345
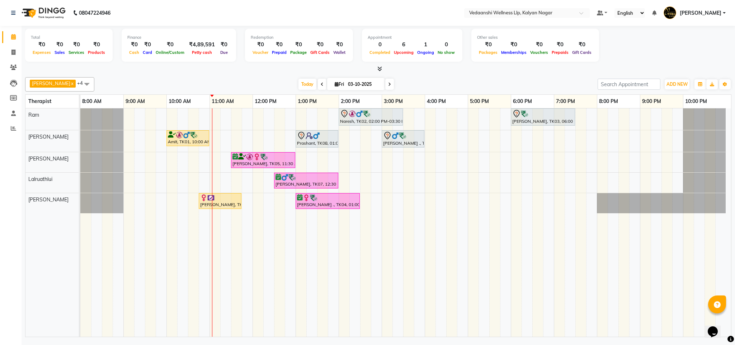
click at [493, 80] on div "Today Fri 03-10-2025" at bounding box center [346, 84] width 496 height 11
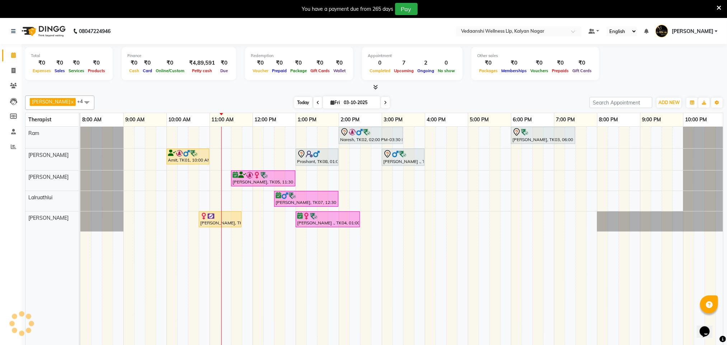
click at [294, 100] on span "Today" at bounding box center [303, 102] width 18 height 11
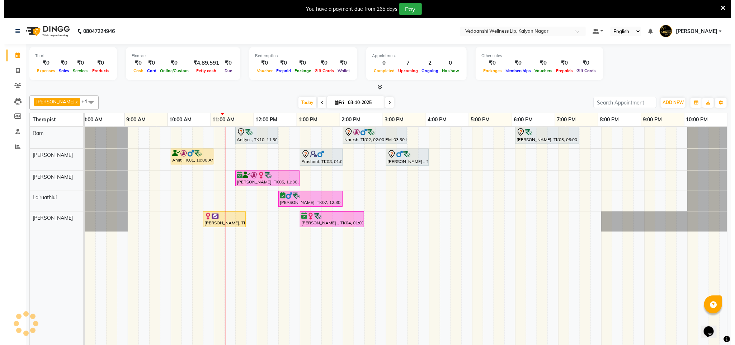
scroll to position [0, 3]
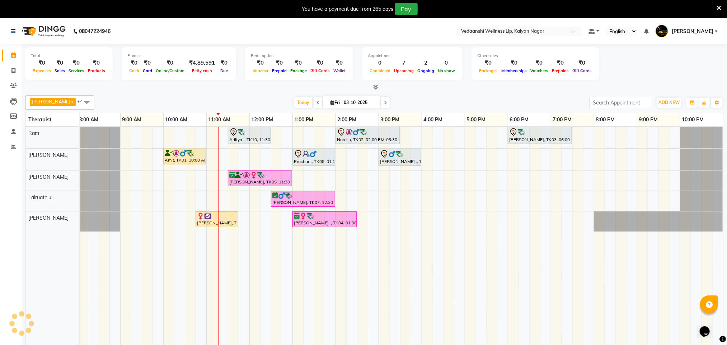
click at [718, 6] on icon at bounding box center [719, 8] width 5 height 6
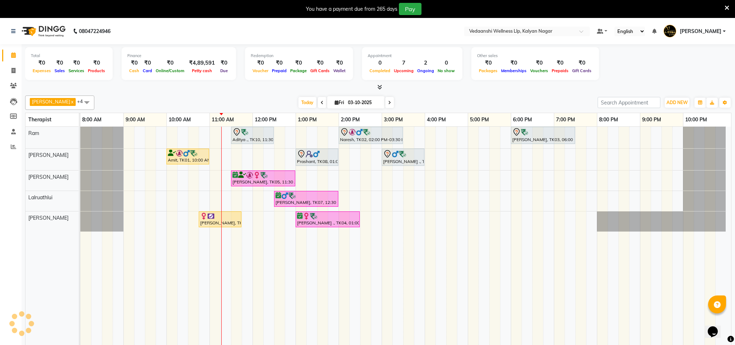
scroll to position [0, 0]
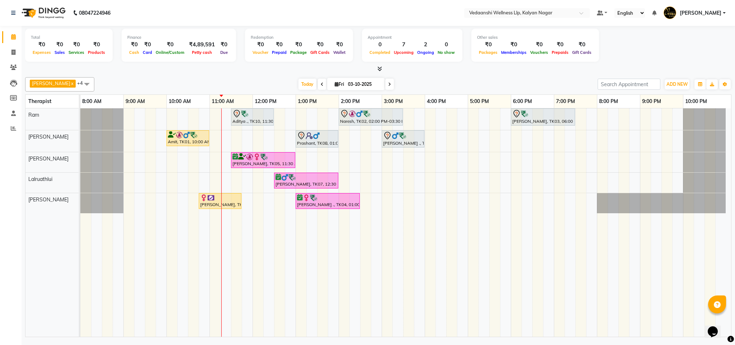
click at [284, 85] on div "Today Fri 03-10-2025" at bounding box center [346, 84] width 496 height 11
click at [299, 80] on span "Today" at bounding box center [308, 84] width 18 height 11
click at [425, 116] on div "Aditya ., TK10, 11:30 AM-12:30 PM, Swedish Massage with Wintergreen, Bayleaf & …" at bounding box center [405, 222] width 651 height 228
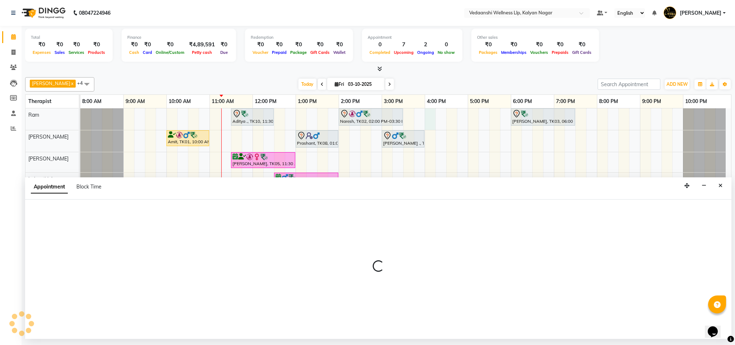
select select "67164"
select select "960"
select select "tentative"
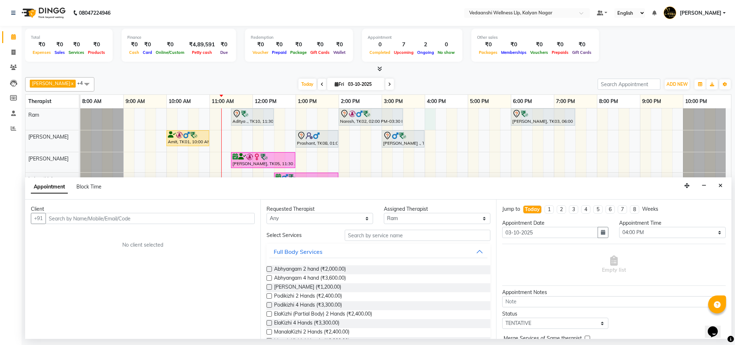
click at [128, 220] on input "text" at bounding box center [150, 218] width 209 height 11
click at [720, 186] on icon "Close" at bounding box center [721, 185] width 4 height 5
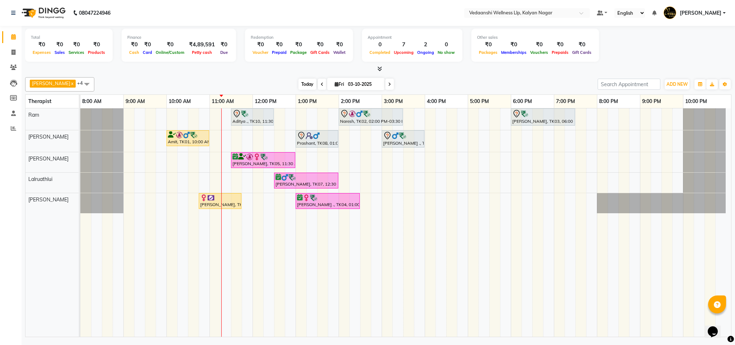
click at [299, 82] on span "Today" at bounding box center [308, 84] width 18 height 11
click at [299, 85] on span "Today" at bounding box center [308, 84] width 18 height 11
click at [388, 75] on div "Benjamin x Jennifer Zoramsangi x Lalruathlui x Ram x Rashika Khadse x +4 Select…" at bounding box center [378, 205] width 707 height 263
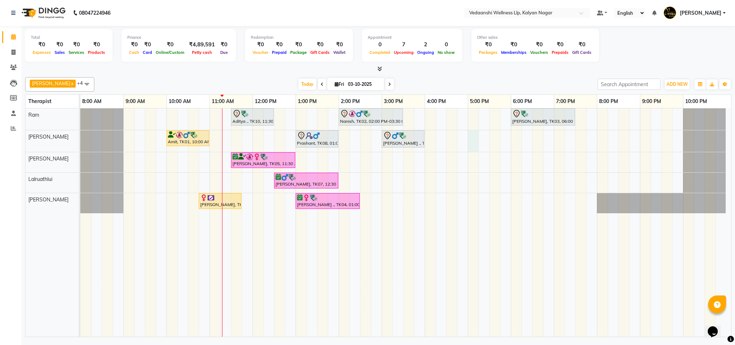
click at [468, 138] on div "Aditya ., TK10, 11:30 AM-12:30 PM, Swedish Massage with Wintergreen, Bayleaf & …" at bounding box center [405, 222] width 651 height 228
select select "79390"
select select "1020"
select select "tentative"
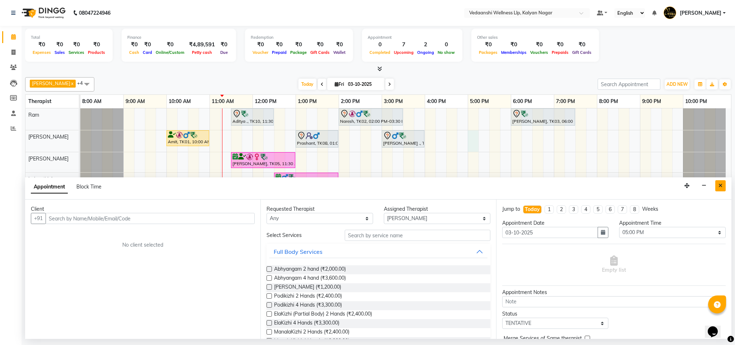
click at [720, 183] on icon "Close" at bounding box center [721, 185] width 4 height 5
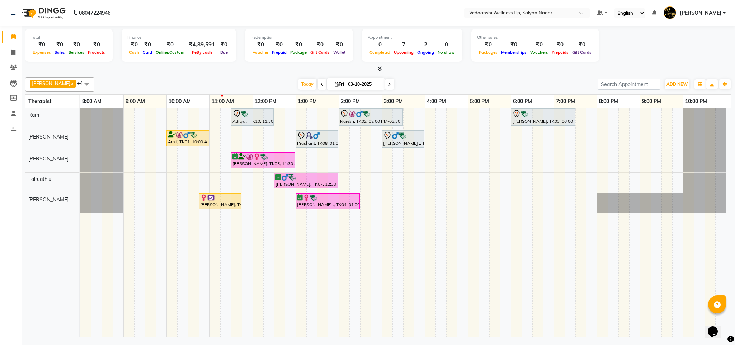
click at [469, 139] on div "Aditya ., TK10, 11:30 AM-12:30 PM, Swedish Massage with Wintergreen, Bayleaf & …" at bounding box center [405, 222] width 651 height 228
select select "79390"
select select "tentative"
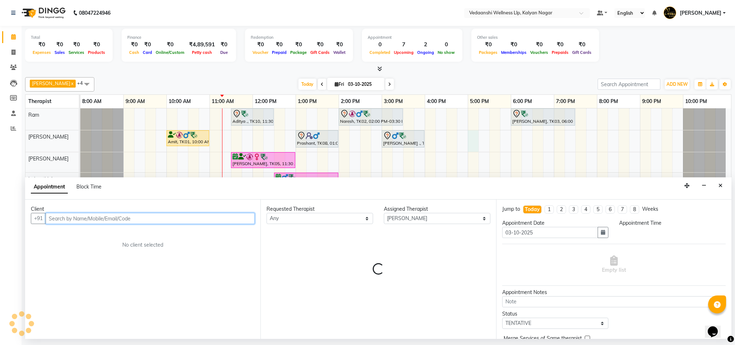
select select "1020"
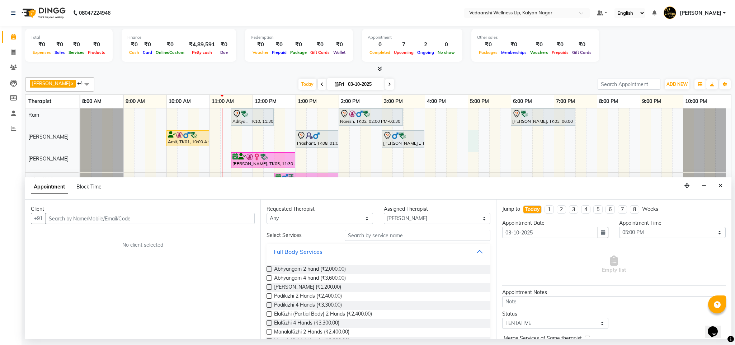
click at [177, 225] on div "Client +91 No client selected" at bounding box center [142, 269] width 235 height 139
click at [174, 222] on input "text" at bounding box center [150, 218] width 209 height 11
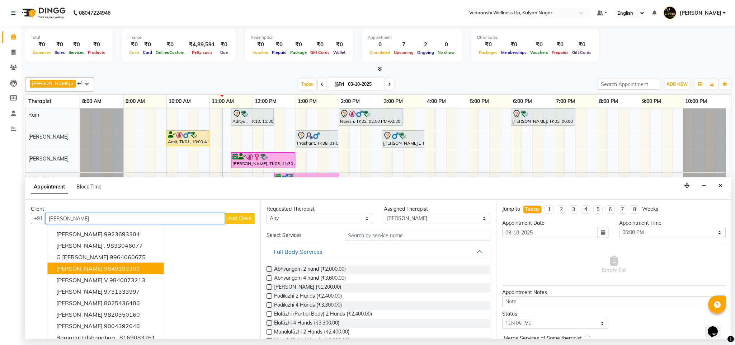
click at [89, 270] on span "[PERSON_NAME]" at bounding box center [79, 268] width 46 height 7
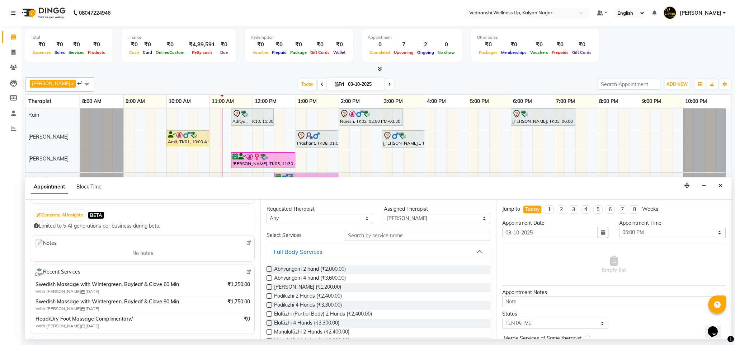
scroll to position [0, 0]
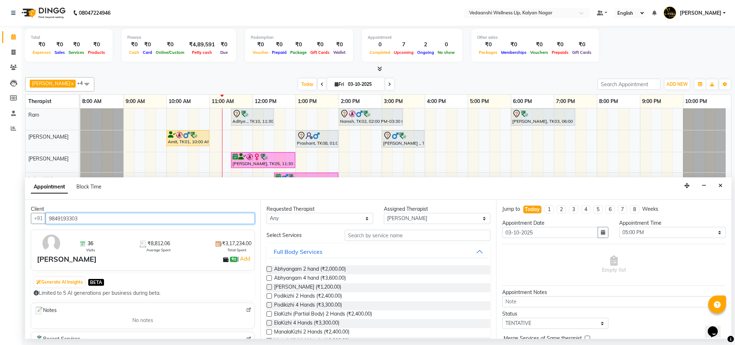
type input "9849193303"
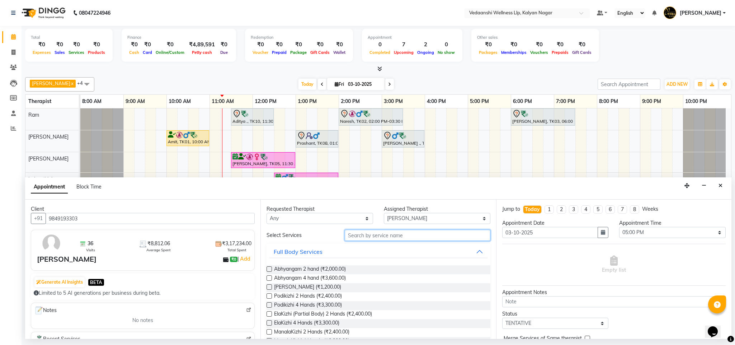
click at [371, 234] on input "text" at bounding box center [418, 235] width 146 height 11
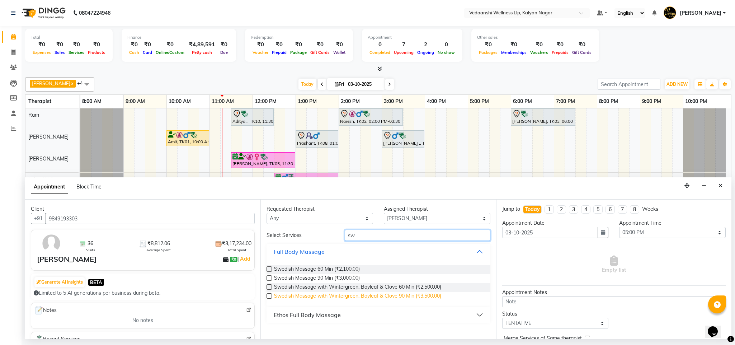
type input "sw"
click at [416, 296] on span "Swedish Massage with Wintergreen, Bayleaf & Clove 90 Min (₹3,500.00)" at bounding box center [357, 296] width 167 height 9
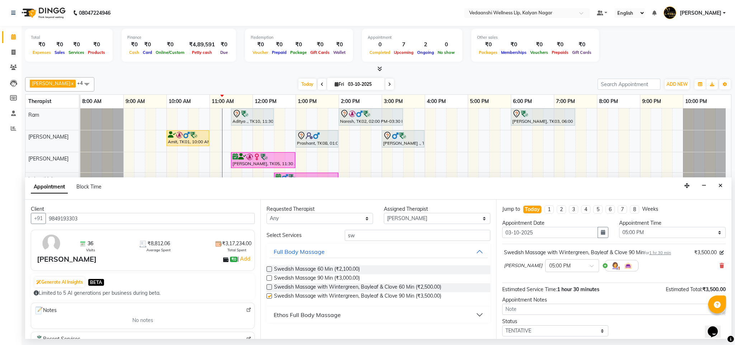
checkbox input "false"
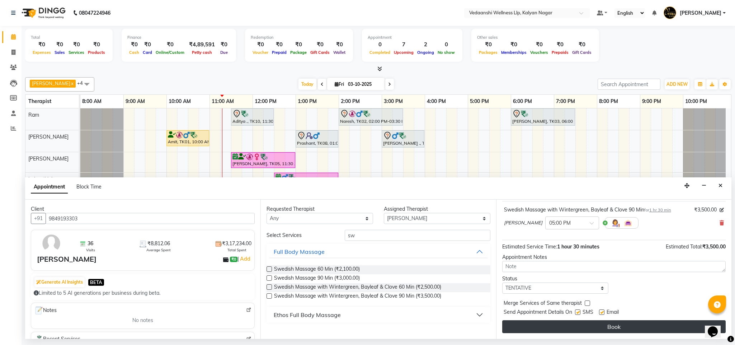
click at [561, 331] on button "Book" at bounding box center [614, 326] width 224 height 13
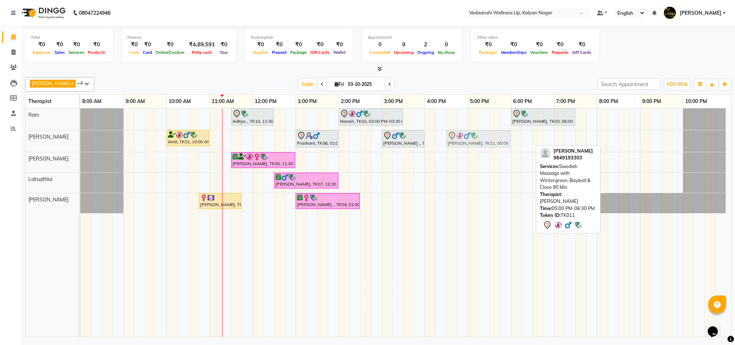
drag, startPoint x: 497, startPoint y: 139, endPoint x: 475, endPoint y: 134, distance: 22.3
click at [80, 134] on div "Amit, TK01, 10:00 AM-11:00 AM, Member Plan 60 Min Prashant, TK08, 01:00 PM-02:0…" at bounding box center [80, 141] width 0 height 22
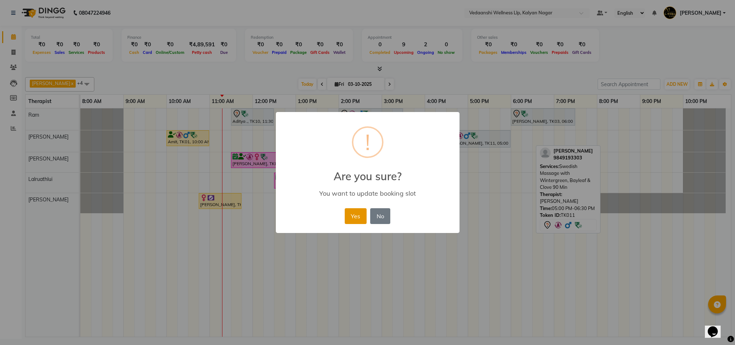
click at [352, 215] on button "Yes" at bounding box center [356, 216] width 22 height 16
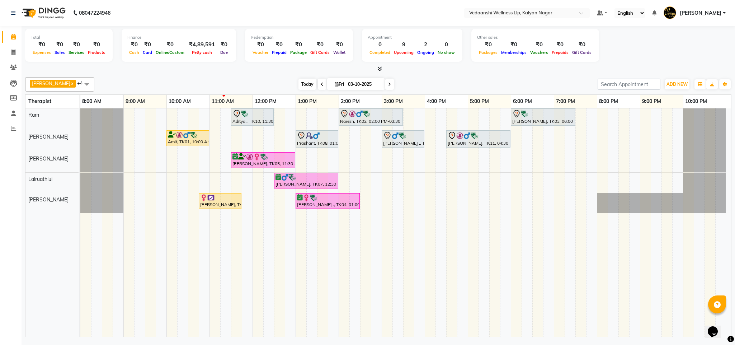
click at [299, 82] on span "Today" at bounding box center [308, 84] width 18 height 11
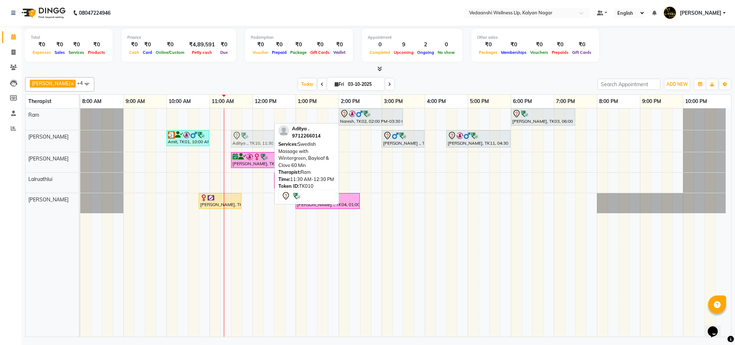
drag, startPoint x: 257, startPoint y: 119, endPoint x: 257, endPoint y: 132, distance: 13.6
click at [257, 133] on tbody "Aditya ., TK10, 11:30 AM-12:30 PM, Swedish Massage with Wintergreen, Bayleaf & …" at bounding box center [403, 160] width 646 height 105
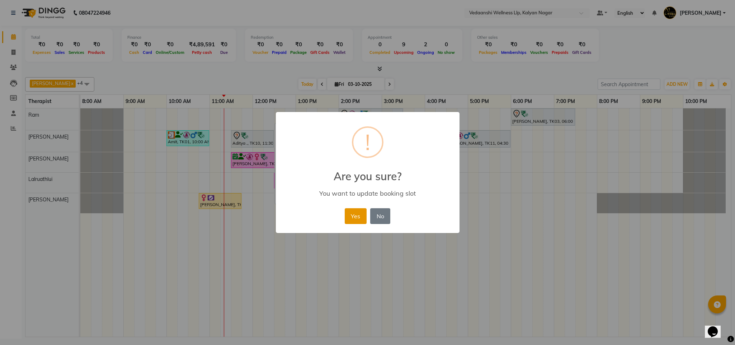
click at [355, 221] on button "Yes" at bounding box center [356, 216] width 22 height 16
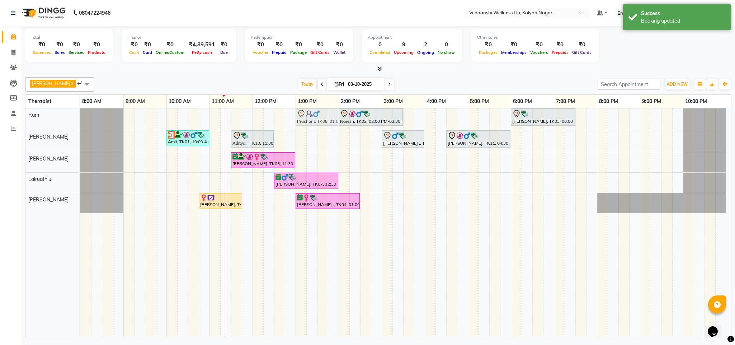
drag, startPoint x: 315, startPoint y: 136, endPoint x: 314, endPoint y: 126, distance: 10.1
click at [314, 122] on tbody "Naresh, TK02, 02:00 PM-03:30 PM, Member Plan 90 Min Abhishek L, TK03, 06:00 PM-…" at bounding box center [403, 160] width 646 height 105
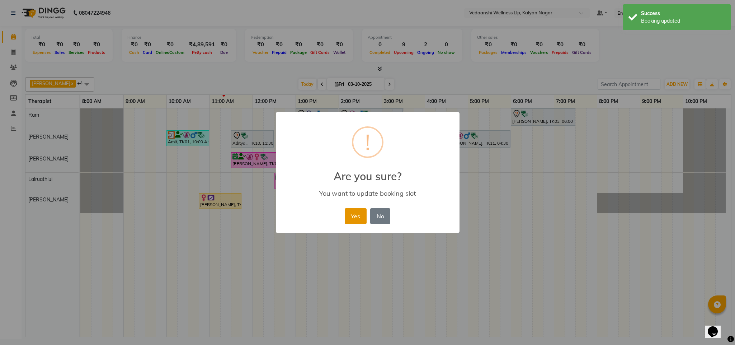
click at [356, 210] on button "Yes" at bounding box center [356, 216] width 22 height 16
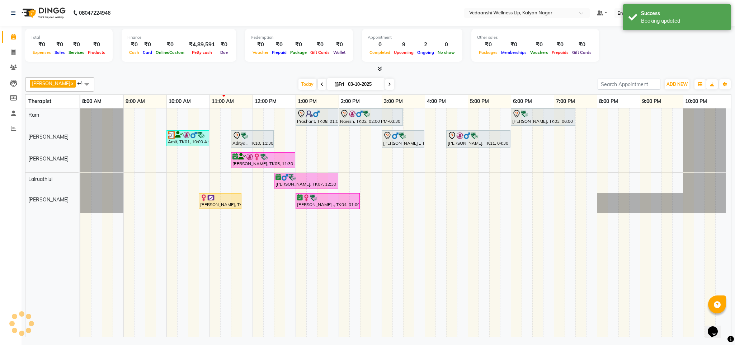
click at [472, 53] on div "Other sales ₹0 Packages ₹0 Memberships ₹0 Vouchers ₹0 Prepaids ₹0 Gift Cards" at bounding box center [536, 45] width 128 height 33
click at [299, 86] on span "Today" at bounding box center [308, 84] width 18 height 11
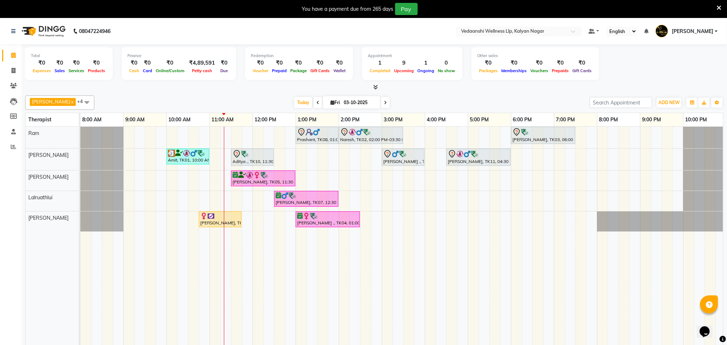
click at [717, 5] on icon at bounding box center [719, 8] width 5 height 6
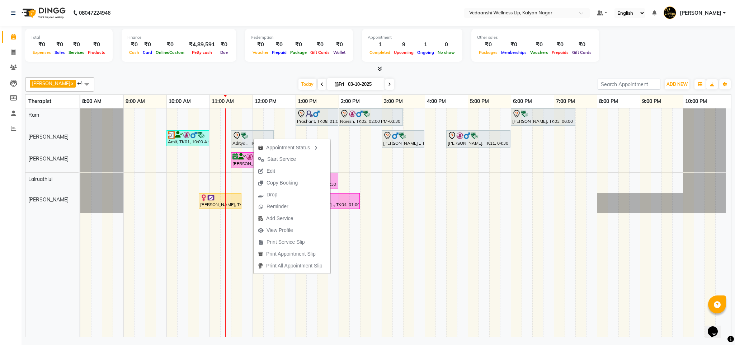
click at [433, 79] on div "[PERSON_NAME] x [PERSON_NAME] x Lalruathlui x Ram x [PERSON_NAME] x +4 Select A…" at bounding box center [378, 84] width 707 height 14
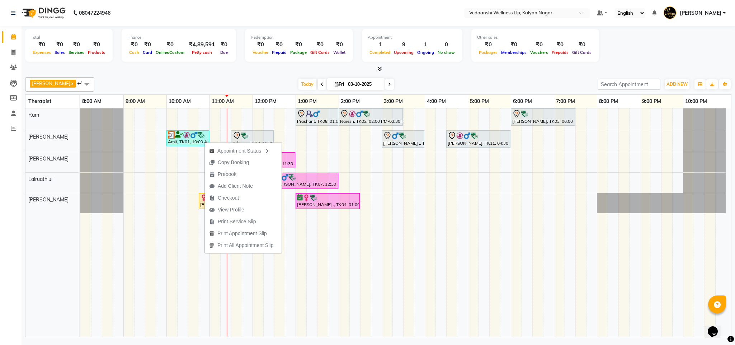
drag, startPoint x: 295, startPoint y: 82, endPoint x: 446, endPoint y: 95, distance: 151.3
click at [299, 83] on span "Today" at bounding box center [308, 84] width 18 height 11
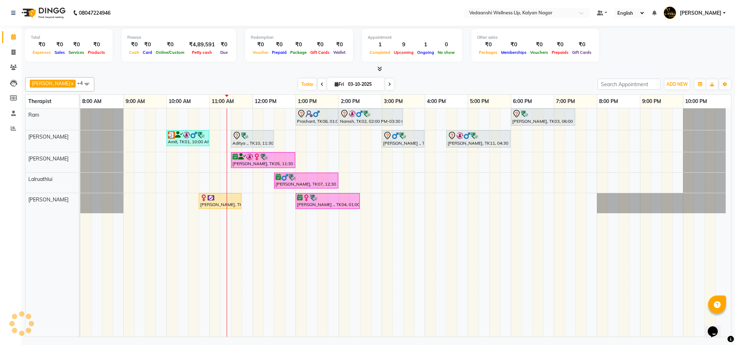
click at [445, 95] on table "Therapist 8:00 AM 9:00 AM 10:00 AM 11:00 AM 12:00 PM 1:00 PM 2:00 PM 3:00 PM 4:…" at bounding box center [378, 215] width 707 height 243
click at [13, 76] on li "Leads" at bounding box center [11, 82] width 22 height 15
click at [14, 65] on icon at bounding box center [13, 67] width 7 height 5
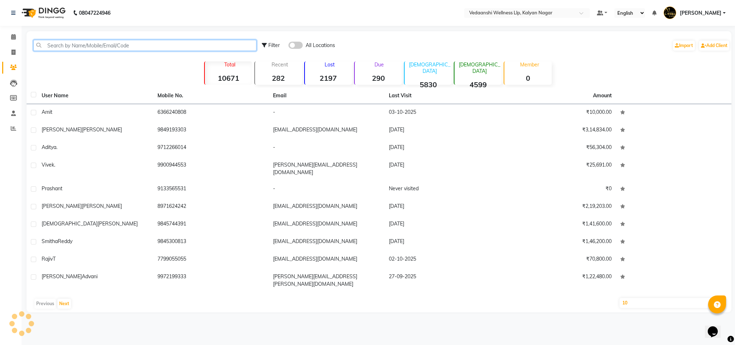
click at [164, 45] on input "text" at bounding box center [144, 45] width 223 height 11
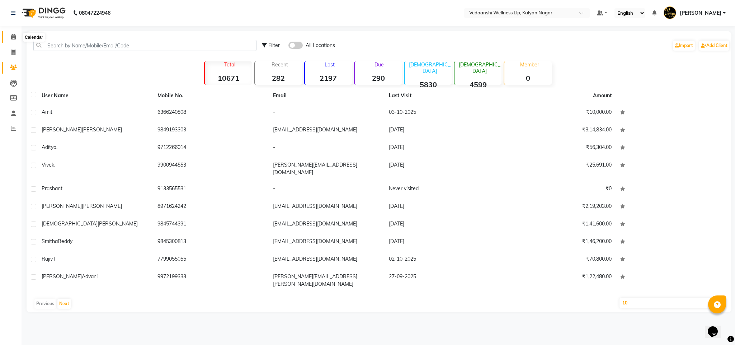
click at [15, 34] on icon at bounding box center [13, 36] width 5 height 5
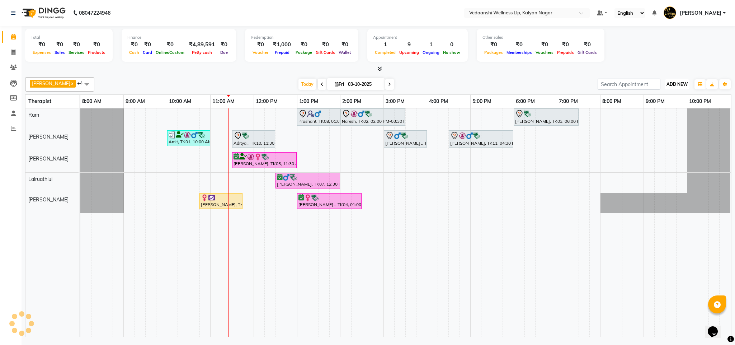
click at [673, 84] on span "ADD NEW" at bounding box center [677, 83] width 21 height 5
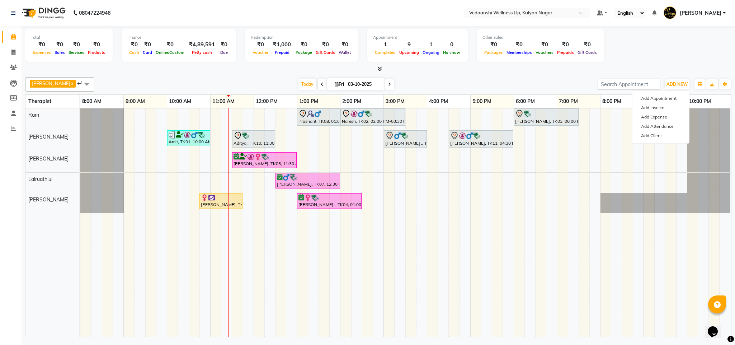
click at [528, 78] on div "[PERSON_NAME] x [PERSON_NAME] x Lalruathlui x Ram x [PERSON_NAME] x +4 Select A…" at bounding box center [378, 84] width 707 height 14
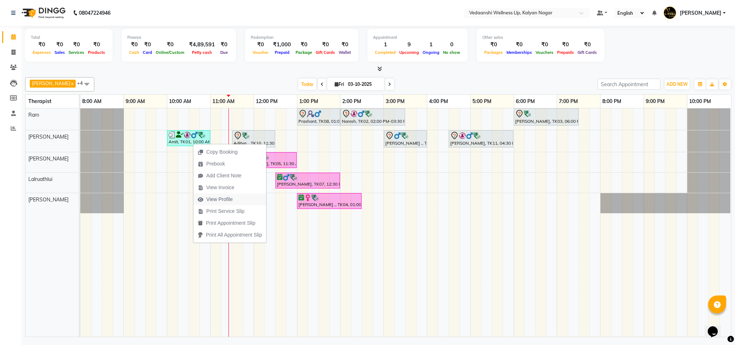
click at [225, 200] on span "View Profile" at bounding box center [219, 200] width 27 height 8
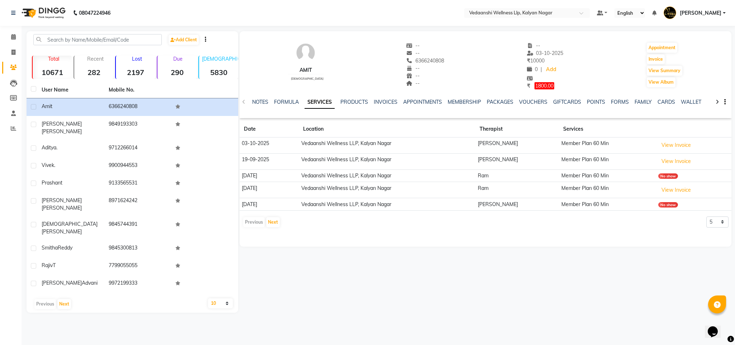
click at [532, 106] on div "NOTES FORMULA SERVICES PRODUCTS INVOICES APPOINTMENTS MEMBERSHIP PACKAGES VOUCH…" at bounding box center [477, 104] width 450 height 13
click at [532, 101] on link "VOUCHERS" at bounding box center [533, 102] width 28 height 6
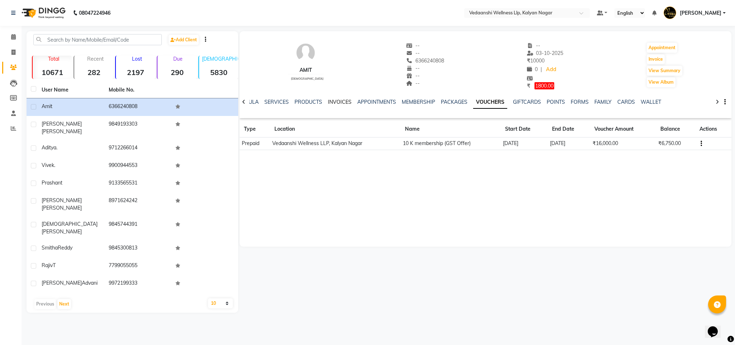
click at [334, 102] on link "INVOICES" at bounding box center [340, 102] width 24 height 6
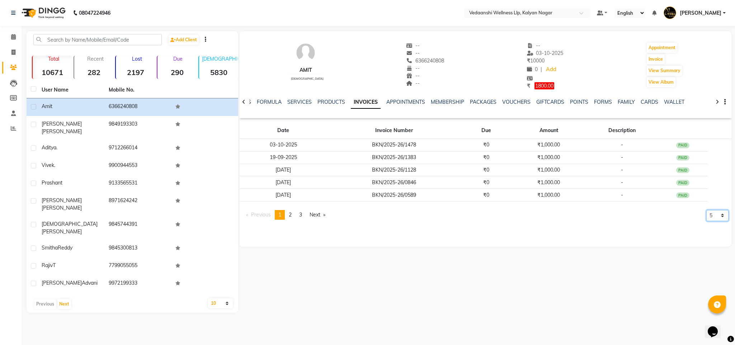
drag, startPoint x: 718, startPoint y: 217, endPoint x: 718, endPoint y: 223, distance: 6.1
click at [718, 223] on div "5 10 50 100 500" at bounding box center [718, 217] width 22 height 15
select select "500"
click at [707, 221] on select "5 10 50 100 500" at bounding box center [718, 215] width 22 height 11
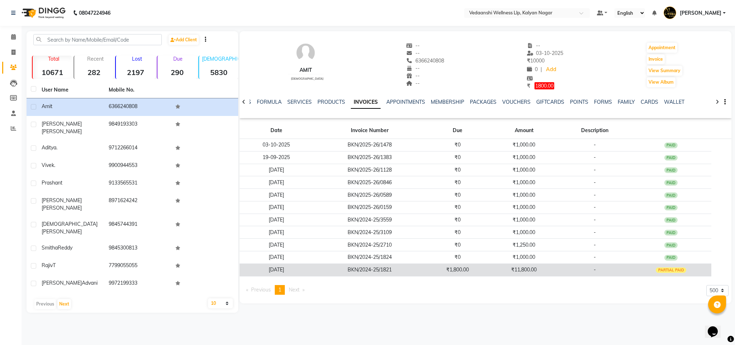
click at [543, 274] on td "₹11,800.00" at bounding box center [525, 269] width 70 height 13
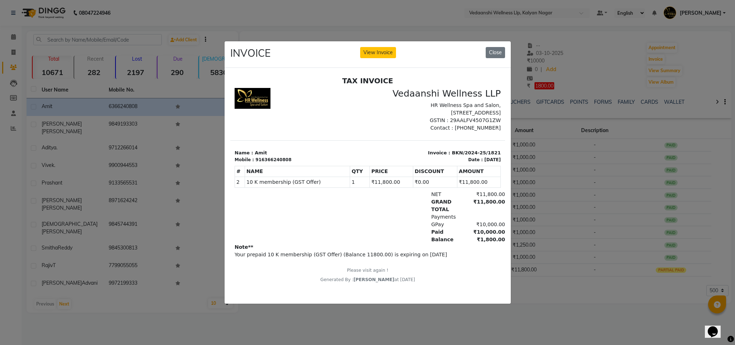
scroll to position [5, 0]
click at [495, 50] on button "Close" at bounding box center [495, 52] width 19 height 11
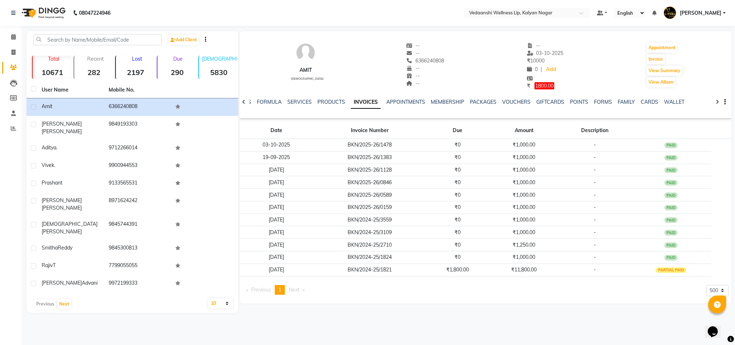
click at [512, 107] on div "NOTES FORMULA SERVICES PRODUCTS INVOICES APPOINTMENTS MEMBERSHIP PACKAGES VOUCH…" at bounding box center [477, 104] width 450 height 13
click at [511, 103] on link "VOUCHERS" at bounding box center [516, 102] width 28 height 6
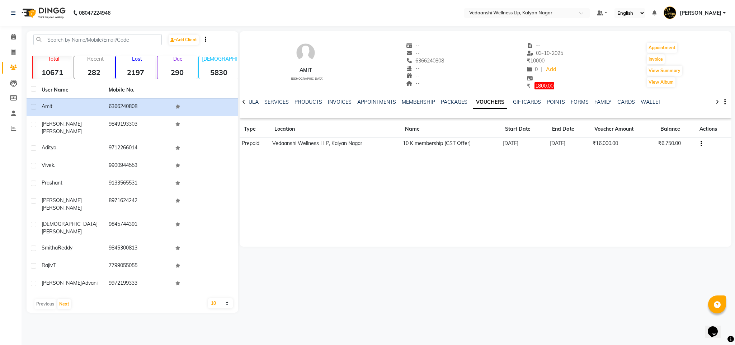
drag, startPoint x: 404, startPoint y: 59, endPoint x: 444, endPoint y: 63, distance: 39.6
click at [444, 63] on div "Amit male -- -- 6366240808 Mobile No. -- -- -- -- 03-10-2025 ₹ 10000 0 | Add ₹ …" at bounding box center [486, 62] width 492 height 55
copy span "6366240808"
click at [447, 101] on link "PACKAGES" at bounding box center [454, 102] width 27 height 6
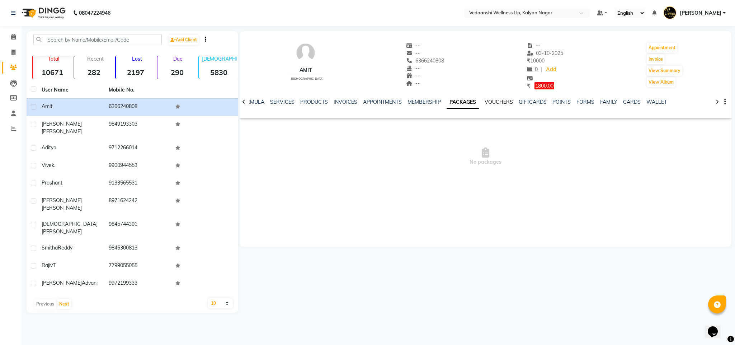
click at [485, 103] on link "VOUCHERS" at bounding box center [499, 102] width 28 height 6
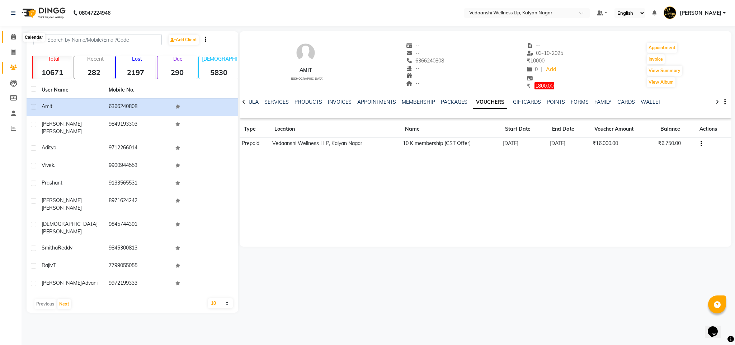
click at [10, 36] on span at bounding box center [13, 37] width 13 height 8
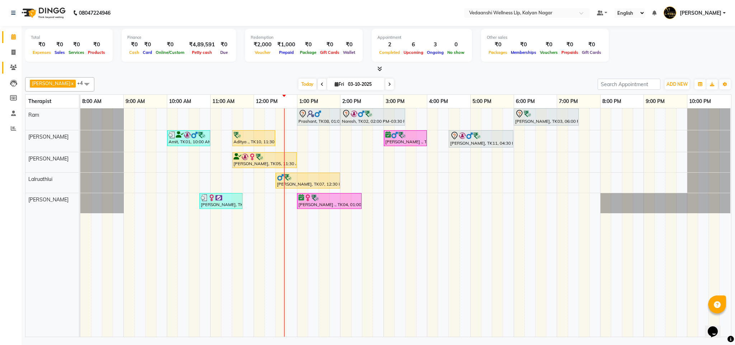
click at [13, 62] on link "Clients" at bounding box center [10, 68] width 17 height 12
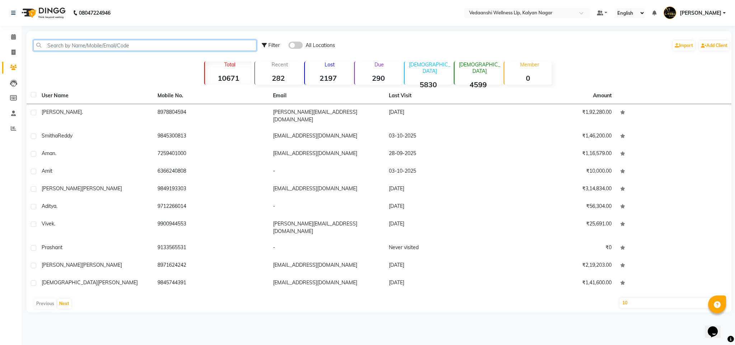
click at [99, 41] on input "text" at bounding box center [144, 45] width 223 height 11
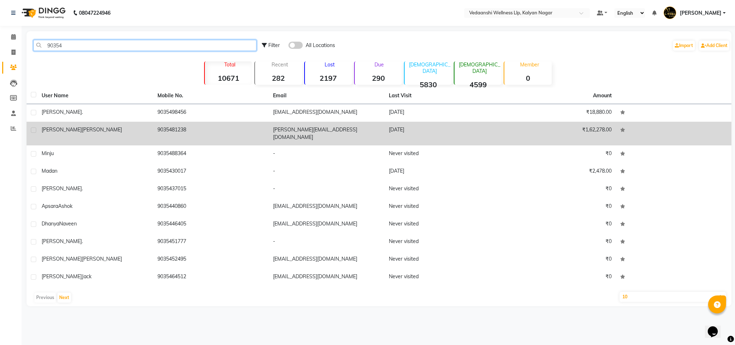
type input "90354"
click at [172, 128] on td "9035481238" at bounding box center [211, 134] width 116 height 24
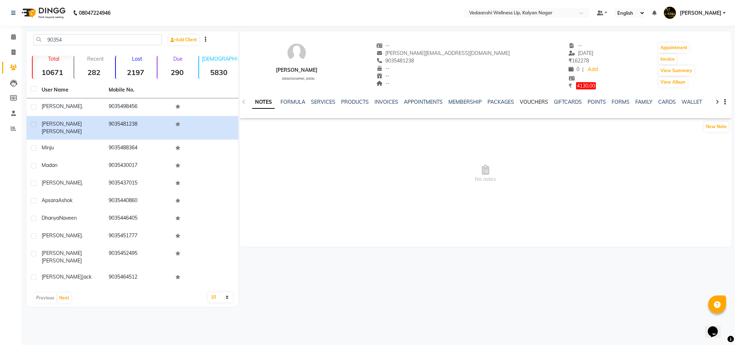
click at [526, 104] on link "VOUCHERS" at bounding box center [534, 102] width 28 height 6
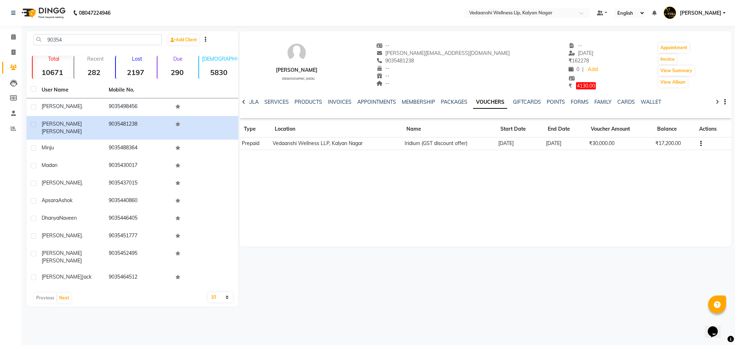
drag, startPoint x: 405, startPoint y: 58, endPoint x: 450, endPoint y: 61, distance: 45.3
click at [450, 61] on div "9035481238" at bounding box center [443, 61] width 134 height 8
copy span "9035481238"
click at [339, 103] on link "INVOICES" at bounding box center [340, 102] width 24 height 6
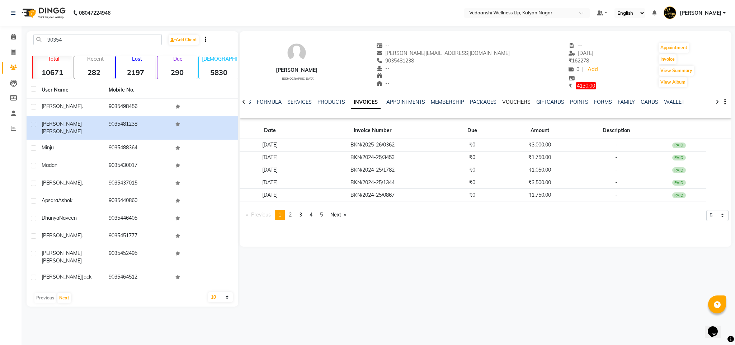
click at [514, 104] on link "VOUCHERS" at bounding box center [516, 102] width 28 height 6
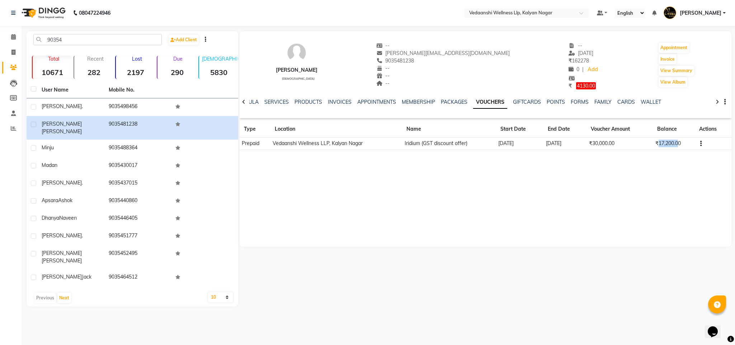
drag, startPoint x: 655, startPoint y: 143, endPoint x: 678, endPoint y: 148, distance: 23.1
click at [678, 148] on td "₹17,200.00" at bounding box center [674, 143] width 42 height 13
click at [673, 170] on div "[PERSON_NAME] [DEMOGRAPHIC_DATA] -- [PERSON_NAME][EMAIL_ADDRESS][DOMAIN_NAME] 9…" at bounding box center [486, 138] width 492 height 215
click at [4, 34] on link "Calendar" at bounding box center [10, 37] width 17 height 12
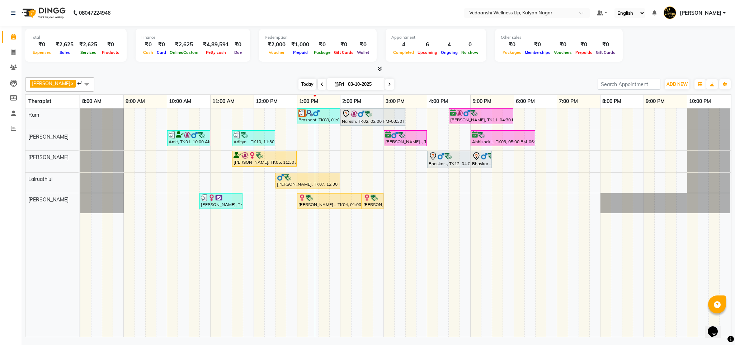
click at [299, 84] on span "Today" at bounding box center [308, 84] width 18 height 11
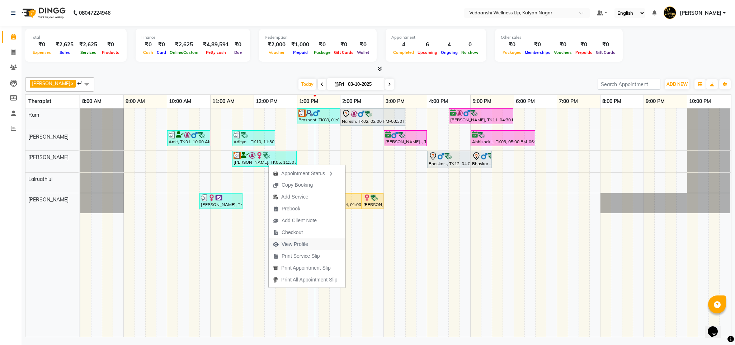
click at [292, 242] on span "View Profile" at bounding box center [295, 244] width 27 height 8
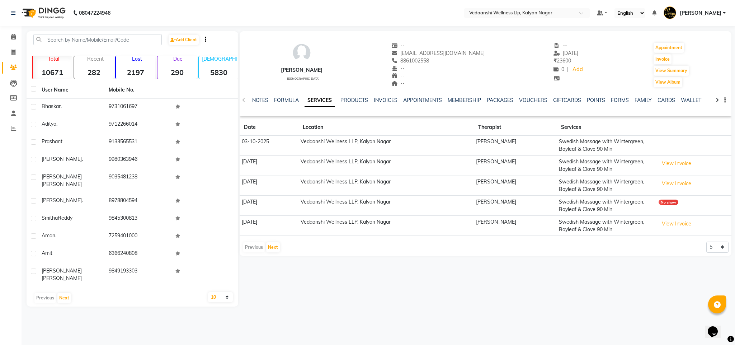
click at [496, 103] on div "PACKAGES" at bounding box center [500, 101] width 27 height 8
click at [495, 99] on link "PACKAGES" at bounding box center [500, 100] width 27 height 6
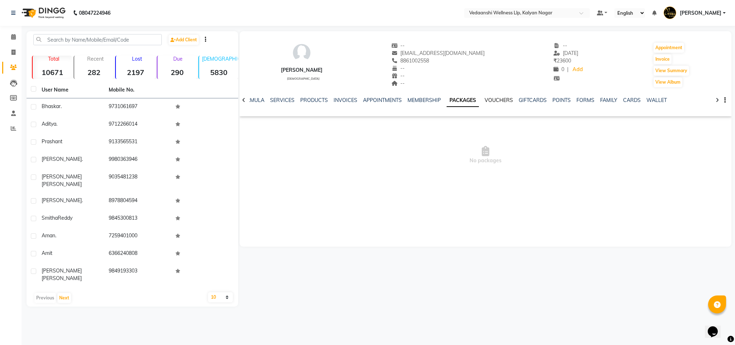
click at [485, 100] on link "VOUCHERS" at bounding box center [499, 100] width 28 height 6
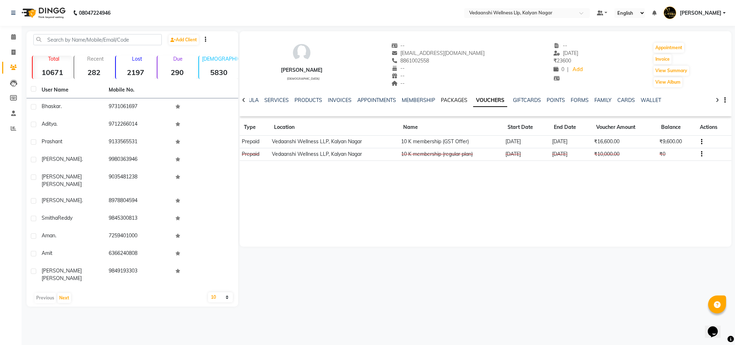
click at [453, 100] on link "PACKAGES" at bounding box center [454, 100] width 27 height 6
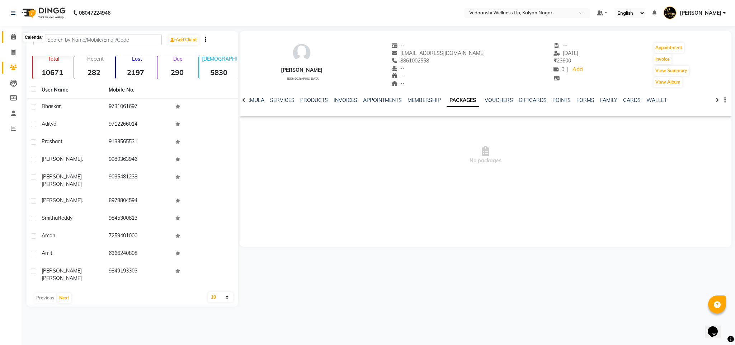
click at [16, 38] on span at bounding box center [13, 37] width 13 height 8
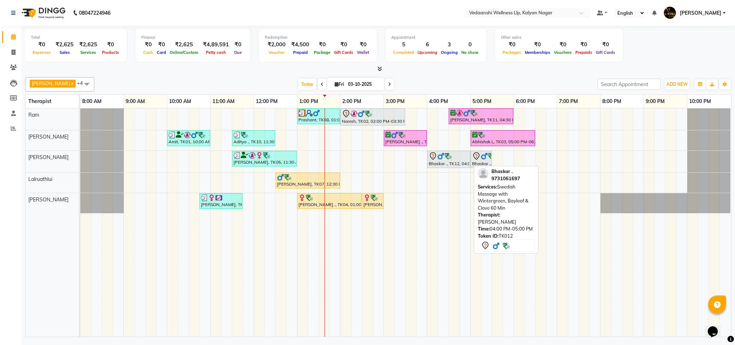
click at [459, 161] on div "Bhaskar ., TK12, 04:00 PM-05:00 PM, Swedish Massage with Wintergreen, Bayleaf &…" at bounding box center [449, 159] width 42 height 15
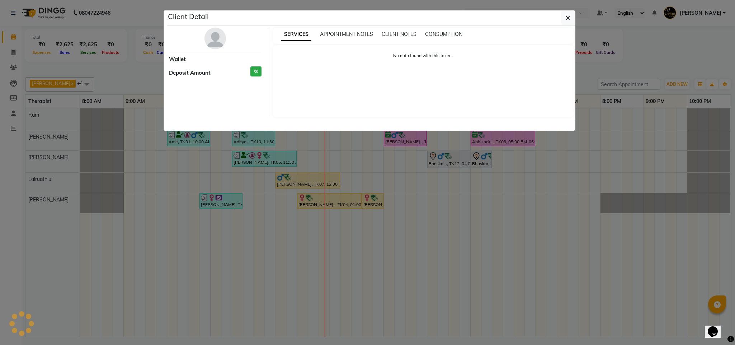
select select "7"
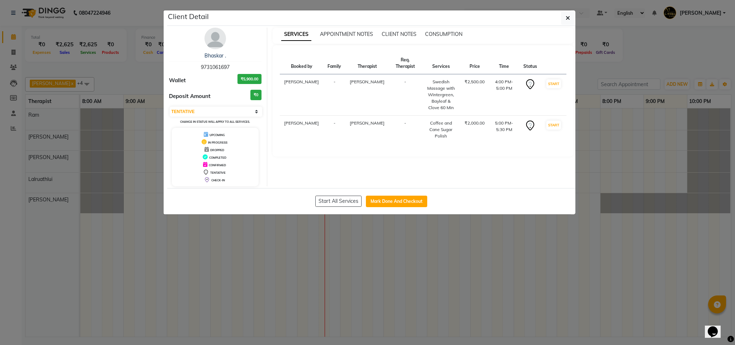
click at [220, 38] on img at bounding box center [216, 39] width 22 height 22
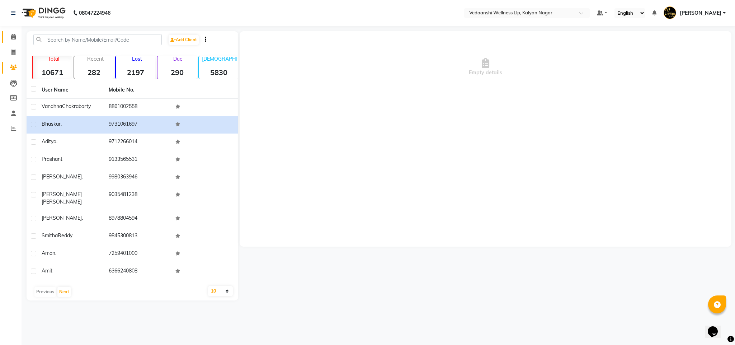
click at [13, 32] on link "Calendar" at bounding box center [10, 37] width 17 height 12
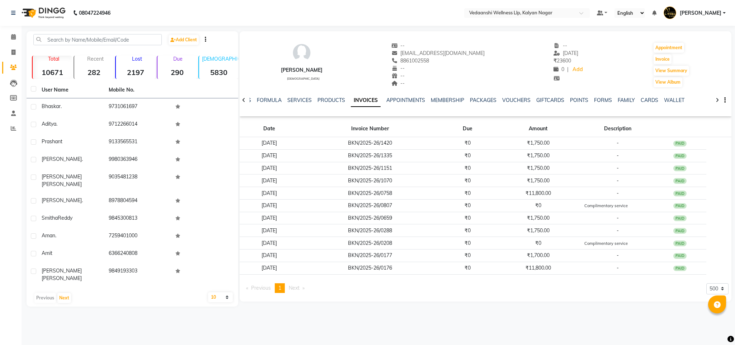
select select "500"
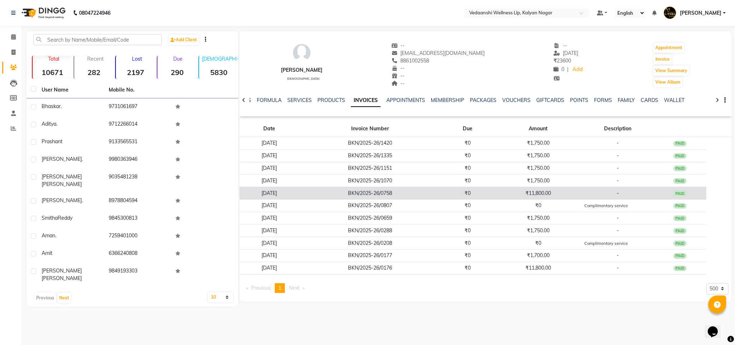
click at [544, 192] on td "₹11,800.00" at bounding box center [539, 193] width 88 height 13
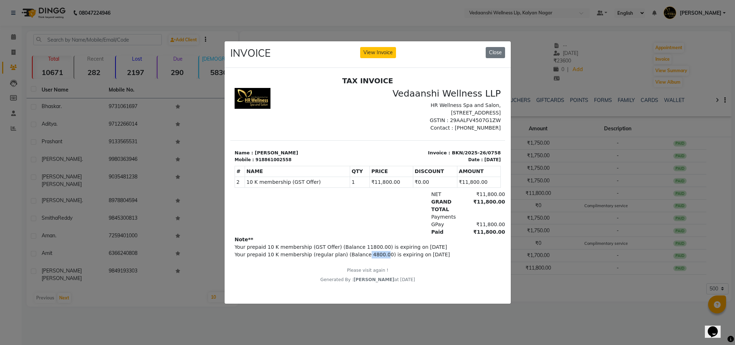
drag, startPoint x: 354, startPoint y: 270, endPoint x: 370, endPoint y: 270, distance: 16.2
click at [370, 258] on p "Your prepaid 10 K membership (regular plan) (Balance 4800.00) is expiring on [D…" at bounding box center [367, 255] width 266 height 8
click at [382, 273] on p "Please visit again !" at bounding box center [367, 270] width 266 height 6
click at [500, 47] on button "Close" at bounding box center [495, 52] width 19 height 11
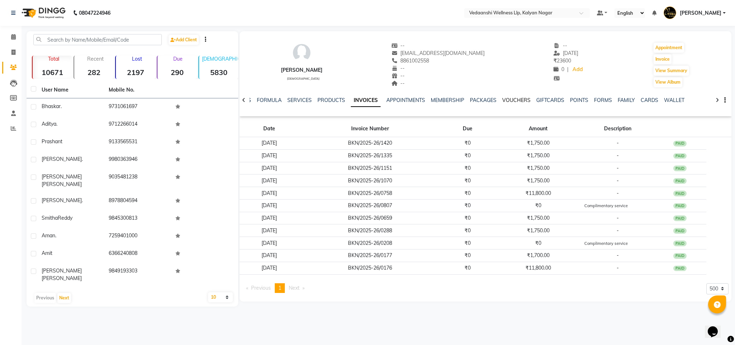
click at [504, 100] on link "VOUCHERS" at bounding box center [516, 100] width 28 height 6
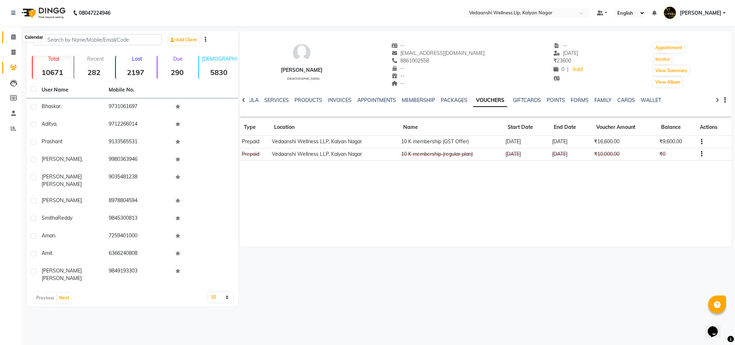
click at [8, 40] on span at bounding box center [13, 37] width 13 height 8
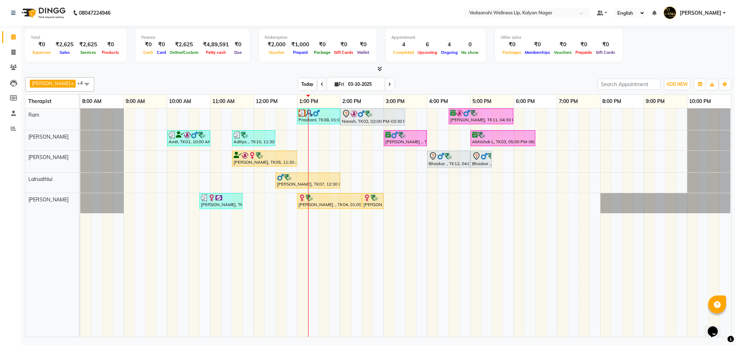
click at [299, 85] on span "Today" at bounding box center [308, 84] width 18 height 11
click at [478, 79] on div "[DATE] [DATE]" at bounding box center [346, 84] width 496 height 11
click at [267, 159] on div at bounding box center [265, 155] width 62 height 7
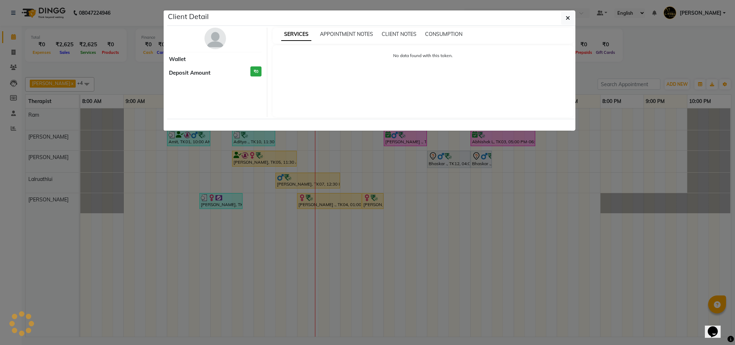
select select "1"
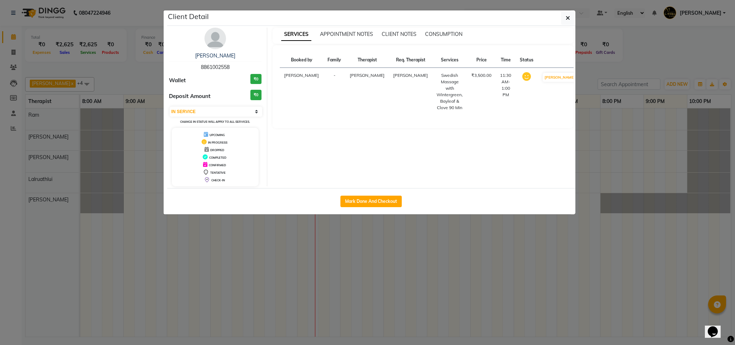
click at [370, 191] on div "Mark Done And Checkout" at bounding box center [371, 201] width 408 height 26
click at [371, 200] on button "Mark Done And Checkout" at bounding box center [371, 201] width 61 height 11
select select "service"
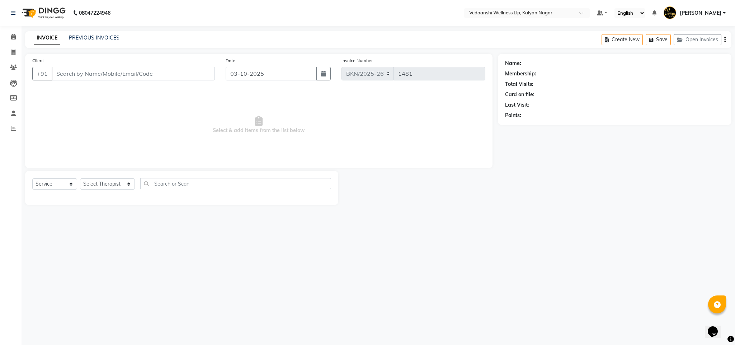
type input "8861002558"
select select "67322"
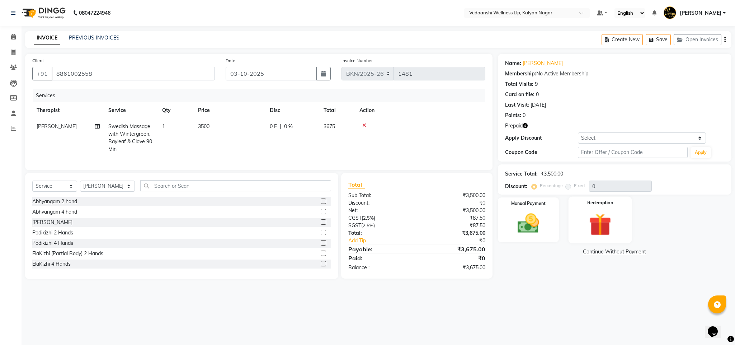
click at [600, 207] on div "Redemption" at bounding box center [601, 220] width 64 height 47
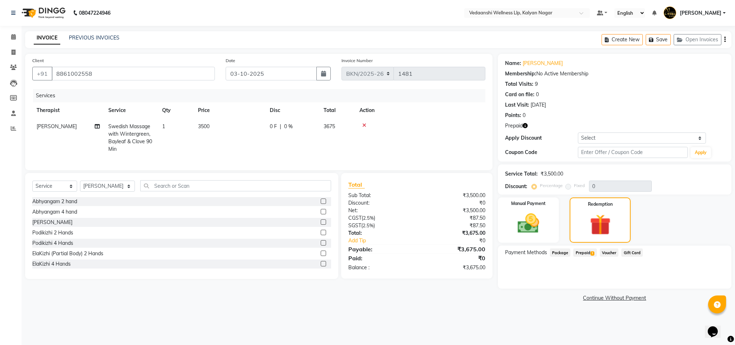
click at [579, 252] on span "Prepaid 1" at bounding box center [584, 252] width 23 height 8
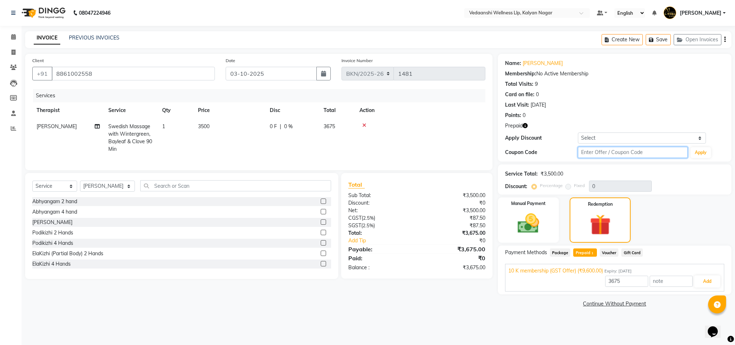
click at [597, 151] on input "text" at bounding box center [633, 152] width 110 height 11
type input "D50%"
click at [694, 154] on button "Apply" at bounding box center [701, 152] width 20 height 11
type input "50"
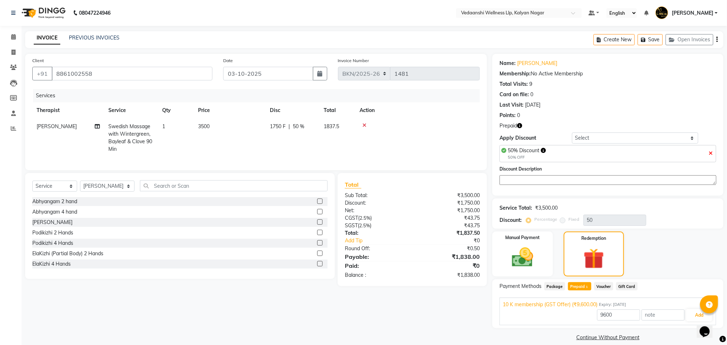
scroll to position [9, 0]
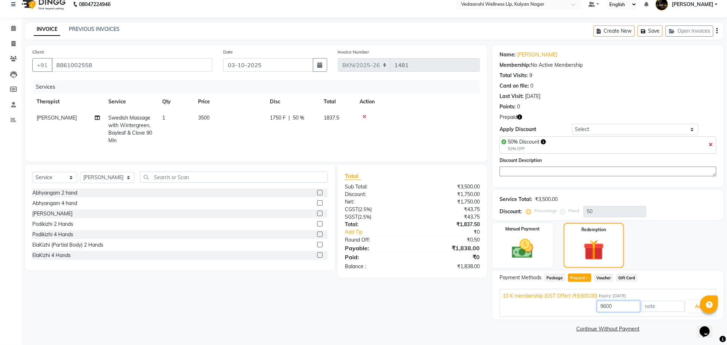
click at [608, 307] on input "9600" at bounding box center [618, 306] width 43 height 11
type input "1750"
click at [697, 309] on button "Add" at bounding box center [699, 306] width 26 height 12
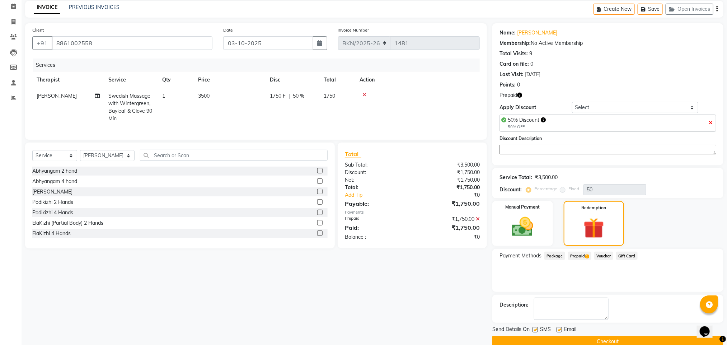
scroll to position [45, 0]
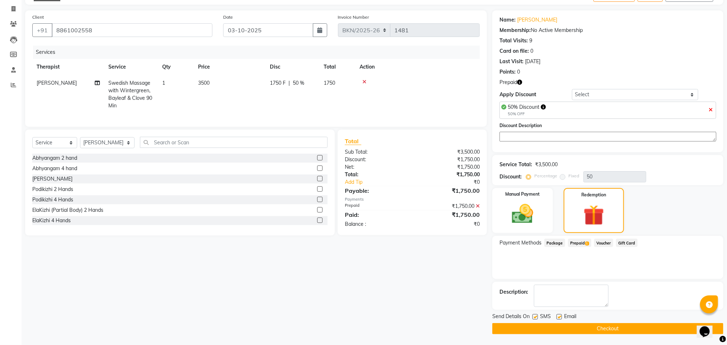
click at [560, 316] on label at bounding box center [559, 316] width 5 height 5
click at [560, 316] on input "checkbox" at bounding box center [559, 317] width 5 height 5
checkbox input "false"
click at [535, 317] on label at bounding box center [535, 316] width 5 height 5
click at [535, 317] on input "checkbox" at bounding box center [535, 317] width 5 height 5
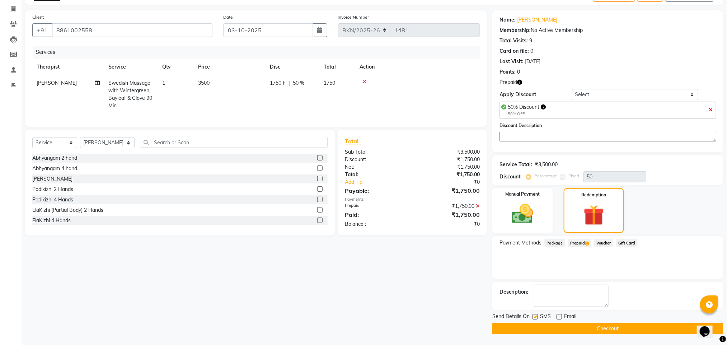
checkbox input "false"
click at [577, 239] on span "Prepaid 1" at bounding box center [579, 243] width 23 height 8
click at [477, 209] on icon at bounding box center [478, 205] width 4 height 5
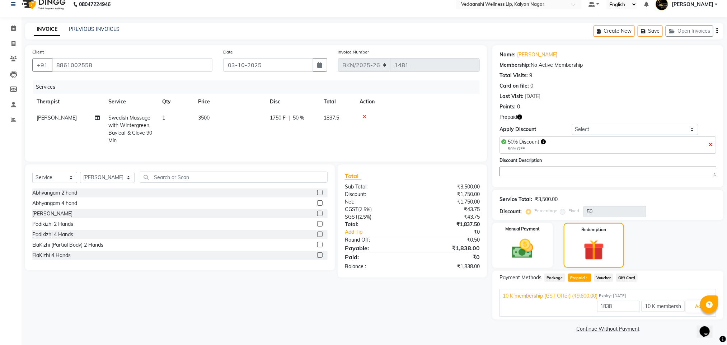
scroll to position [9, 0]
click at [693, 305] on button "Add" at bounding box center [699, 306] width 26 height 12
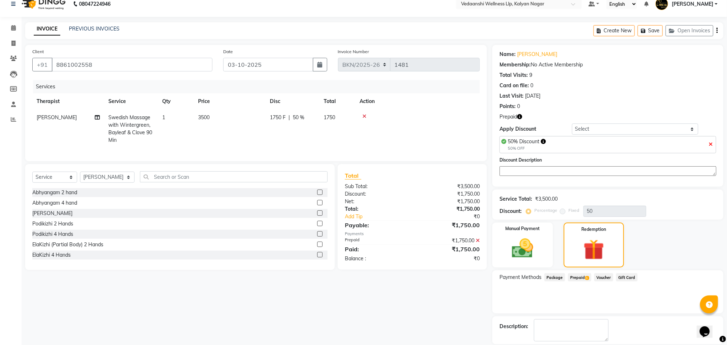
click at [476, 243] on icon at bounding box center [478, 240] width 4 height 5
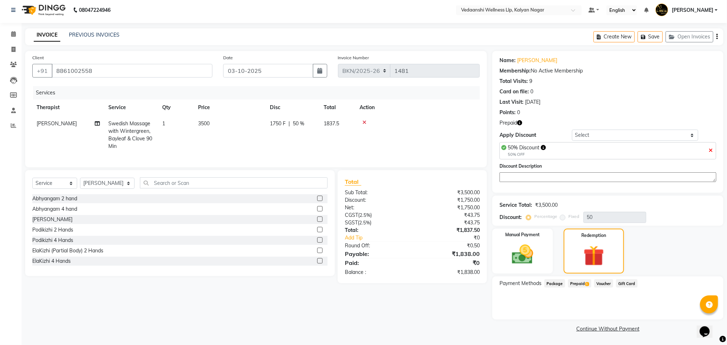
click at [712, 150] on icon at bounding box center [711, 150] width 4 height 5
type input "0"
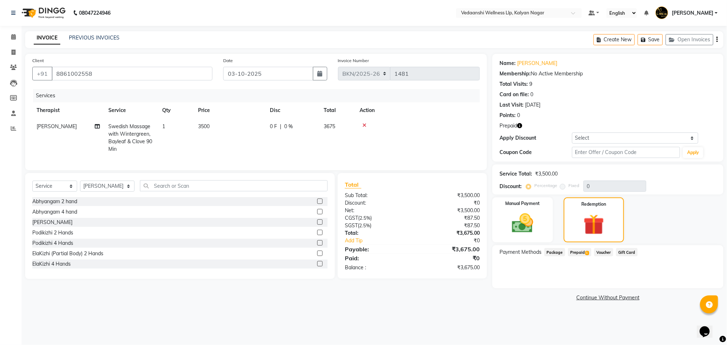
scroll to position [0, 0]
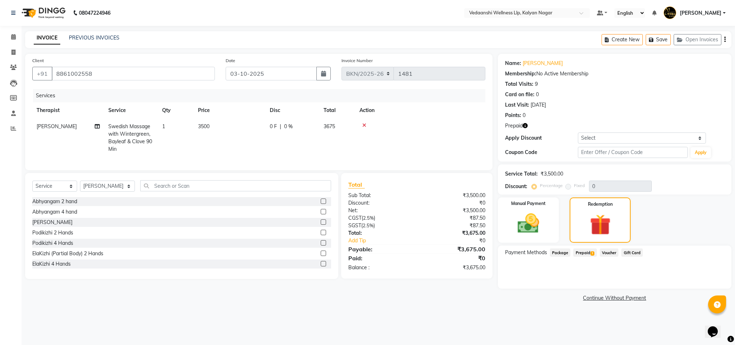
click at [583, 253] on span "Prepaid 1" at bounding box center [584, 252] width 23 height 8
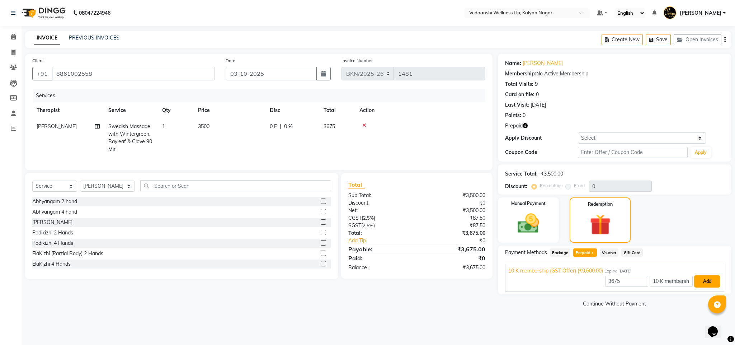
click at [705, 282] on button "Add" at bounding box center [707, 281] width 26 height 12
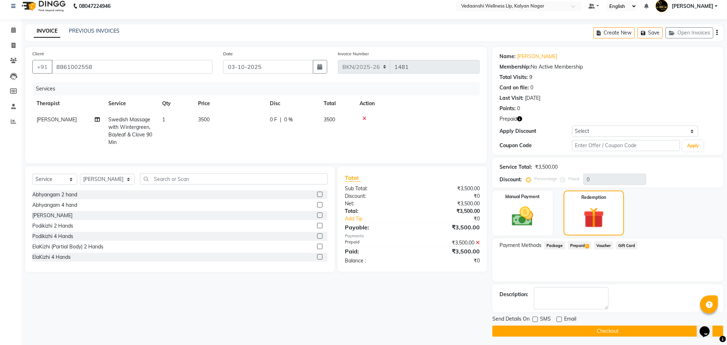
scroll to position [10, 0]
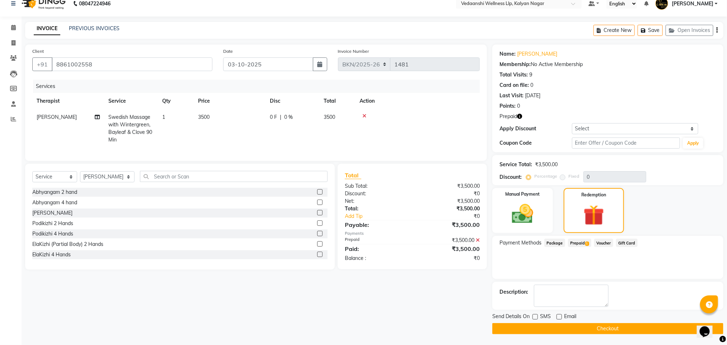
click at [563, 329] on button "Checkout" at bounding box center [607, 328] width 231 height 11
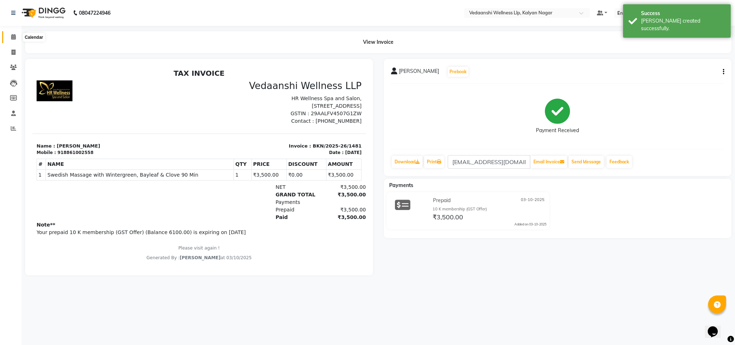
click at [9, 41] on span at bounding box center [13, 37] width 13 height 8
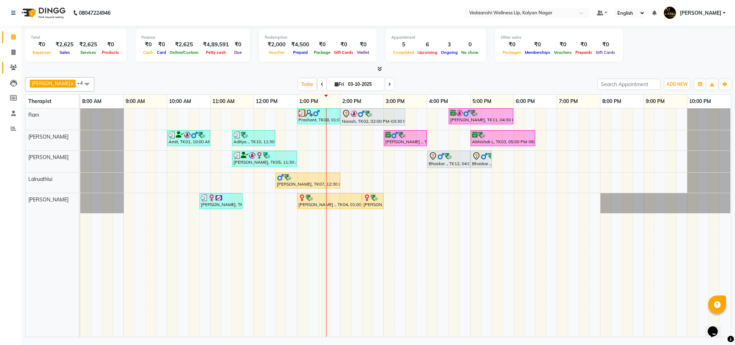
click at [17, 62] on link "Clients" at bounding box center [10, 68] width 17 height 12
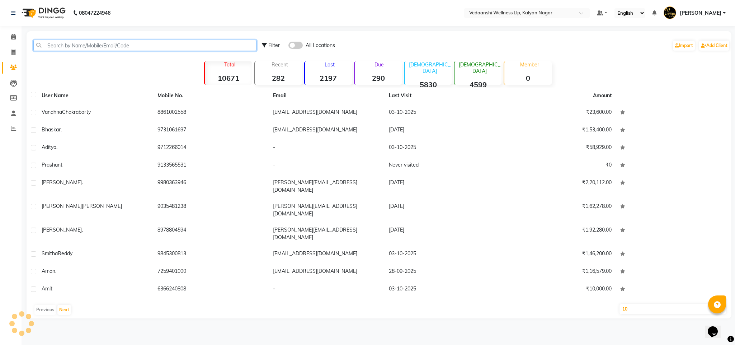
click at [78, 40] on input "text" at bounding box center [144, 45] width 223 height 11
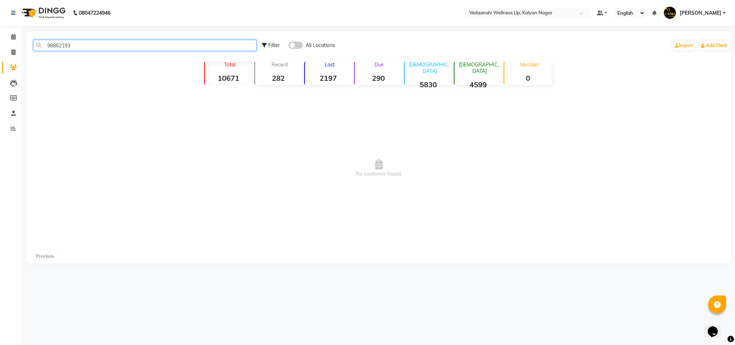
type input "98862193"
click at [20, 33] on li "Calendar" at bounding box center [11, 36] width 22 height 15
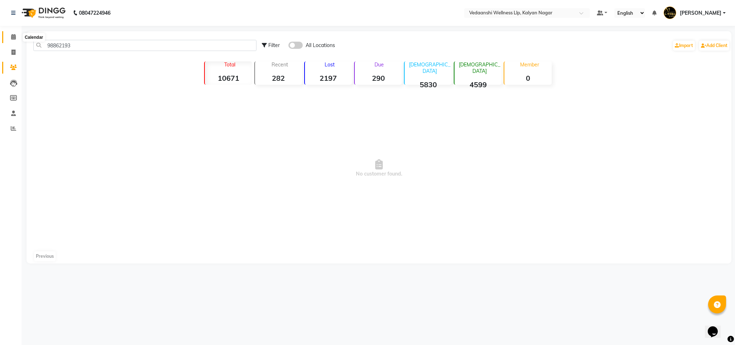
click at [18, 36] on span at bounding box center [13, 37] width 13 height 8
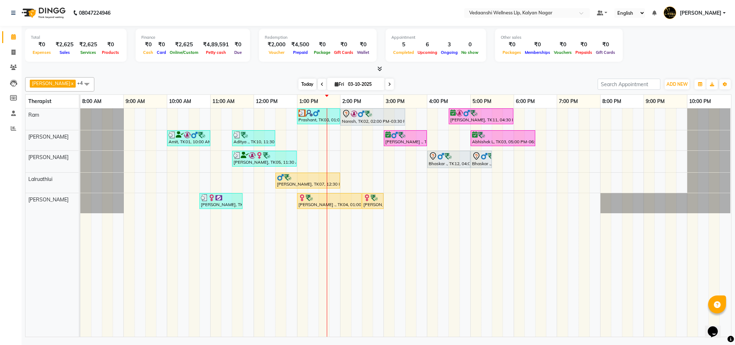
click at [299, 81] on span "Today" at bounding box center [308, 84] width 18 height 11
click at [342, 138] on div "Prashant, TK08, 01:00 PM-02:00 PM, Swedish Massage 60 Min Naresh, TK02, 02:00 P…" at bounding box center [405, 222] width 651 height 228
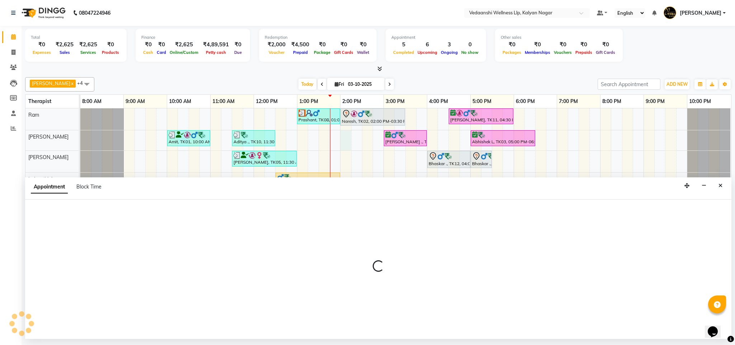
select select "79390"
select select "840"
select select "tentative"
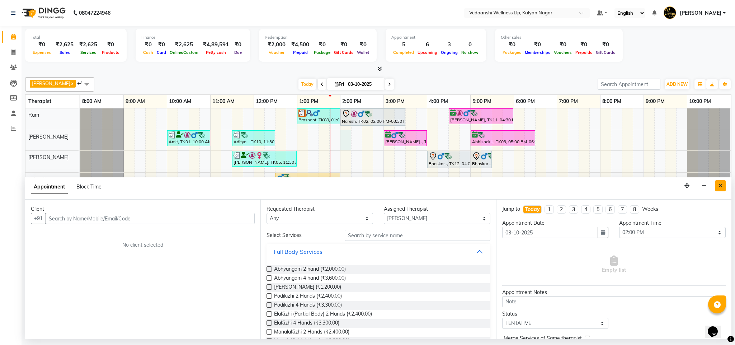
click at [725, 186] on button "Close" at bounding box center [721, 185] width 10 height 11
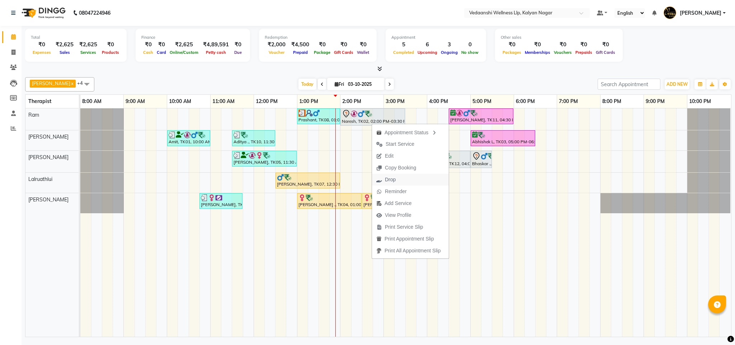
click at [387, 182] on span "Drop" at bounding box center [390, 180] width 11 height 8
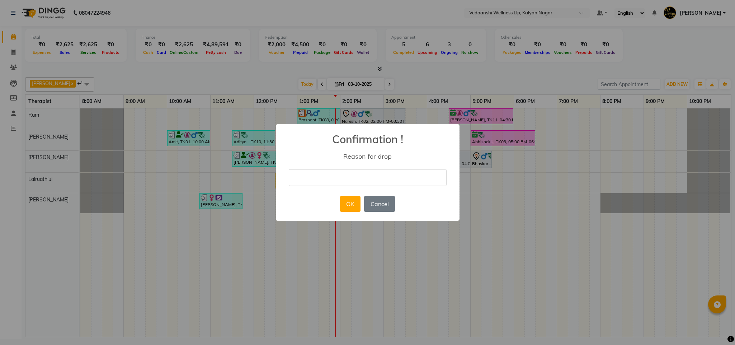
click at [307, 177] on input "text" at bounding box center [368, 177] width 158 height 17
type input "ugy"
click at [274, 206] on div "× Confirmation ! Reason for drop ugy OK No Cancel" at bounding box center [367, 172] width 735 height 345
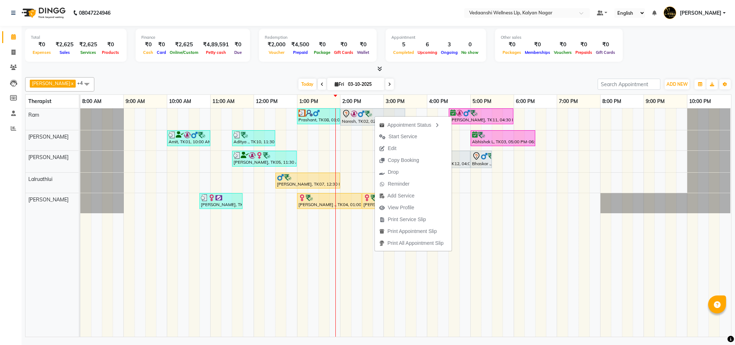
click at [426, 80] on div "[DATE] [DATE]" at bounding box center [346, 84] width 496 height 11
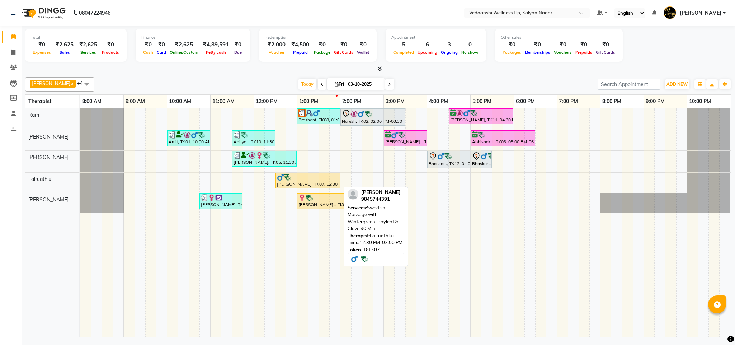
click at [302, 183] on div "[PERSON_NAME], TK07, 12:30 PM-02:00 PM, Swedish Massage with Wintergreen, Bayle…" at bounding box center [307, 181] width 63 height 14
select select "7"
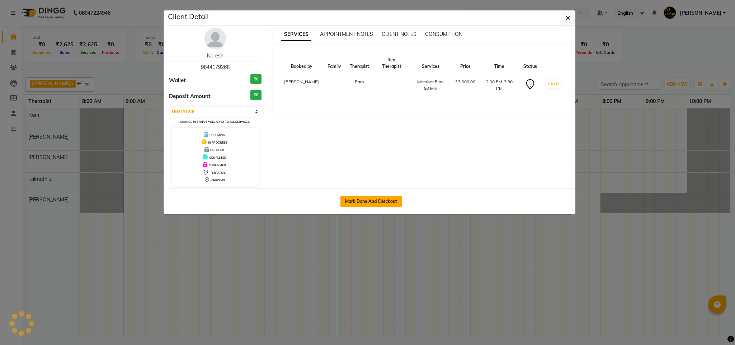
click at [370, 201] on button "Mark Done And Checkout" at bounding box center [371, 201] width 61 height 11
select select "service"
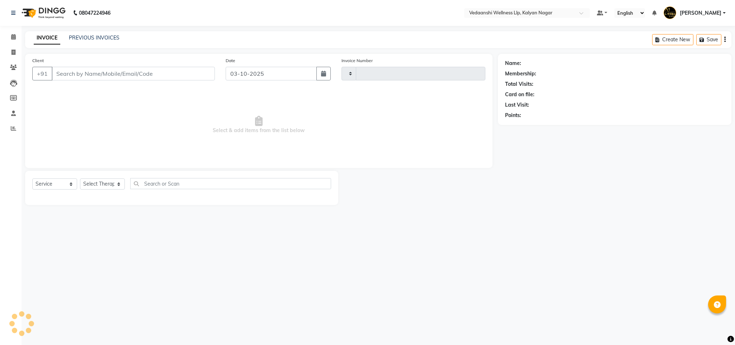
type input "1482"
select select "4293"
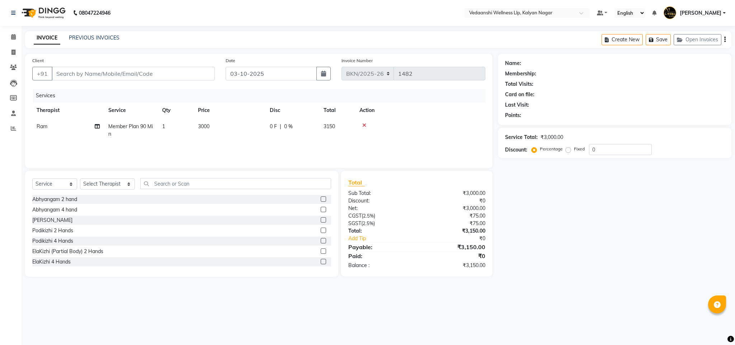
type input "9844179268"
select select "67164"
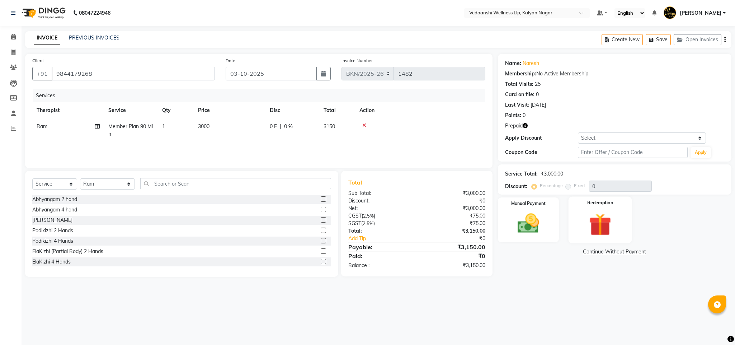
click at [596, 222] on img at bounding box center [600, 225] width 37 height 28
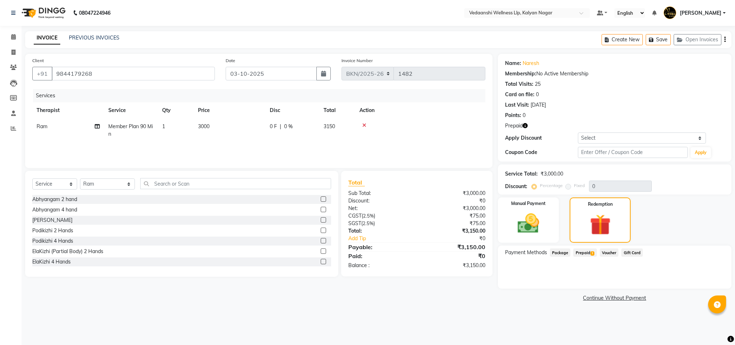
click at [580, 253] on span "Prepaid 1" at bounding box center [584, 252] width 23 height 8
click at [17, 33] on span at bounding box center [13, 37] width 13 height 8
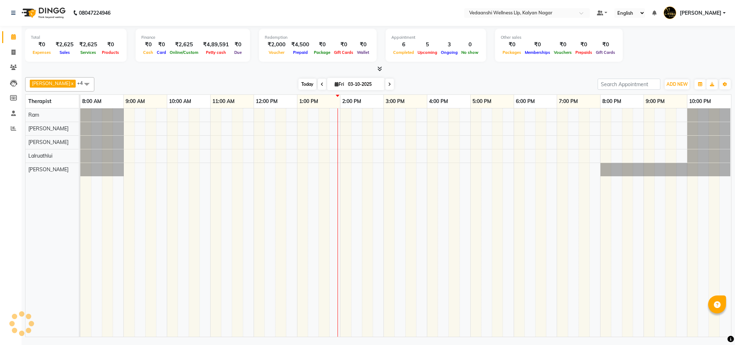
click at [299, 83] on span "Today" at bounding box center [308, 84] width 18 height 11
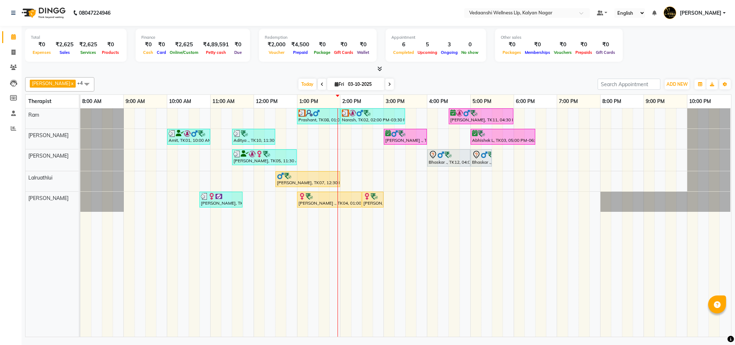
click at [440, 79] on div "[PERSON_NAME] x [PERSON_NAME] x Lalruathlui x Ram x [PERSON_NAME] x +4 Select A…" at bounding box center [378, 84] width 707 height 14
click at [352, 120] on div "Naresh, TK02, 02:00 PM-03:30 PM, Member Plan 90 Min" at bounding box center [372, 116] width 63 height 14
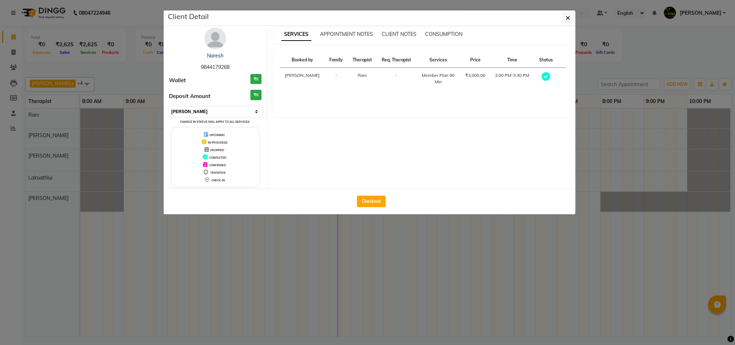
click at [232, 109] on select "Select MARK DONE UPCOMING" at bounding box center [216, 112] width 93 height 10
select select "5"
click at [170, 107] on select "Select MARK DONE UPCOMING" at bounding box center [216, 112] width 93 height 10
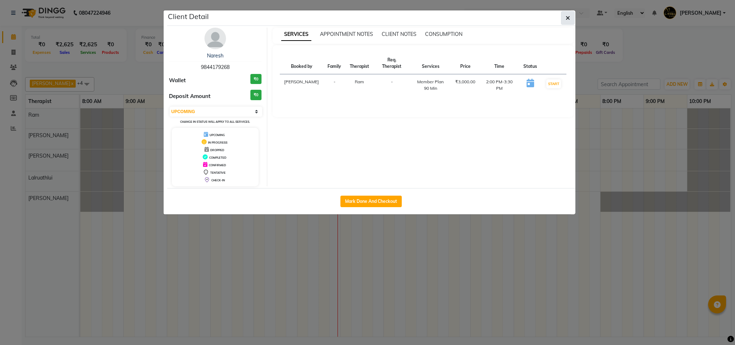
click at [572, 17] on button "button" at bounding box center [568, 18] width 14 height 14
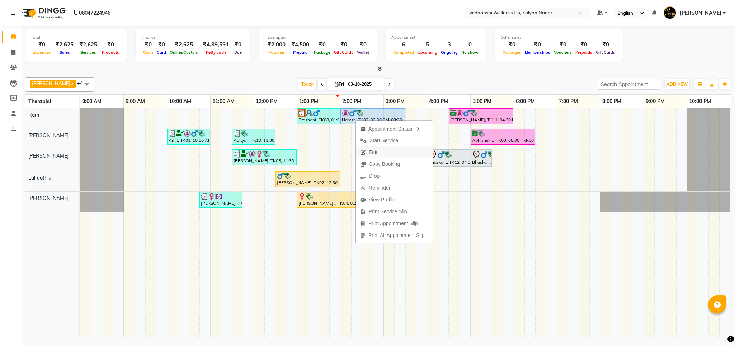
click at [373, 152] on span "Edit" at bounding box center [373, 153] width 9 height 8
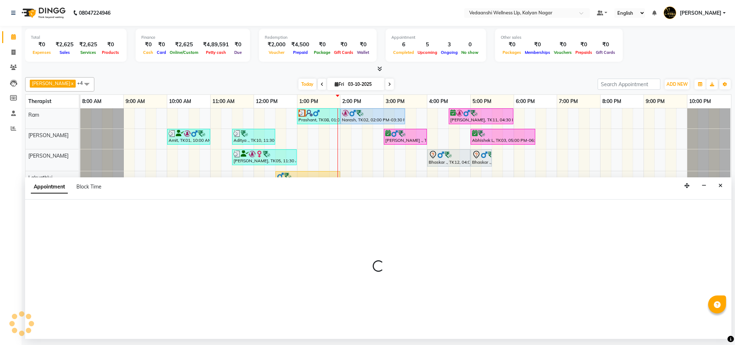
select select "tentative"
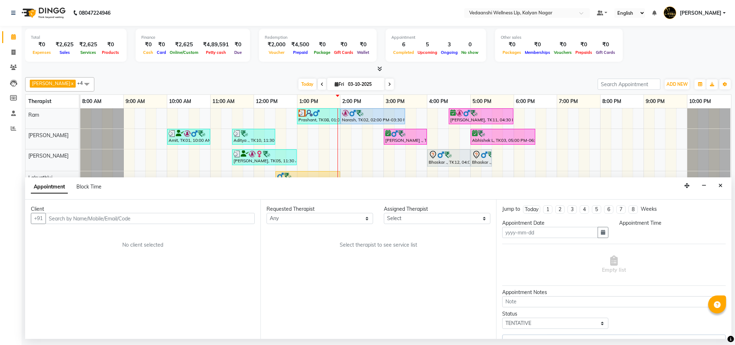
type input "03-10-2025"
select select "upcoming"
select select "840"
select select "67164"
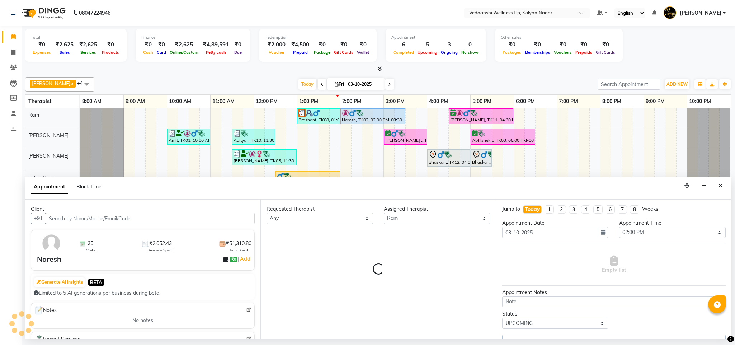
select select "1336"
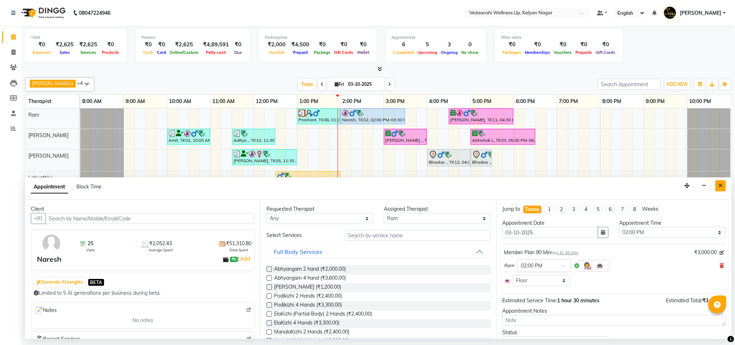
click at [721, 186] on icon "Close" at bounding box center [721, 185] width 4 height 5
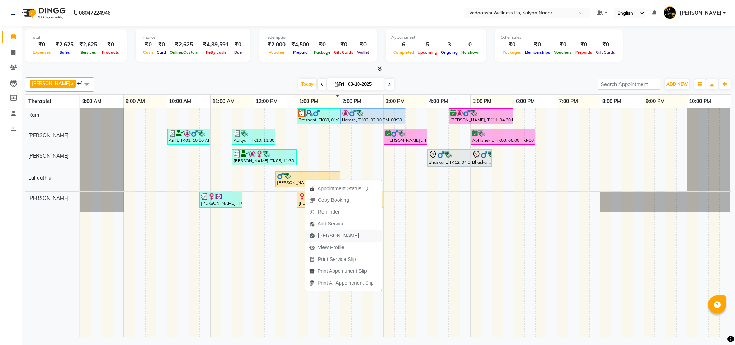
click at [322, 237] on span "Mark Done" at bounding box center [338, 236] width 41 height 8
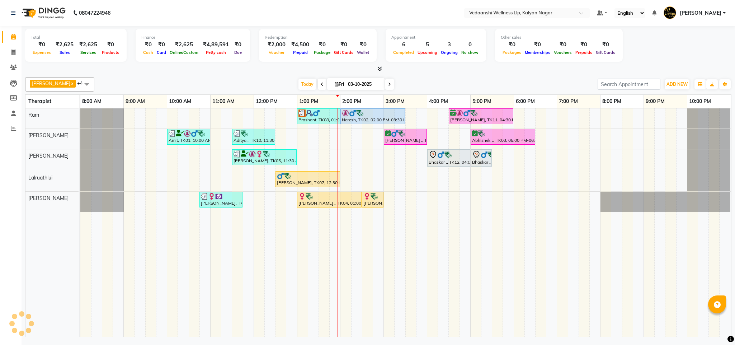
select select "service"
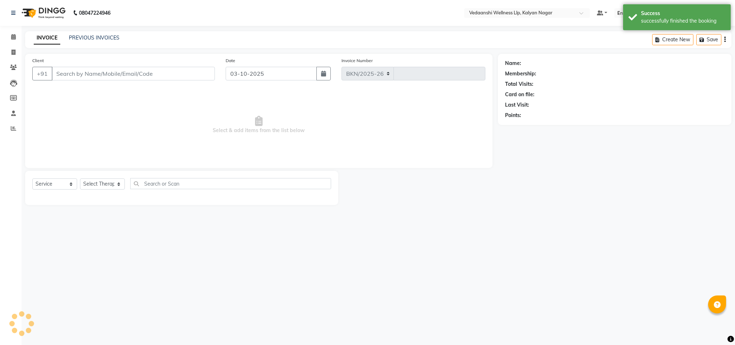
select select "4293"
type input "1482"
type input "9845744391"
select select "67323"
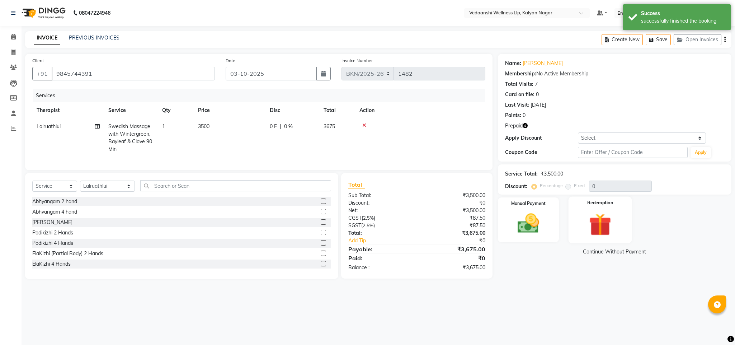
click at [604, 225] on img at bounding box center [600, 225] width 37 height 28
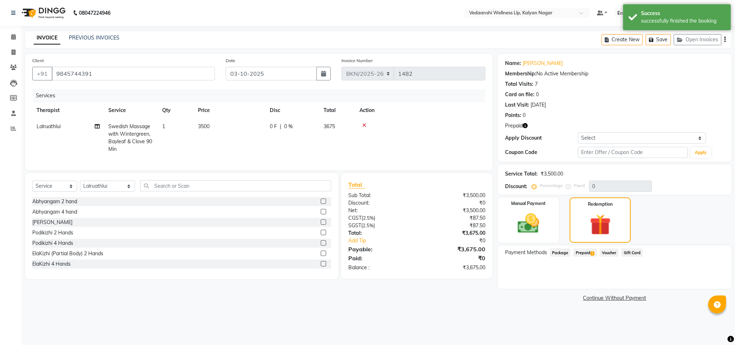
click at [584, 252] on span "Prepaid 1" at bounding box center [584, 252] width 23 height 8
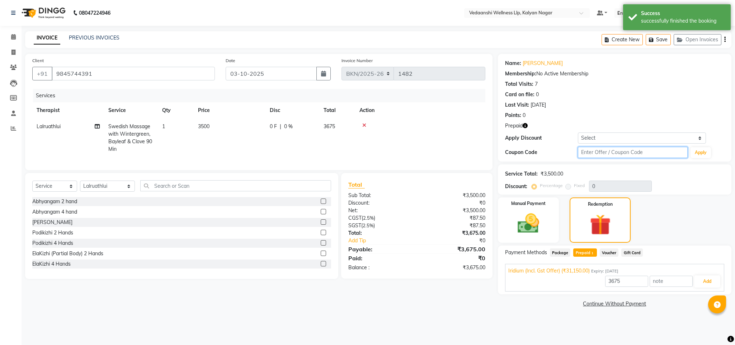
click at [601, 150] on input "text" at bounding box center [633, 152] width 110 height 11
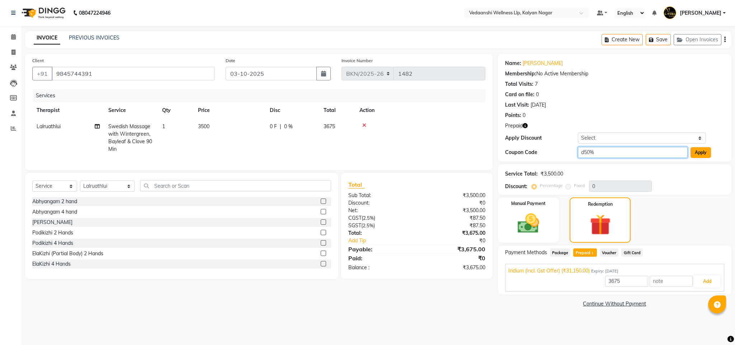
type input "d50%"
click at [702, 154] on button "Apply" at bounding box center [701, 152] width 20 height 11
type input "50"
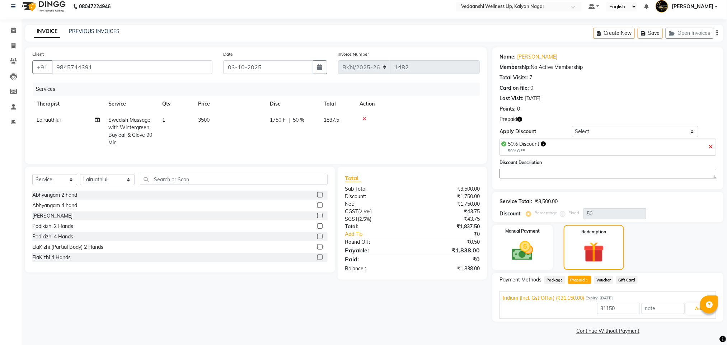
scroll to position [9, 0]
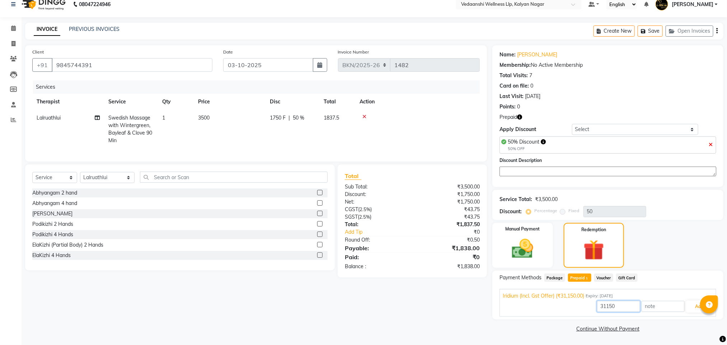
click at [613, 305] on input "31150" at bounding box center [618, 306] width 43 height 11
type input "1750"
click at [692, 306] on button "Add" at bounding box center [699, 306] width 26 height 12
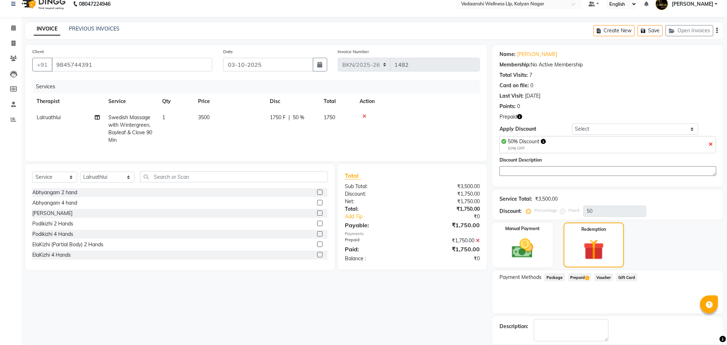
scroll to position [45, 0]
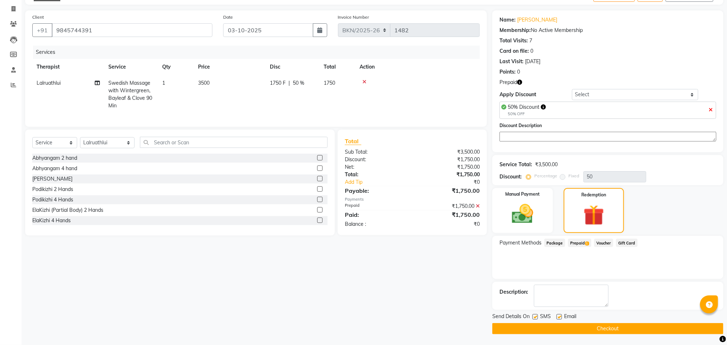
click at [575, 329] on button "Checkout" at bounding box center [607, 328] width 231 height 11
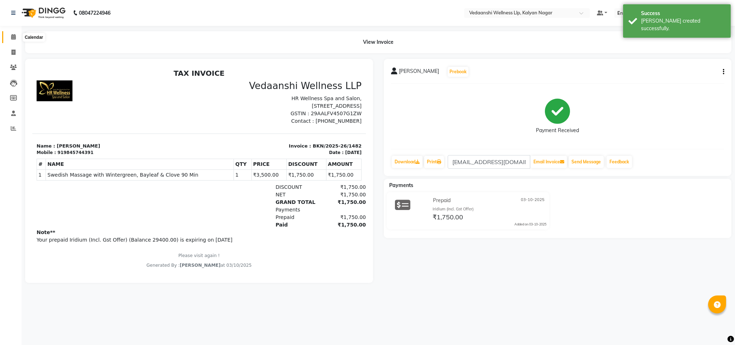
click at [12, 35] on icon at bounding box center [13, 36] width 5 height 5
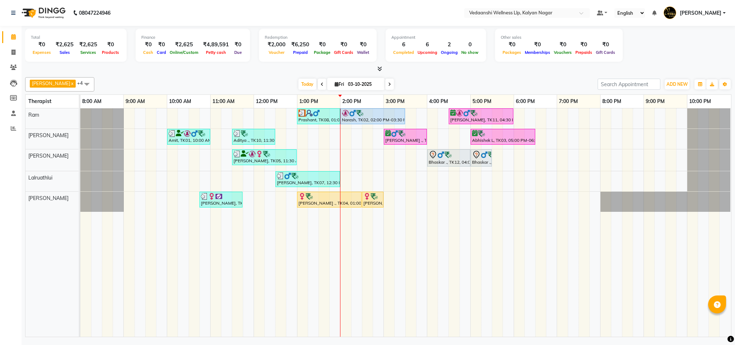
click at [388, 85] on icon at bounding box center [389, 84] width 3 height 4
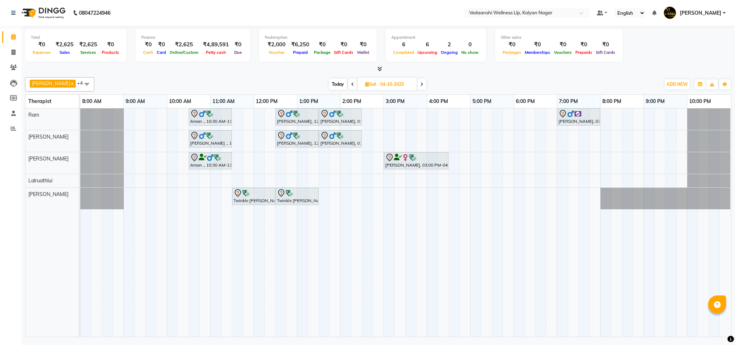
click at [351, 82] on icon at bounding box center [352, 84] width 3 height 4
type input "03-10-2025"
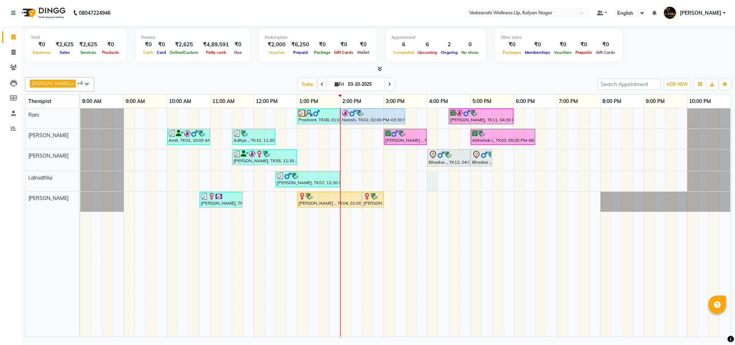
click at [430, 183] on div "Prashant, TK08, 01:00 PM-02:00 PM, Swedish Massage 60 Min Naresh, TK02, 02:00 P…" at bounding box center [405, 222] width 651 height 228
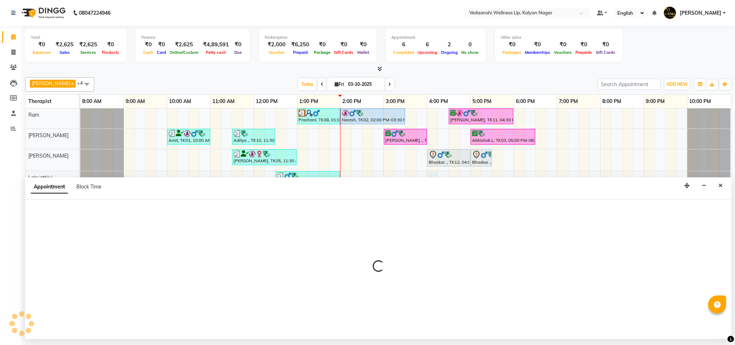
select select "67323"
select select "960"
select select "tentative"
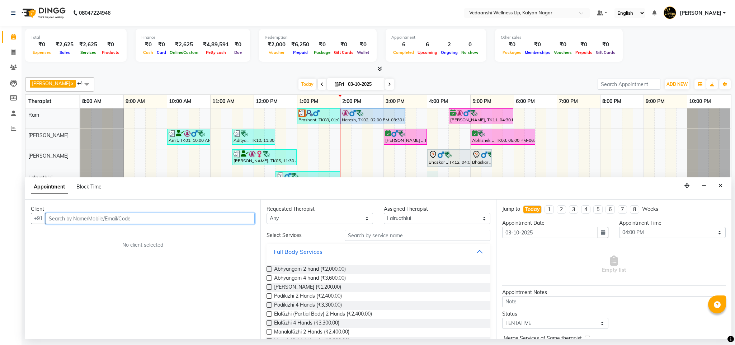
click at [170, 220] on input "text" at bounding box center [150, 218] width 209 height 11
type input "7"
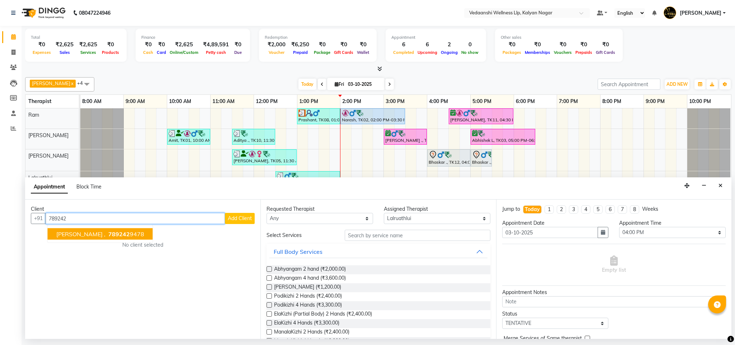
click at [108, 233] on span "789242" at bounding box center [119, 233] width 22 height 7
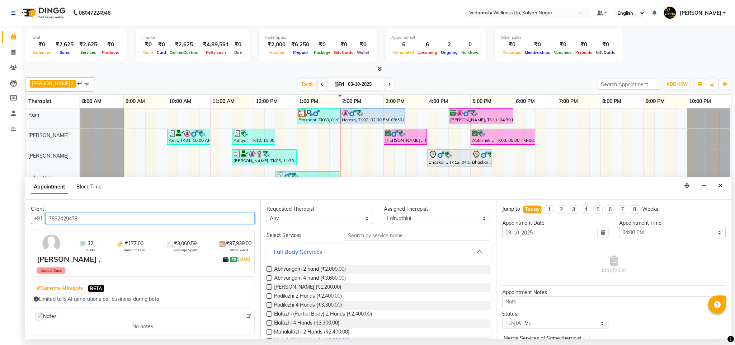
type input "7892429478"
click at [349, 222] on select "Any Amos Benjamin Jennifer Zoramsangi Lalruathlui Ram Rashika Khadse" at bounding box center [320, 218] width 107 height 11
select select "67323"
click at [267, 214] on select "Any Amos Benjamin Jennifer Zoramsangi Lalruathlui Ram Rashika Khadse" at bounding box center [320, 218] width 107 height 11
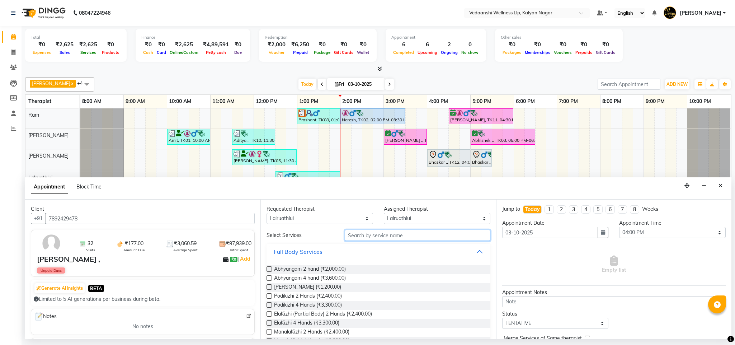
click at [370, 236] on input "text" at bounding box center [418, 235] width 146 height 11
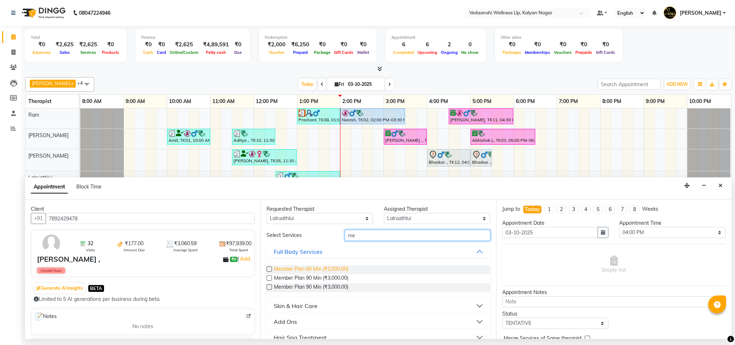
type input "me"
click at [323, 270] on span "Member Plan 60 Min (₹2,000.00)" at bounding box center [311, 269] width 74 height 9
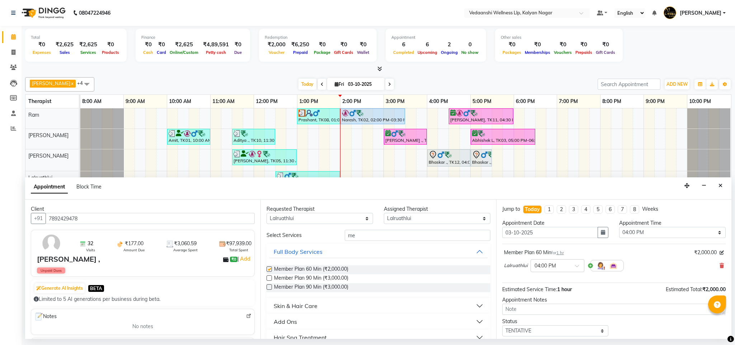
checkbox input "false"
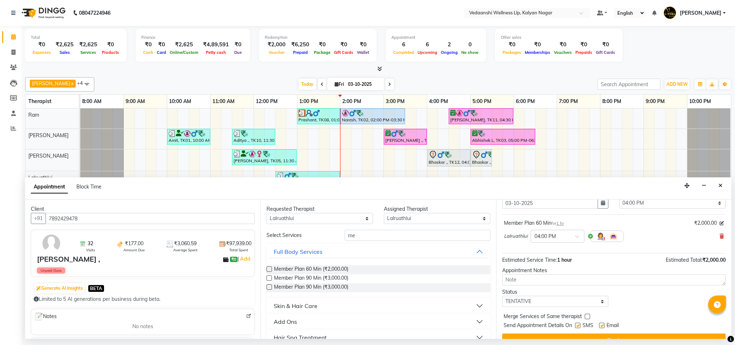
scroll to position [44, 0]
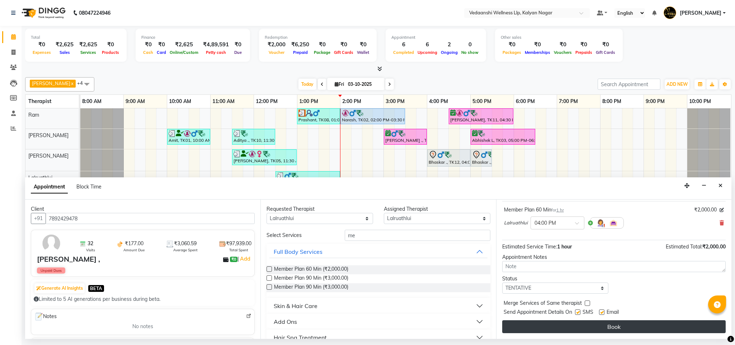
click at [564, 323] on button "Book" at bounding box center [614, 326] width 224 height 13
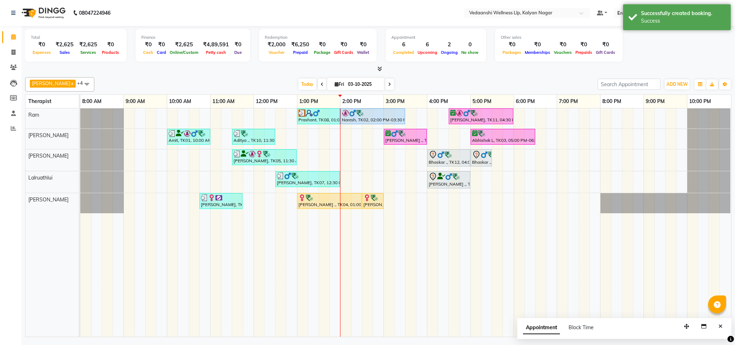
click at [385, 85] on span at bounding box center [389, 84] width 9 height 11
type input "04-10-2025"
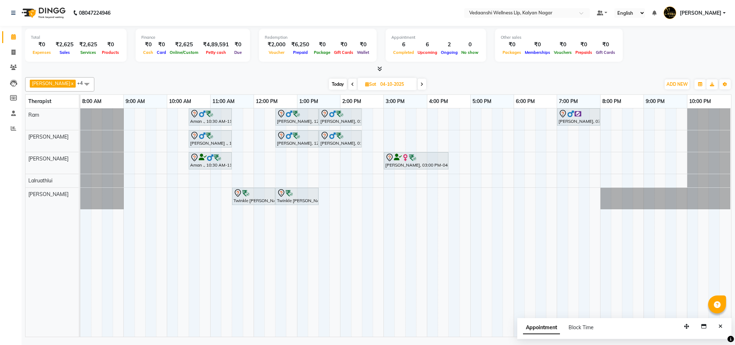
click at [388, 139] on div "Aman ., 10:30 AM-11:30 AM, Member Plan 60 Min Gokul Kumar, 12:30 PM-01:30 PM, S…" at bounding box center [405, 222] width 651 height 228
select select "79390"
select select "900"
select select "tentative"
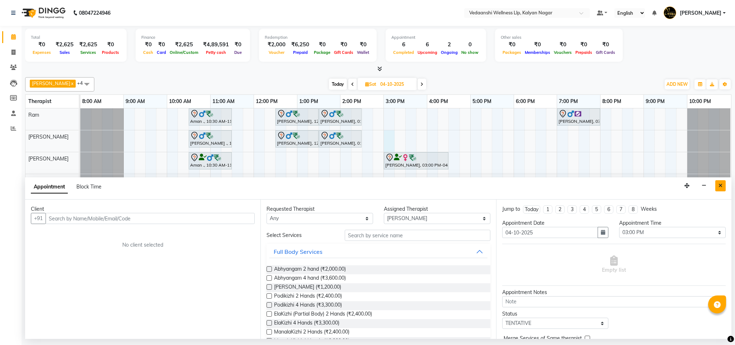
click at [725, 187] on button "Close" at bounding box center [721, 185] width 10 height 11
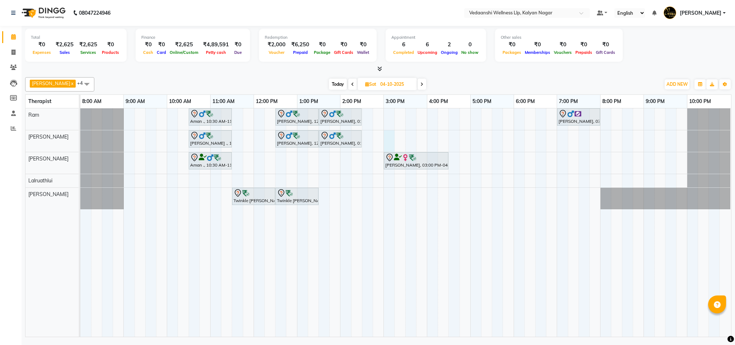
click at [391, 138] on div "Aman ., 10:30 AM-11:30 AM, Member Plan 60 Min Gokul Kumar, 12:30 PM-01:30 PM, S…" at bounding box center [405, 222] width 651 height 228
select select "79390"
select select "tentative"
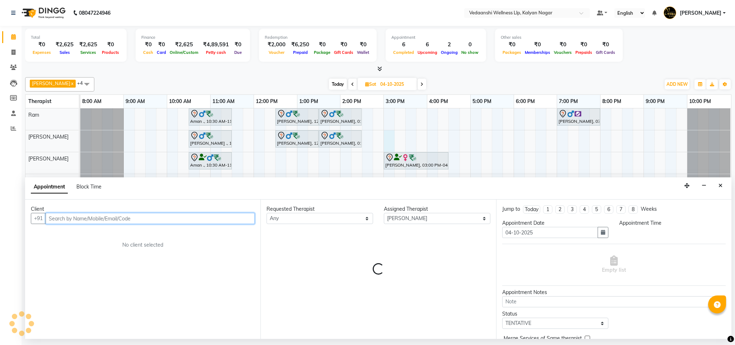
select select "900"
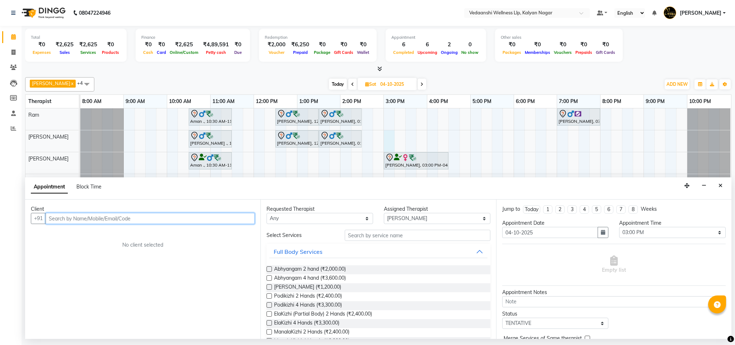
click at [215, 223] on input "text" at bounding box center [150, 218] width 209 height 11
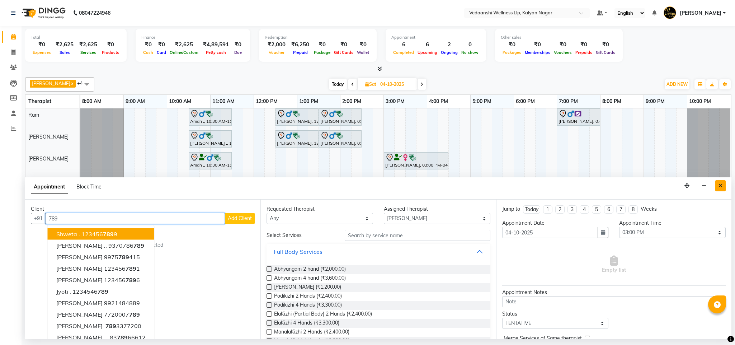
type input "789"
click at [722, 187] on icon "Close" at bounding box center [721, 185] width 4 height 5
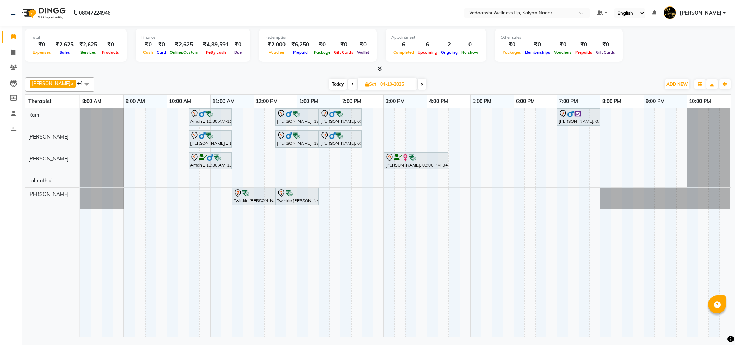
click at [329, 85] on span "Today" at bounding box center [338, 84] width 18 height 11
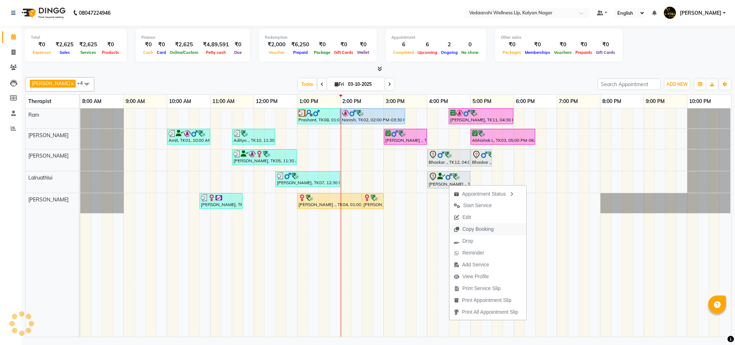
click at [470, 226] on span "Copy Booking" at bounding box center [478, 229] width 31 height 8
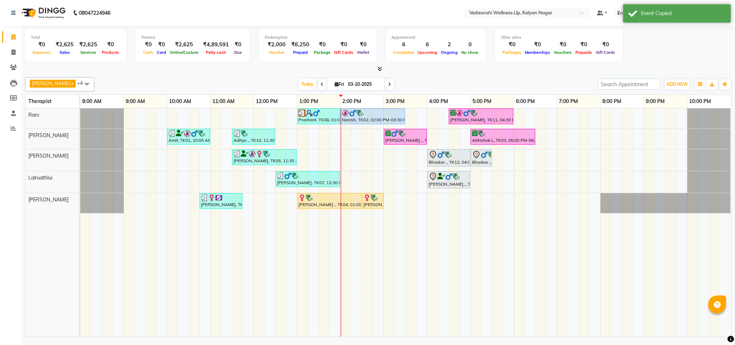
click at [385, 84] on span at bounding box center [389, 84] width 9 height 11
type input "04-10-2025"
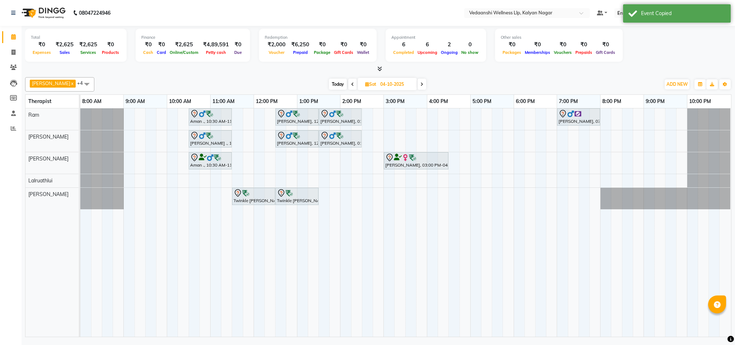
click at [388, 135] on div "Aman ., 10:30 AM-11:30 AM, Member Plan 60 Min Gokul Kumar, 12:30 PM-01:30 PM, S…" at bounding box center [405, 222] width 651 height 228
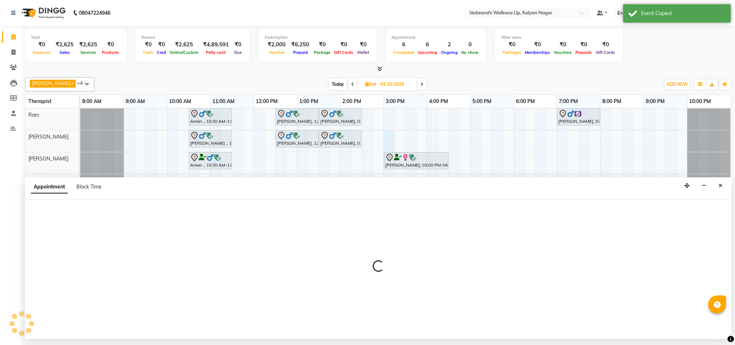
select select "79390"
select select "900"
select select "tentative"
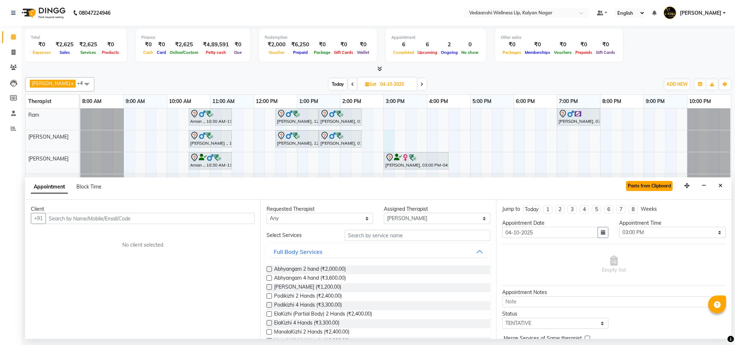
click at [633, 186] on button "Paste from Clipboard" at bounding box center [649, 186] width 47 height 10
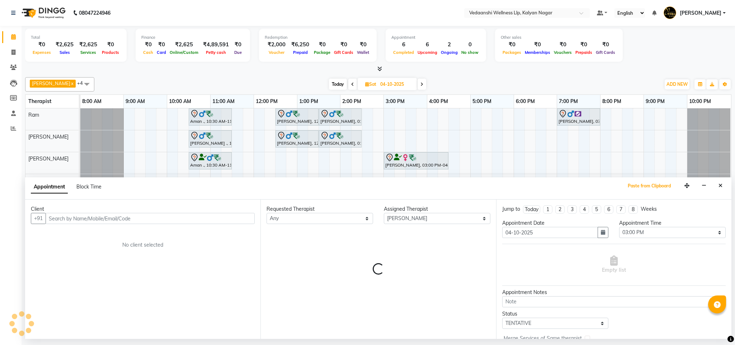
select select "1336"
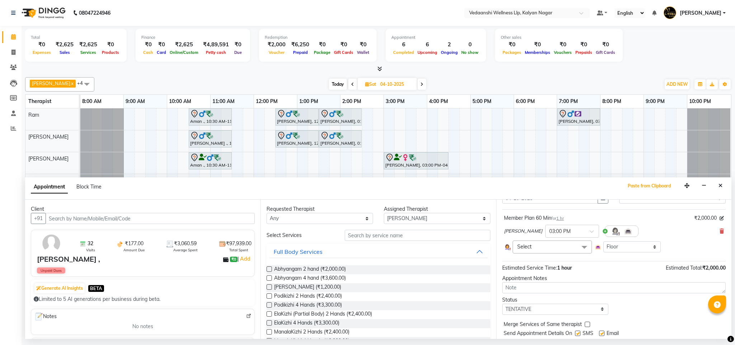
scroll to position [57, 0]
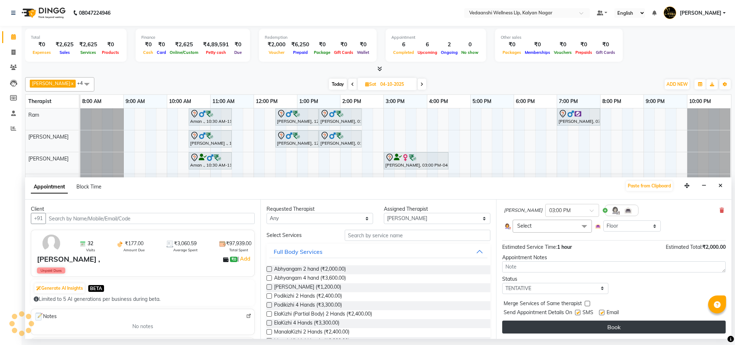
click at [573, 332] on button "Book" at bounding box center [614, 326] width 224 height 13
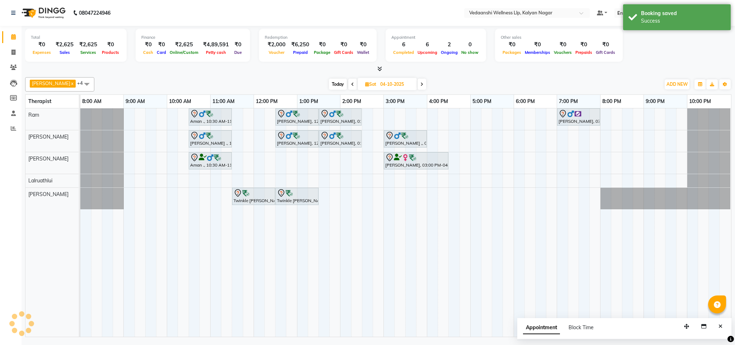
click at [331, 83] on span "Today" at bounding box center [338, 84] width 18 height 11
type input "03-10-2025"
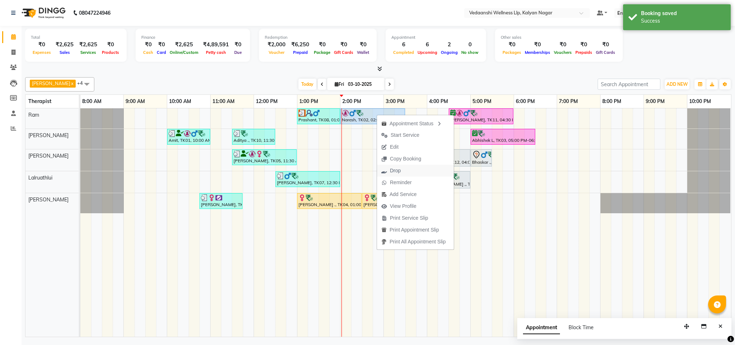
click at [399, 168] on span "Drop" at bounding box center [395, 171] width 11 height 8
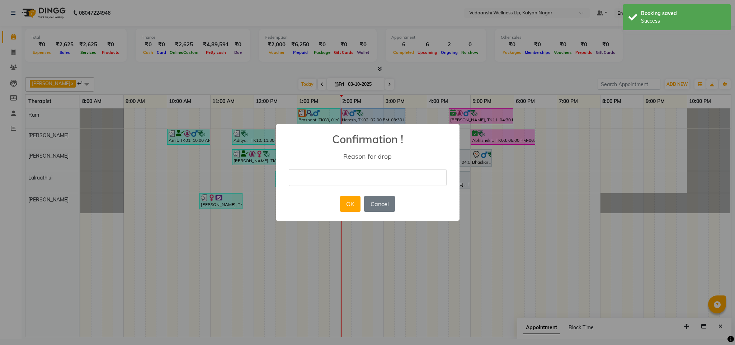
click at [351, 173] on input "text" at bounding box center [368, 177] width 158 height 17
type input "ugy"
click at [350, 206] on button "OK" at bounding box center [350, 204] width 20 height 16
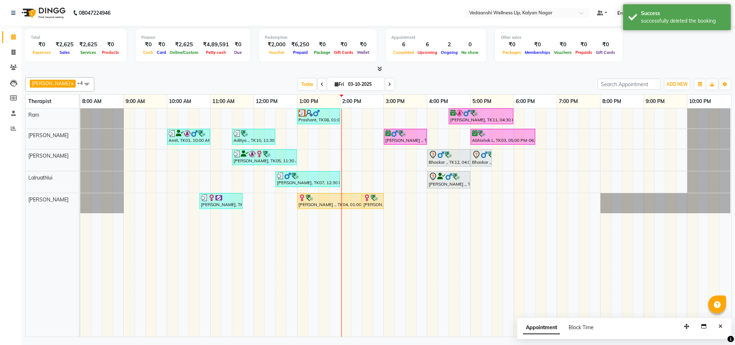
click at [347, 116] on div "Prashant, TK08, 01:00 PM-02:00 PM, Swedish Massage 60 Min Ramana Kumar, TK11, 0…" at bounding box center [405, 222] width 651 height 228
select select "67164"
select select "tentative"
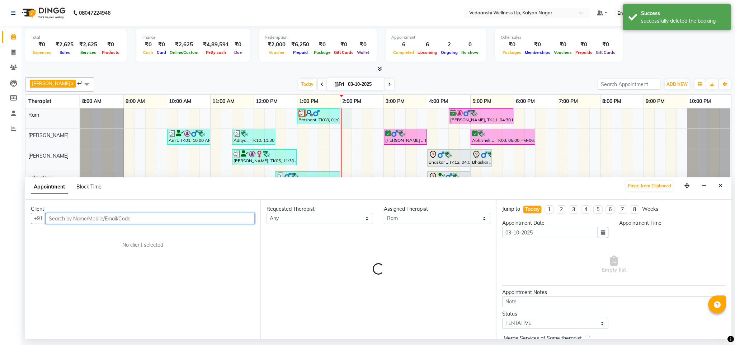
select select "840"
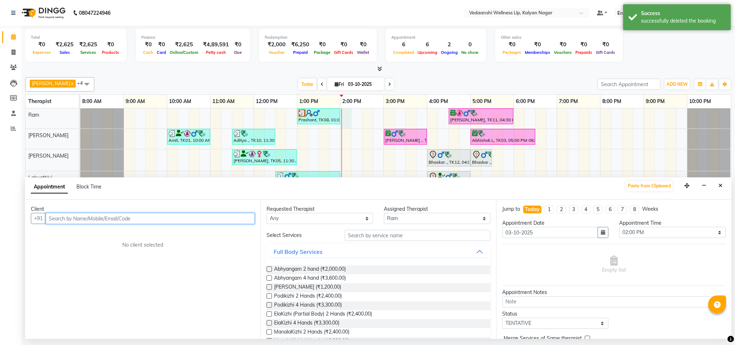
click at [230, 219] on input "text" at bounding box center [150, 218] width 209 height 11
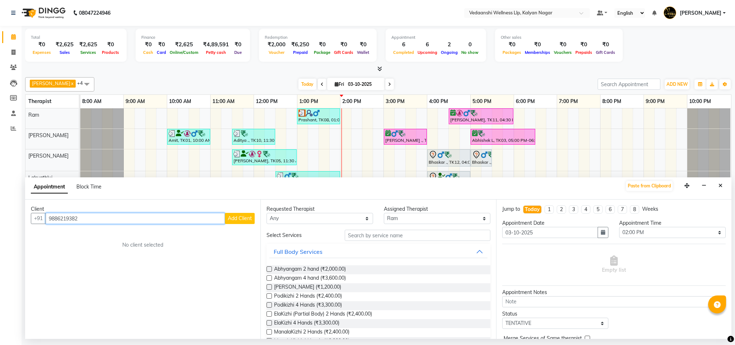
type input "9886219382"
click at [238, 215] on button "Add Client" at bounding box center [240, 218] width 30 height 11
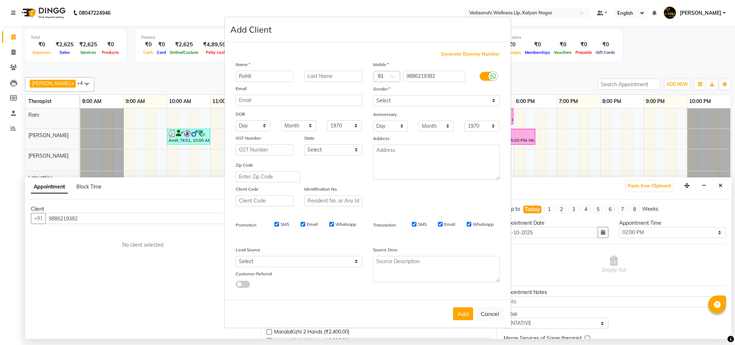
type input "Rohit"
click at [398, 106] on select "Select Male Female Other Prefer Not To Say" at bounding box center [436, 100] width 127 height 11
select select "male"
click at [373, 95] on select "Select Male Female Other Prefer Not To Say" at bounding box center [436, 100] width 127 height 11
click at [264, 259] on select "Select Walk-in Referral Internet Friend Word of Mouth Advertisement Facebook Ju…" at bounding box center [299, 261] width 127 height 11
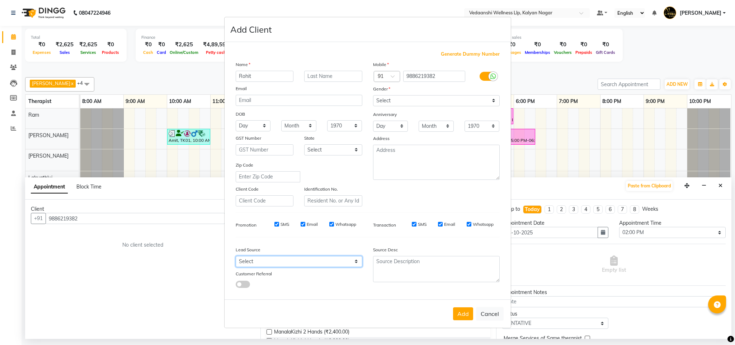
select select "25576"
click at [236, 256] on select "Select Walk-in Referral Internet Friend Word of Mouth Advertisement Facebook Ju…" at bounding box center [299, 261] width 127 height 11
click at [470, 318] on button "Add" at bounding box center [463, 313] width 20 height 13
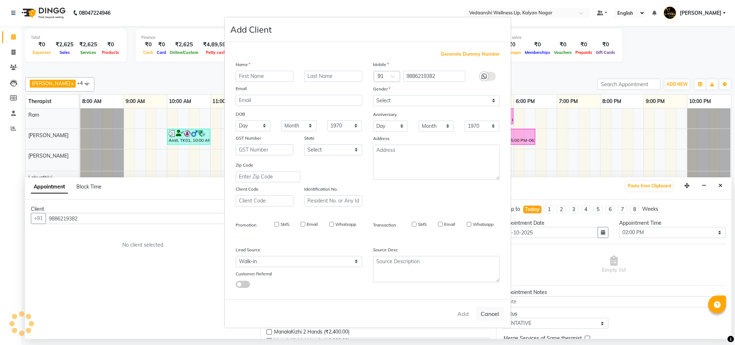
select select
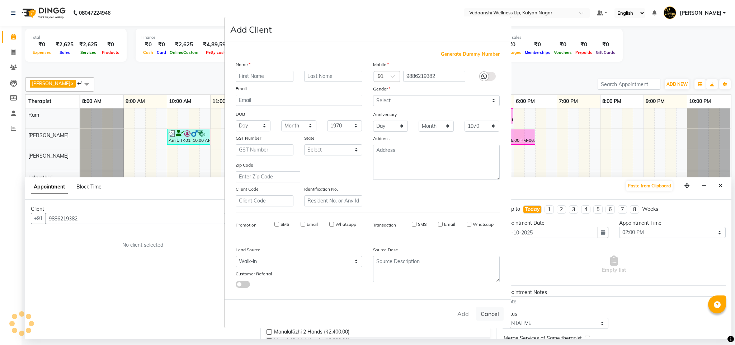
select select
checkbox input "false"
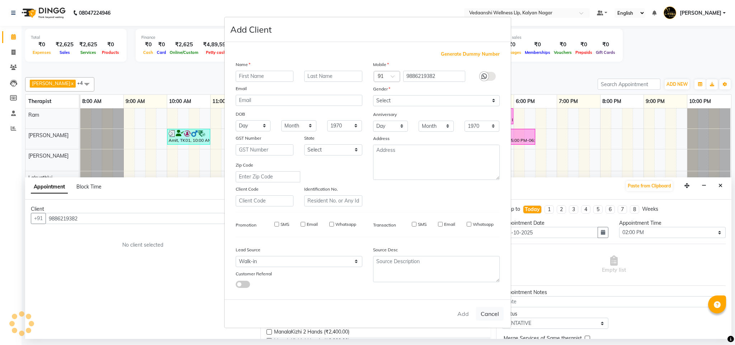
checkbox input "false"
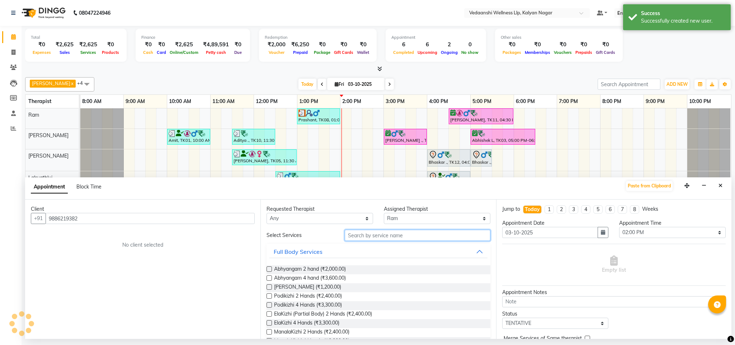
click at [360, 236] on input "text" at bounding box center [418, 235] width 146 height 11
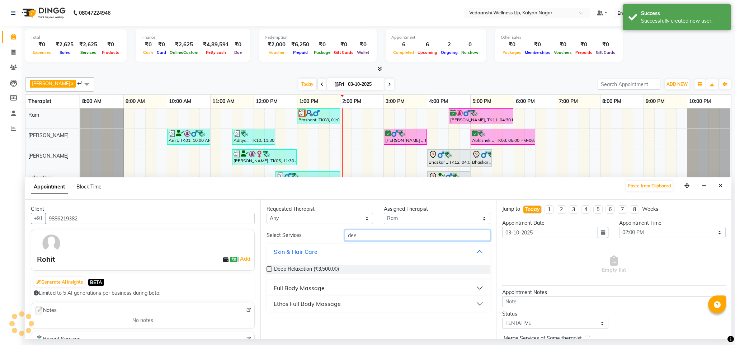
type input "dee"
click at [308, 292] on div "Full Body Massage" at bounding box center [299, 288] width 51 height 9
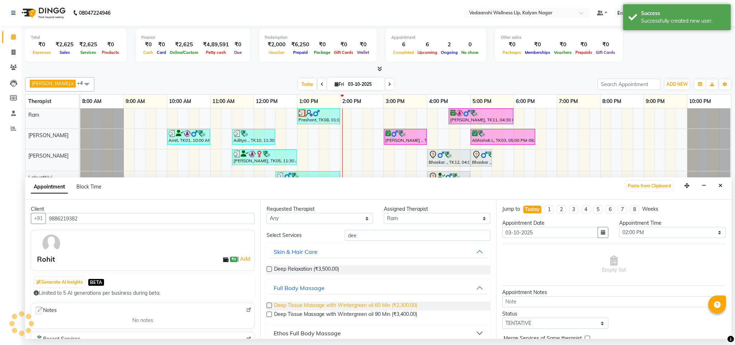
click at [286, 305] on span "Deep Tissue Massage with Wintergreen oil 60 Min (₹2,300.00)" at bounding box center [345, 305] width 143 height 9
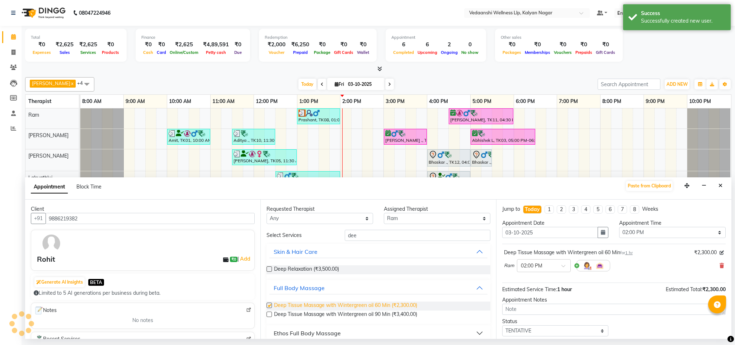
checkbox input "false"
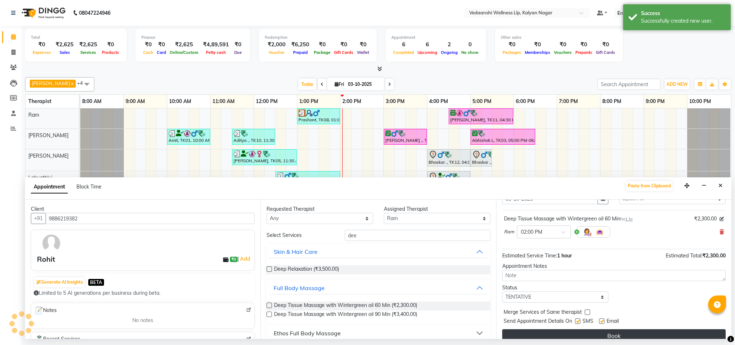
scroll to position [44, 0]
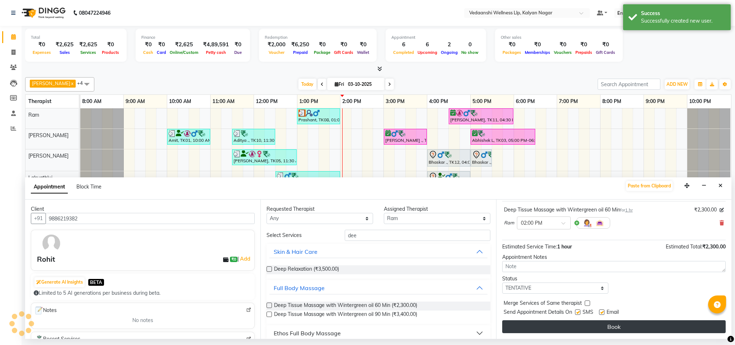
click at [563, 327] on button "Book" at bounding box center [614, 326] width 224 height 13
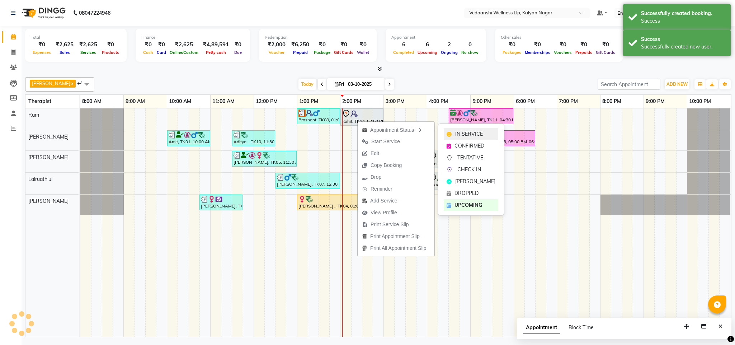
click at [473, 133] on span "IN SERVICE" at bounding box center [469, 134] width 28 height 8
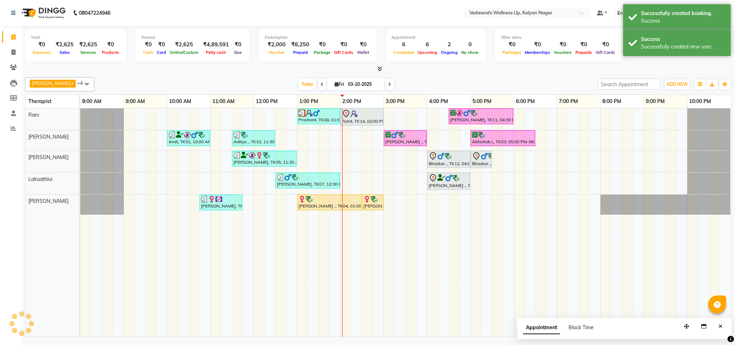
click at [486, 71] on div at bounding box center [378, 69] width 707 height 8
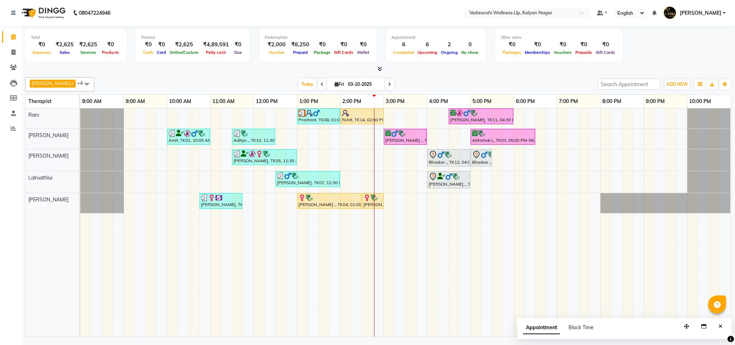
click at [385, 88] on span at bounding box center [389, 84] width 9 height 11
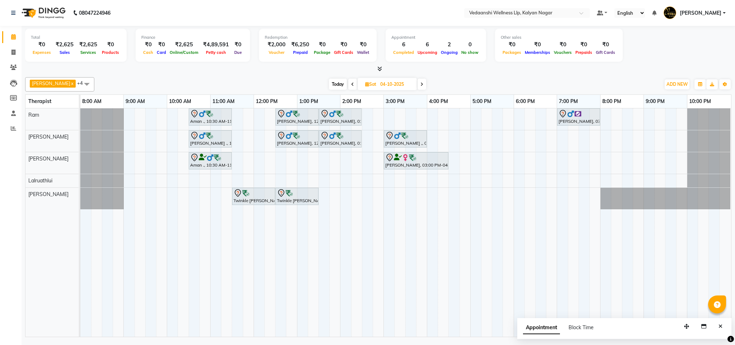
click at [418, 82] on span at bounding box center [422, 84] width 9 height 11
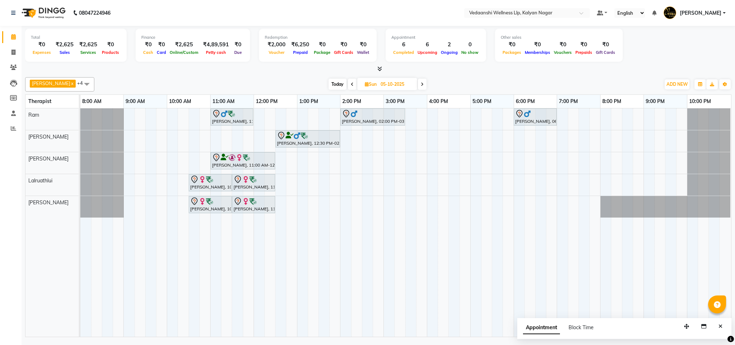
click at [348, 84] on span at bounding box center [352, 84] width 9 height 11
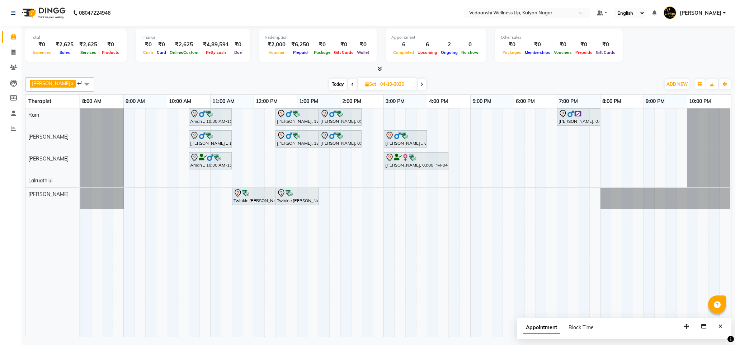
click at [331, 86] on span "Today" at bounding box center [338, 84] width 18 height 11
type input "03-10-2025"
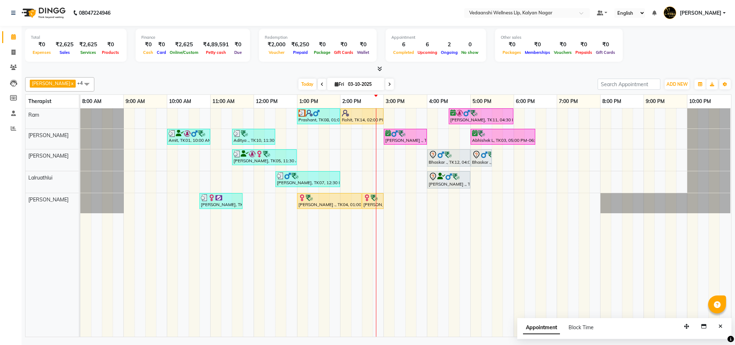
click at [509, 71] on div at bounding box center [378, 69] width 707 height 8
click at [462, 201] on div "Prashant, TK08, 01:00 PM-02:00 PM, Swedish Massage 60 Min Rohit, TK14, 02:00 PM…" at bounding box center [405, 222] width 651 height 228
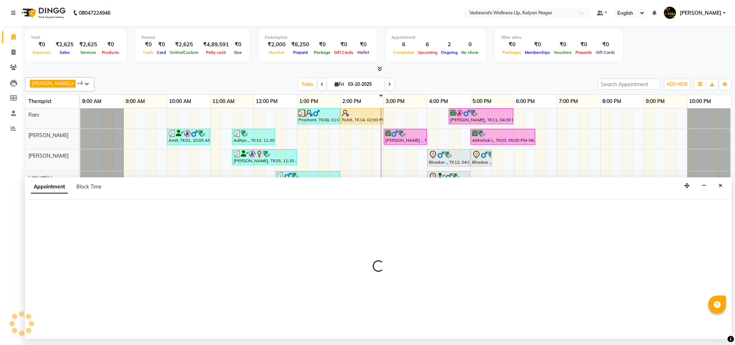
select select "25779"
select select "1005"
select select "tentative"
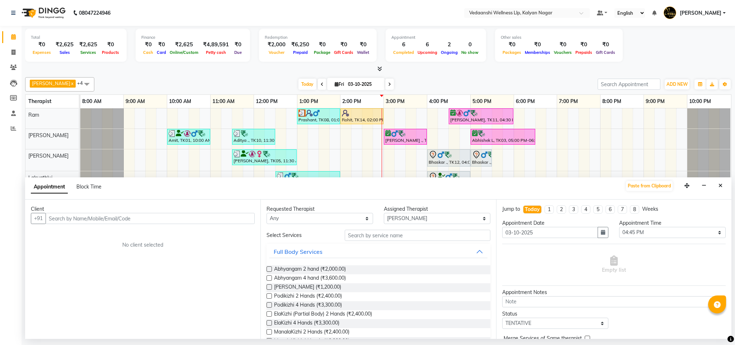
click at [128, 220] on input "text" at bounding box center [150, 218] width 209 height 11
click at [721, 188] on icon "Close" at bounding box center [721, 185] width 4 height 5
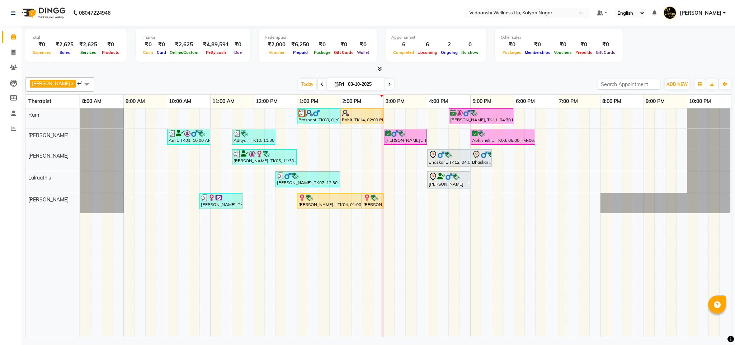
click at [464, 200] on div "Prashant, TK08, 01:00 PM-02:00 PM, Swedish Massage 60 Min Rohit, TK14, 02:00 PM…" at bounding box center [405, 222] width 651 height 228
select select "25779"
select select "tentative"
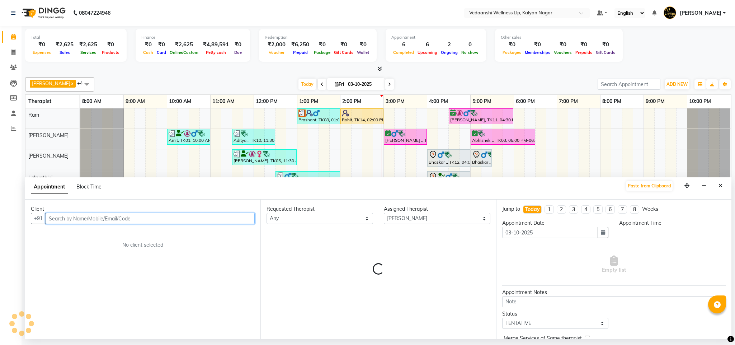
select select "1005"
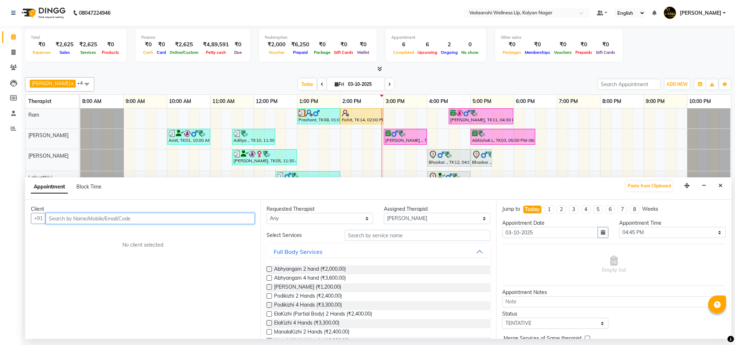
click at [142, 222] on input "text" at bounding box center [150, 218] width 209 height 11
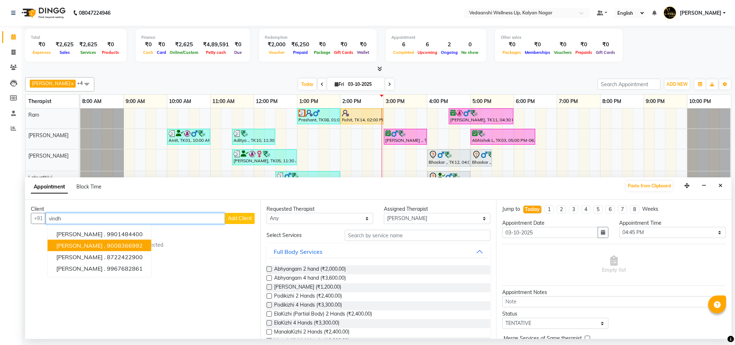
click at [116, 248] on button "Vindhya , 9008366992" at bounding box center [100, 245] width 104 height 11
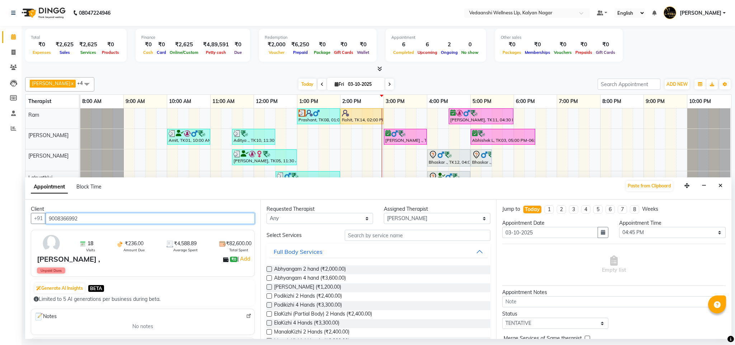
type input "9008366992"
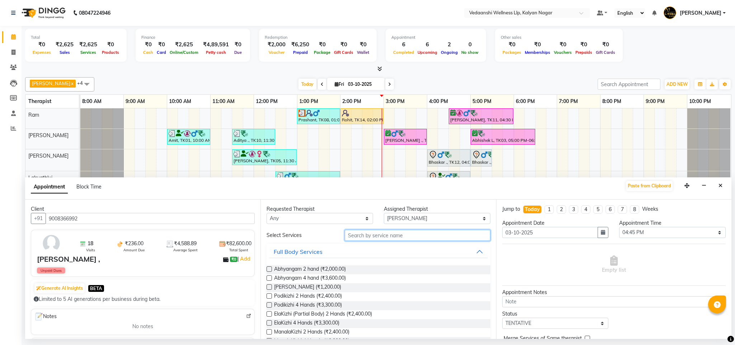
click at [397, 233] on input "text" at bounding box center [418, 235] width 146 height 11
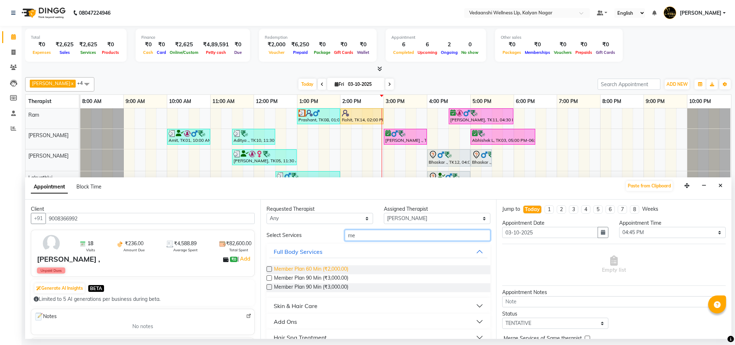
type input "me"
click at [317, 267] on span "Member Plan 60 Min (₹2,000.00)" at bounding box center [311, 269] width 74 height 9
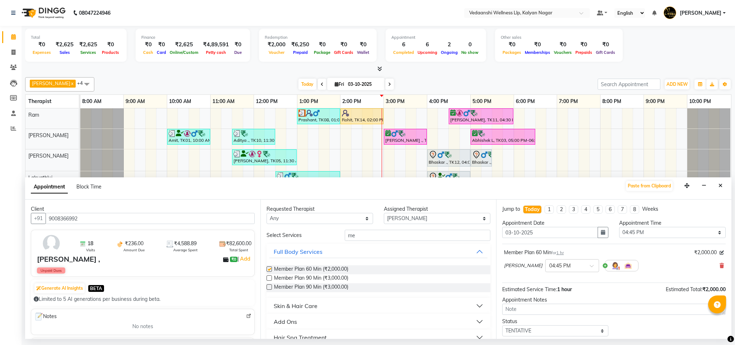
checkbox input "false"
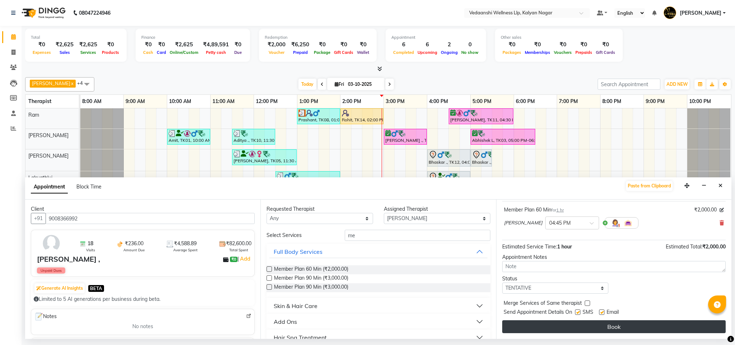
click at [567, 327] on button "Book" at bounding box center [614, 326] width 224 height 13
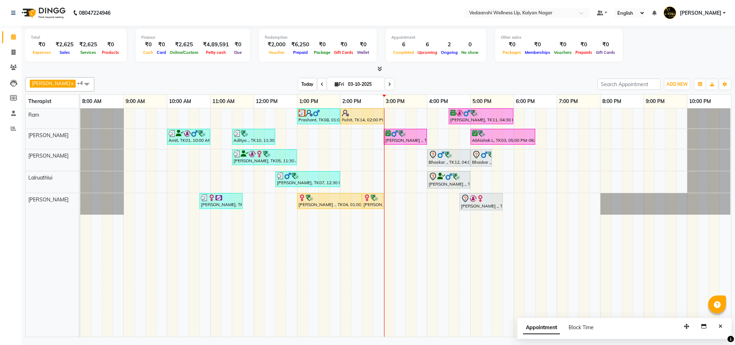
click at [299, 84] on span "Today" at bounding box center [308, 84] width 18 height 11
click at [443, 92] on div "[PERSON_NAME] x [PERSON_NAME] x Lalruathlui x Ram x [PERSON_NAME] x +4 Select A…" at bounding box center [378, 84] width 707 height 14
click at [299, 82] on span "Today" at bounding box center [308, 84] width 18 height 11
click at [432, 140] on div "Prashant, TK08, 01:00 PM-02:00 PM, Swedish Massage 60 Min Rohit, TK14, 02:00 PM…" at bounding box center [405, 222] width 651 height 228
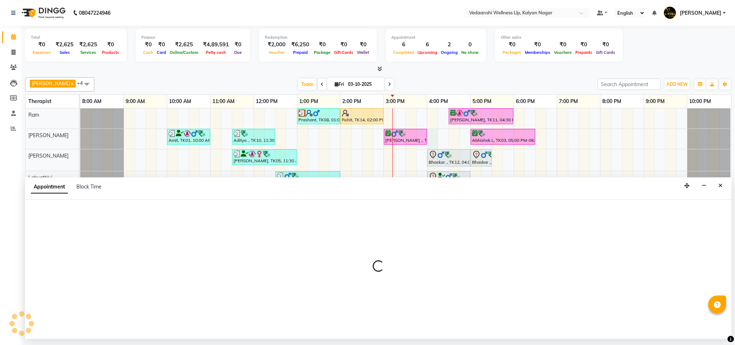
select select "79390"
select select "960"
select select "tentative"
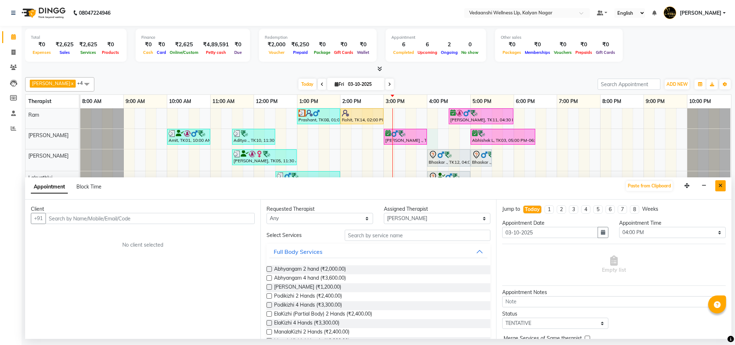
click at [721, 181] on button "Close" at bounding box center [721, 185] width 10 height 11
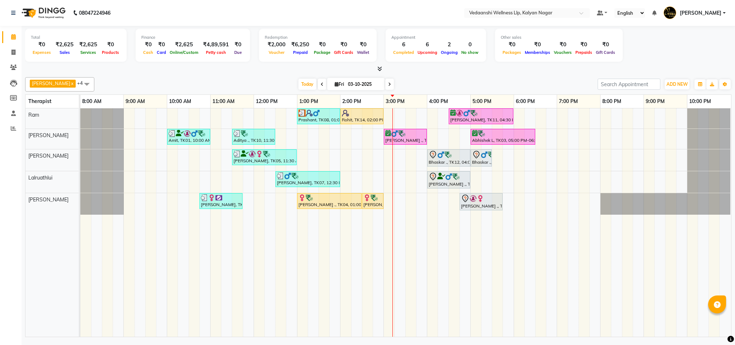
click at [573, 151] on div "Prashant, TK08, 01:00 PM-02:00 PM, Swedish Massage 60 Min Rohit, TK14, 02:00 PM…" at bounding box center [405, 222] width 651 height 228
select select "67322"
select select "tentative"
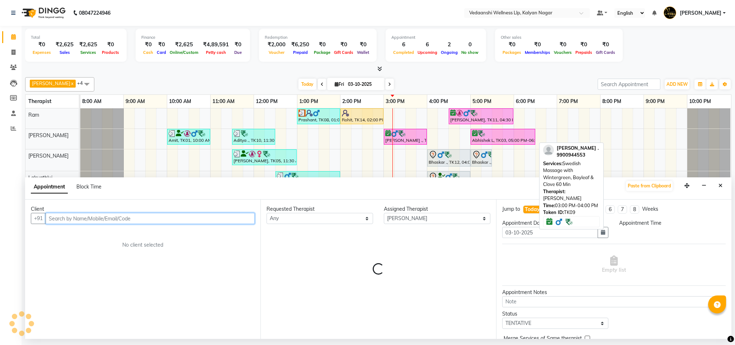
select select "1155"
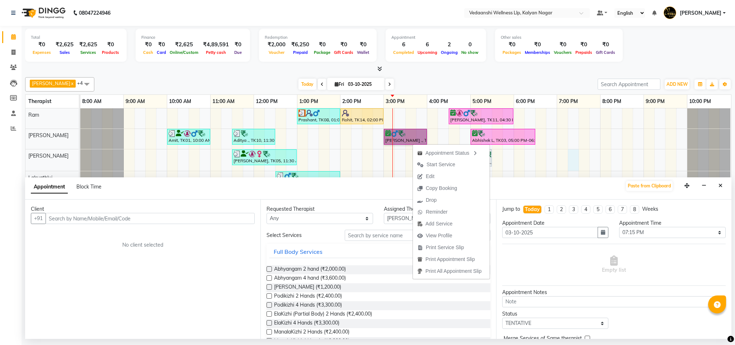
click at [601, 120] on div "Prashant, TK08, 01:00 PM-02:00 PM, Swedish Massage 60 Min Rohit, TK14, 02:00 PM…" at bounding box center [405, 222] width 651 height 228
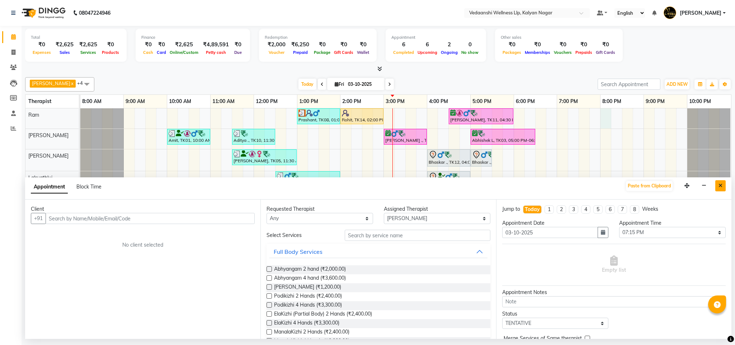
click at [720, 184] on icon "Close" at bounding box center [721, 185] width 4 height 5
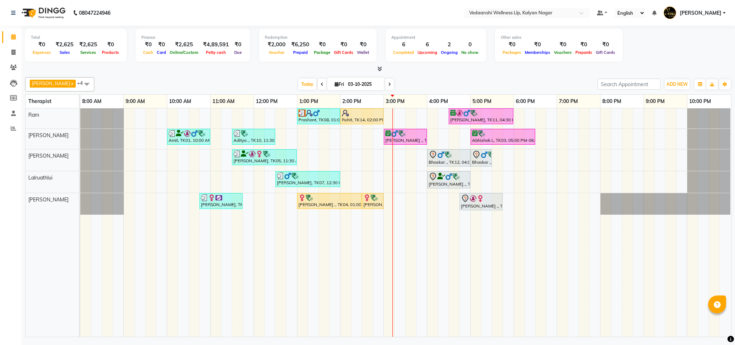
click at [629, 151] on div "Prashant, TK08, 01:00 PM-02:00 PM, Swedish Massage 60 Min Rohit, TK14, 02:00 PM…" at bounding box center [405, 222] width 651 height 228
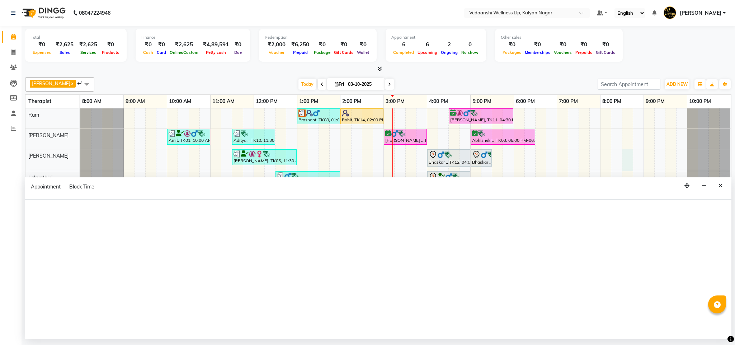
select select "67322"
select select "tentative"
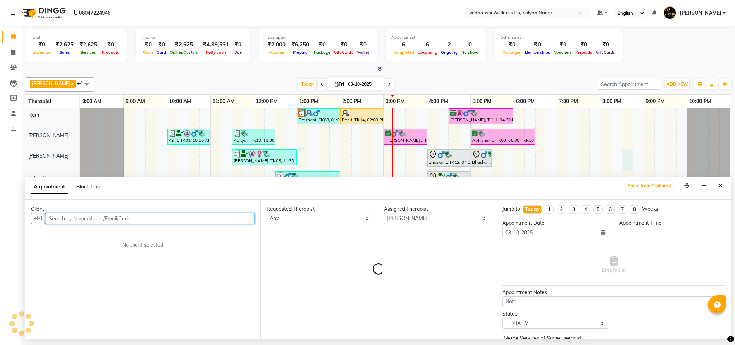
select select "1230"
click at [551, 157] on div "Prashant, TK08, 01:00 PM-02:00 PM, Swedish Massage 60 Min Rohit, TK14, 02:00 PM…" at bounding box center [405, 222] width 651 height 228
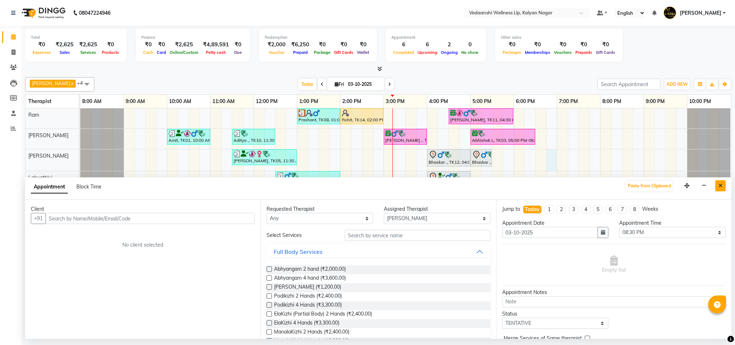
click at [722, 187] on icon "Close" at bounding box center [721, 185] width 4 height 5
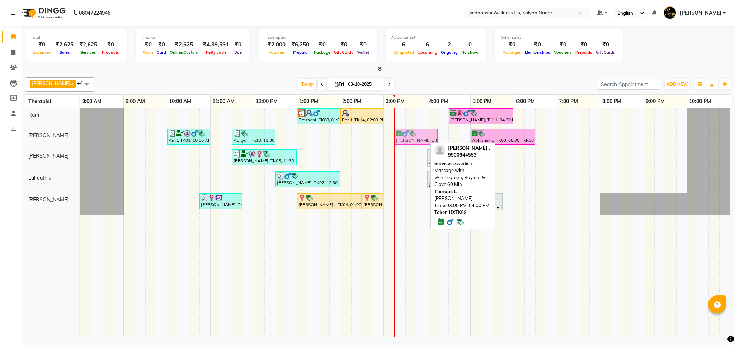
drag, startPoint x: 404, startPoint y: 139, endPoint x: 410, endPoint y: 138, distance: 6.5
click at [80, 138] on div "Amit, TK01, 10:00 AM-11:00 AM, Member Plan 60 Min Aditya ., TK10, 11:30 AM-12:3…" at bounding box center [80, 139] width 0 height 20
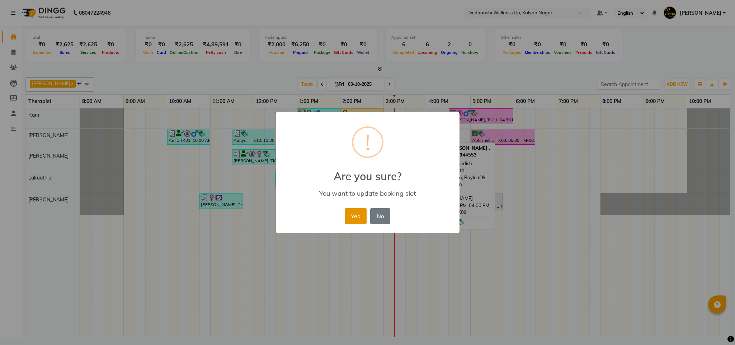
click at [364, 217] on button "Yes" at bounding box center [356, 216] width 22 height 16
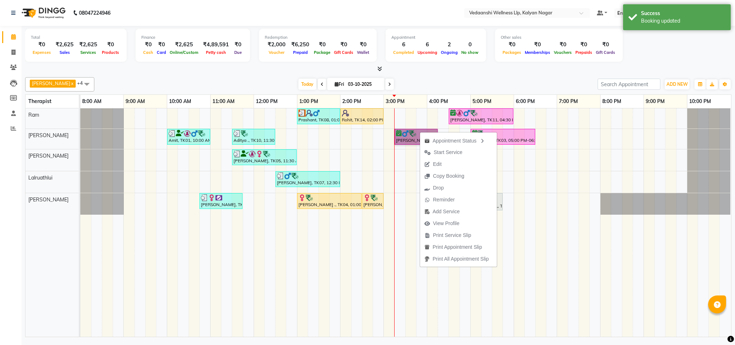
drag, startPoint x: 420, startPoint y: 131, endPoint x: 407, endPoint y: 136, distance: 13.4
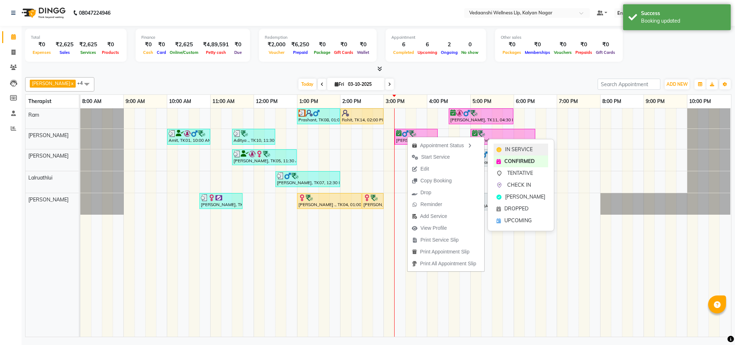
click at [511, 147] on span "IN SERVICE" at bounding box center [519, 150] width 28 height 8
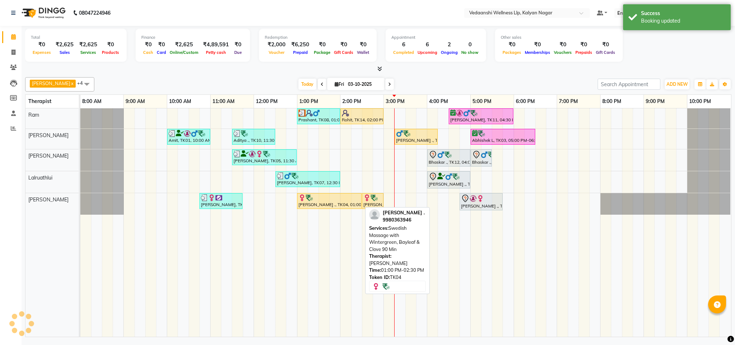
click at [335, 205] on div "[PERSON_NAME] ., TK04, 01:00 PM-02:30 PM, Swedish Massage with Wintergreen, Bay…" at bounding box center [329, 201] width 63 height 14
click at [327, 196] on div at bounding box center [330, 197] width 62 height 7
select select "1"
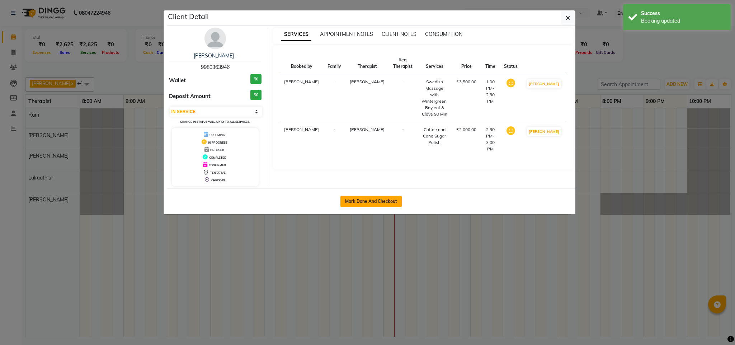
click at [386, 202] on button "Mark Done And Checkout" at bounding box center [371, 201] width 61 height 11
select select "service"
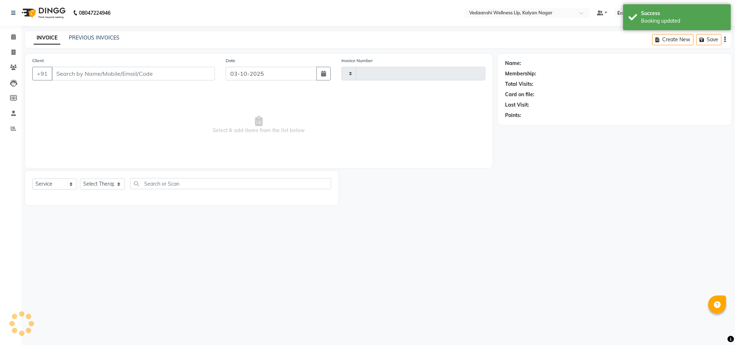
type input "1483"
select select "4293"
type input "9980363946"
select select "25779"
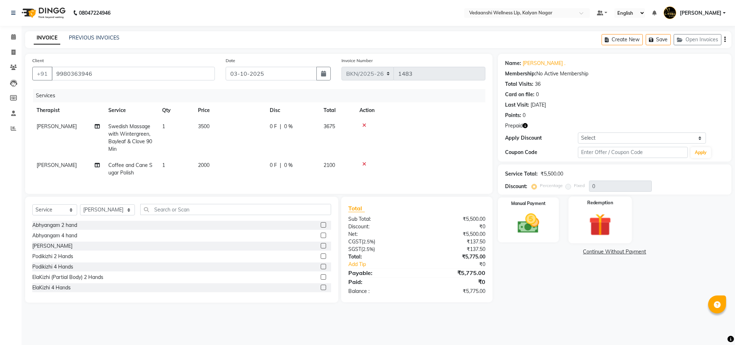
click at [588, 221] on img at bounding box center [600, 225] width 37 height 28
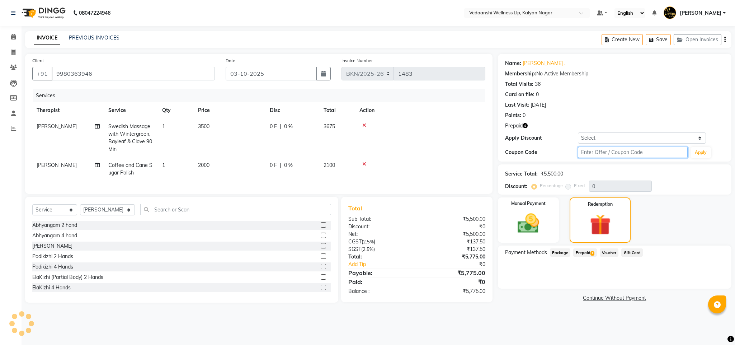
click at [588, 157] on input "text" at bounding box center [633, 152] width 110 height 11
type input "d50%"
click at [701, 155] on button "Apply" at bounding box center [701, 152] width 20 height 11
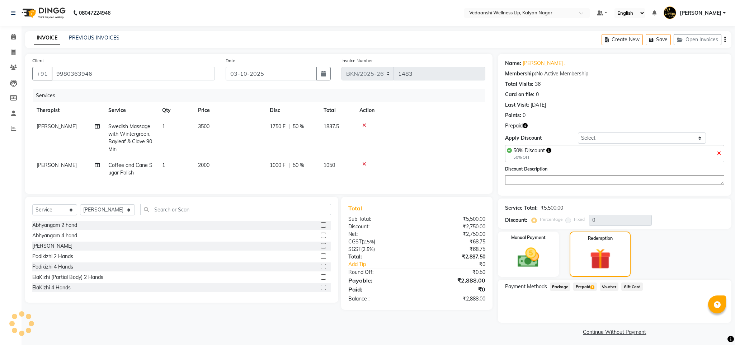
type input "50"
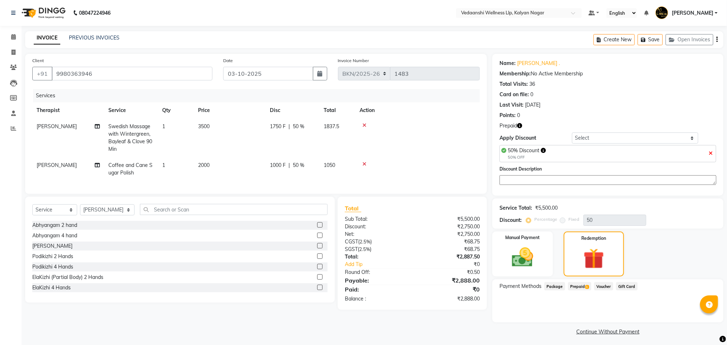
click at [587, 288] on span "1" at bounding box center [587, 287] width 4 height 4
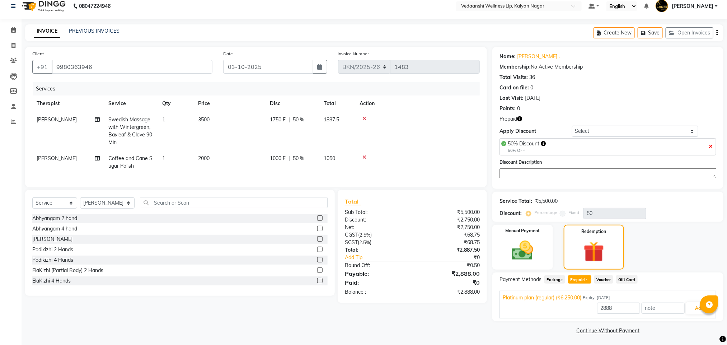
scroll to position [9, 0]
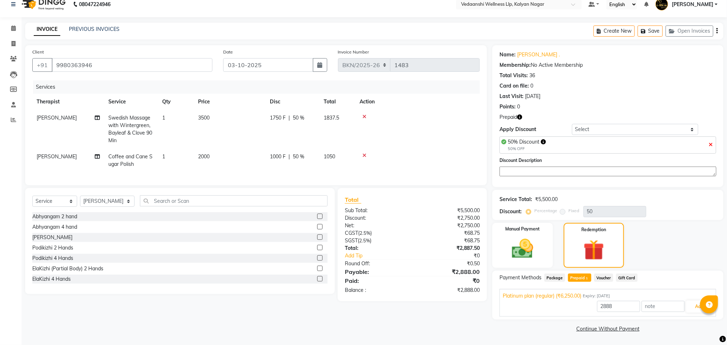
click at [561, 276] on span "Package" at bounding box center [554, 277] width 21 height 8
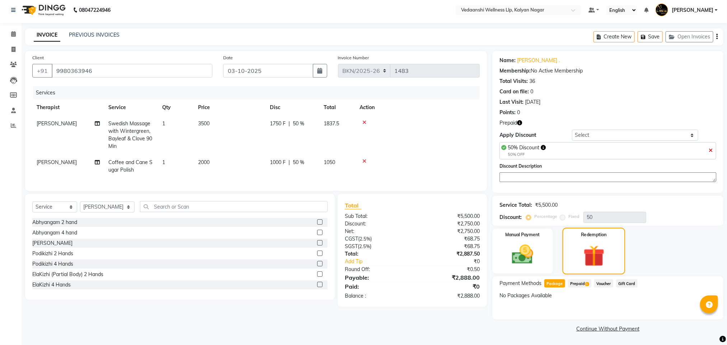
scroll to position [3, 0]
click at [168, 164] on td "1" at bounding box center [176, 166] width 36 height 24
select select "25779"
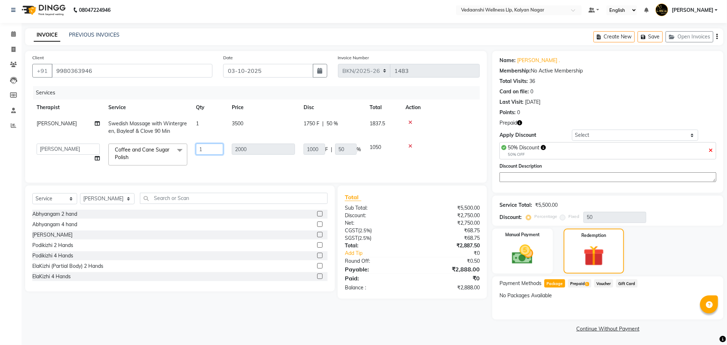
click at [201, 151] on input "1" at bounding box center [209, 149] width 27 height 11
type input "2"
click at [231, 170] on div "Services Therapist Service Qty Price Disc Total Action Rashika Khadse Swedish M…" at bounding box center [256, 130] width 448 height 89
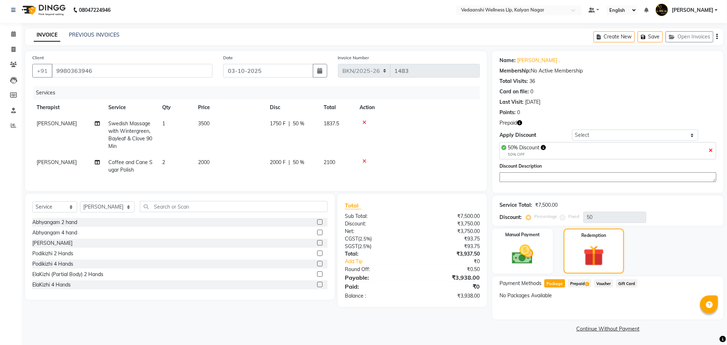
click at [576, 283] on span "Prepaid 1" at bounding box center [579, 283] width 23 height 8
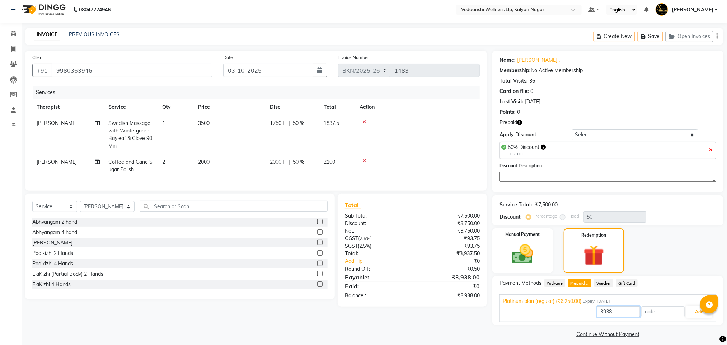
click at [603, 314] on input "3938" at bounding box center [618, 311] width 43 height 11
type input "3750"
click at [696, 312] on button "Add" at bounding box center [699, 312] width 26 height 12
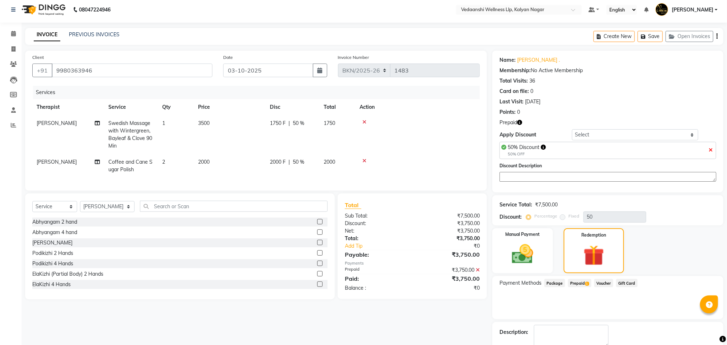
scroll to position [45, 0]
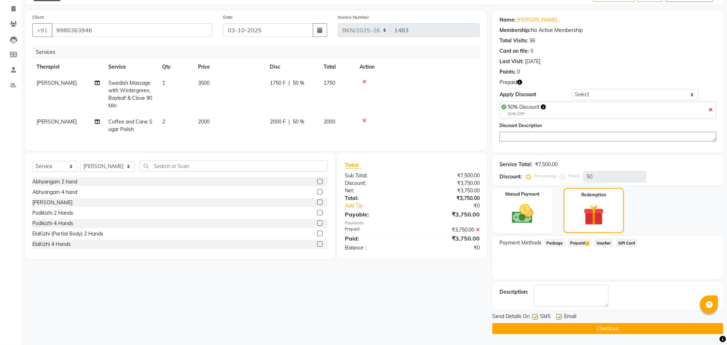
click at [581, 240] on span "Prepaid 1" at bounding box center [579, 243] width 23 height 8
click at [476, 232] on icon at bounding box center [478, 229] width 4 height 5
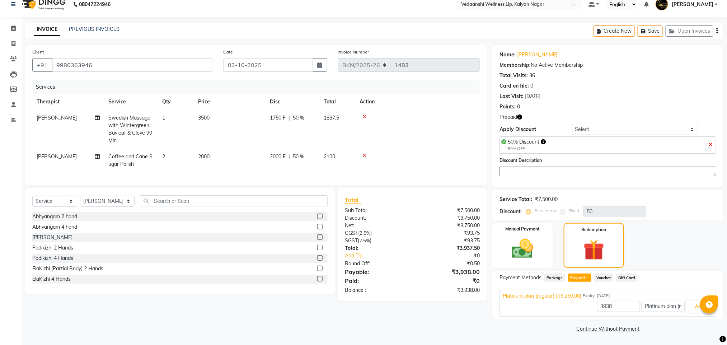
scroll to position [9, 0]
click at [168, 153] on td "2" at bounding box center [176, 161] width 36 height 24
select select "25779"
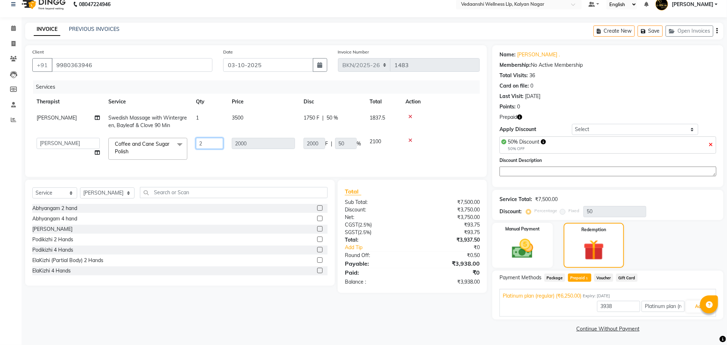
click at [201, 146] on input "2" at bounding box center [209, 143] width 27 height 11
type input "1"
type input "6250"
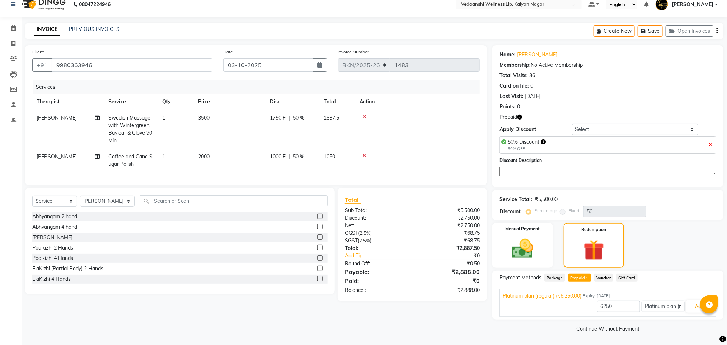
click at [198, 115] on tr "Rashika Khadse Swedish Massage with Wintergreen, Bayleaf & Clove 90 Min 1 3500 …" at bounding box center [256, 129] width 448 height 39
click at [164, 116] on span "1" at bounding box center [163, 117] width 3 height 6
select select "25779"
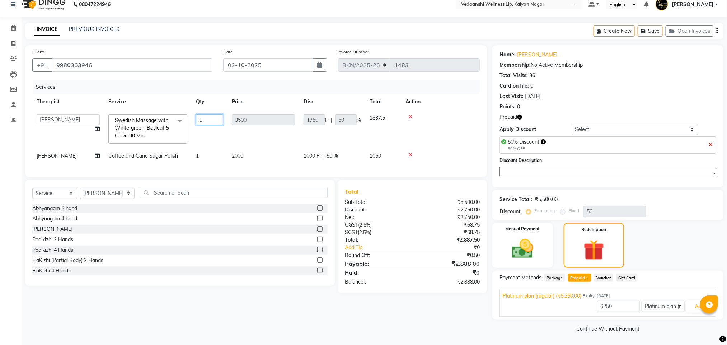
click at [202, 118] on input "1" at bounding box center [209, 119] width 27 height 11
type input "2"
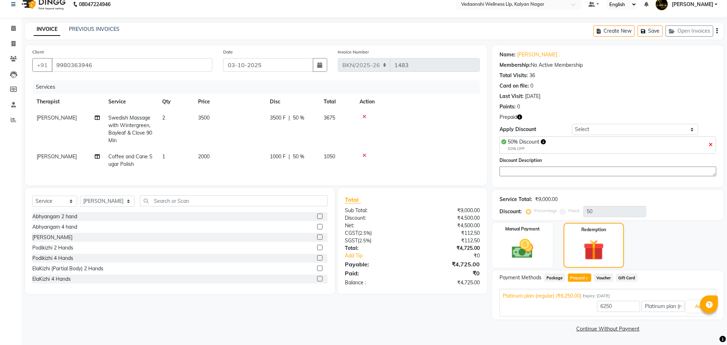
click at [294, 95] on tr "Therapist Service Qty Price Disc Total Action" at bounding box center [256, 102] width 448 height 16
click at [690, 305] on button "Add" at bounding box center [699, 306] width 26 height 12
click at [607, 305] on input "6250" at bounding box center [618, 305] width 43 height 11
type input "4500"
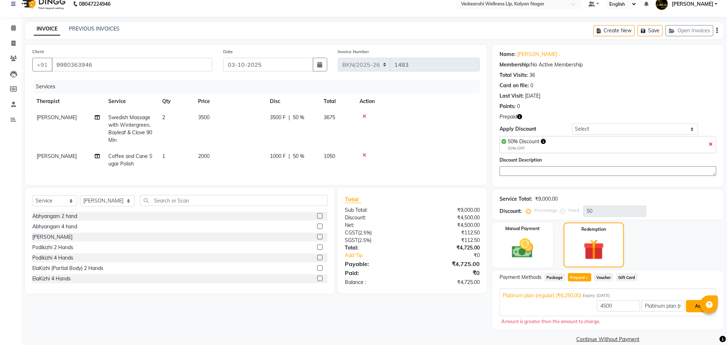
click at [697, 308] on button "Add" at bounding box center [699, 306] width 26 height 12
click at [15, 24] on span at bounding box center [13, 28] width 13 height 8
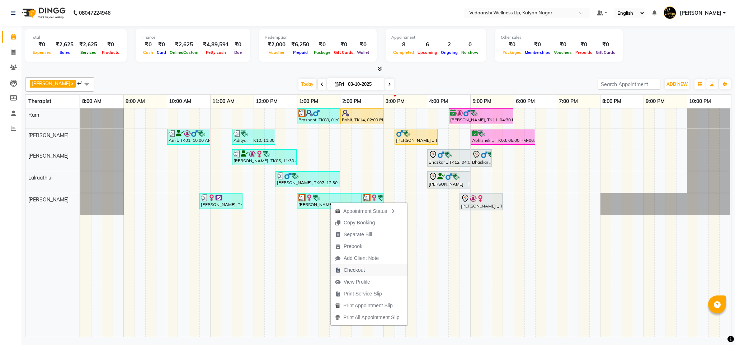
click at [355, 267] on span "Checkout" at bounding box center [354, 270] width 21 height 8
select select "service"
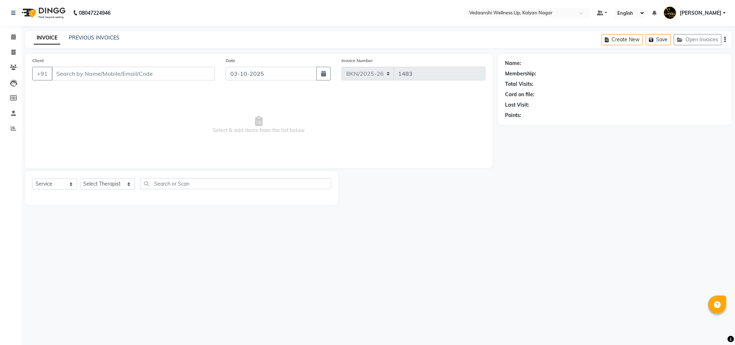
type input "9980363946"
select select "25779"
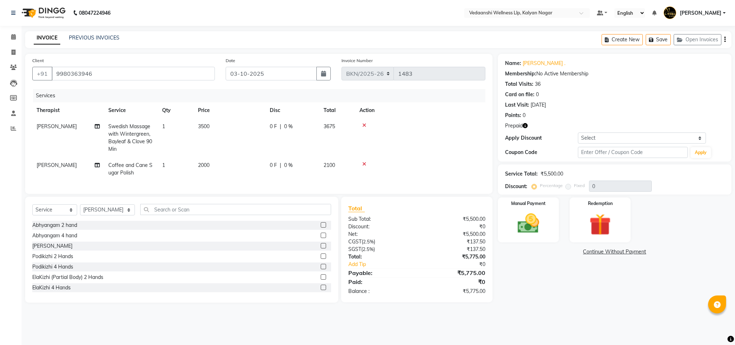
click at [170, 126] on td "1" at bounding box center [176, 137] width 36 height 39
select select "25779"
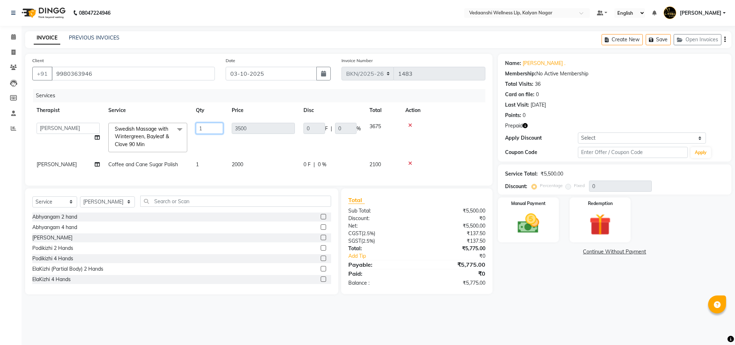
click at [204, 128] on input "1" at bounding box center [209, 128] width 27 height 11
type input "2"
click at [416, 141] on td at bounding box center [443, 137] width 84 height 38
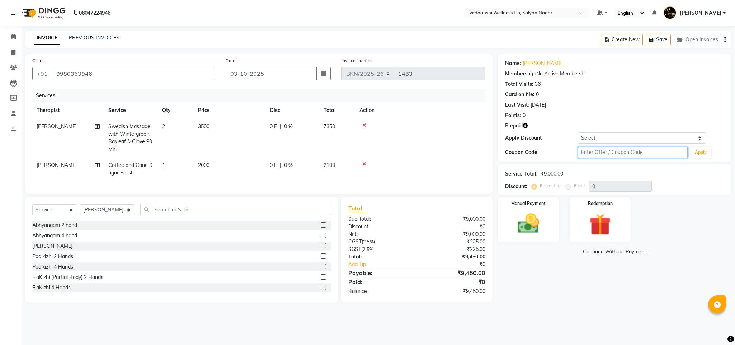
click at [634, 151] on input "text" at bounding box center [633, 152] width 110 height 11
type input "d50%"
click at [705, 154] on button "Apply" at bounding box center [701, 152] width 20 height 11
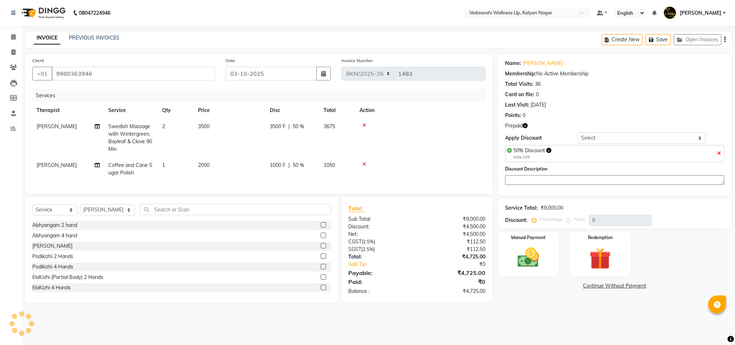
type input "50"
click at [602, 267] on img at bounding box center [600, 259] width 37 height 28
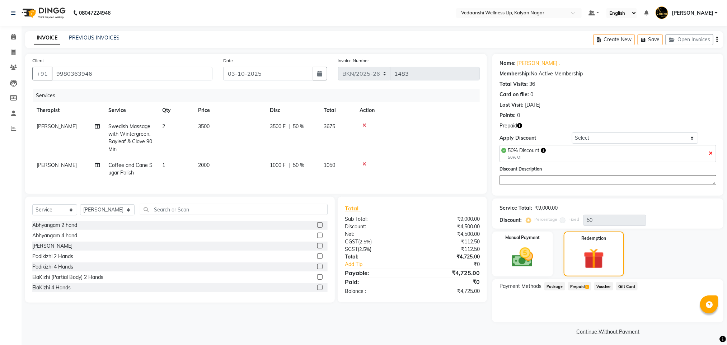
click at [576, 290] on span "Prepaid 1" at bounding box center [579, 286] width 23 height 8
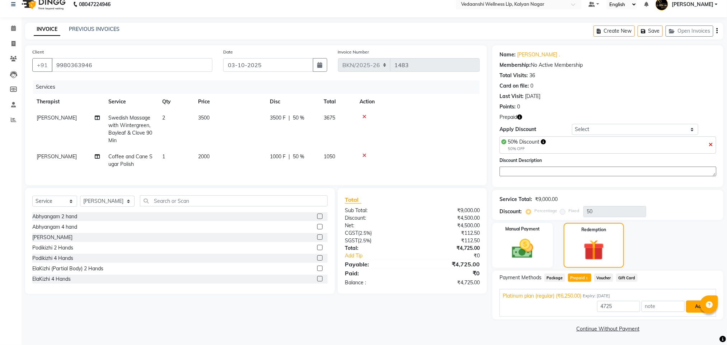
click at [698, 303] on button "Add" at bounding box center [699, 306] width 26 height 12
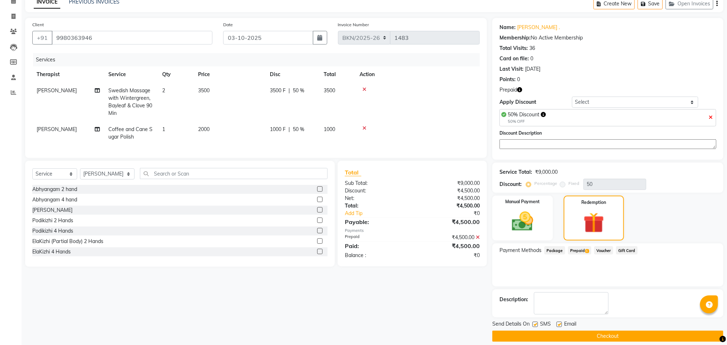
scroll to position [45, 0]
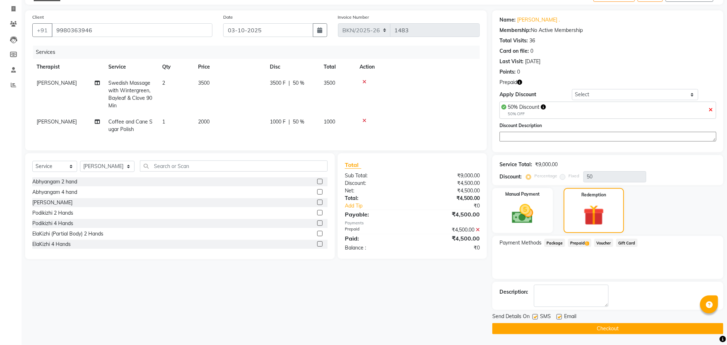
click at [535, 317] on label at bounding box center [535, 316] width 5 height 5
click at [535, 317] on input "checkbox" at bounding box center [535, 317] width 5 height 5
checkbox input "false"
click at [559, 317] on label at bounding box center [559, 316] width 5 height 5
click at [559, 317] on input "checkbox" at bounding box center [559, 317] width 5 height 5
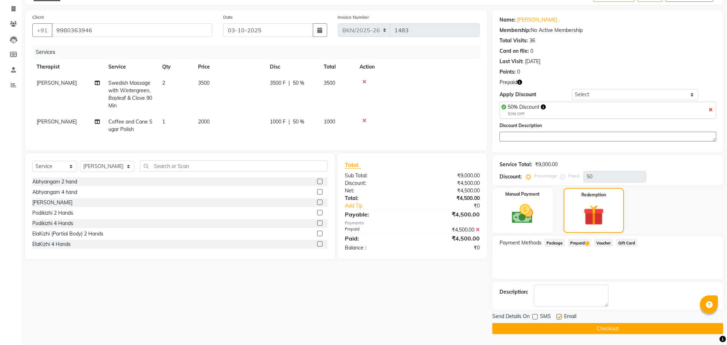
checkbox input "false"
click at [569, 327] on button "Checkout" at bounding box center [607, 328] width 231 height 11
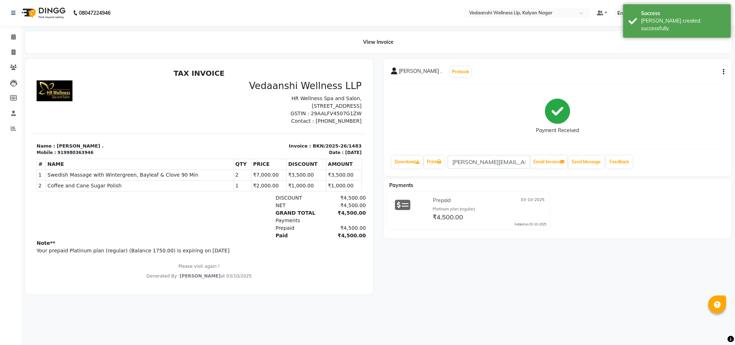
scroll to position [5, 0]
click at [11, 39] on icon at bounding box center [13, 36] width 5 height 5
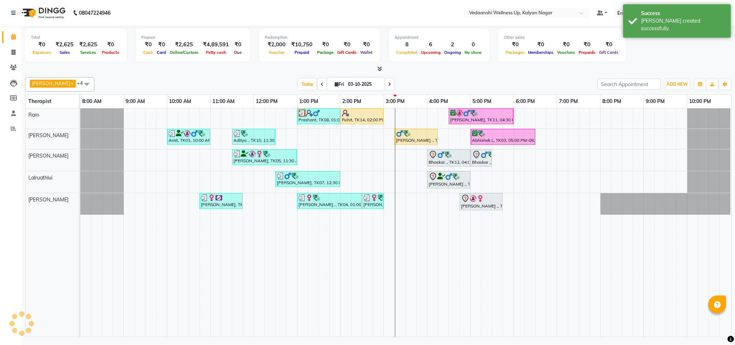
click at [482, 89] on div "[DATE] [DATE]" at bounding box center [346, 84] width 496 height 11
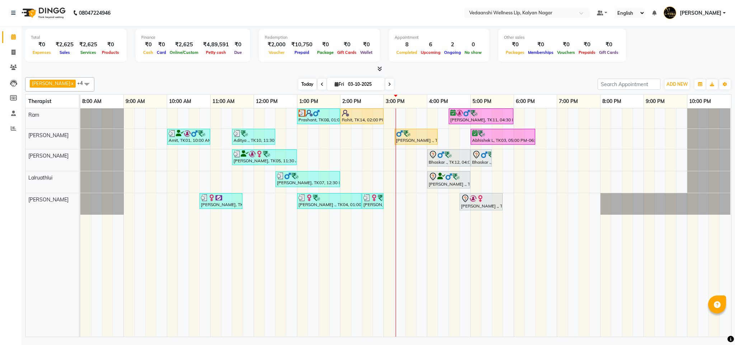
click at [299, 87] on span "Today" at bounding box center [308, 84] width 18 height 11
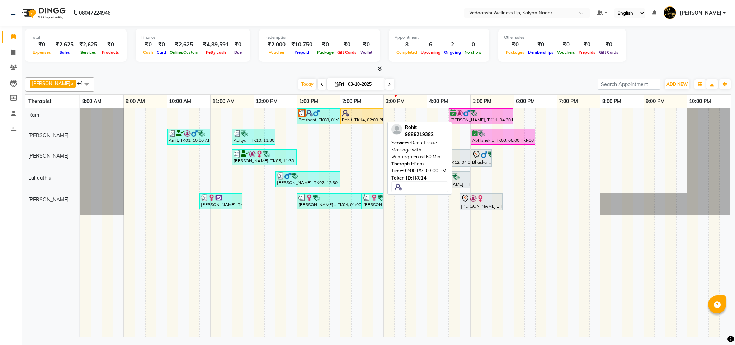
click at [350, 117] on div "Rohit, TK14, 02:00 PM-03:00 PM, Deep Tissue Massage with Wintergreen oil 60 Min" at bounding box center [362, 116] width 42 height 14
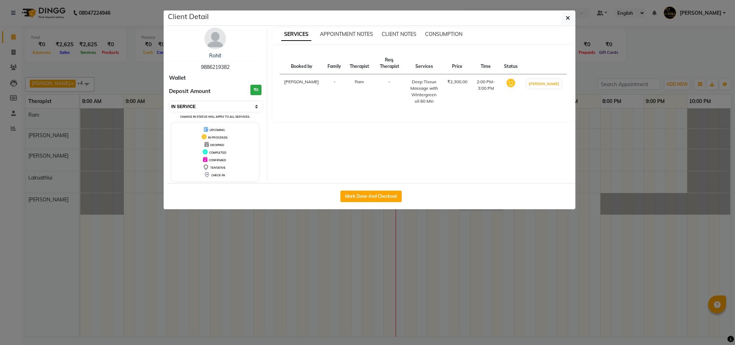
drag, startPoint x: 201, startPoint y: 105, endPoint x: 201, endPoint y: 111, distance: 6.5
click at [201, 105] on select "Select IN SERVICE CONFIRMED TENTATIVE CHECK IN MARK DONE DROPPED UPCOMING" at bounding box center [216, 107] width 93 height 10
select select "3"
click at [170, 102] on select "Select IN SERVICE CONFIRMED TENTATIVE CHECK IN MARK DONE DROPPED UPCOMING" at bounding box center [216, 107] width 93 height 10
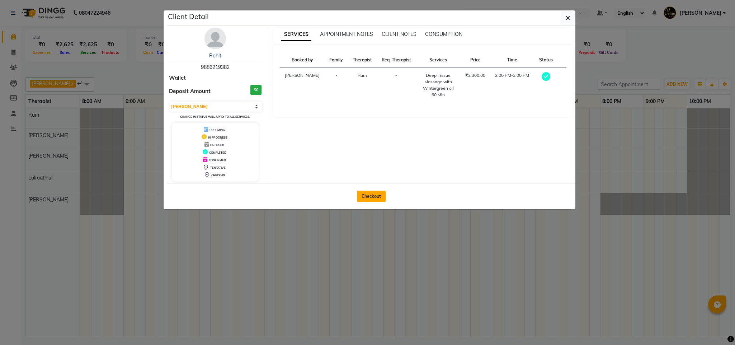
click at [371, 195] on button "Checkout" at bounding box center [371, 196] width 29 height 11
select select "service"
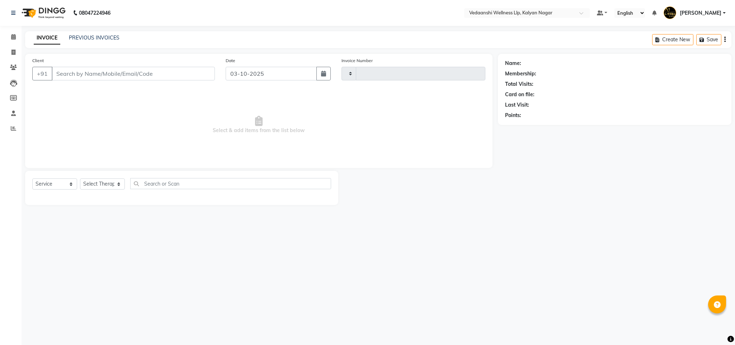
type input "1484"
select select "4293"
type input "9886219382"
select select "67164"
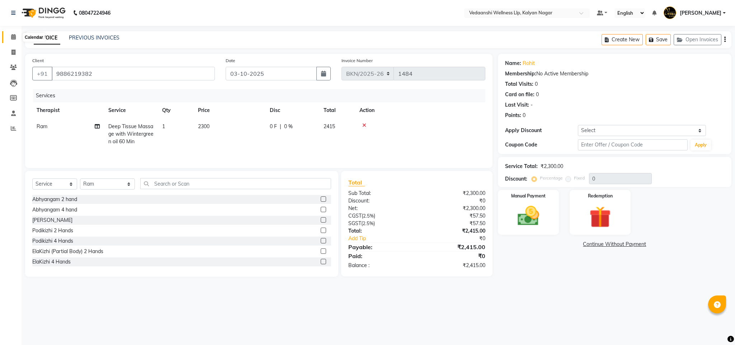
click at [14, 34] on icon at bounding box center [13, 36] width 5 height 5
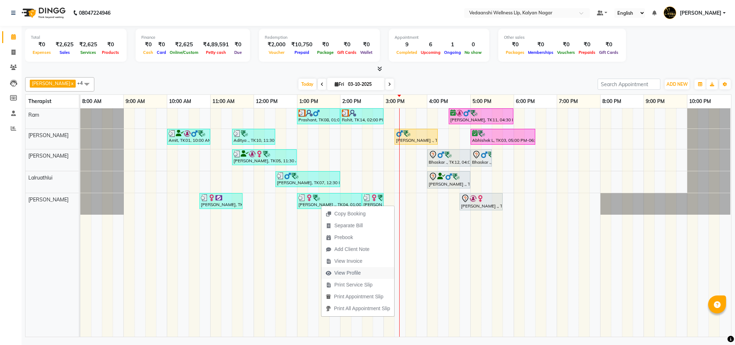
click at [340, 272] on span "View Profile" at bounding box center [347, 273] width 27 height 8
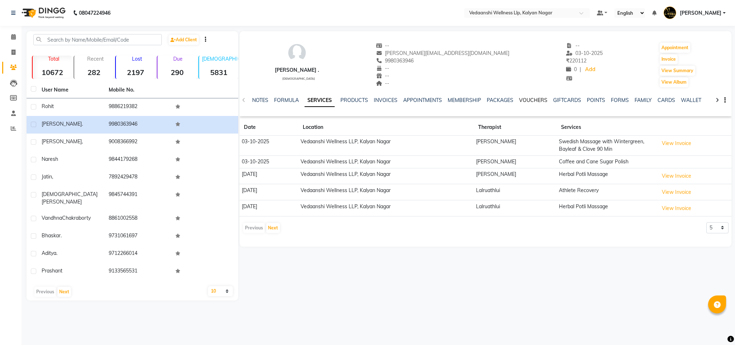
click at [535, 99] on link "VOUCHERS" at bounding box center [533, 100] width 28 height 6
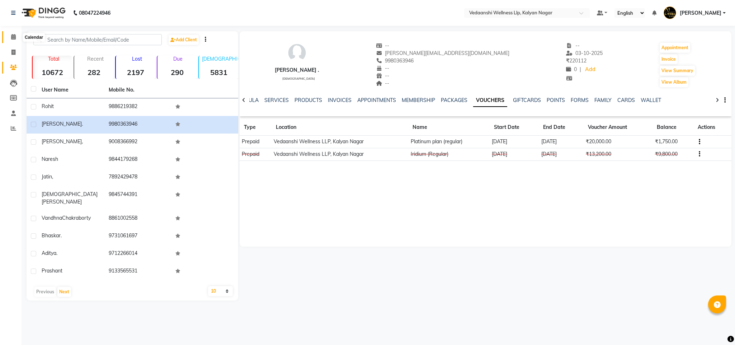
click at [18, 35] on span at bounding box center [13, 37] width 13 height 8
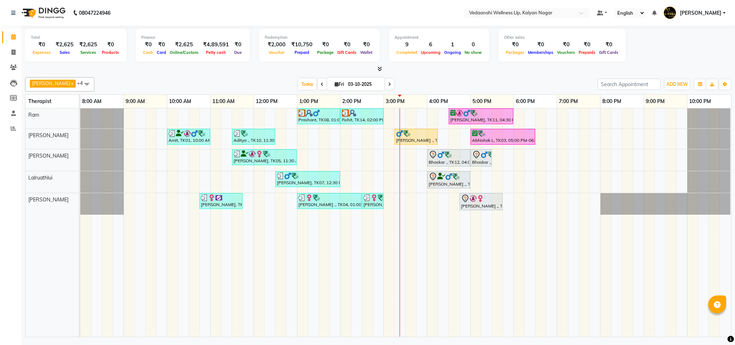
click at [388, 84] on icon at bounding box center [389, 84] width 3 height 4
type input "04-10-2025"
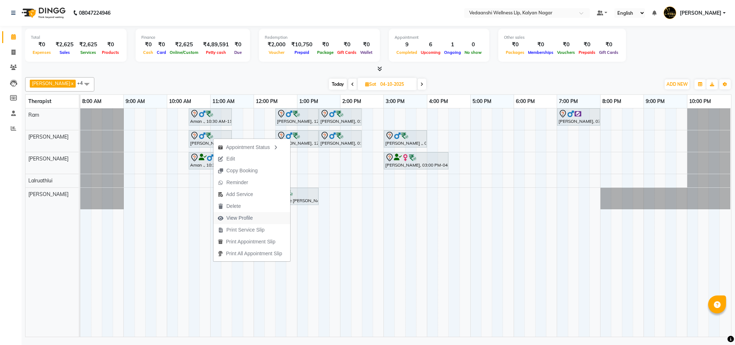
click at [233, 212] on span "View Profile" at bounding box center [236, 218] width 44 height 12
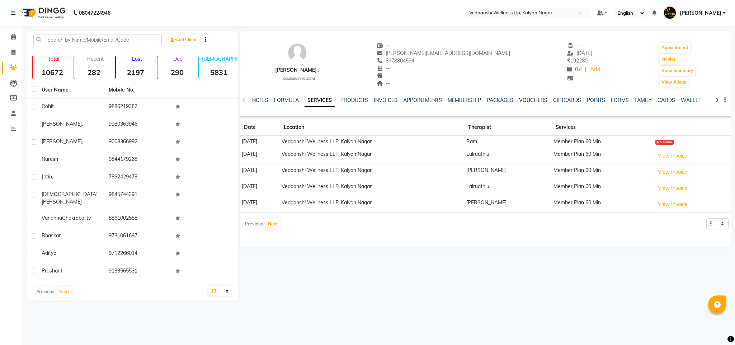
click at [533, 101] on link "VOUCHERS" at bounding box center [533, 100] width 28 height 6
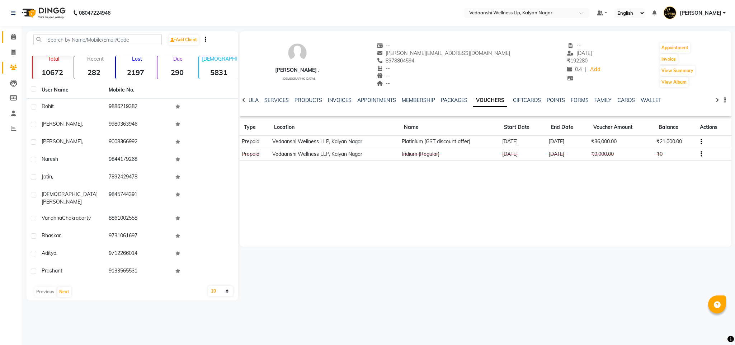
click at [3, 38] on link "Calendar" at bounding box center [10, 37] width 17 height 12
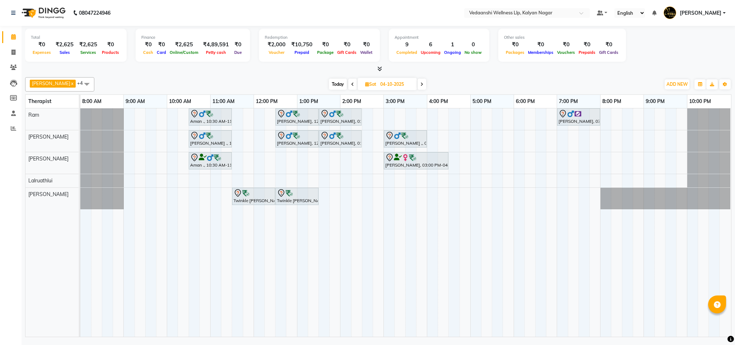
click at [329, 81] on span "Today" at bounding box center [338, 84] width 18 height 11
type input "03-10-2025"
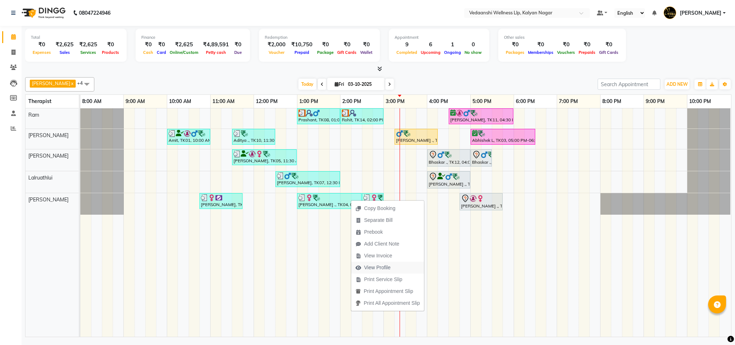
click at [373, 264] on span "View Profile" at bounding box center [377, 268] width 27 height 8
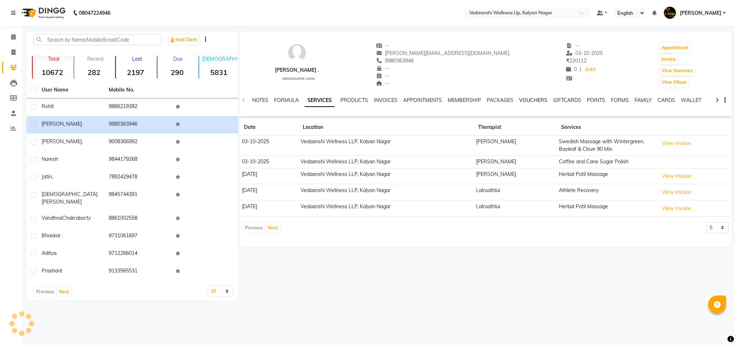
click at [521, 100] on link "VOUCHERS" at bounding box center [533, 100] width 28 height 6
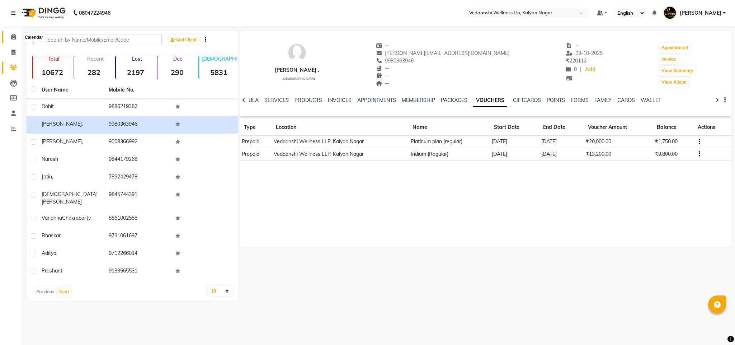
click at [11, 37] on icon at bounding box center [13, 36] width 5 height 5
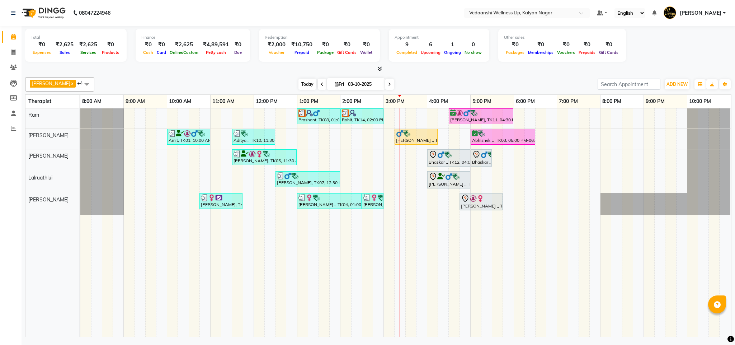
click at [299, 88] on span "Today" at bounding box center [308, 84] width 18 height 11
click at [299, 83] on span "Today" at bounding box center [308, 84] width 18 height 11
click at [493, 78] on div "[PERSON_NAME] x [PERSON_NAME] x Lalruathlui x Ram x [PERSON_NAME] x +4 Select A…" at bounding box center [378, 84] width 707 height 14
click at [299, 84] on span "Today" at bounding box center [308, 84] width 18 height 11
click at [425, 70] on div at bounding box center [378, 69] width 707 height 8
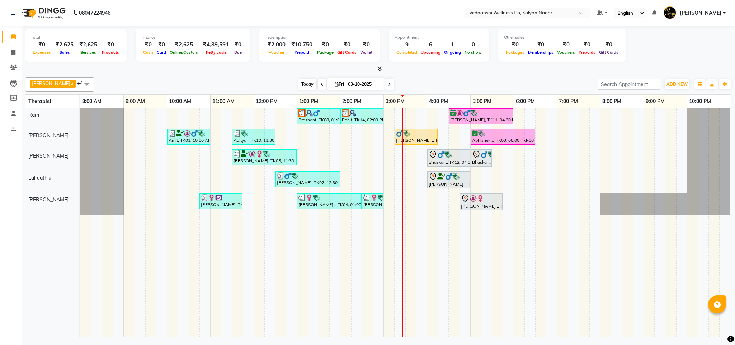
click at [299, 81] on span "Today" at bounding box center [308, 84] width 18 height 11
drag, startPoint x: 214, startPoint y: 2, endPoint x: 222, endPoint y: 114, distance: 112.6
click at [124, 76] on div "[PERSON_NAME] x [PERSON_NAME] x Lalruathlui x Ram x [PERSON_NAME] x +4 Select A…" at bounding box center [378, 205] width 707 height 263
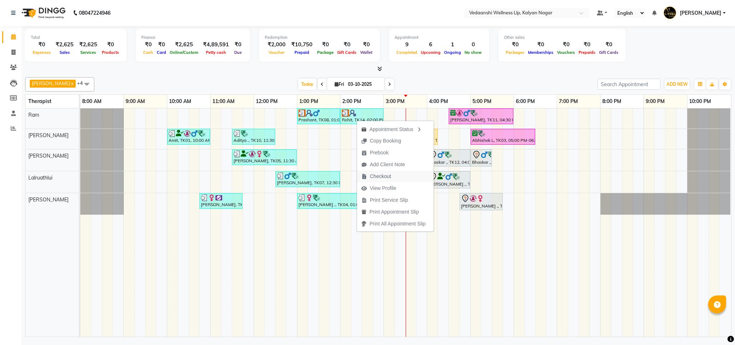
click at [379, 174] on span "Checkout" at bounding box center [380, 177] width 21 height 8
select select "service"
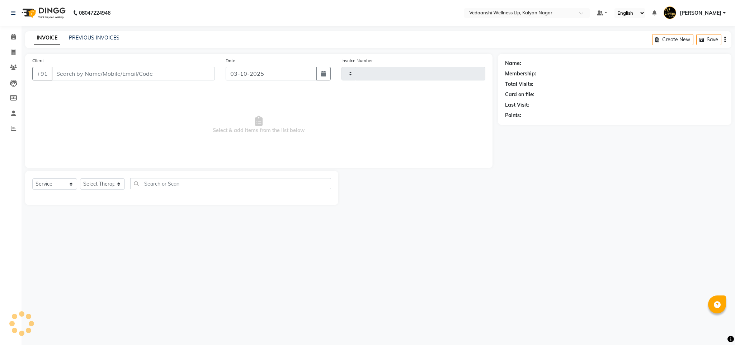
type input "1484"
select select "4293"
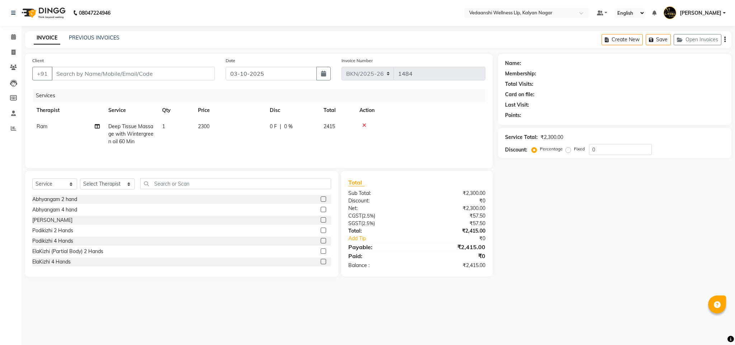
type input "9886219382"
select select "67164"
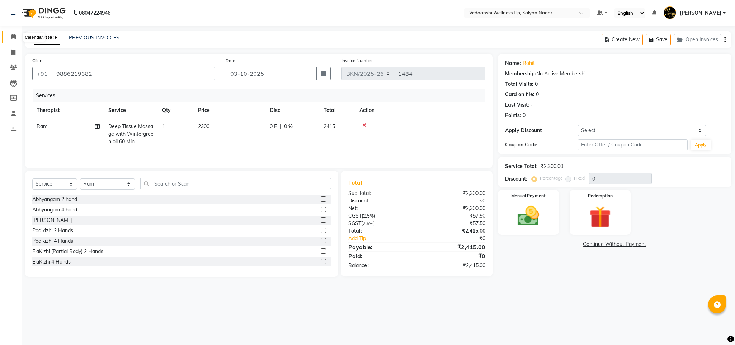
click at [17, 39] on span at bounding box center [13, 37] width 13 height 8
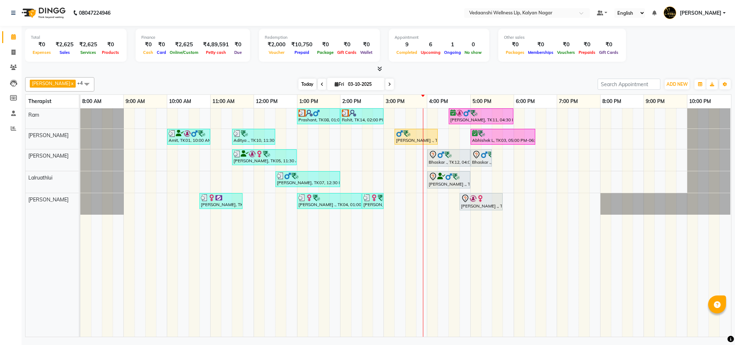
click at [299, 82] on span "Today" at bounding box center [308, 84] width 18 height 11
click at [450, 76] on div "[PERSON_NAME] x [PERSON_NAME] x Lalruathlui x Ram x [PERSON_NAME] x +4 Select A…" at bounding box center [378, 205] width 707 height 263
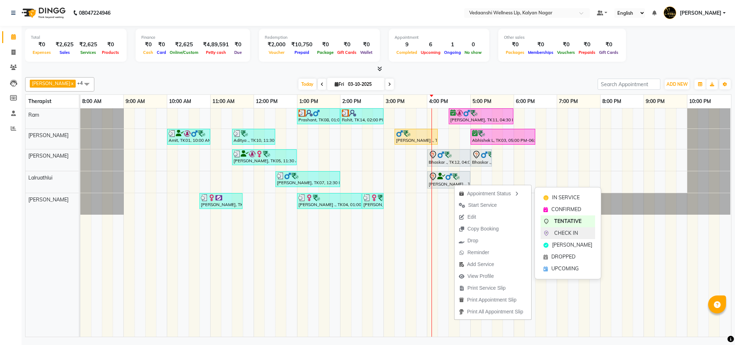
click at [569, 233] on span "CHECK IN" at bounding box center [566, 233] width 24 height 8
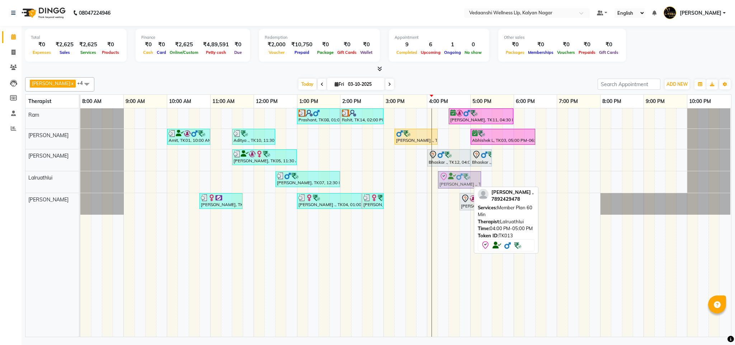
drag, startPoint x: 445, startPoint y: 186, endPoint x: 454, endPoint y: 189, distance: 9.2
click at [80, 189] on div "Shiva Kumar, TK07, 12:30 PM-02:00 PM, Swedish Massage with Wintergreen, Bayleaf…" at bounding box center [80, 182] width 0 height 22
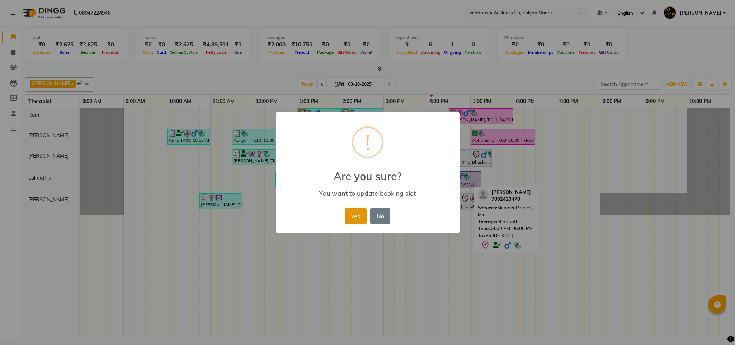
click at [354, 211] on button "Yes" at bounding box center [356, 216] width 22 height 16
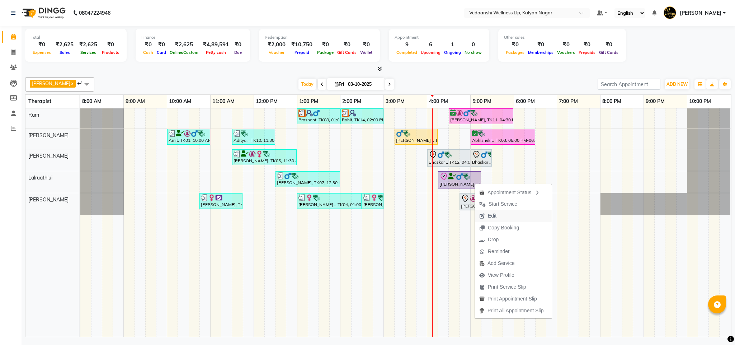
click at [507, 212] on button "Edit" at bounding box center [513, 216] width 77 height 12
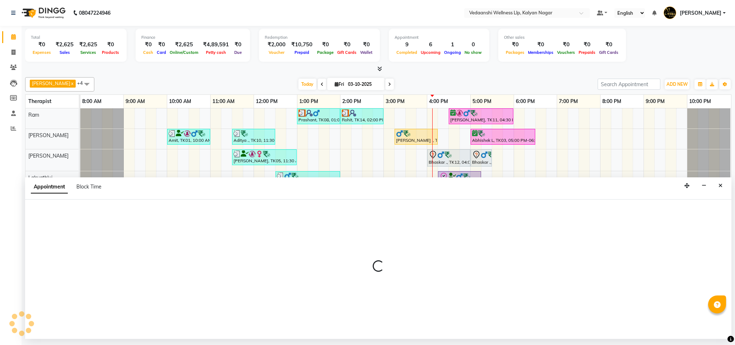
select select "tentative"
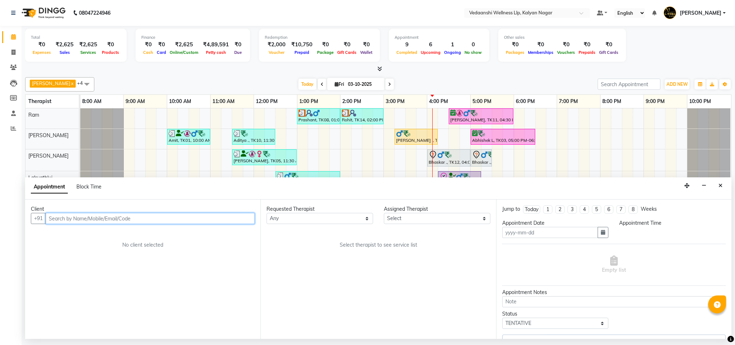
type input "03-10-2025"
select select "check-in"
select select "67323"
select select "975"
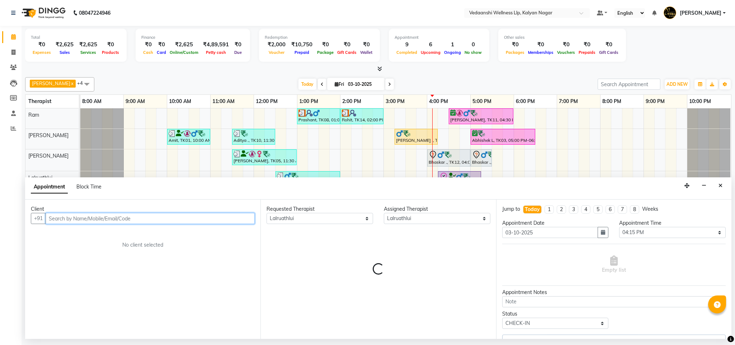
select select "1336"
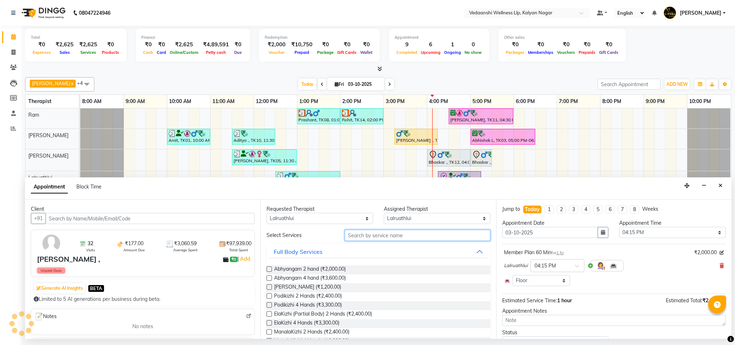
click at [360, 235] on input "text" at bounding box center [418, 235] width 146 height 11
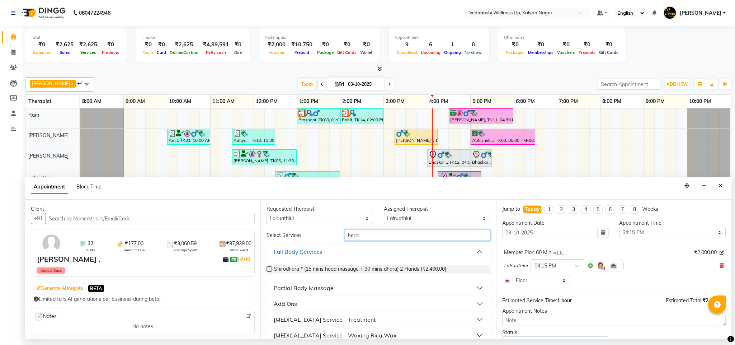
type input "head"
click at [274, 307] on div "Add Ons" at bounding box center [285, 303] width 23 height 9
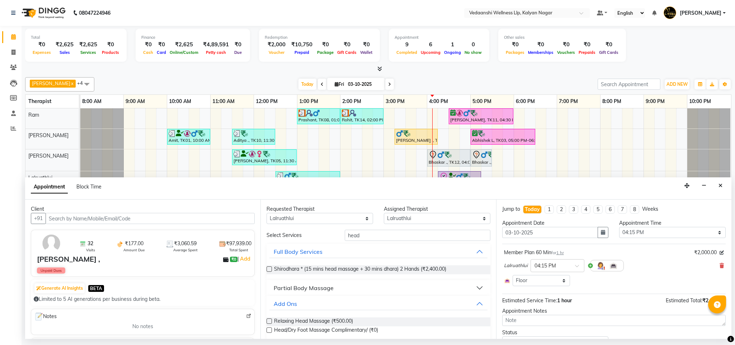
drag, startPoint x: 292, startPoint y: 332, endPoint x: 604, endPoint y: 291, distance: 314.8
click at [292, 332] on span "Head/Dry Foot Massage Complimentary/ (₹0)" at bounding box center [326, 330] width 104 height 9
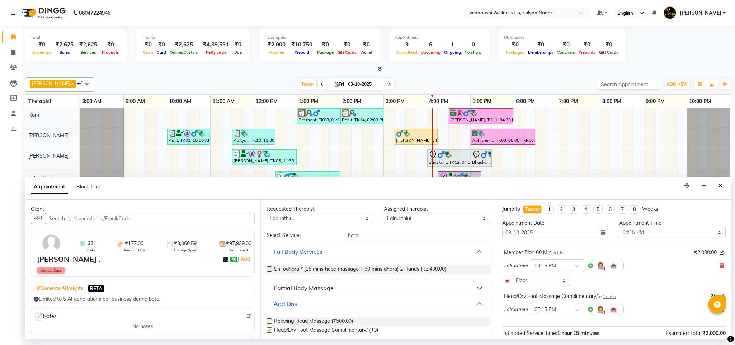
checkbox input "false"
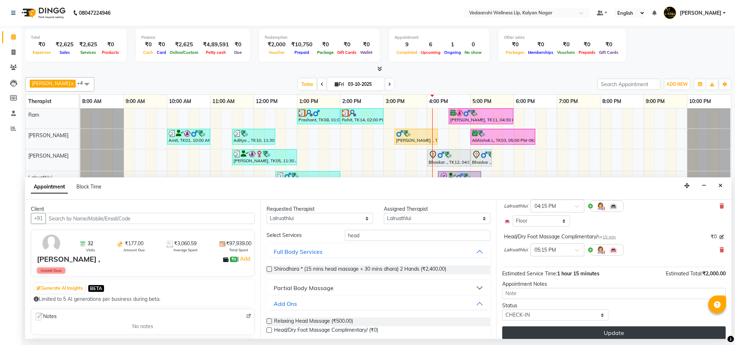
scroll to position [67, 0]
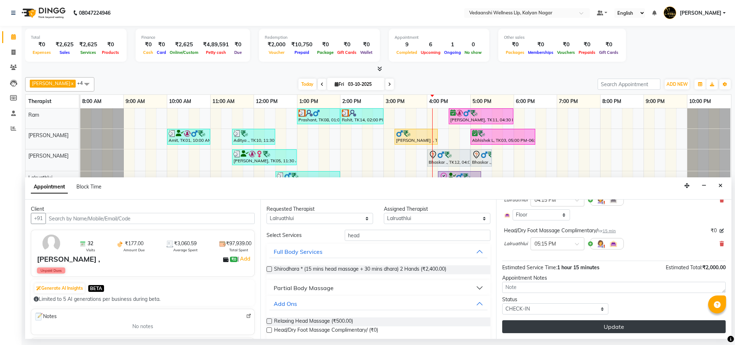
click at [533, 323] on button "Update" at bounding box center [614, 326] width 224 height 13
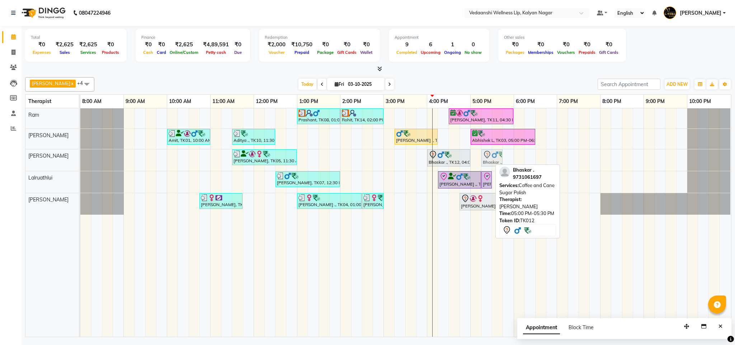
drag, startPoint x: 488, startPoint y: 161, endPoint x: 495, endPoint y: 161, distance: 6.9
click at [80, 161] on div "Vandhna Chakraborty, TK05, 11:30 AM-01:00 PM, Swedish Massage with Wintergreen,…" at bounding box center [80, 160] width 0 height 22
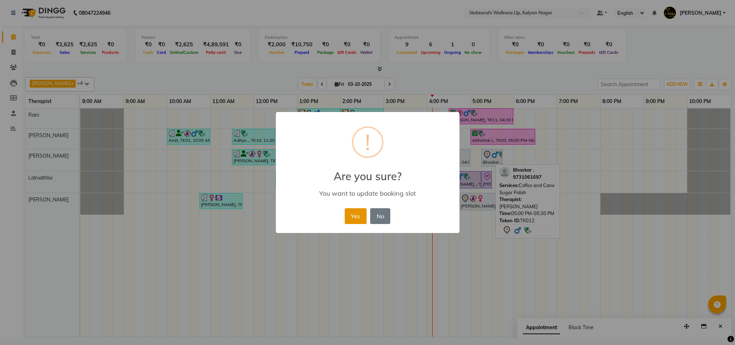
click at [351, 219] on button "Yes" at bounding box center [356, 216] width 22 height 16
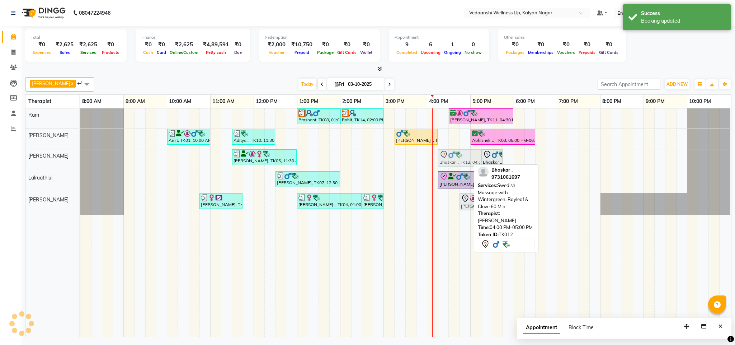
drag, startPoint x: 452, startPoint y: 152, endPoint x: 461, endPoint y: 154, distance: 9.1
click at [80, 154] on div "Vandhna Chakraborty, TK05, 11:30 AM-01:00 PM, Swedish Massage with Wintergreen,…" at bounding box center [80, 160] width 0 height 22
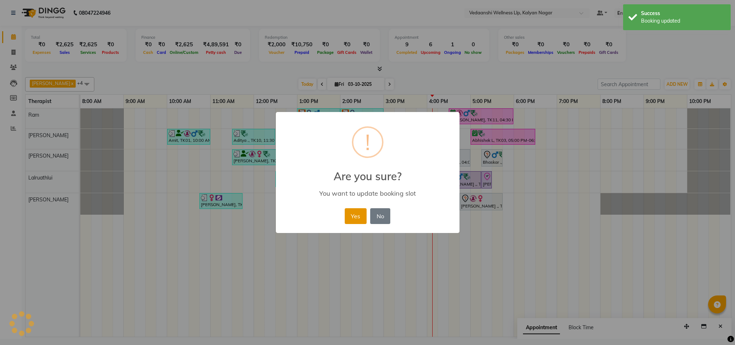
drag, startPoint x: 373, startPoint y: 216, endPoint x: 357, endPoint y: 213, distance: 15.4
click at [366, 216] on div "Yes No No" at bounding box center [367, 215] width 49 height 19
click at [357, 213] on button "Yes" at bounding box center [356, 216] width 22 height 16
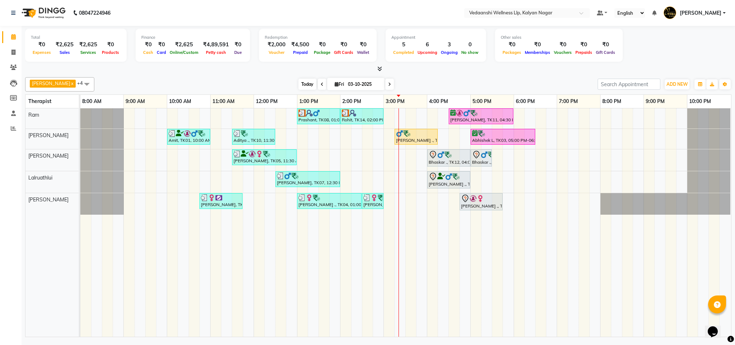
click at [299, 81] on span "Today" at bounding box center [308, 84] width 18 height 11
click at [304, 86] on span "Today" at bounding box center [308, 84] width 18 height 11
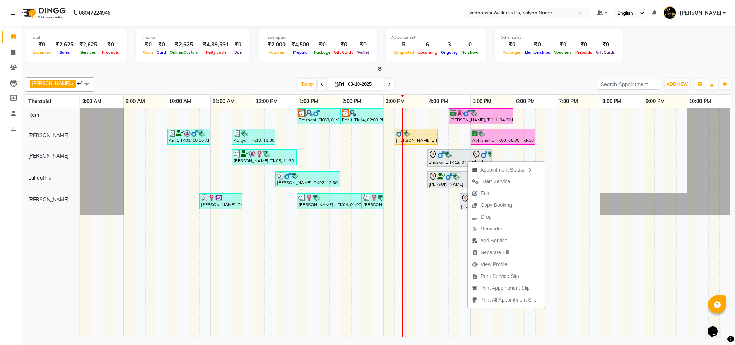
click at [476, 68] on div at bounding box center [378, 69] width 707 height 8
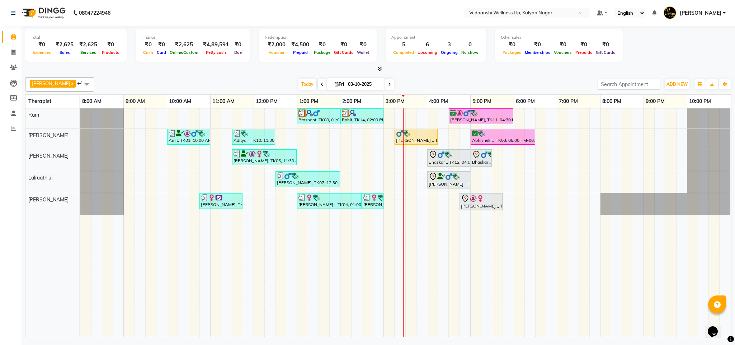
click at [385, 85] on span at bounding box center [389, 84] width 9 height 11
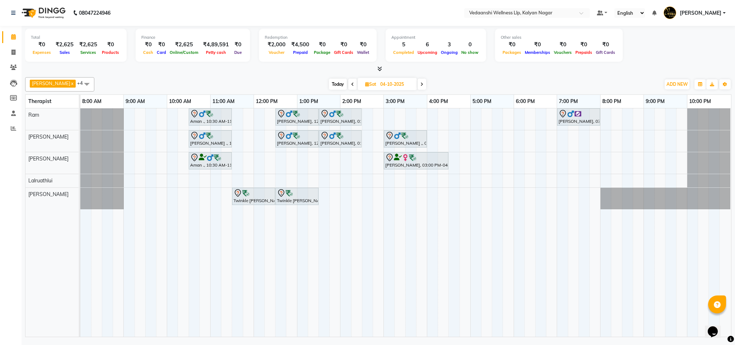
click at [331, 83] on span "Today" at bounding box center [338, 84] width 18 height 11
type input "03-10-2025"
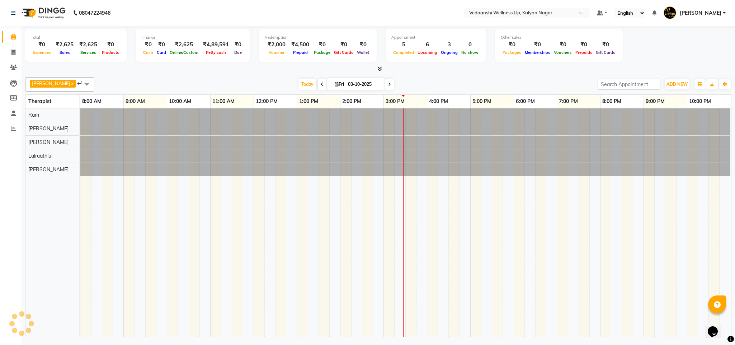
click at [433, 79] on div "[PERSON_NAME] x [PERSON_NAME] x Lalruathlui x Ram x [PERSON_NAME] x +4 Select A…" at bounding box center [378, 84] width 707 height 14
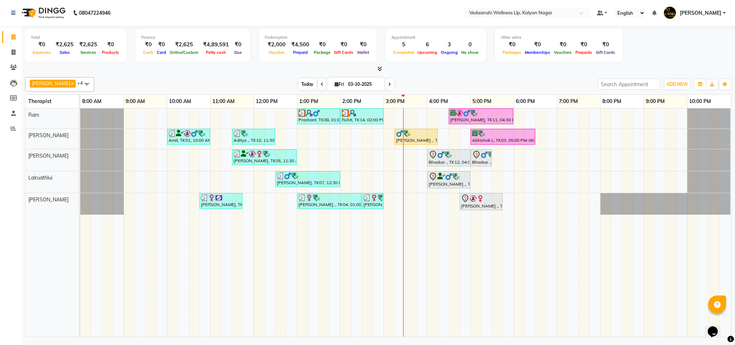
click at [299, 81] on span "Today" at bounding box center [308, 84] width 18 height 11
click at [299, 79] on span "Today" at bounding box center [308, 84] width 18 height 11
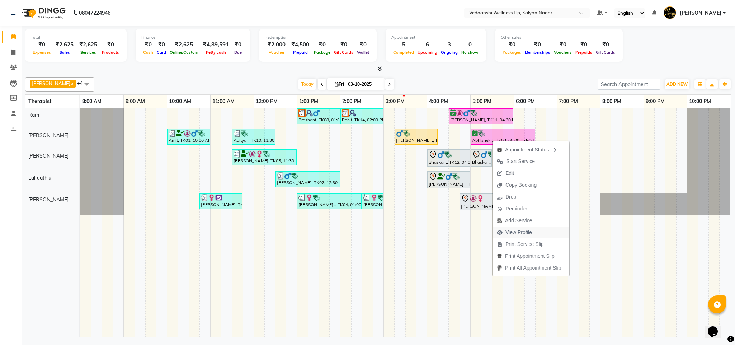
click at [519, 229] on span "View Profile" at bounding box center [519, 233] width 27 height 8
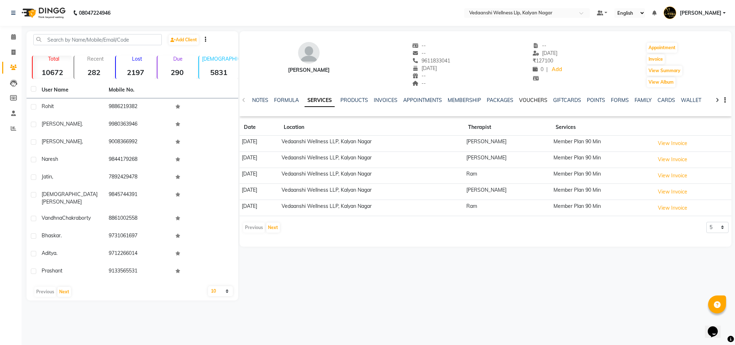
click at [529, 100] on link "VOUCHERS" at bounding box center [533, 100] width 28 height 6
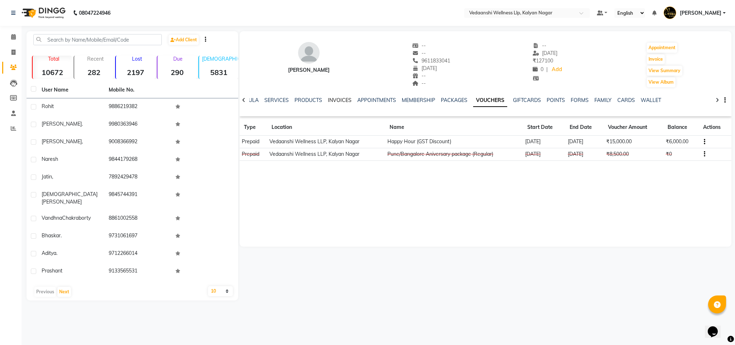
click at [334, 99] on link "INVOICES" at bounding box center [340, 100] width 24 height 6
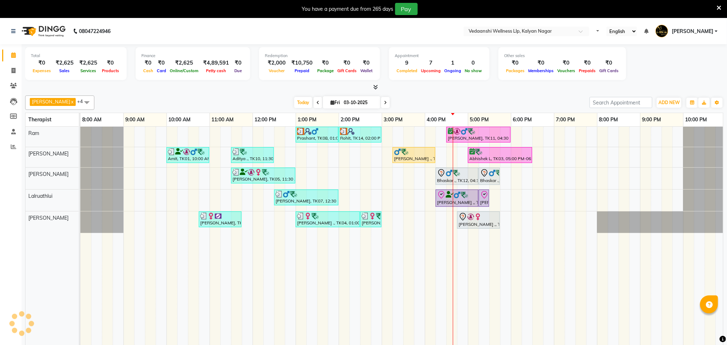
click at [721, 6] on icon at bounding box center [719, 8] width 5 height 6
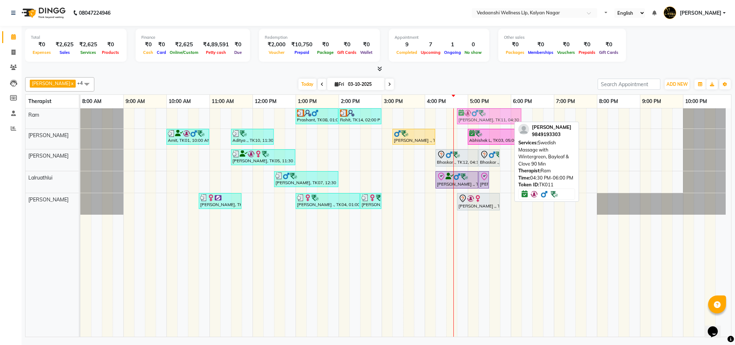
drag, startPoint x: 482, startPoint y: 117, endPoint x: 492, endPoint y: 117, distance: 9.7
click at [80, 117] on div "Prashant, TK08, 01:00 PM-02:00 PM, Swedish Massage 60 Min Rohit, TK14, 02:00 PM…" at bounding box center [80, 118] width 0 height 20
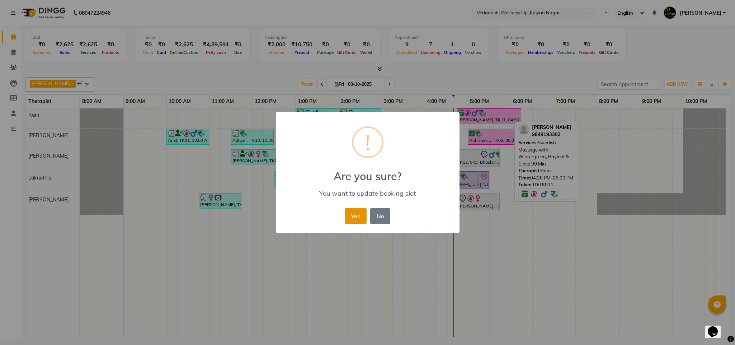
click at [365, 213] on button "Yes" at bounding box center [356, 216] width 22 height 16
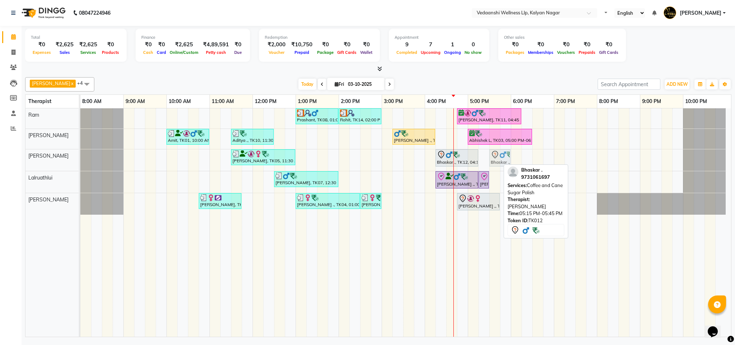
drag, startPoint x: 489, startPoint y: 160, endPoint x: 498, endPoint y: 160, distance: 9.3
click at [80, 160] on div "Vandhna Chakraborty, TK05, 11:30 AM-01:00 PM, Swedish Massage with Wintergreen,…" at bounding box center [80, 160] width 0 height 22
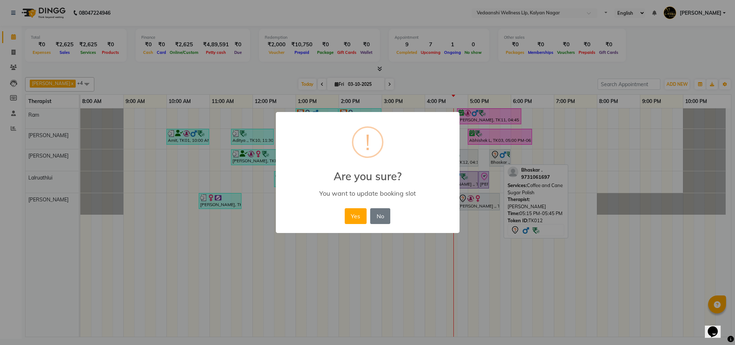
drag, startPoint x: 353, startPoint y: 213, endPoint x: 417, endPoint y: 195, distance: 66.0
click at [353, 213] on button "Yes" at bounding box center [356, 216] width 22 height 16
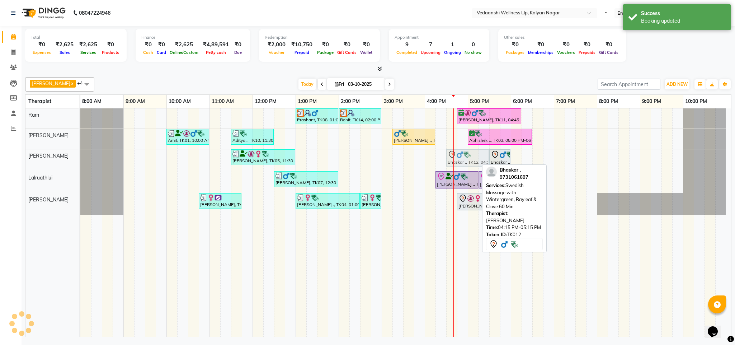
click at [80, 162] on div "Vandhna Chakraborty, TK05, 11:30 AM-01:00 PM, Swedish Massage with Wintergreen,…" at bounding box center [80, 160] width 0 height 22
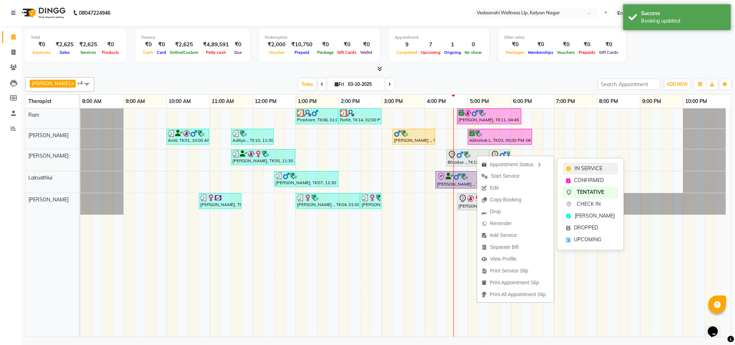
click at [578, 171] on span "IN SERVICE" at bounding box center [589, 169] width 28 height 8
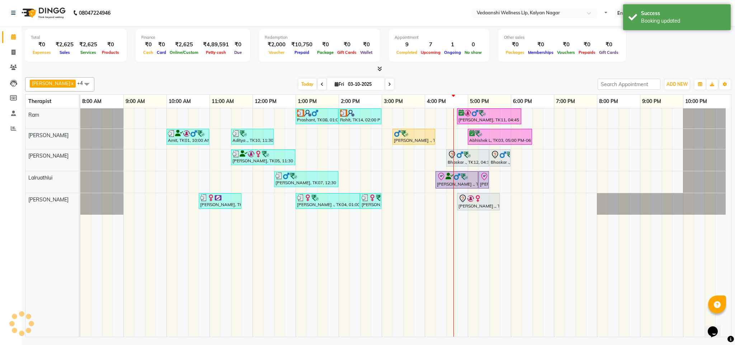
click at [504, 73] on div "Total ₹0 Expenses ₹2,625 Sales ₹2,625 Services ₹0 Products Finance ₹0 Cash ₹0 C…" at bounding box center [379, 182] width 714 height 313
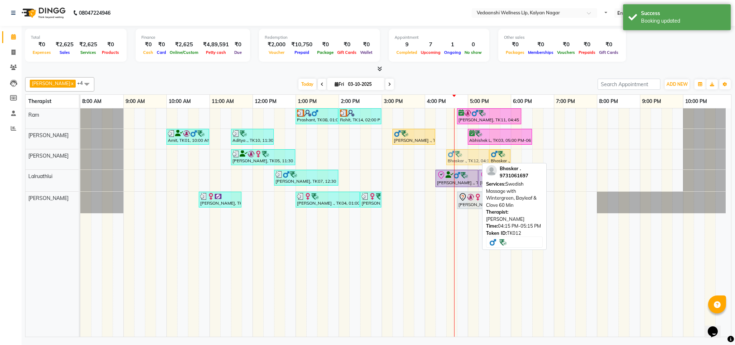
drag, startPoint x: 460, startPoint y: 160, endPoint x: 470, endPoint y: 160, distance: 10.0
click at [80, 160] on div "Vandhna Chakraborty, TK05, 11:30 AM-01:00 PM, Swedish Massage with Wintergreen,…" at bounding box center [80, 159] width 0 height 20
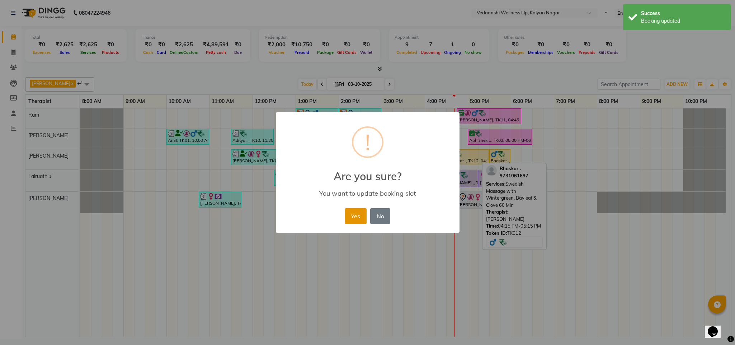
click at [357, 217] on button "Yes" at bounding box center [356, 216] width 22 height 16
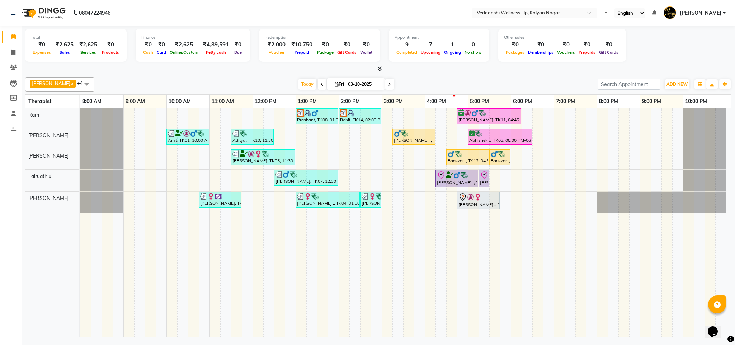
click at [385, 84] on span at bounding box center [389, 84] width 9 height 11
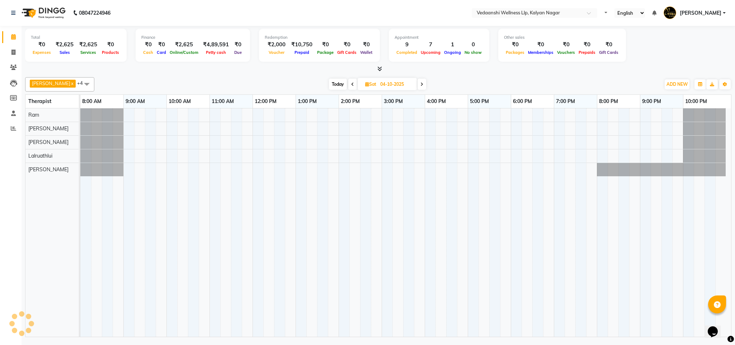
scroll to position [0, 3]
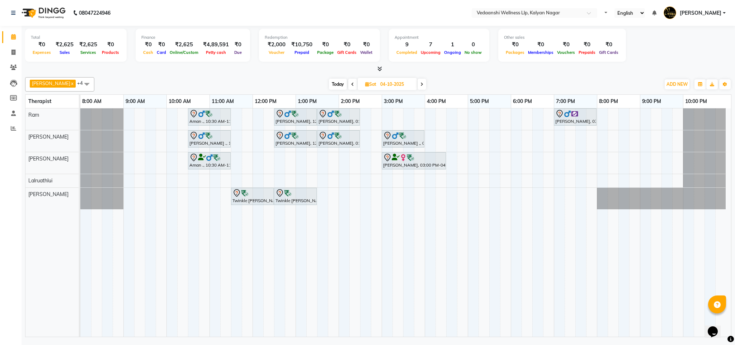
click at [330, 84] on span "Today" at bounding box center [338, 84] width 18 height 11
type input "03-10-2025"
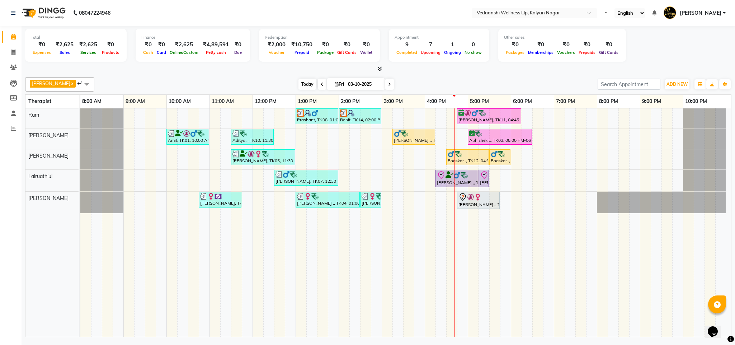
click at [299, 79] on span "Today" at bounding box center [308, 84] width 18 height 11
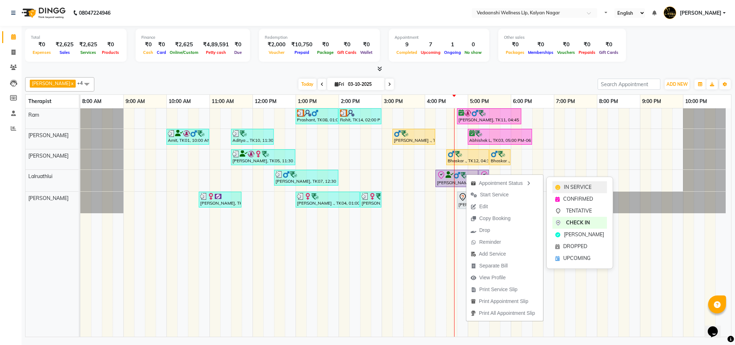
click at [576, 186] on span "IN SERVICE" at bounding box center [578, 187] width 28 height 8
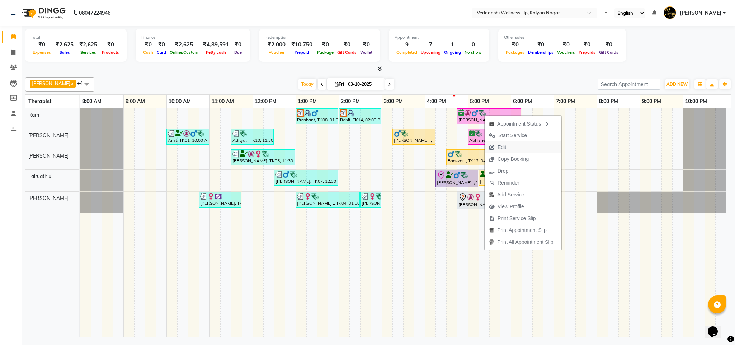
click at [508, 146] on span "Edit" at bounding box center [498, 147] width 26 height 12
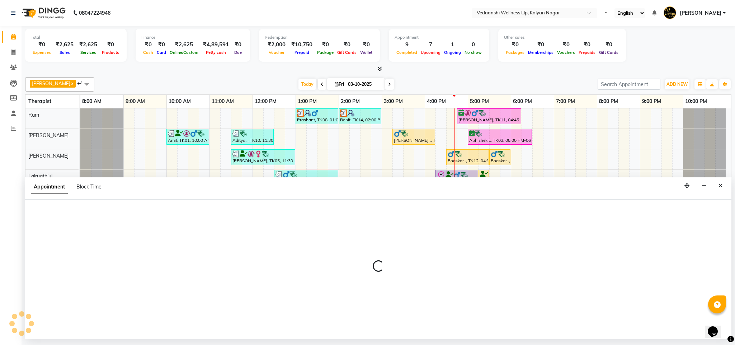
select select "tentative"
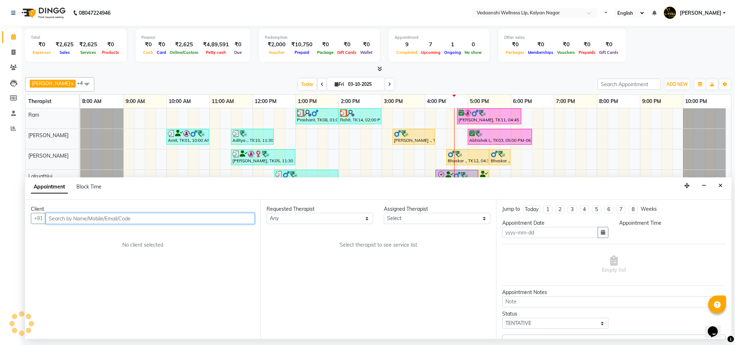
type input "03-10-2025"
select select "confirm booking"
select select "1005"
select select "67164"
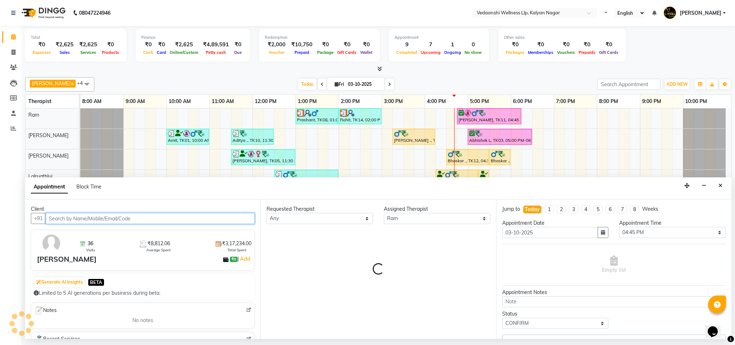
select select "1336"
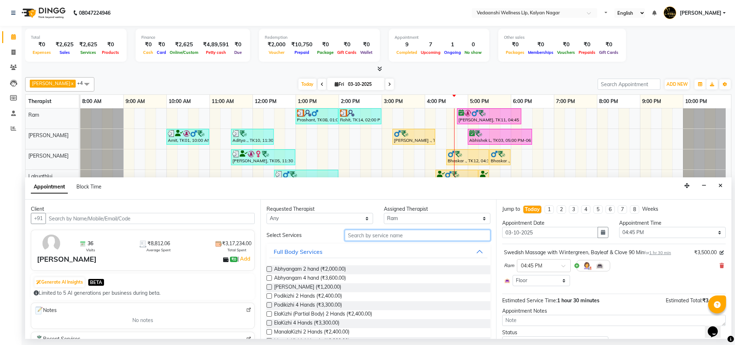
click at [364, 232] on input "text" at bounding box center [418, 235] width 146 height 11
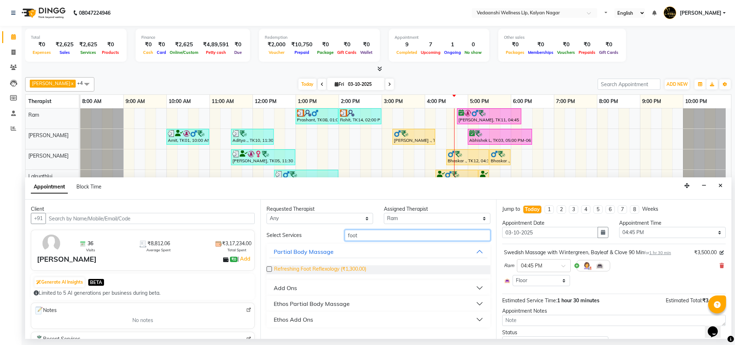
type input "foot"
click at [349, 270] on span "Refreshing Foot Reflexology (₹1,300.00)" at bounding box center [320, 269] width 92 height 9
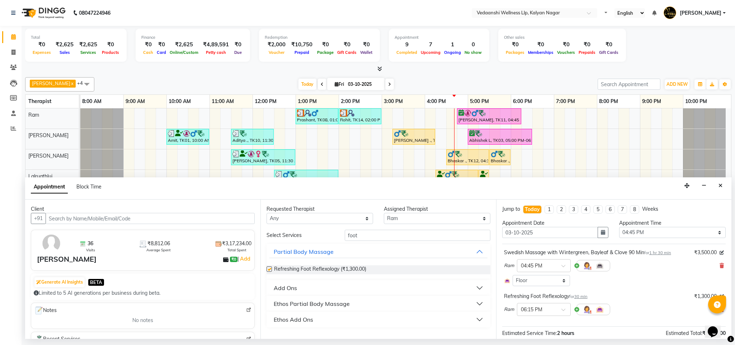
checkbox input "false"
click at [351, 229] on div "Requested Therapist Any Amos Benjamin Jennifer Zoramsangi Lalruathlui Ram Rashi…" at bounding box center [378, 269] width 235 height 139
click at [352, 230] on input "foot" at bounding box center [418, 235] width 146 height 11
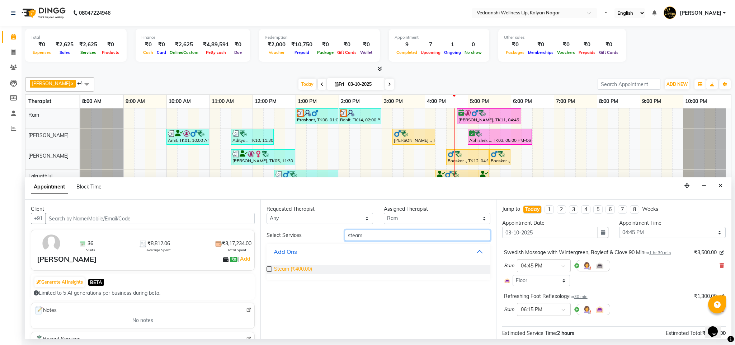
type input "steam"
click at [293, 272] on span "Steam (₹400.00)" at bounding box center [293, 269] width 38 height 9
checkbox input "false"
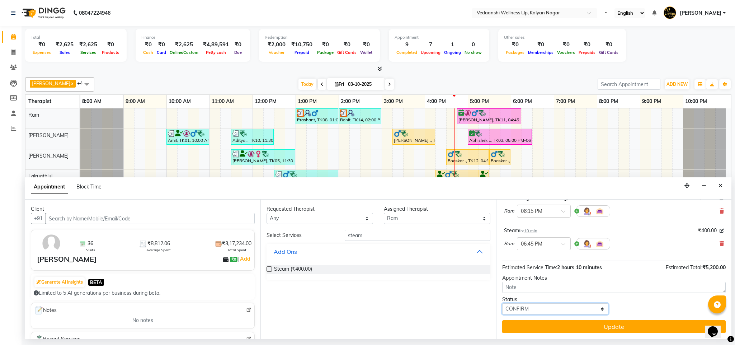
click at [532, 309] on select "Select TENTATIVE CONFIRM CHECK-IN UPCOMING" at bounding box center [555, 308] width 107 height 11
select select "check-in"
click at [502, 304] on select "Select TENTATIVE CONFIRM CHECK-IN UPCOMING" at bounding box center [555, 308] width 107 height 11
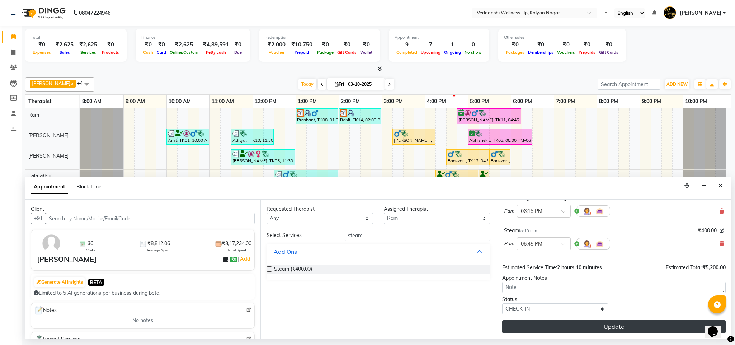
click at [546, 326] on button "Update" at bounding box center [614, 326] width 224 height 13
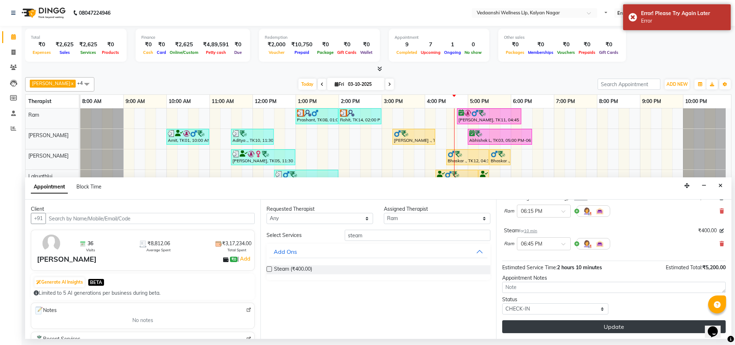
click at [594, 324] on button "Update" at bounding box center [614, 326] width 224 height 13
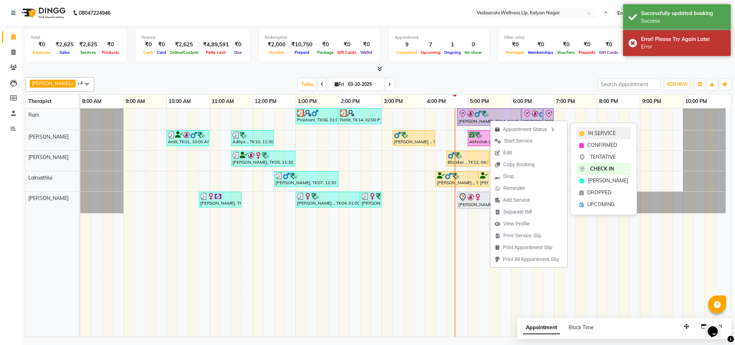
click at [601, 131] on span "IN SERVICE" at bounding box center [602, 134] width 28 height 8
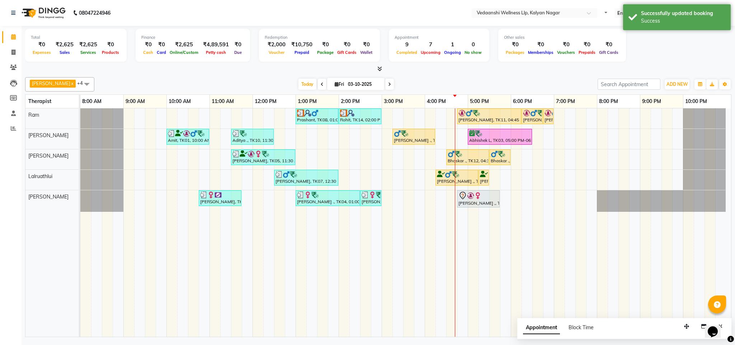
click at [470, 85] on div "[DATE] [DATE]" at bounding box center [346, 84] width 496 height 11
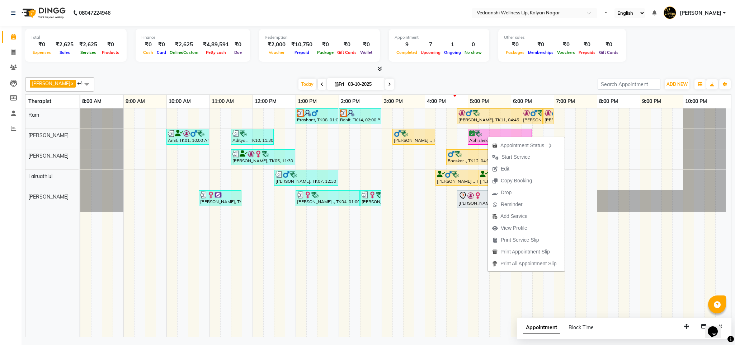
drag, startPoint x: 488, startPoint y: 136, endPoint x: 450, endPoint y: 71, distance: 74.6
click at [450, 71] on div at bounding box center [378, 69] width 707 height 8
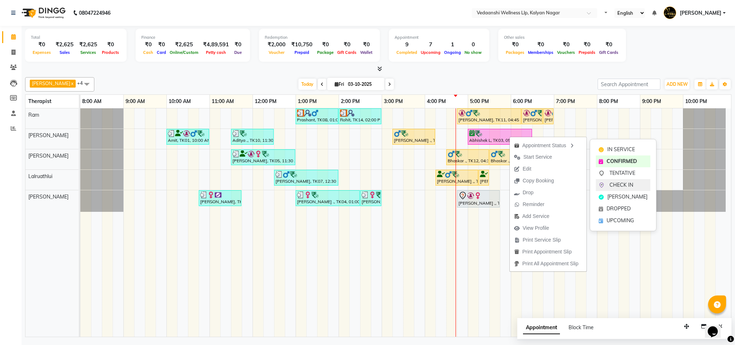
click at [629, 183] on span "CHECK IN" at bounding box center [622, 185] width 24 height 8
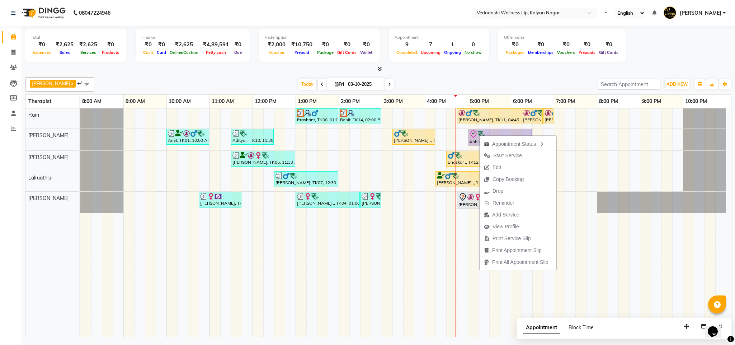
click at [448, 65] on div at bounding box center [378, 69] width 707 height 8
click at [518, 221] on span "View Profile" at bounding box center [514, 225] width 27 height 8
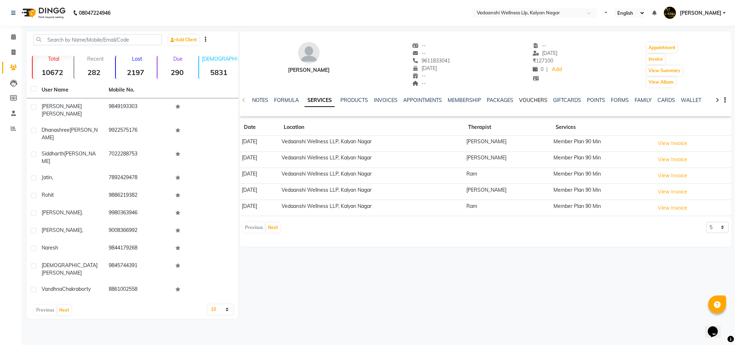
click at [530, 100] on link "VOUCHERS" at bounding box center [533, 100] width 28 height 6
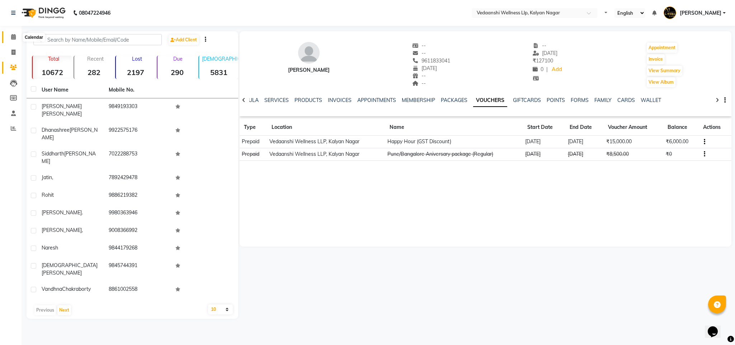
click at [12, 38] on icon at bounding box center [13, 36] width 5 height 5
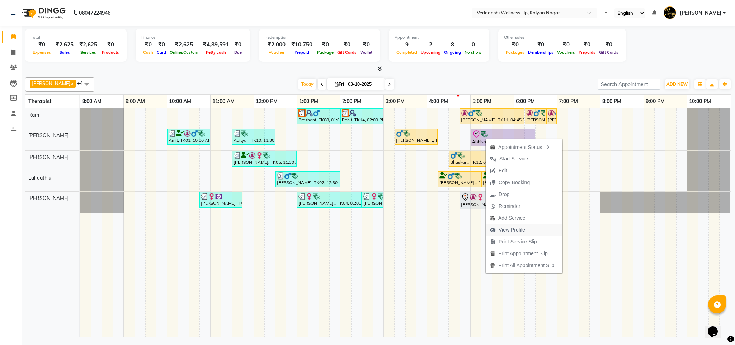
click at [507, 231] on span "View Profile" at bounding box center [512, 230] width 27 height 8
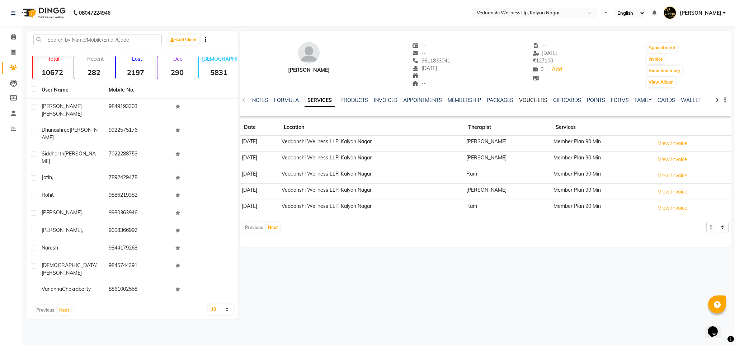
click at [540, 98] on link "VOUCHERS" at bounding box center [533, 100] width 28 height 6
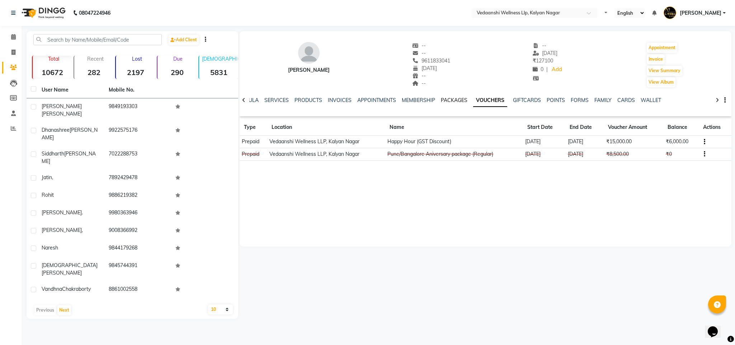
click at [448, 101] on link "PACKAGES" at bounding box center [454, 100] width 27 height 6
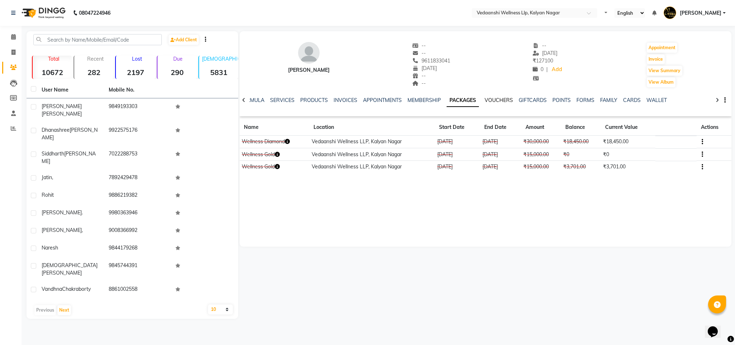
click at [487, 98] on link "VOUCHERS" at bounding box center [499, 100] width 28 height 6
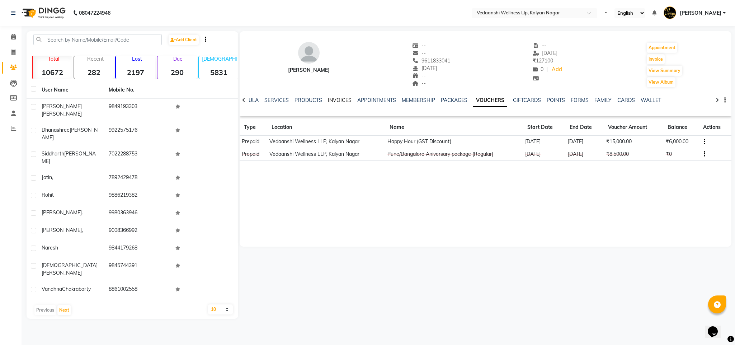
click at [328, 99] on link "INVOICES" at bounding box center [340, 100] width 24 height 6
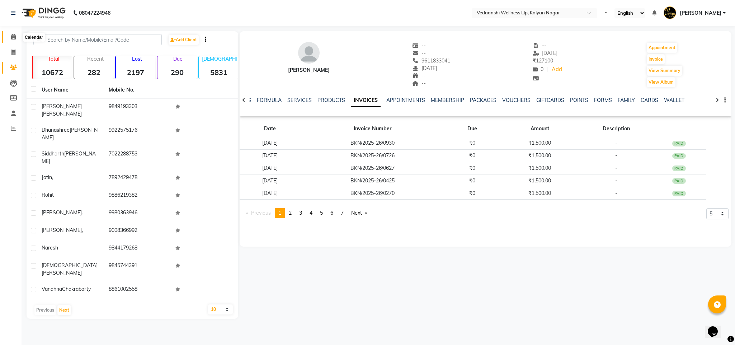
click at [15, 36] on icon at bounding box center [13, 36] width 5 height 5
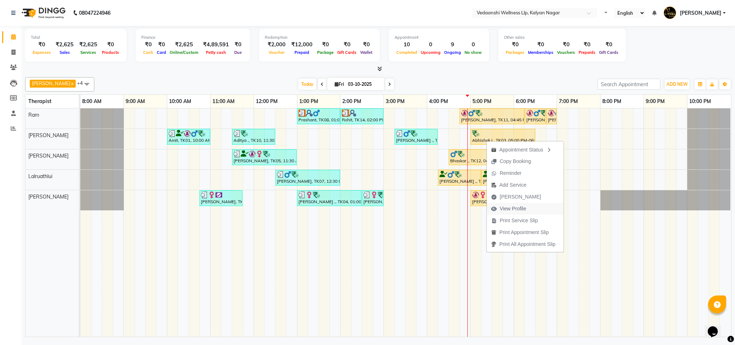
click at [505, 206] on span "View Profile" at bounding box center [513, 209] width 27 height 8
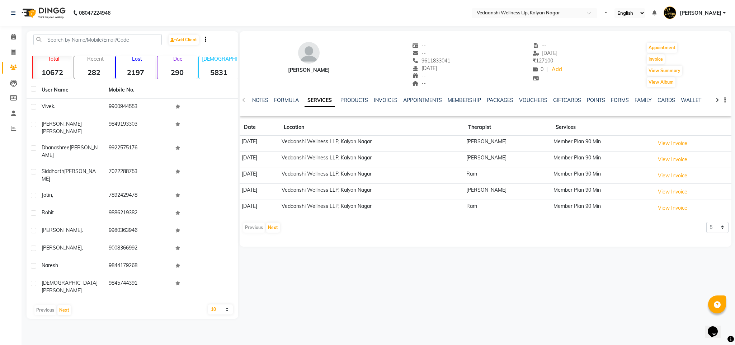
drag, startPoint x: 410, startPoint y: 58, endPoint x: 445, endPoint y: 60, distance: 34.5
click at [445, 60] on div "[PERSON_NAME] -- -- 9611833041 [DATE] -- -- -- [DATE] ₹ 127100 0 | Add Appointm…" at bounding box center [486, 61] width 492 height 53
copy span "9611833041"
click at [11, 34] on icon at bounding box center [13, 36] width 5 height 5
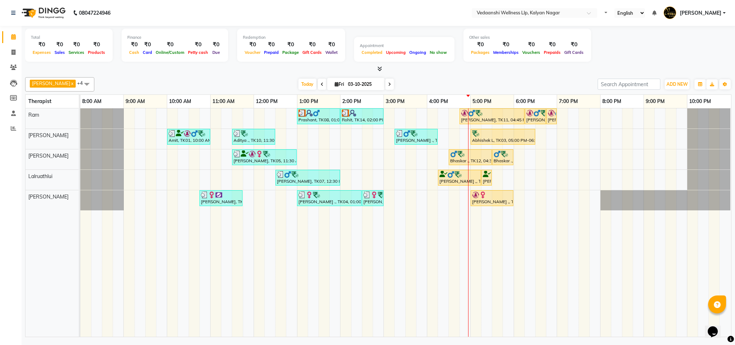
click at [171, 113] on div "Prashant, TK08, 01:00 PM-02:00 PM, Swedish Massage 60 Min Rohit, TK14, 02:00 PM…" at bounding box center [405, 222] width 651 height 228
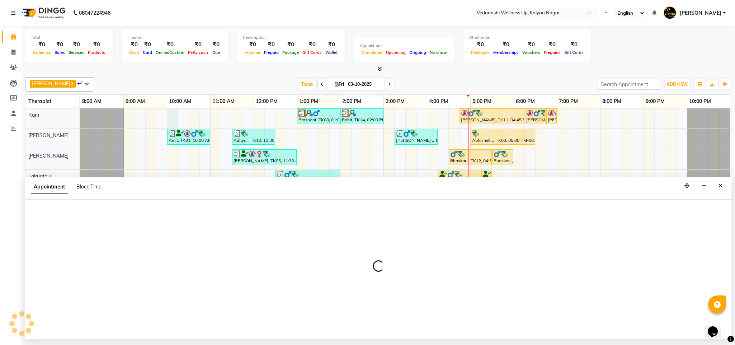
select select "67164"
select select "tentative"
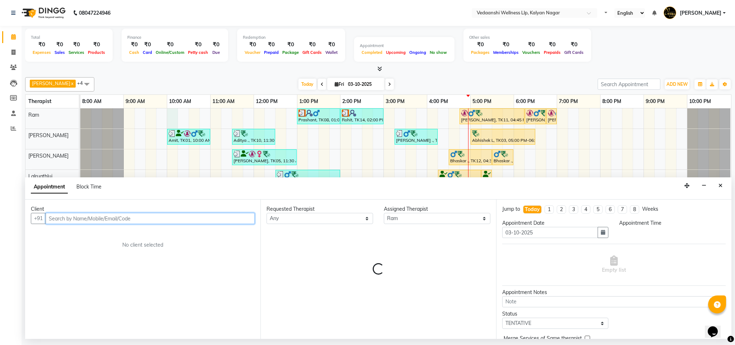
click at [106, 216] on input "text" at bounding box center [150, 218] width 209 height 11
select select "600"
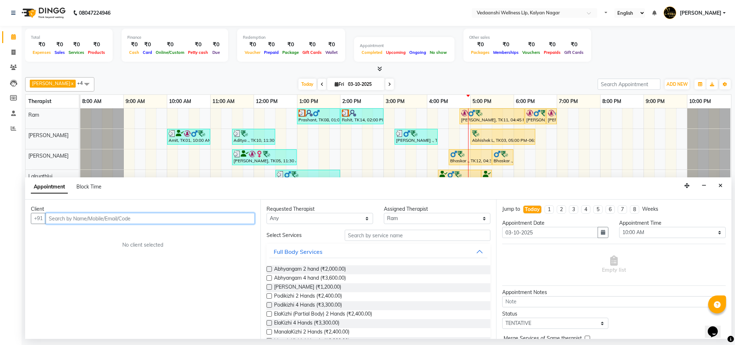
paste input "9611833041"
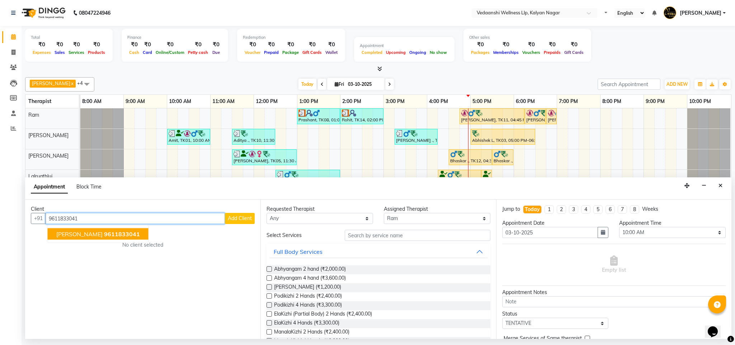
click at [104, 234] on span "9611833041" at bounding box center [122, 233] width 36 height 7
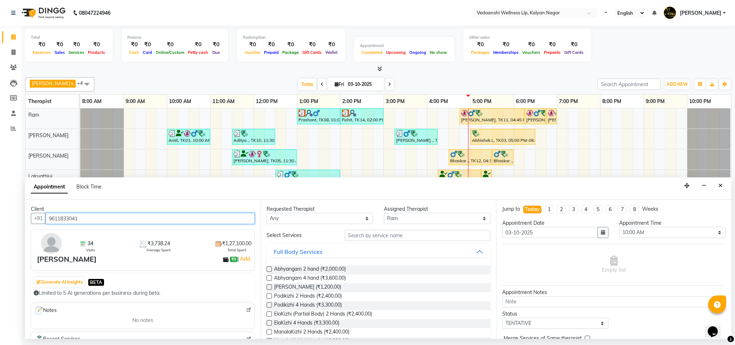
type input "9611833041"
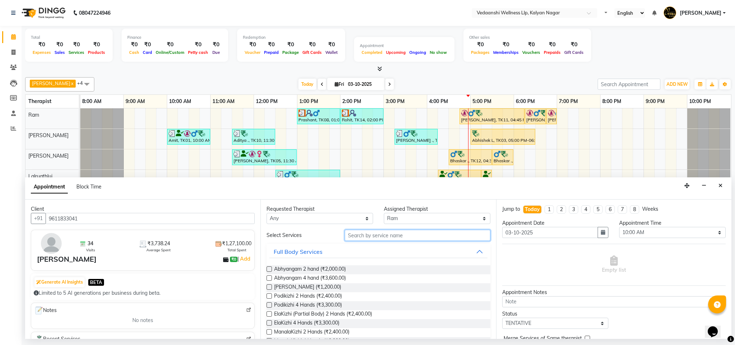
click at [359, 234] on input "text" at bounding box center [418, 235] width 146 height 11
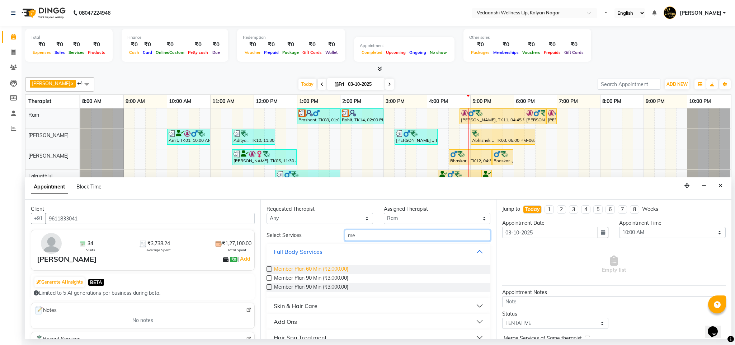
type input "me"
click at [336, 267] on span "Member Plan 60 Min (₹2,000.00)" at bounding box center [311, 269] width 74 height 9
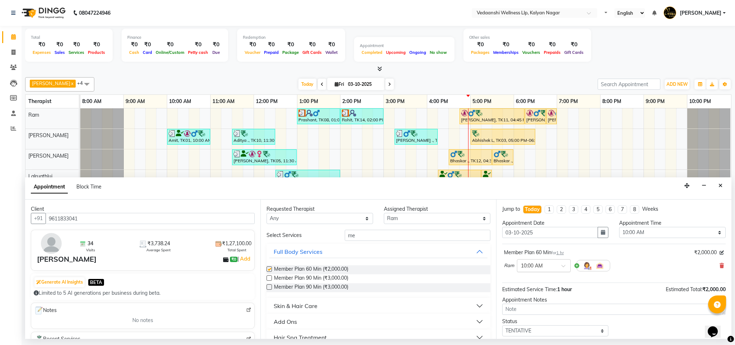
checkbox input "false"
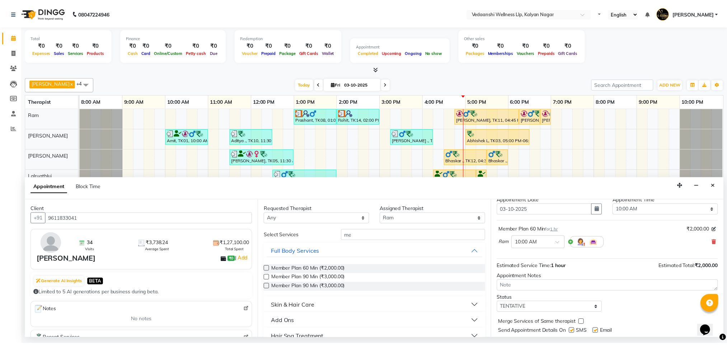
scroll to position [44, 0]
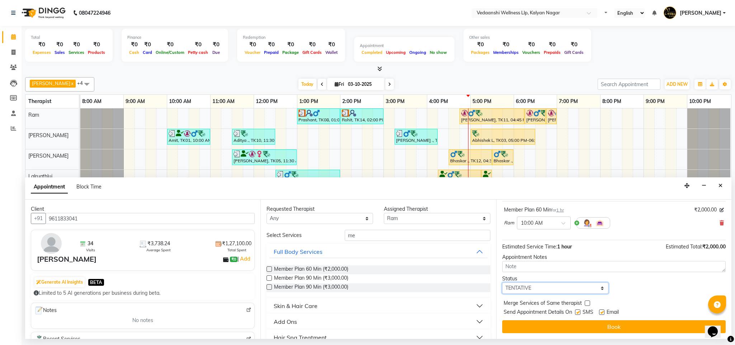
click at [526, 289] on select "Select TENTATIVE CONFIRM CHECK-IN UPCOMING" at bounding box center [555, 287] width 107 height 11
drag, startPoint x: 574, startPoint y: 310, endPoint x: 603, endPoint y: 313, distance: 28.8
click at [575, 310] on label at bounding box center [577, 311] width 5 height 5
click at [575, 310] on input "checkbox" at bounding box center [577, 312] width 5 height 5
checkbox input "false"
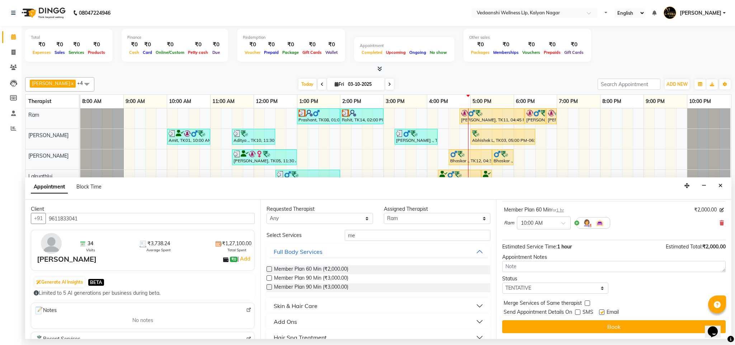
click at [603, 313] on label at bounding box center [601, 311] width 5 height 5
click at [603, 313] on input "checkbox" at bounding box center [601, 312] width 5 height 5
checkbox input "false"
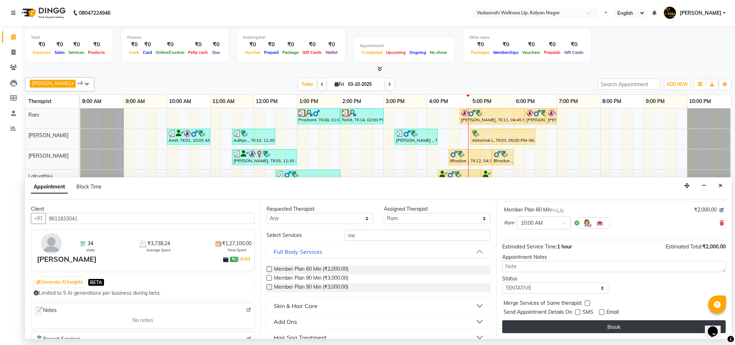
click at [596, 320] on button "Book" at bounding box center [614, 326] width 224 height 13
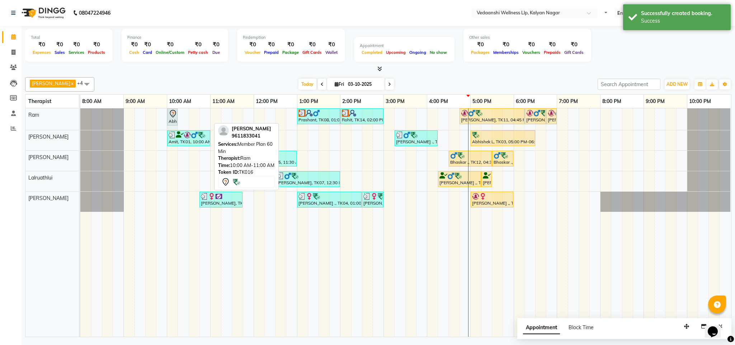
click at [80, 111] on div "Abhishek L, TK16, 10:00 AM-11:00 AM, Member Plan 60 Min Prashant, TK08, 01:00 P…" at bounding box center [80, 119] width 0 height 22
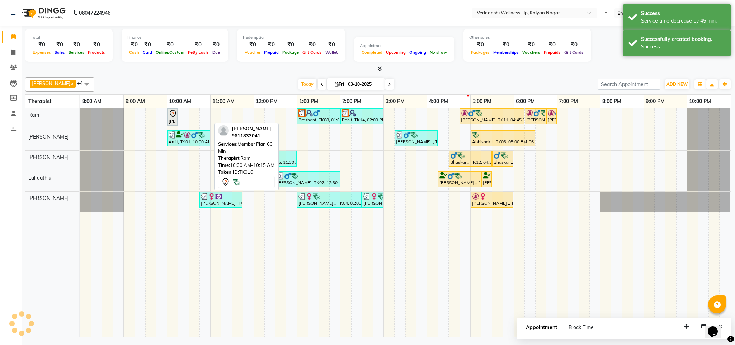
click at [170, 117] on icon at bounding box center [173, 113] width 9 height 9
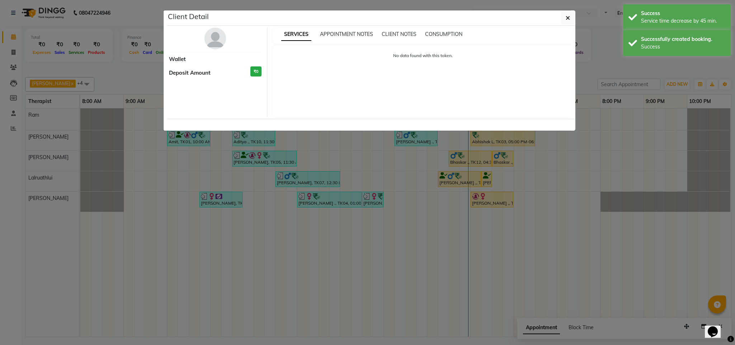
select select "7"
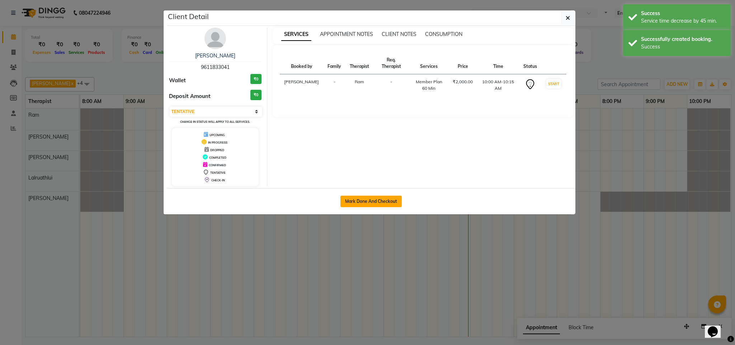
click at [374, 198] on button "Mark Done And Checkout" at bounding box center [371, 201] width 61 height 11
select select "service"
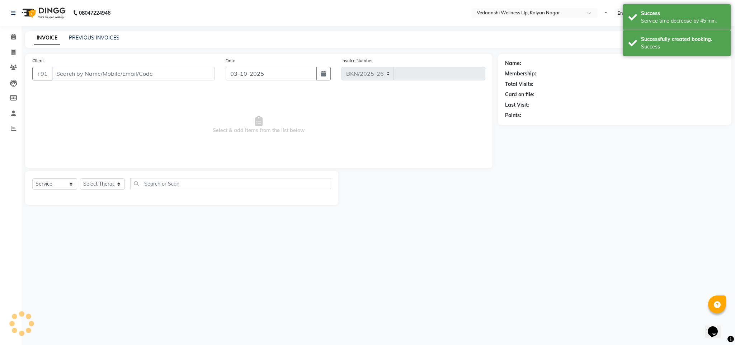
select select "4293"
type input "1485"
type input "9611833041"
select select "67164"
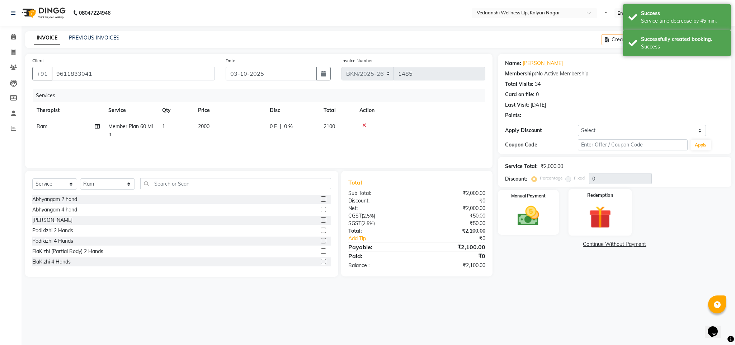
click at [612, 211] on img at bounding box center [600, 217] width 37 height 28
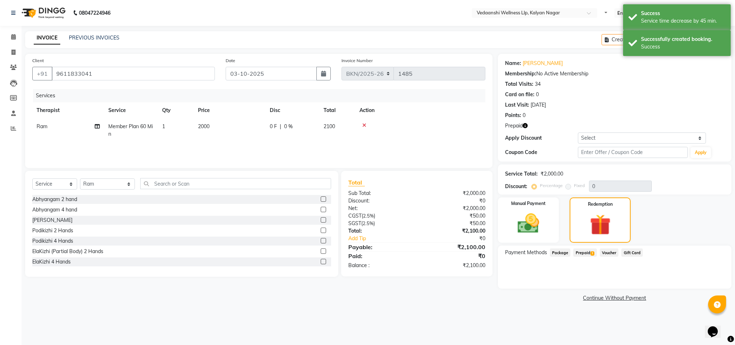
click at [591, 251] on span "1" at bounding box center [593, 253] width 4 height 4
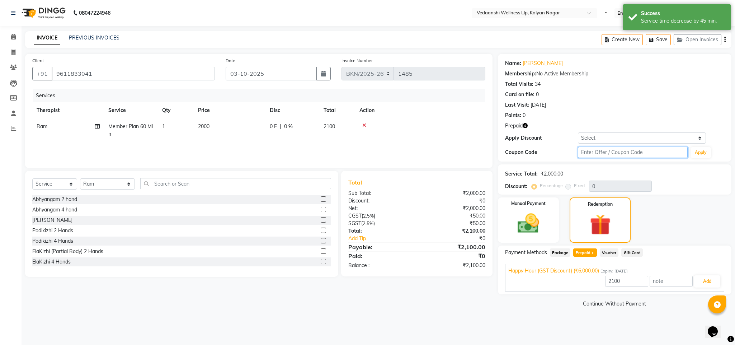
click at [596, 155] on input "text" at bounding box center [633, 152] width 110 height 11
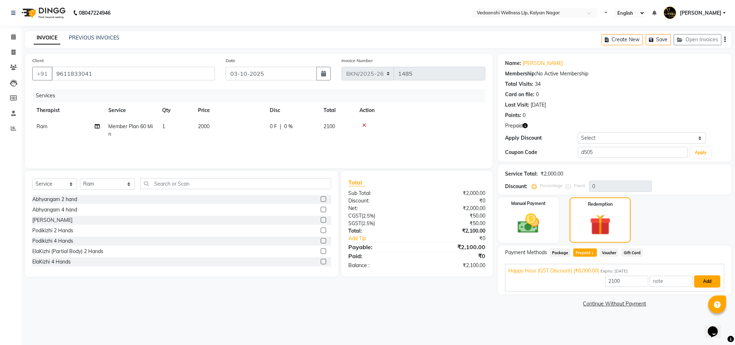
click at [702, 279] on button "Add" at bounding box center [707, 281] width 26 height 12
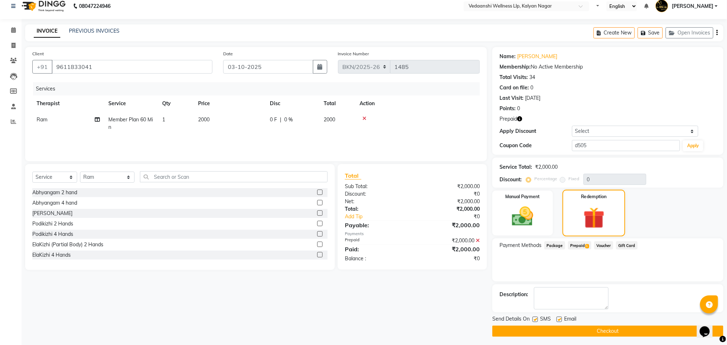
scroll to position [10, 0]
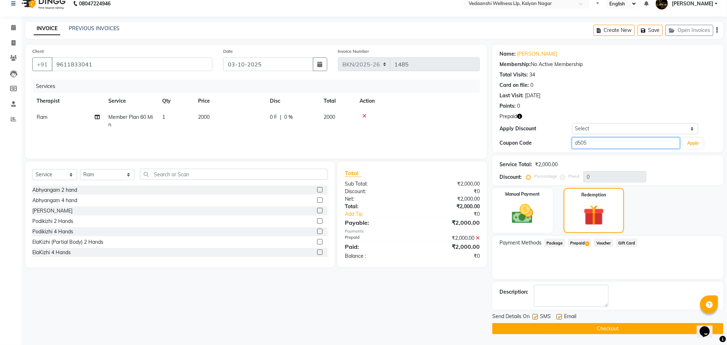
click at [629, 142] on input "d505" at bounding box center [626, 142] width 108 height 11
type input "d50%"
click at [702, 139] on button "Apply" at bounding box center [693, 143] width 20 height 11
type input "50"
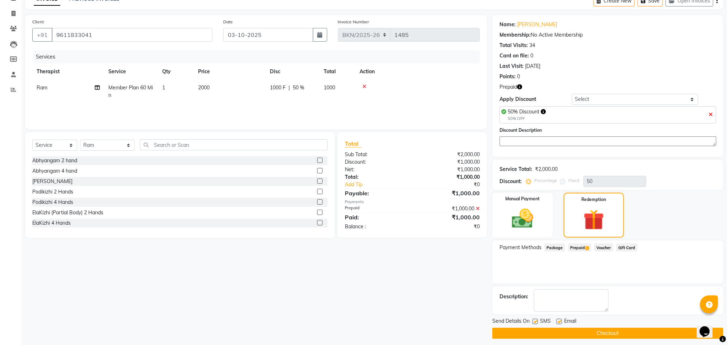
scroll to position [45, 0]
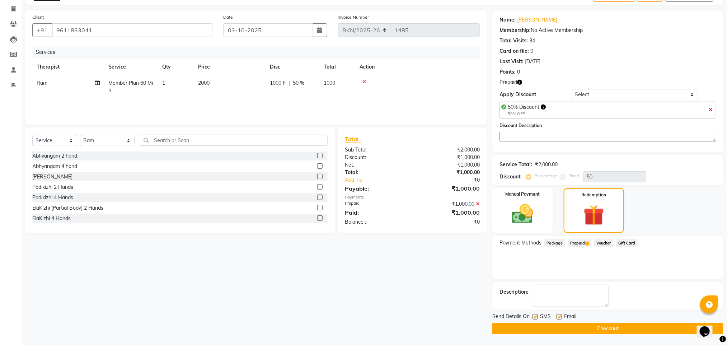
click at [560, 314] on label at bounding box center [559, 316] width 5 height 5
click at [560, 315] on input "checkbox" at bounding box center [559, 317] width 5 height 5
checkbox input "false"
click at [533, 315] on label at bounding box center [535, 316] width 5 height 5
click at [533, 315] on input "checkbox" at bounding box center [535, 317] width 5 height 5
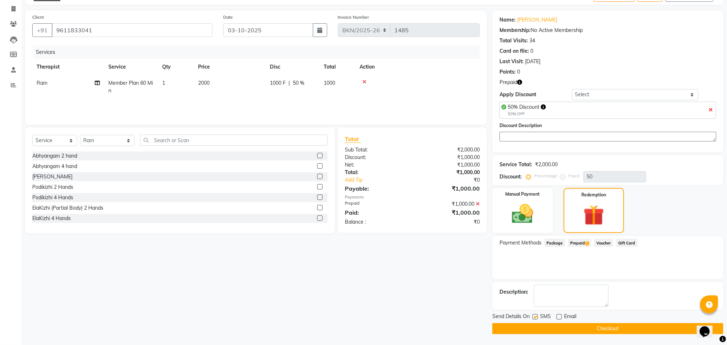
checkbox input "false"
click at [565, 329] on button "Checkout" at bounding box center [607, 328] width 231 height 11
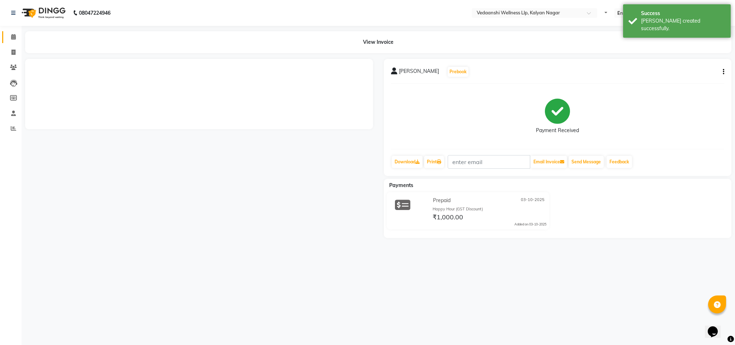
click at [14, 42] on link "Calendar" at bounding box center [10, 37] width 17 height 12
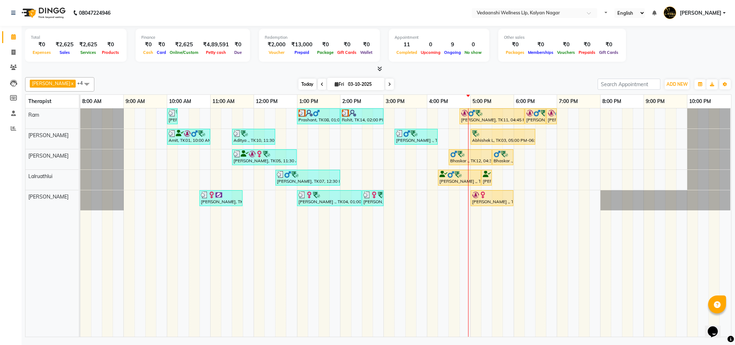
click at [299, 80] on span "Today" at bounding box center [308, 84] width 18 height 11
click at [430, 80] on div "[DATE] [DATE]" at bounding box center [346, 84] width 496 height 11
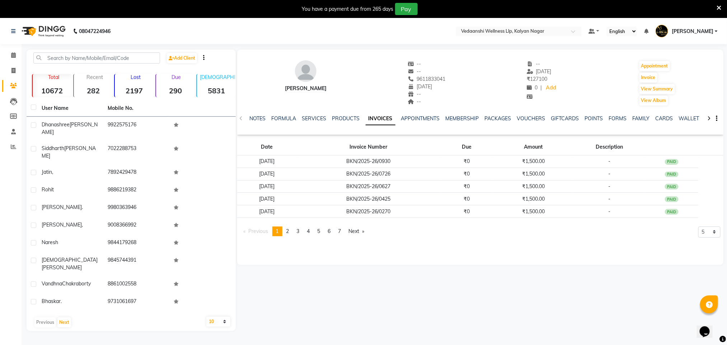
click at [720, 6] on icon at bounding box center [719, 8] width 5 height 6
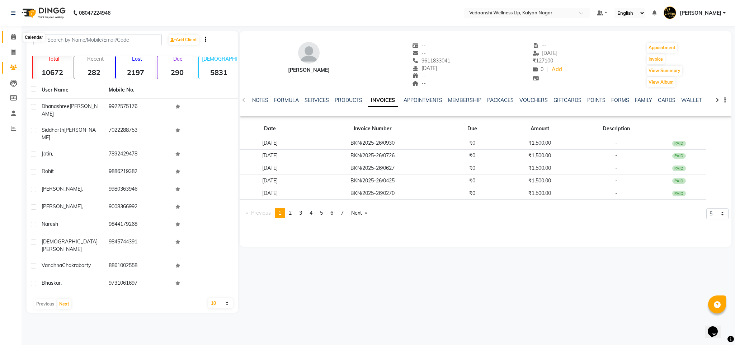
click at [8, 37] on span at bounding box center [13, 37] width 13 height 8
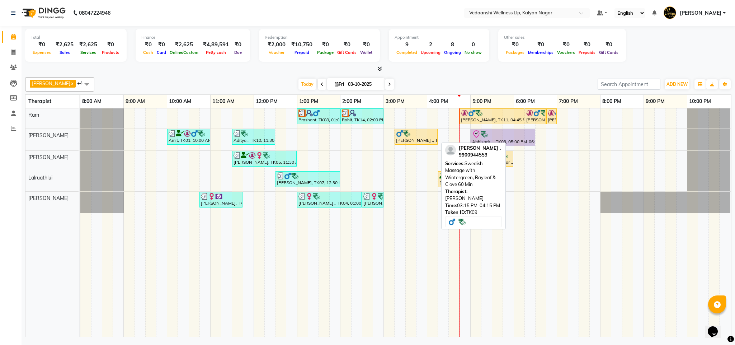
click at [407, 141] on div "[PERSON_NAME] ., TK09, 03:15 PM-04:15 PM, Swedish Massage with Wintergreen, Bay…" at bounding box center [416, 137] width 42 height 14
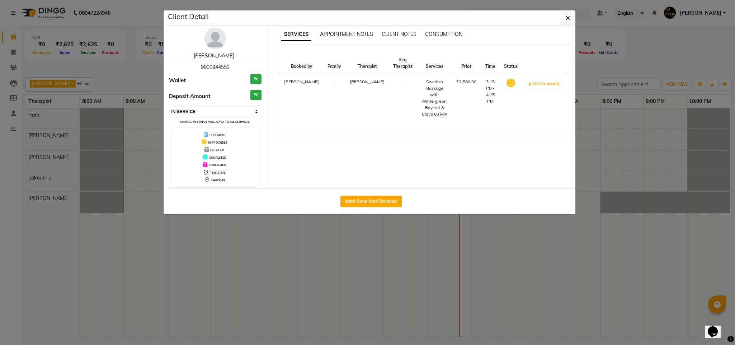
click at [219, 110] on select "Select IN SERVICE CONFIRMED TENTATIVE CHECK IN MARK DONE DROPPED UPCOMING" at bounding box center [216, 112] width 93 height 10
select select "3"
click at [170, 107] on select "Select IN SERVICE CONFIRMED TENTATIVE CHECK IN MARK DONE DROPPED UPCOMING" at bounding box center [216, 112] width 93 height 10
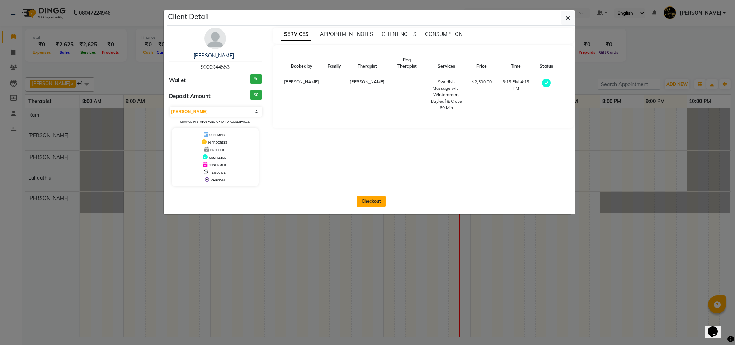
click at [373, 202] on button "Checkout" at bounding box center [371, 201] width 29 height 11
select select "service"
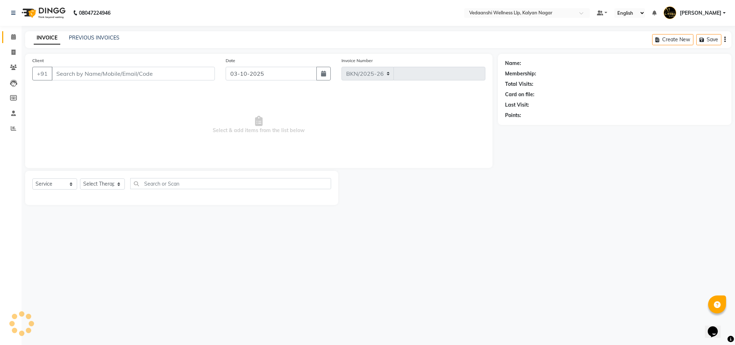
select select "4293"
type input "1484"
type input "9900944553"
select select "79390"
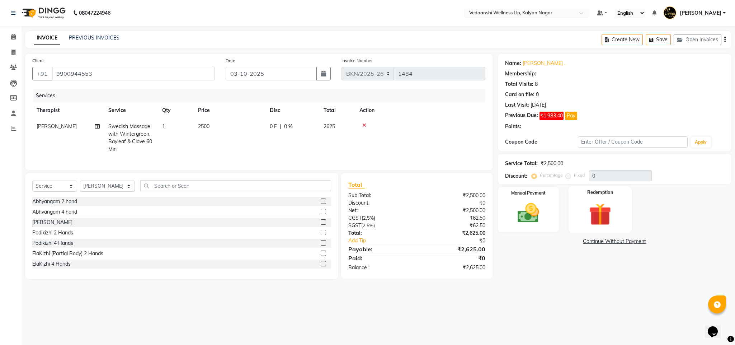
click at [609, 228] on img at bounding box center [600, 214] width 37 height 28
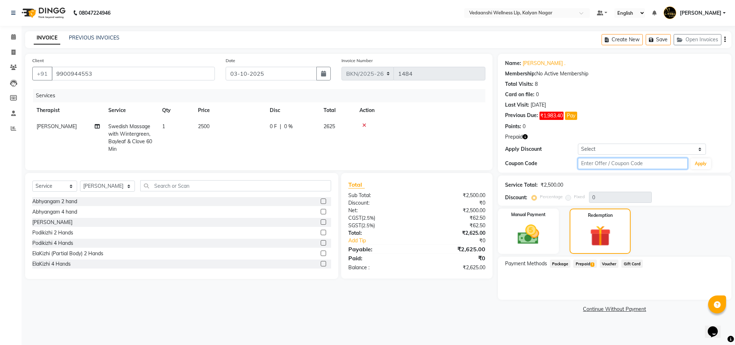
click at [588, 166] on input "text" at bounding box center [633, 163] width 110 height 11
type input "d50%"
click at [705, 164] on button "Apply" at bounding box center [701, 163] width 20 height 11
type input "50"
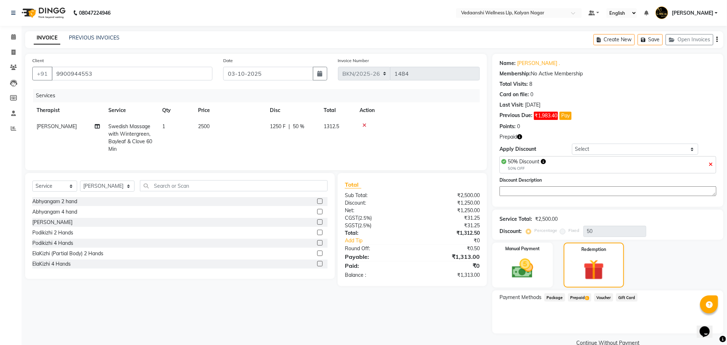
scroll to position [14, 0]
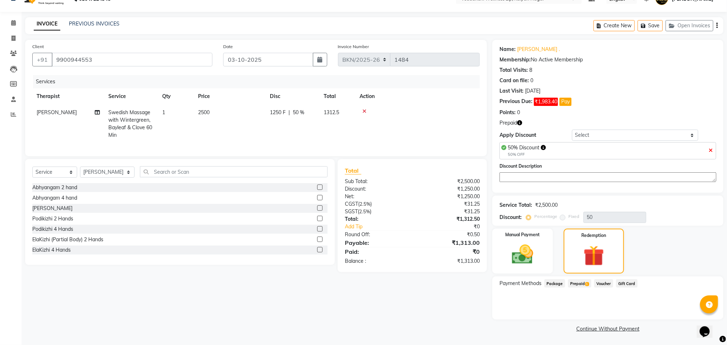
click at [582, 285] on span "Prepaid 1" at bounding box center [579, 283] width 23 height 8
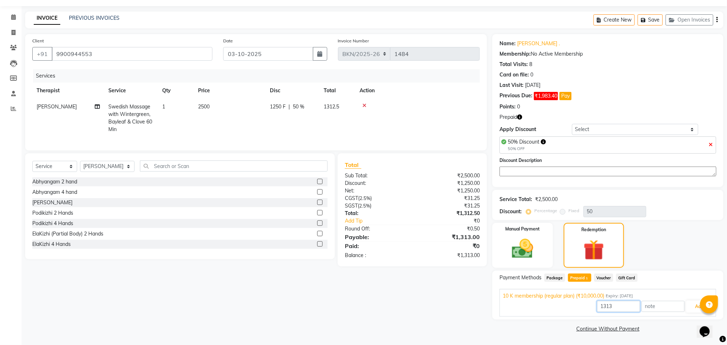
click at [604, 309] on input "1313" at bounding box center [618, 306] width 43 height 11
type input "1250"
click at [690, 309] on button "Add" at bounding box center [699, 306] width 26 height 12
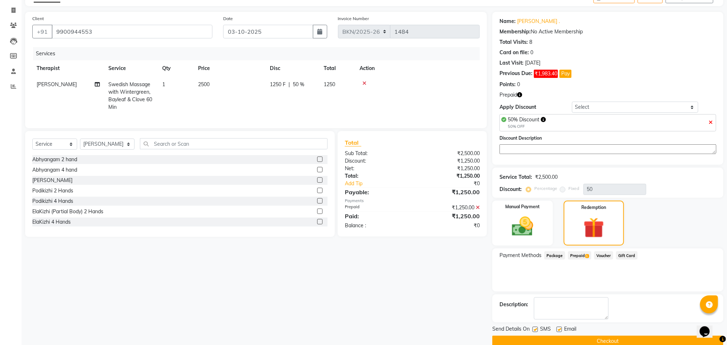
scroll to position [56, 0]
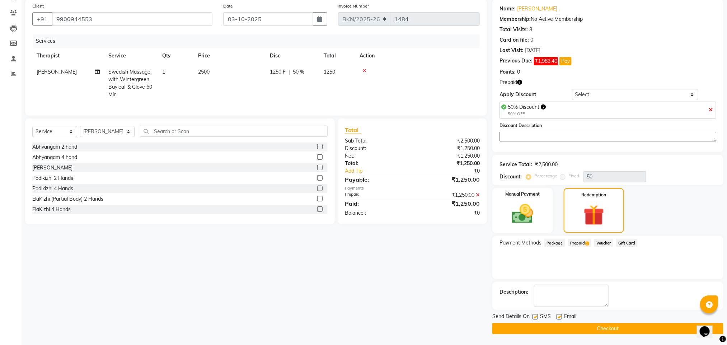
click at [548, 328] on button "Checkout" at bounding box center [607, 328] width 231 height 11
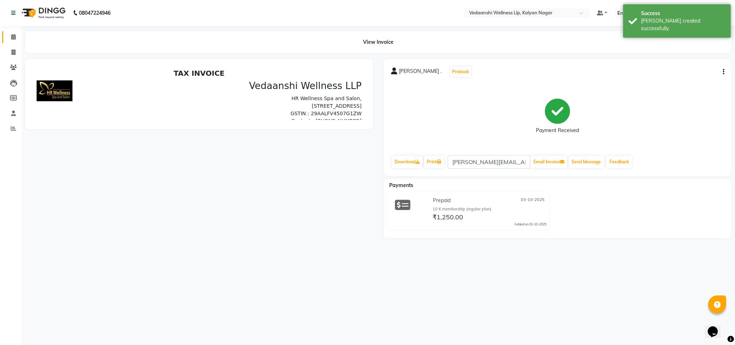
click at [14, 32] on link "Calendar" at bounding box center [10, 37] width 17 height 12
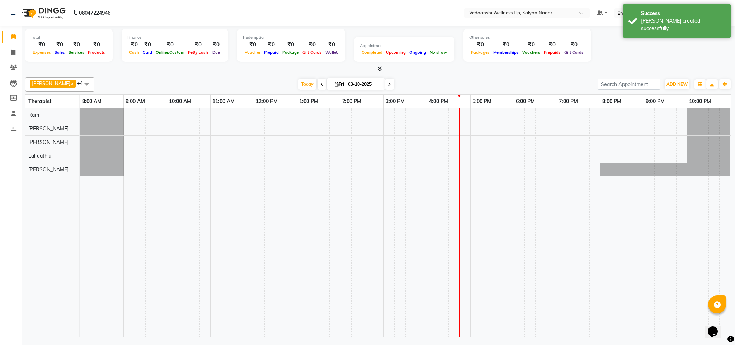
click at [441, 84] on div "[DATE] [DATE]" at bounding box center [346, 84] width 496 height 11
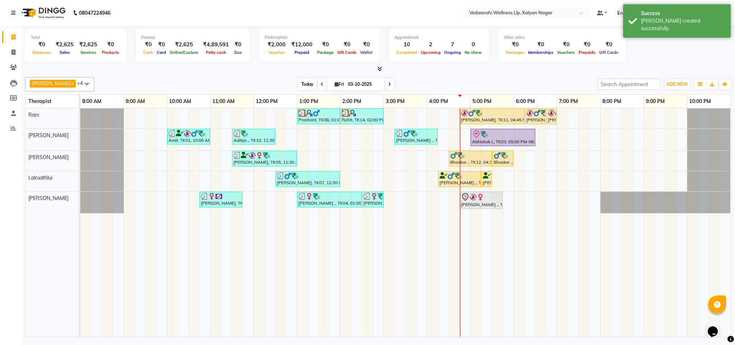
click at [299, 86] on span "Today" at bounding box center [308, 84] width 18 height 11
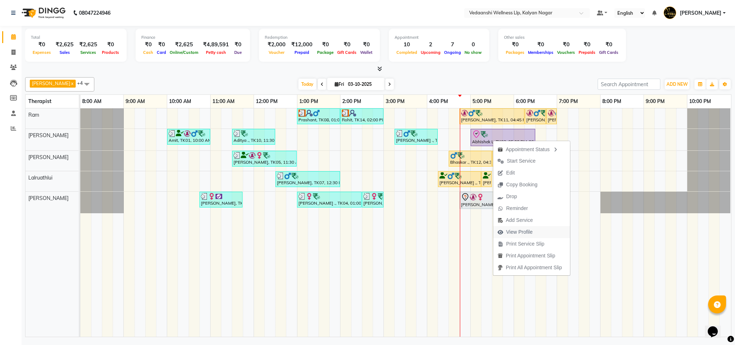
click at [518, 229] on span "View Profile" at bounding box center [519, 232] width 27 height 8
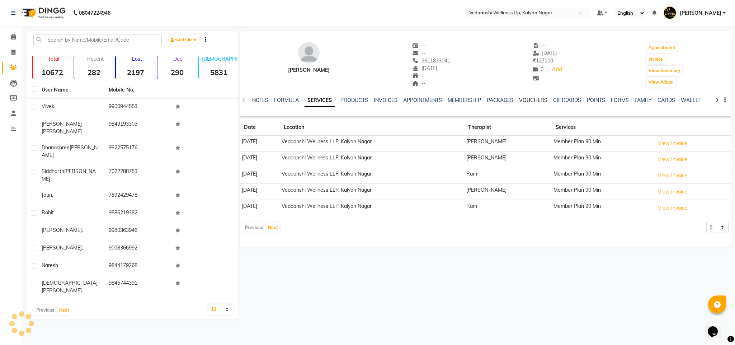
click at [536, 101] on link "VOUCHERS" at bounding box center [533, 100] width 28 height 6
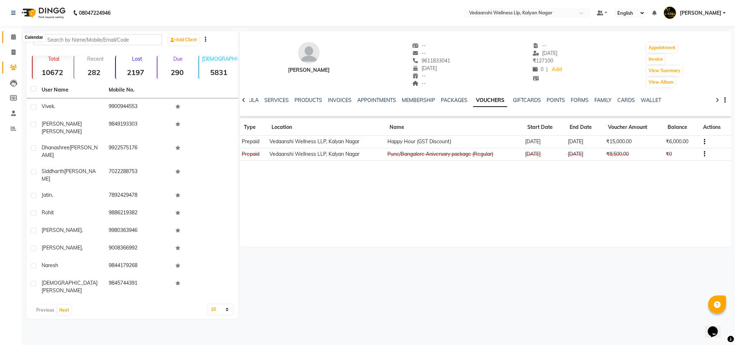
click at [14, 34] on icon at bounding box center [13, 36] width 5 height 5
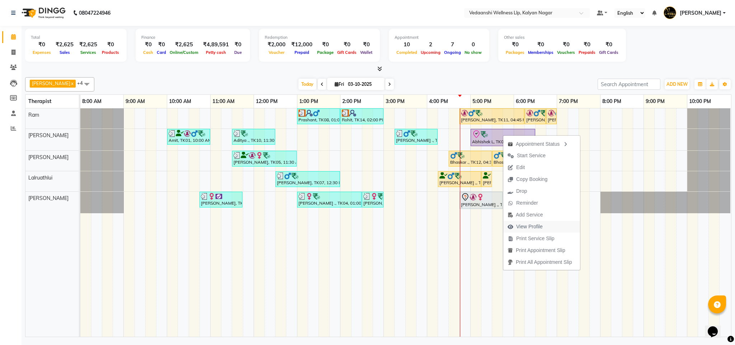
click at [531, 225] on span "View Profile" at bounding box center [529, 227] width 27 height 8
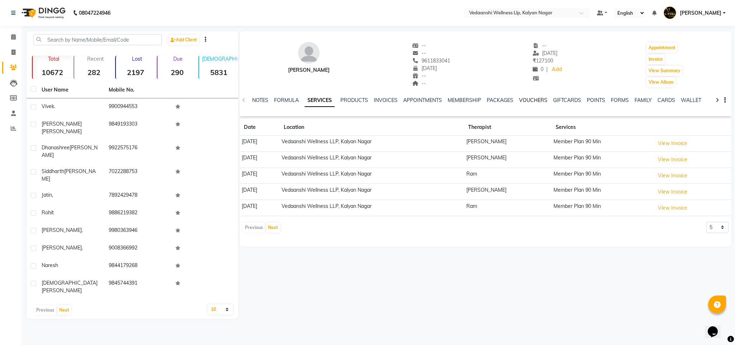
click at [526, 100] on link "VOUCHERS" at bounding box center [533, 100] width 28 height 6
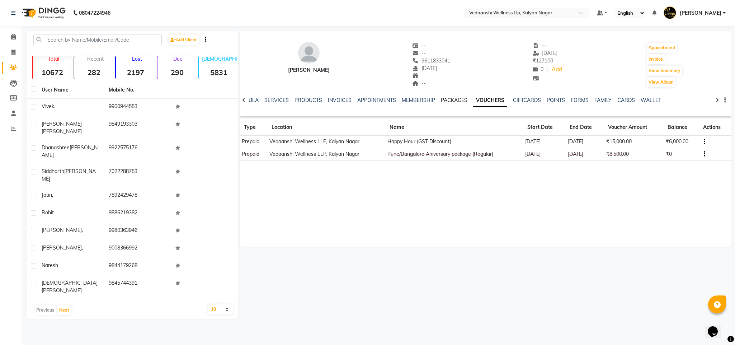
click at [444, 99] on link "PACKAGES" at bounding box center [454, 100] width 27 height 6
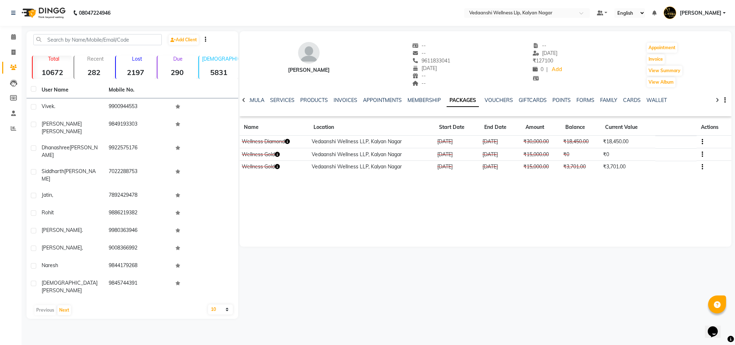
drag, startPoint x: 411, startPoint y: 58, endPoint x: 445, endPoint y: 62, distance: 34.7
click at [445, 62] on div "[PERSON_NAME] -- -- 9611833041 [DATE] -- -- -- [DATE] ₹ 127100 0 | Add Appointm…" at bounding box center [486, 61] width 492 height 53
copy span "9611833041"
click at [18, 34] on span at bounding box center [13, 37] width 13 height 8
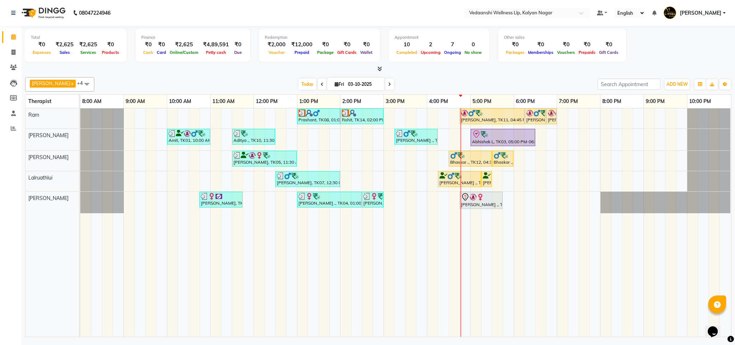
click at [465, 67] on div at bounding box center [378, 69] width 707 height 8
click at [504, 77] on div "[PERSON_NAME] x [PERSON_NAME] x Lalruathlui x Ram x [PERSON_NAME] x +4 Select A…" at bounding box center [378, 84] width 707 height 14
click at [299, 86] on span "Today" at bounding box center [308, 84] width 18 height 11
click at [432, 69] on div at bounding box center [378, 69] width 707 height 8
click at [302, 81] on span "Today" at bounding box center [308, 84] width 18 height 11
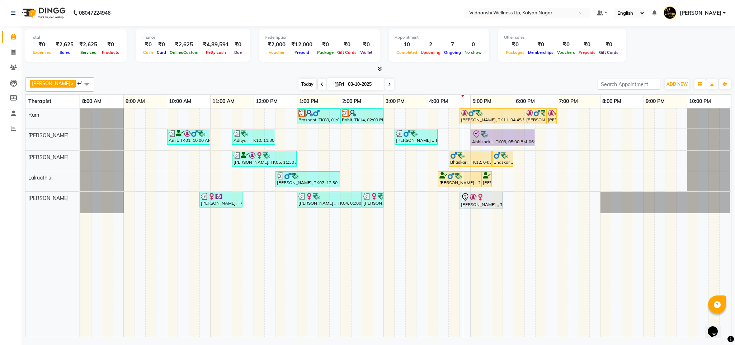
click at [299, 86] on span "Today" at bounding box center [308, 84] width 18 height 11
click at [433, 75] on div "[PERSON_NAME] x [PERSON_NAME] x Lalruathlui x Ram x [PERSON_NAME] x +4 Select A…" at bounding box center [378, 205] width 707 height 263
click at [301, 85] on span "Today" at bounding box center [308, 84] width 18 height 11
click at [299, 89] on span "Today" at bounding box center [308, 84] width 18 height 11
click at [299, 80] on span "Today" at bounding box center [308, 84] width 18 height 11
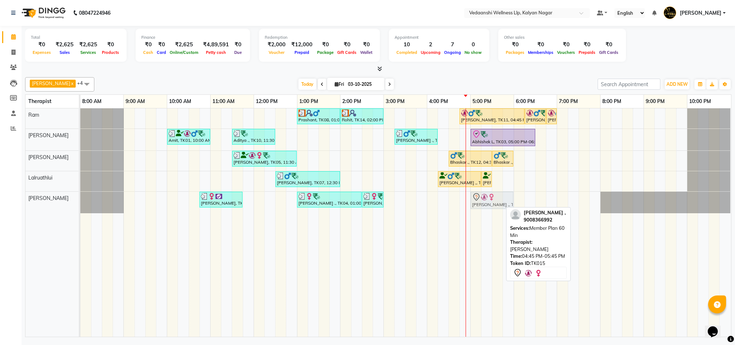
drag, startPoint x: 485, startPoint y: 199, endPoint x: 492, endPoint y: 202, distance: 8.2
click at [80, 202] on div "[PERSON_NAME], TK06, 10:45 AM-11:45 AM, Member Plan 60 Min [PERSON_NAME] ., TK0…" at bounding box center [80, 203] width 0 height 22
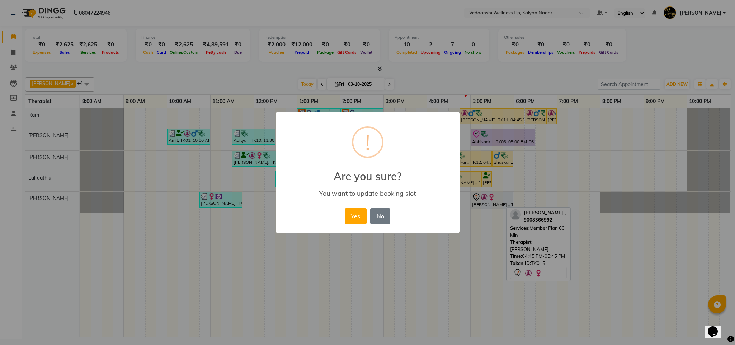
click at [341, 211] on div "× ! Are you sure? You want to update booking slot Yes No No" at bounding box center [368, 172] width 184 height 121
click at [347, 213] on button "Yes" at bounding box center [356, 216] width 22 height 16
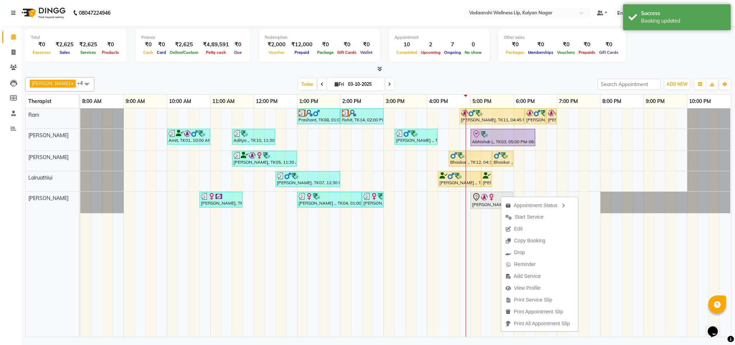
drag, startPoint x: 501, startPoint y: 196, endPoint x: 564, endPoint y: 203, distance: 63.5
click at [564, 203] on icon "button" at bounding box center [564, 205] width 6 height 5
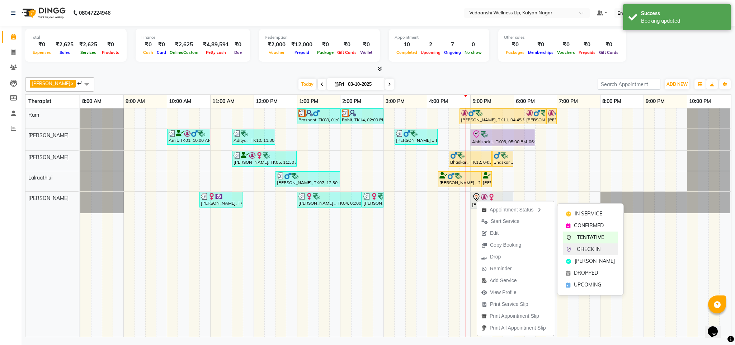
click at [590, 248] on span "CHECK IN" at bounding box center [589, 249] width 24 height 8
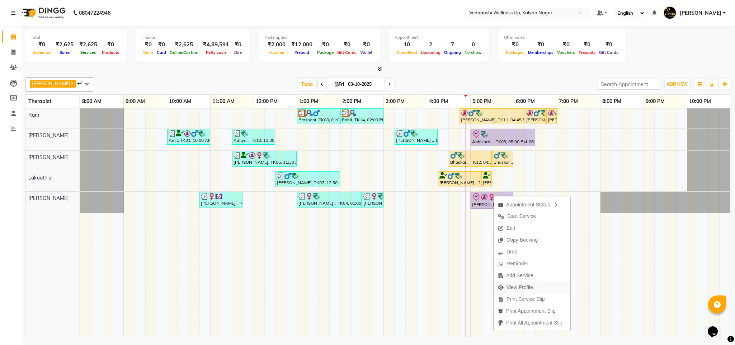
click at [530, 284] on span "View Profile" at bounding box center [520, 288] width 27 height 8
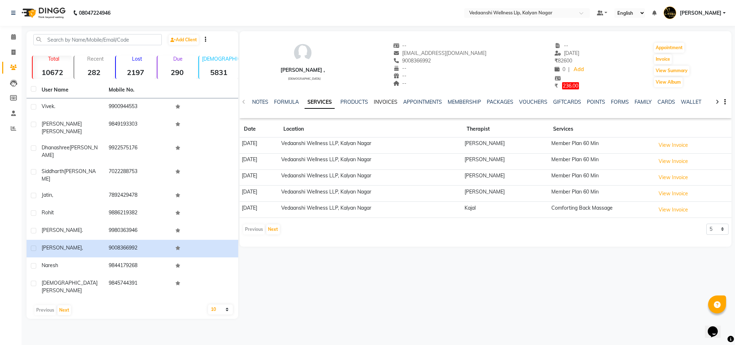
click at [384, 102] on link "INVOICES" at bounding box center [386, 102] width 24 height 6
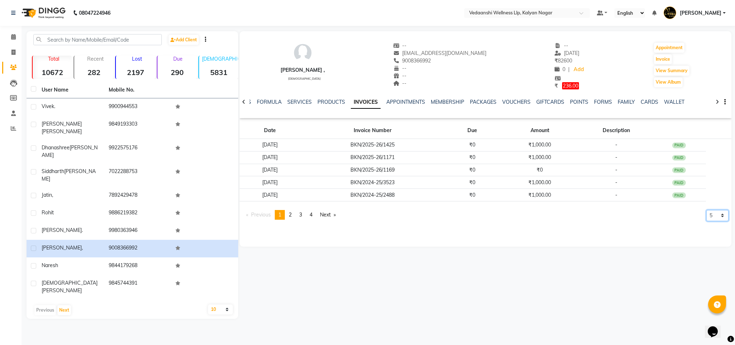
drag, startPoint x: 717, startPoint y: 217, endPoint x: 721, endPoint y: 221, distance: 5.6
click at [717, 217] on select "5 10 50 100 500" at bounding box center [718, 215] width 22 height 11
click at [503, 99] on link "VOUCHERS" at bounding box center [516, 102] width 28 height 6
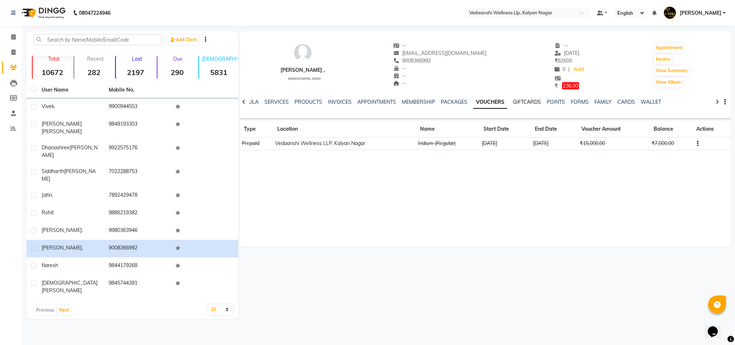
click at [519, 103] on link "GIFTCARDS" at bounding box center [527, 102] width 28 height 6
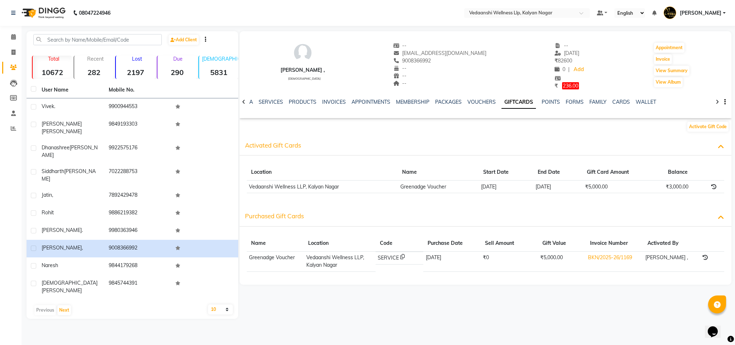
click at [489, 187] on td "[DATE]" at bounding box center [506, 187] width 55 height 13
click at [468, 102] on link "VOUCHERS" at bounding box center [482, 102] width 28 height 6
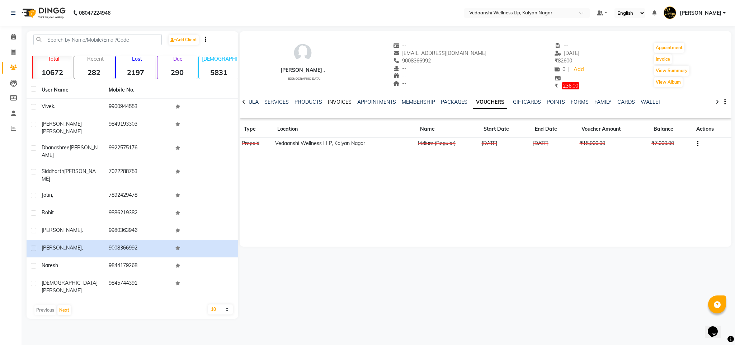
click at [333, 103] on link "INVOICES" at bounding box center [340, 102] width 24 height 6
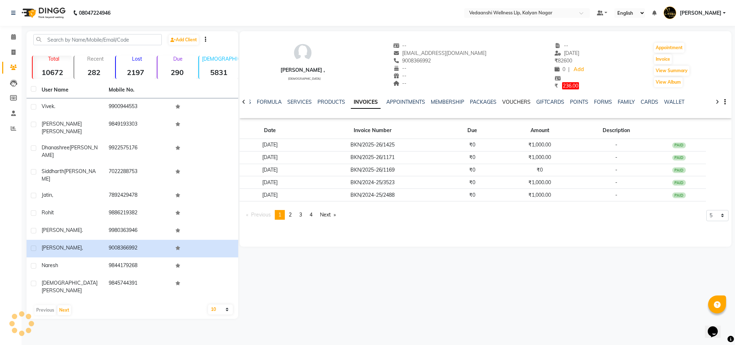
click at [503, 104] on link "VOUCHERS" at bounding box center [516, 102] width 28 height 6
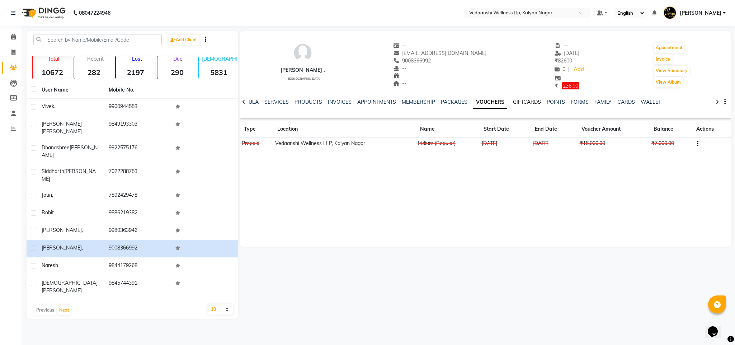
click at [514, 99] on link "GIFTCARDS" at bounding box center [527, 102] width 28 height 6
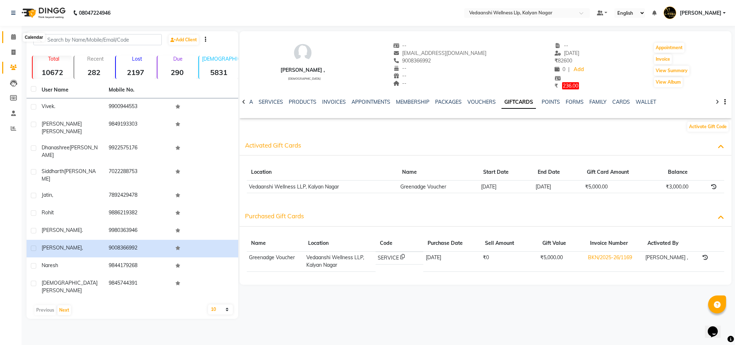
click at [14, 38] on icon at bounding box center [13, 36] width 5 height 5
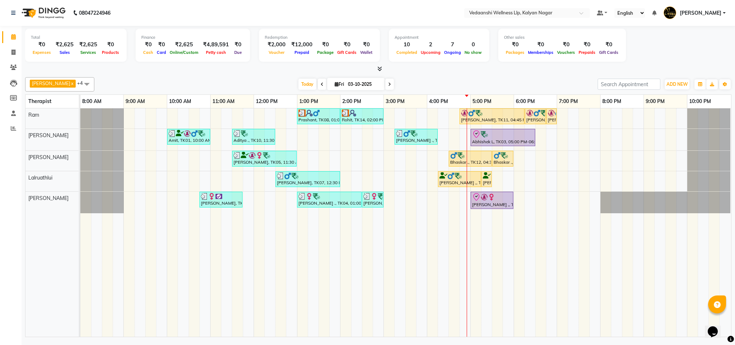
click at [385, 82] on span at bounding box center [389, 84] width 9 height 11
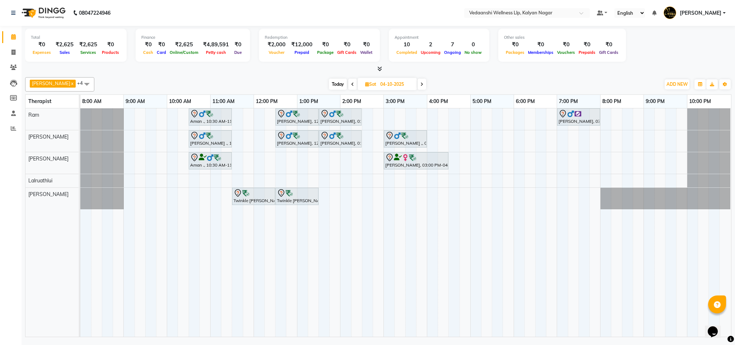
click at [421, 85] on icon at bounding box center [422, 84] width 3 height 4
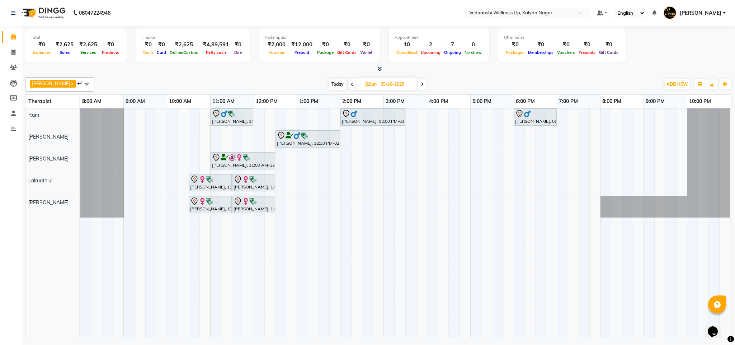
click at [348, 82] on span at bounding box center [352, 84] width 9 height 11
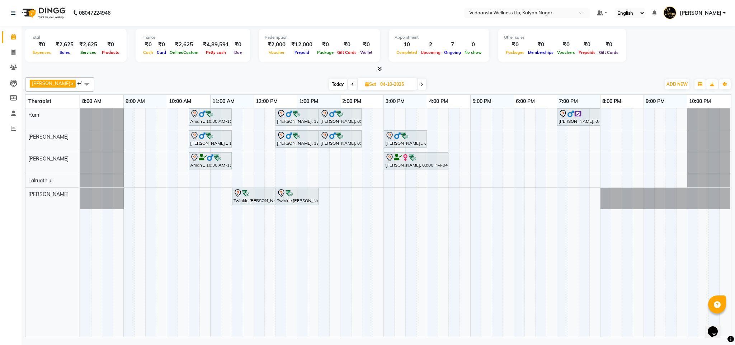
click at [329, 85] on span "Today" at bounding box center [338, 84] width 18 height 11
type input "03-10-2025"
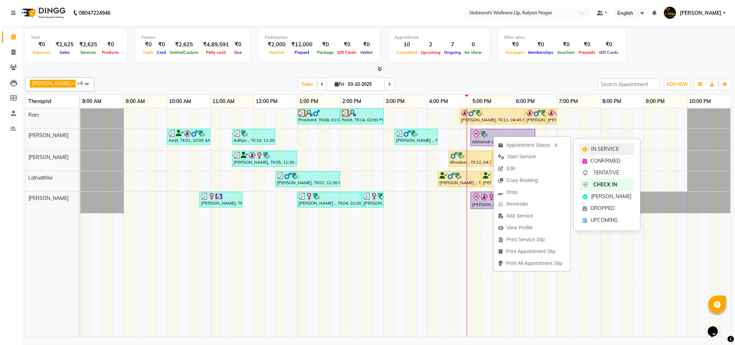
click at [596, 148] on span "IN SERVICE" at bounding box center [605, 149] width 28 height 8
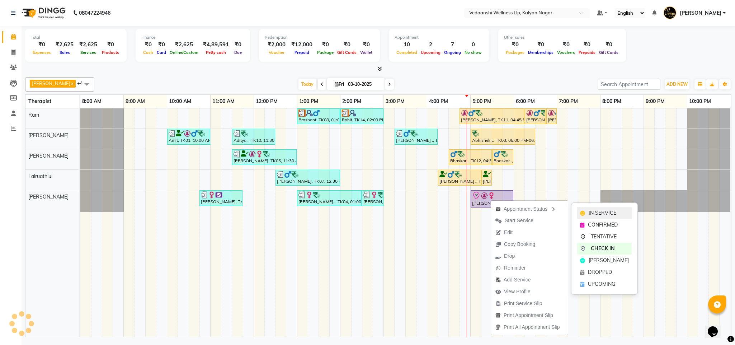
click at [588, 214] on div "IN SERVICE" at bounding box center [604, 213] width 55 height 12
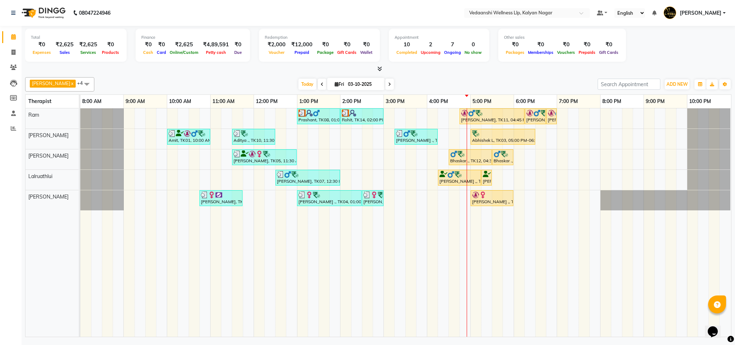
click at [461, 73] on div "Total ₹0 Expenses ₹2,625 Sales ₹2,625 Services ₹0 Products Finance ₹0 Cash ₹0 C…" at bounding box center [379, 182] width 714 height 313
